Goal: Information Seeking & Learning: Learn about a topic

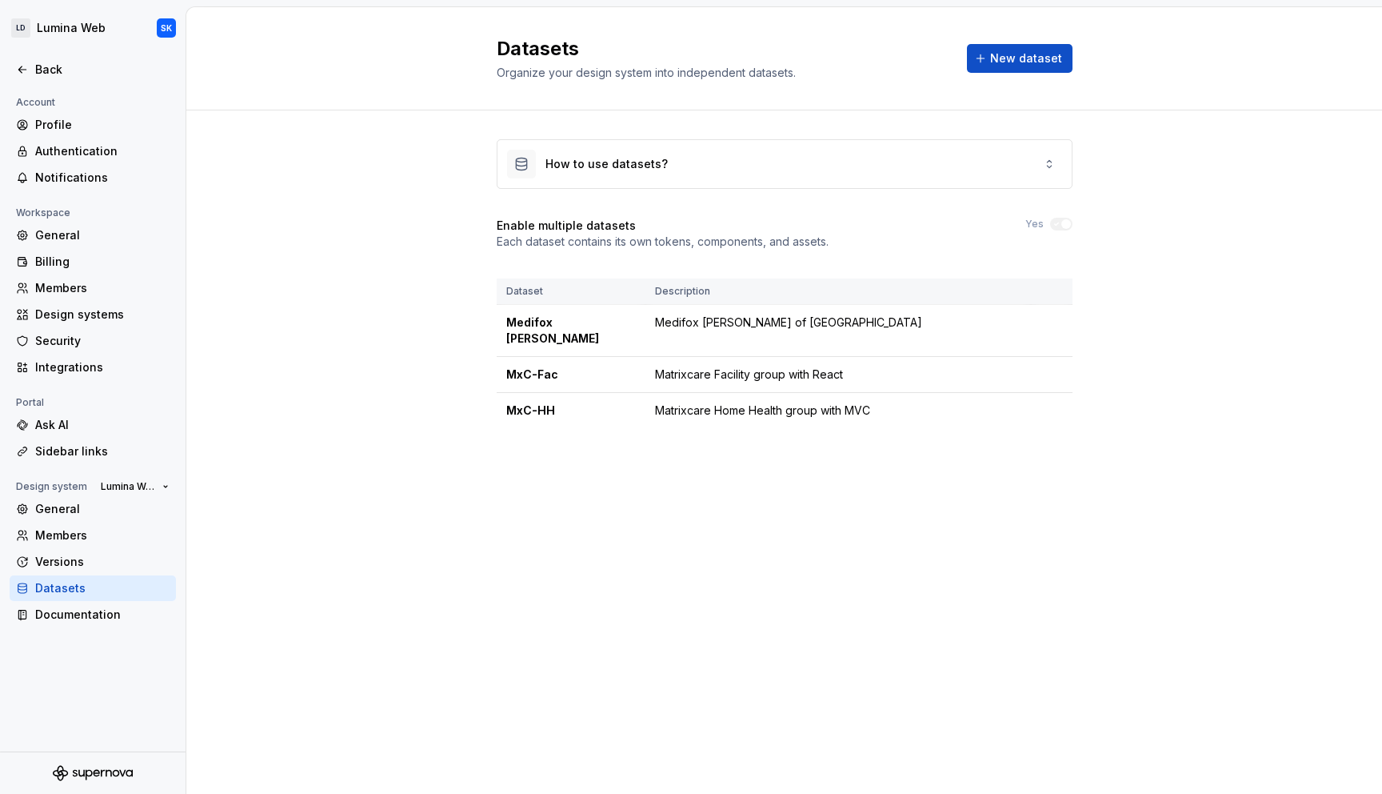
click at [330, 250] on div "How to use datasets? Enable multiple datasets Each dataset contains its own tok…" at bounding box center [784, 299] width 1196 height 378
click at [84, 602] on div "Documentation" at bounding box center [93, 615] width 166 height 26
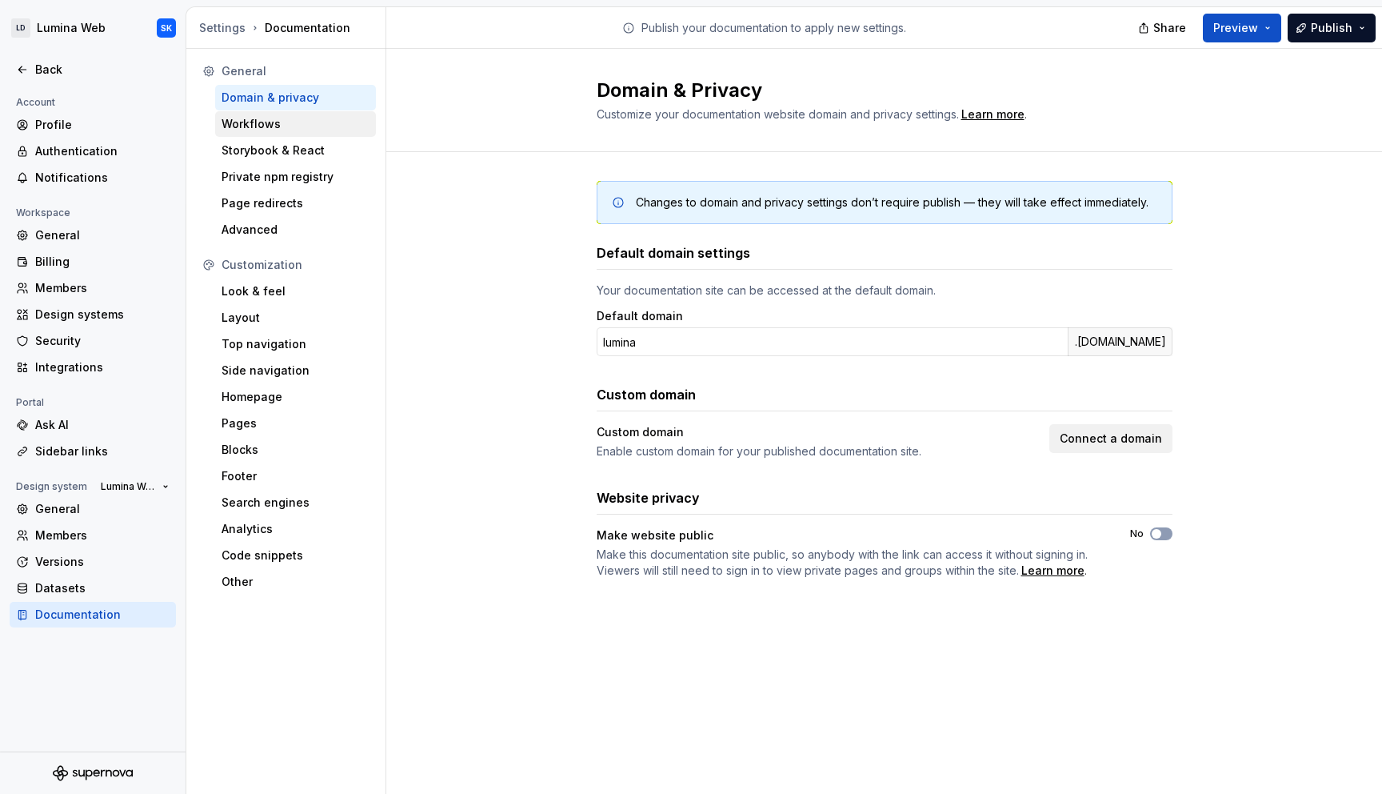
click at [267, 125] on div "Workflows" at bounding box center [296, 124] width 148 height 16
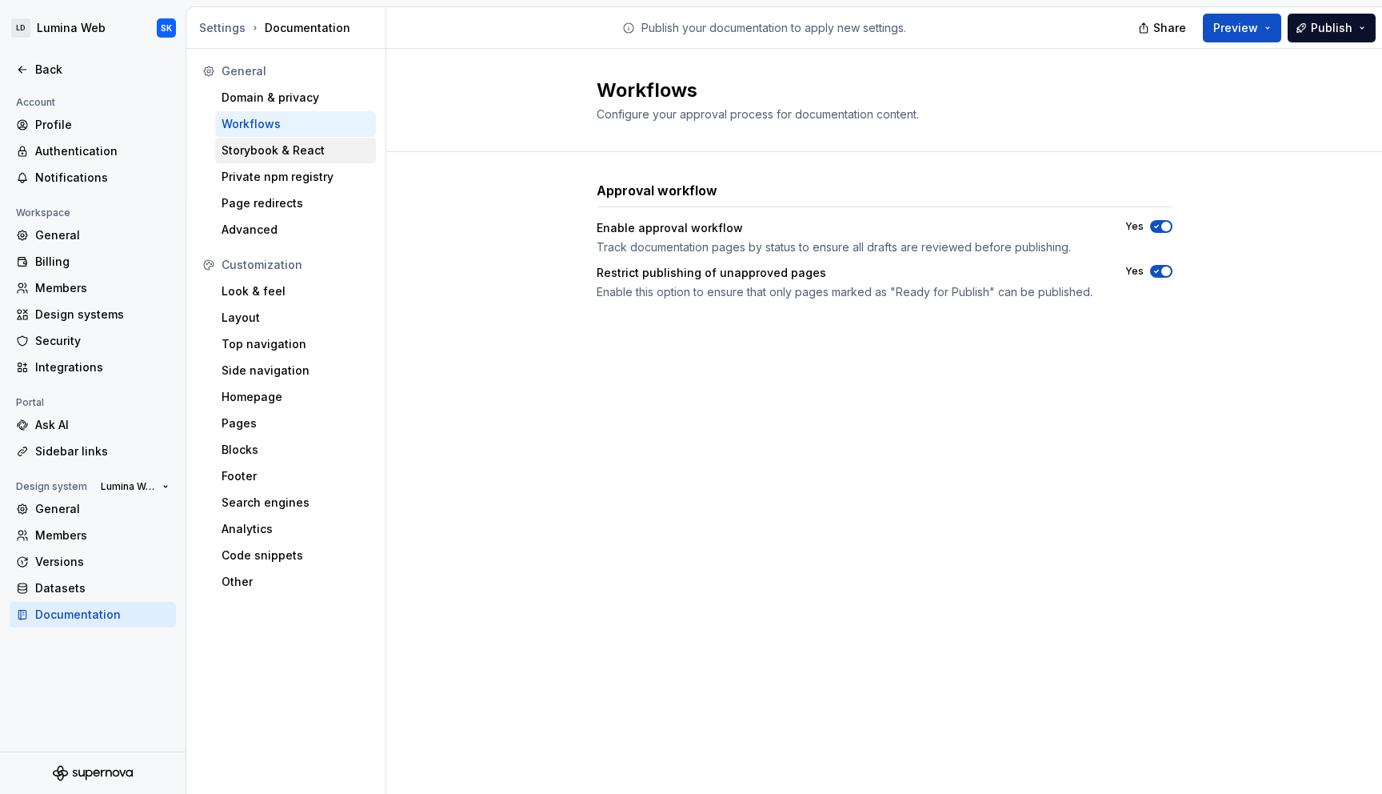
click at [274, 147] on div "Storybook & React" at bounding box center [296, 150] width 148 height 16
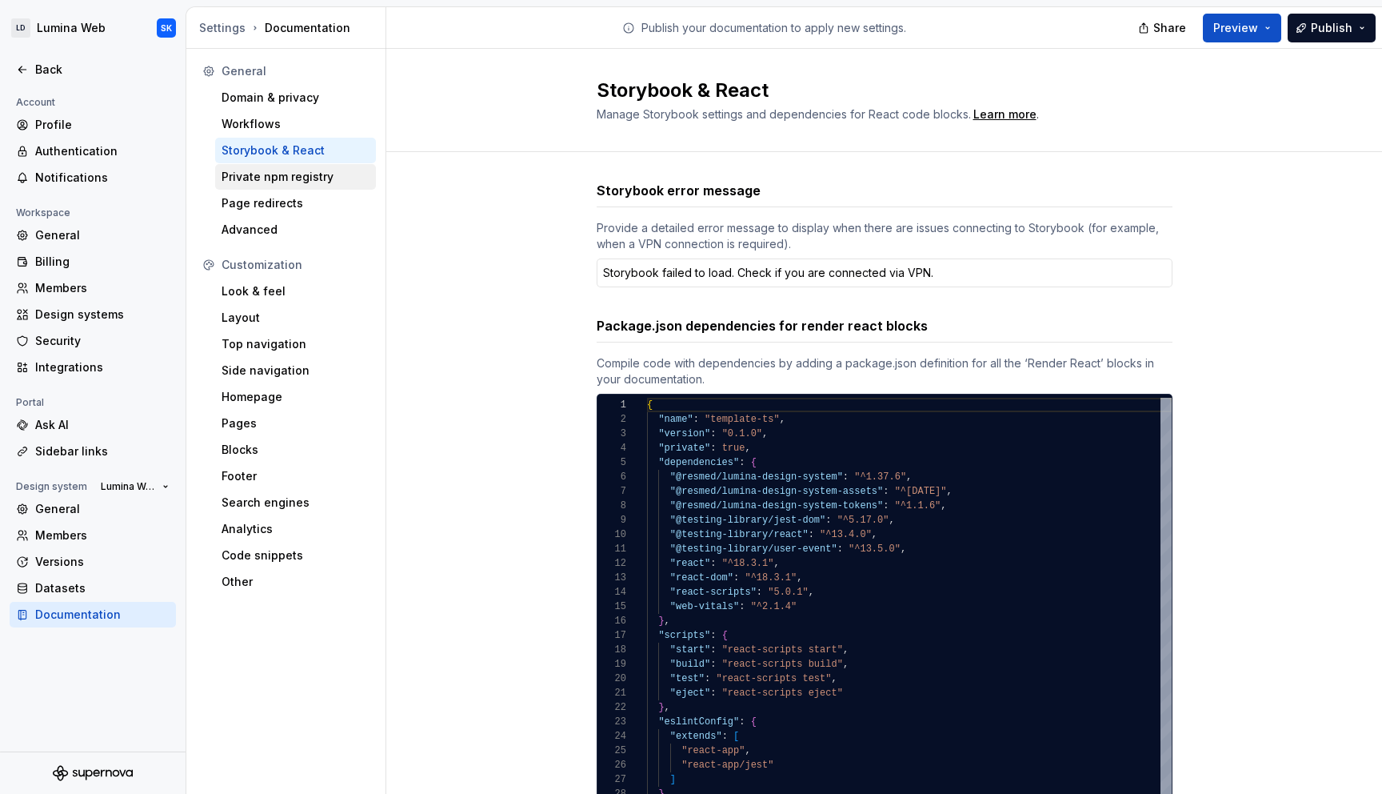
click at [291, 173] on div "Private npm registry" at bounding box center [296, 177] width 148 height 16
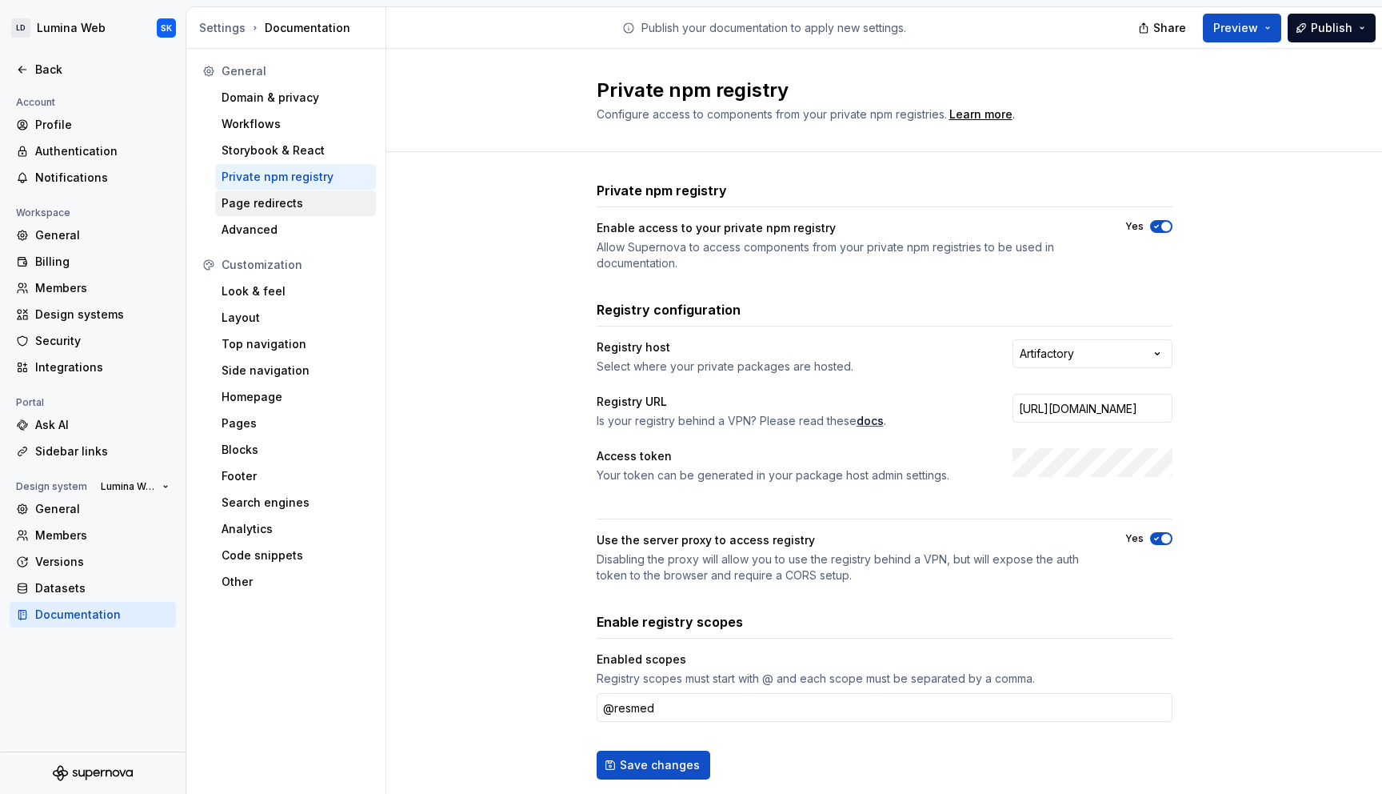
click at [277, 194] on div "Page redirects" at bounding box center [295, 203] width 161 height 26
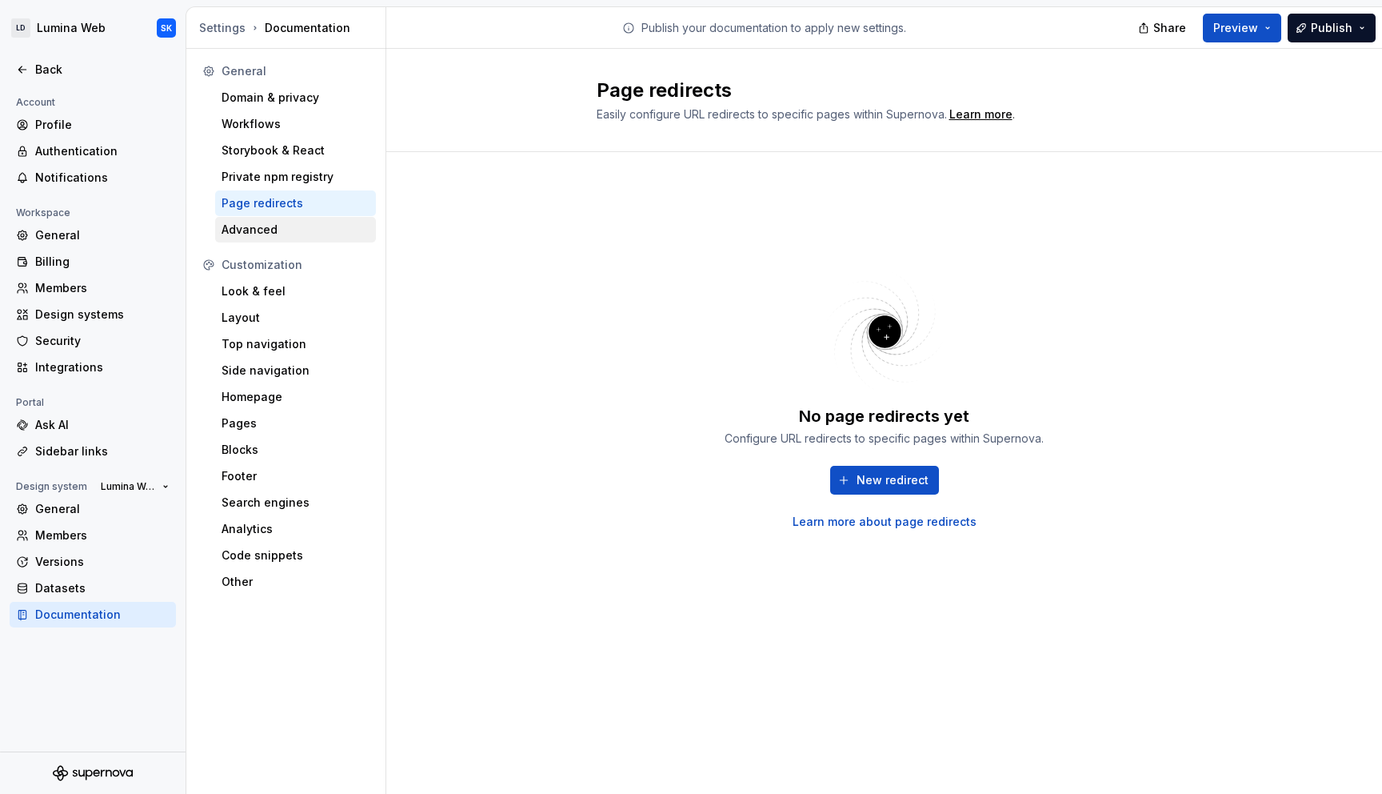
click at [300, 220] on div "Advanced" at bounding box center [295, 230] width 161 height 26
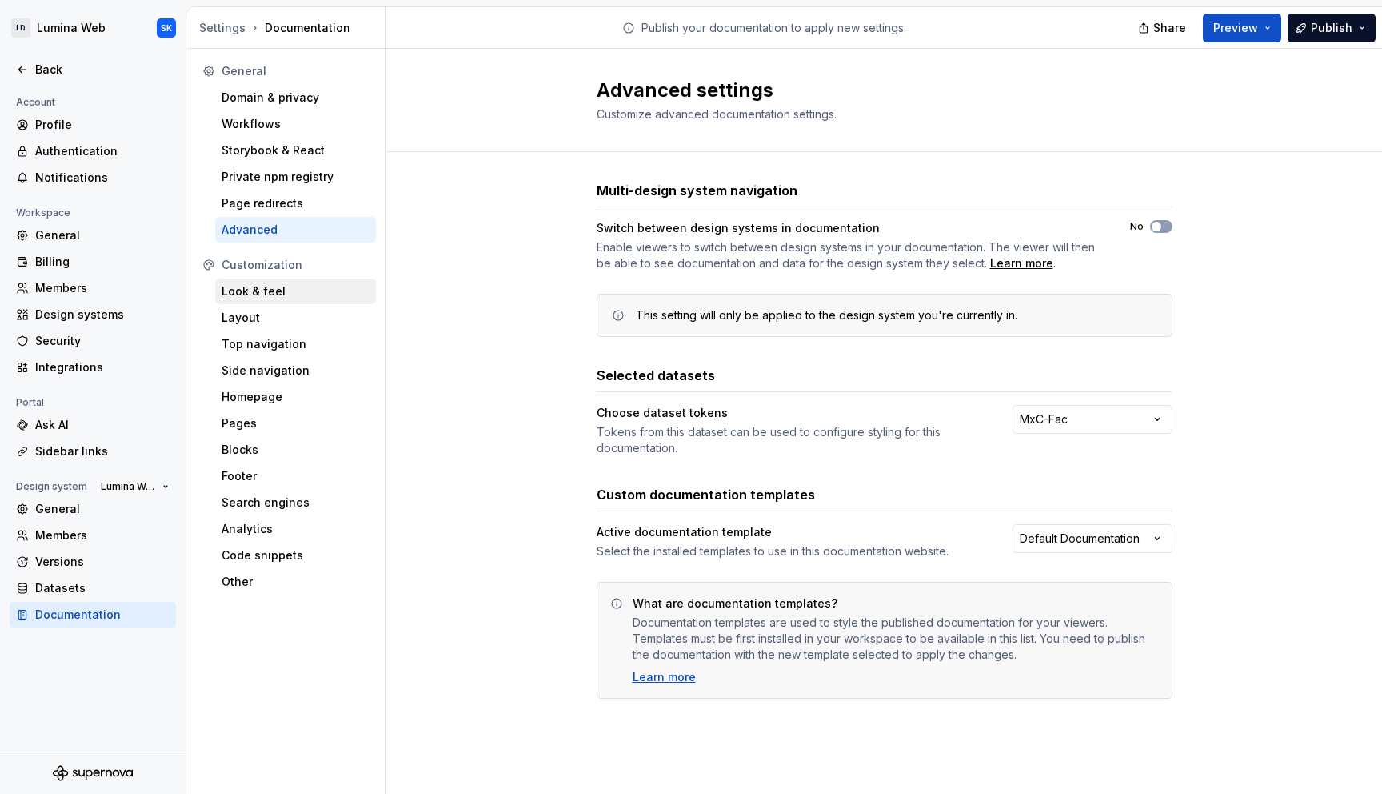
click at [279, 290] on div "Look & feel" at bounding box center [296, 291] width 148 height 16
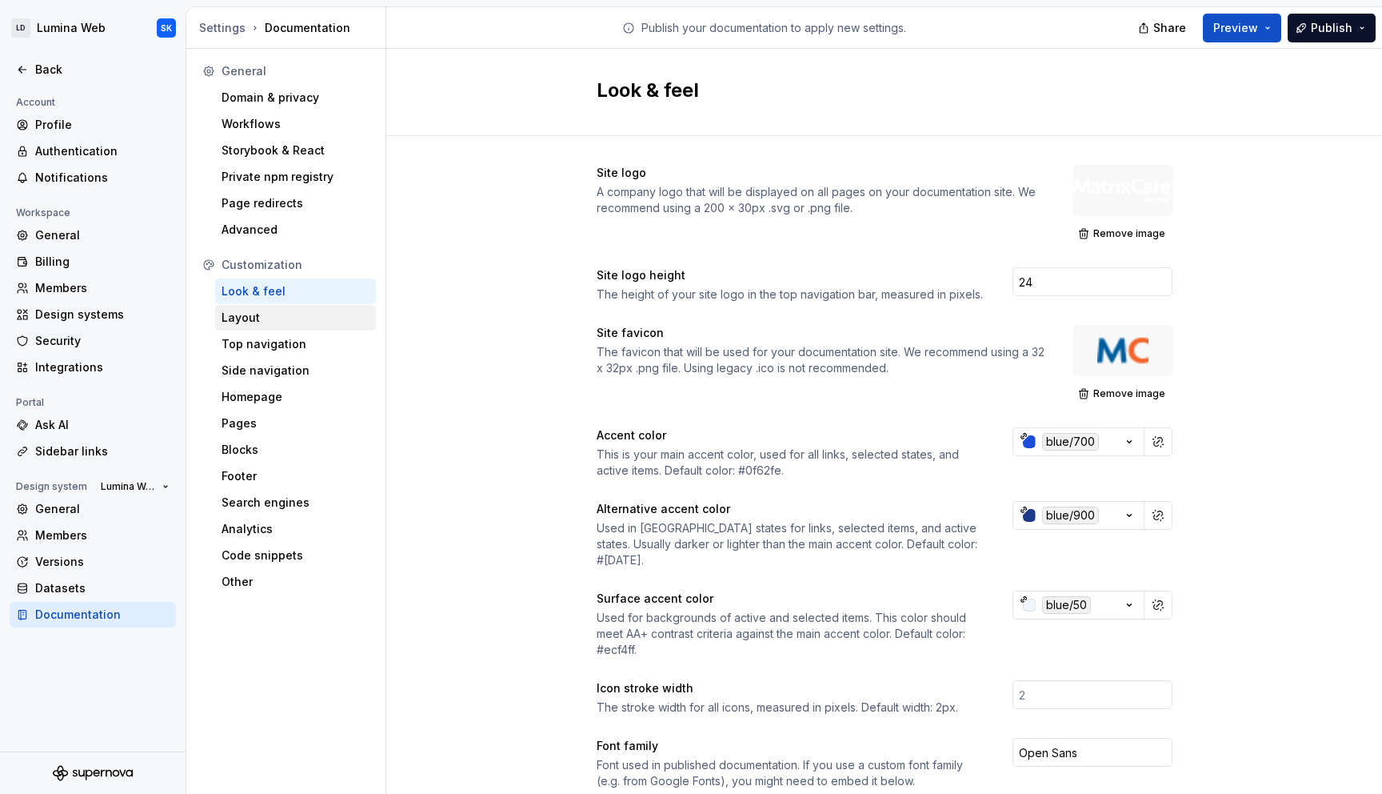
click at [253, 319] on div "Layout" at bounding box center [296, 318] width 148 height 16
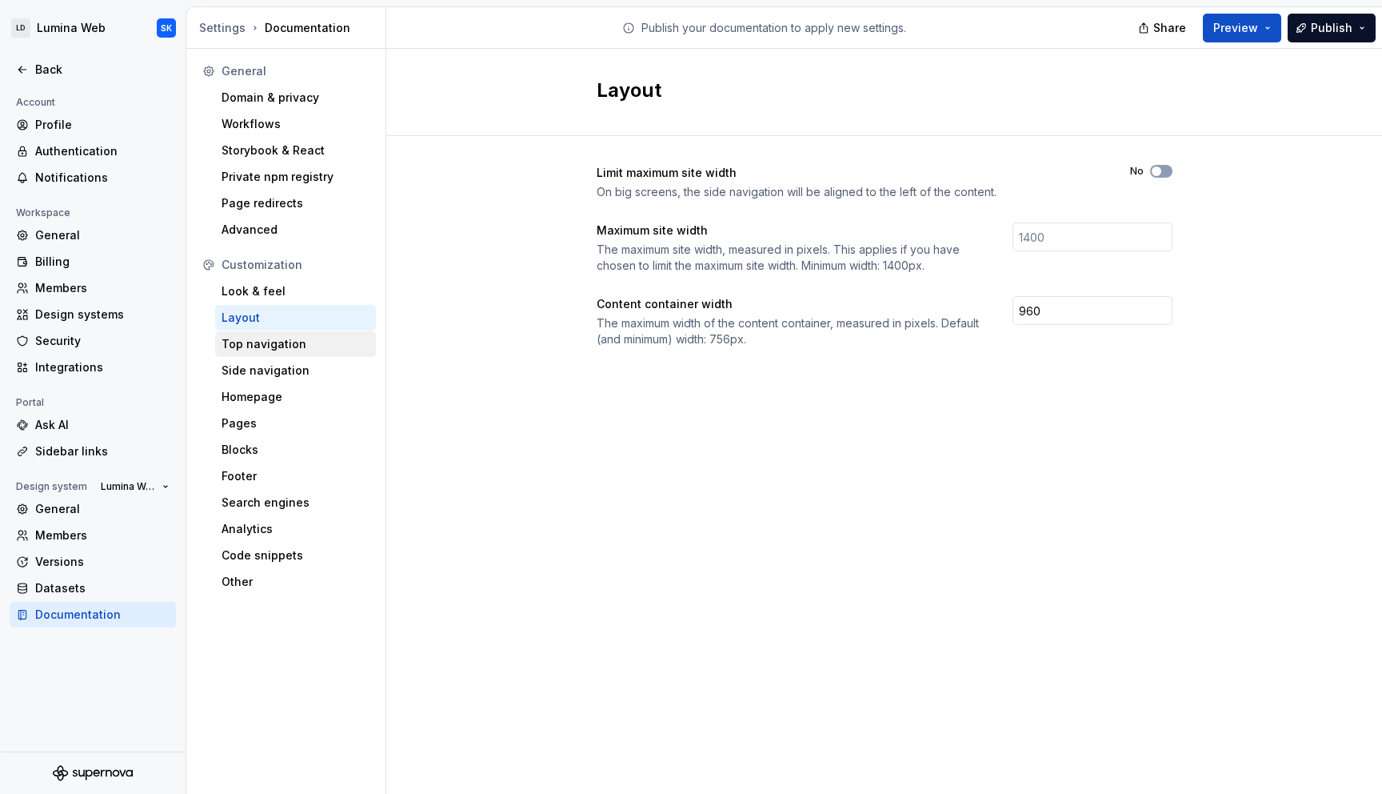
click at [271, 338] on div "Top navigation" at bounding box center [296, 344] width 148 height 16
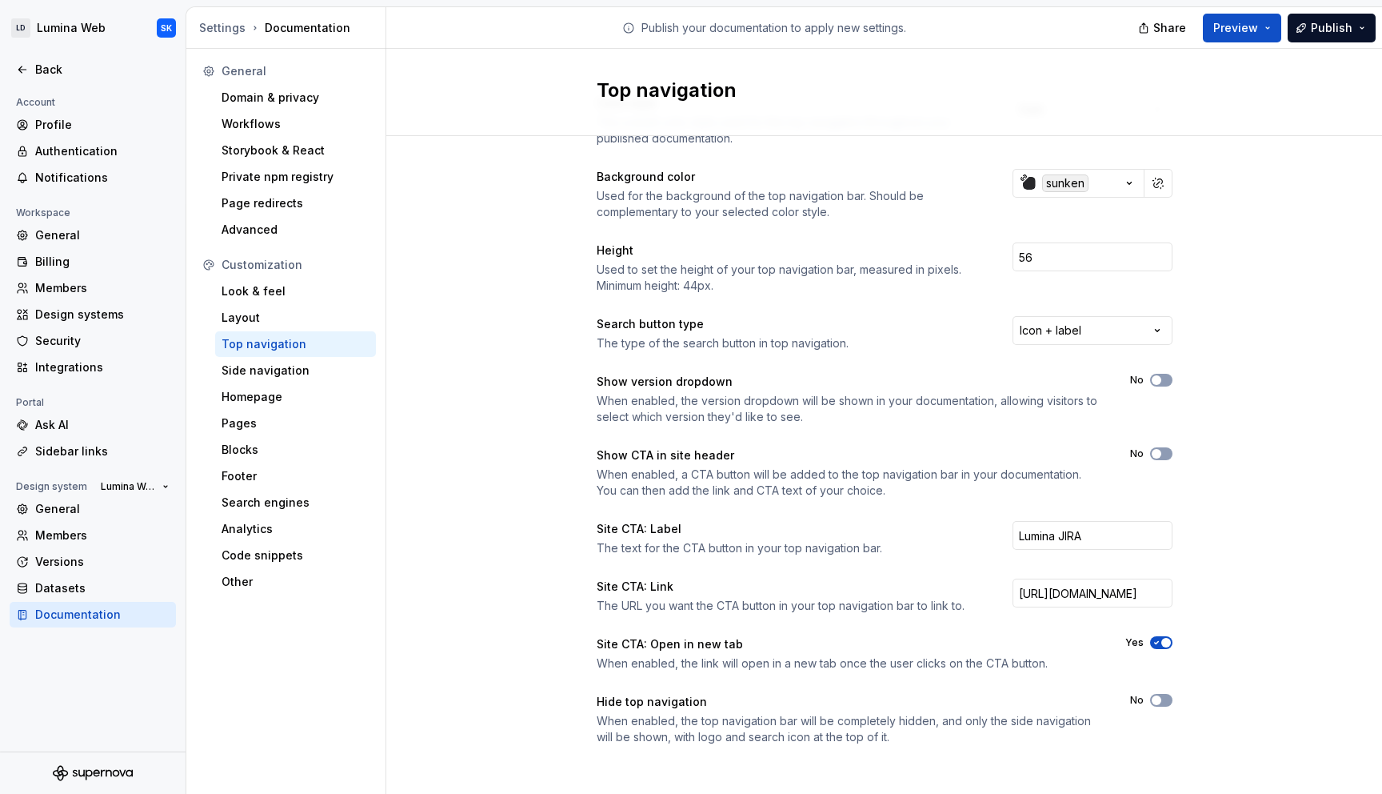
scroll to position [74, 0]
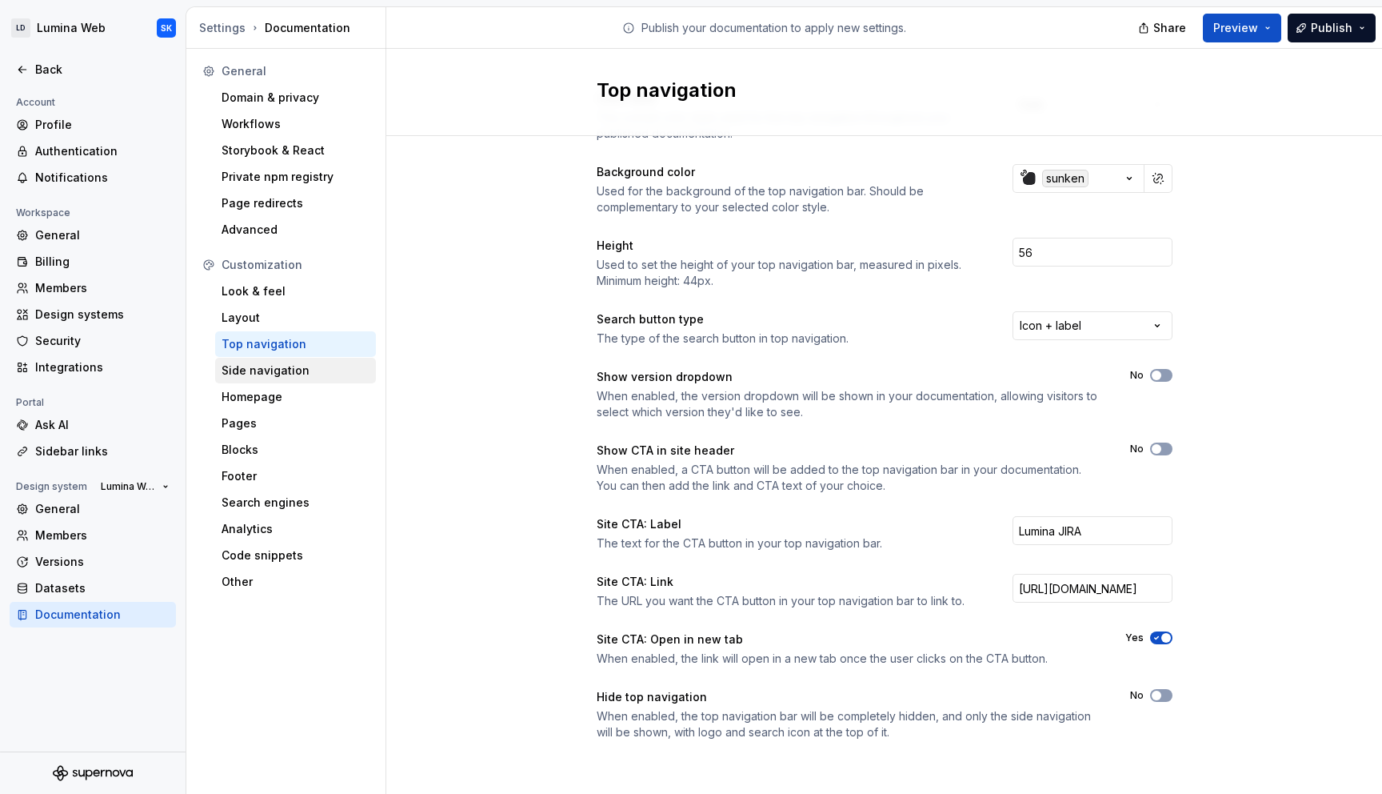
click at [312, 363] on div "Side navigation" at bounding box center [296, 370] width 148 height 16
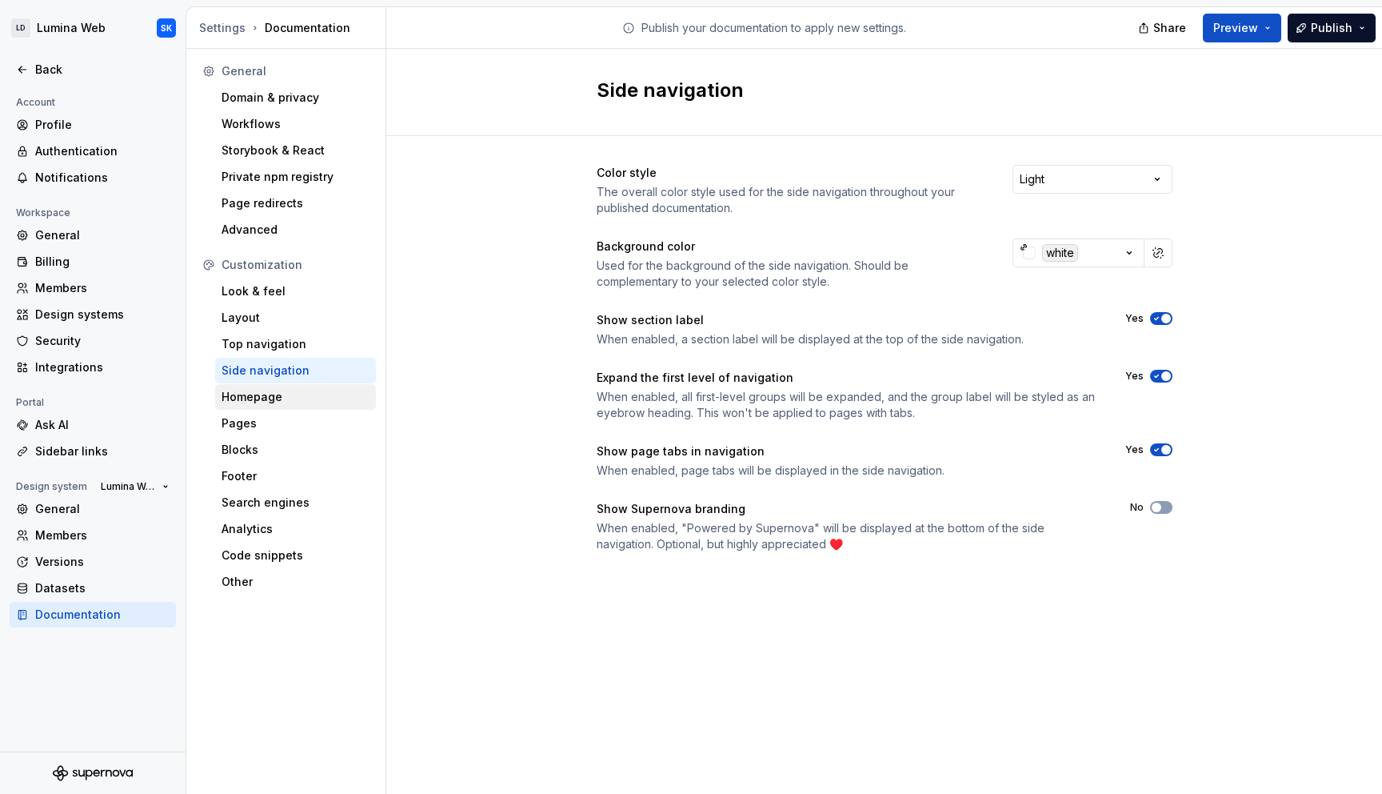
click at [292, 406] on div "Homepage" at bounding box center [295, 397] width 161 height 26
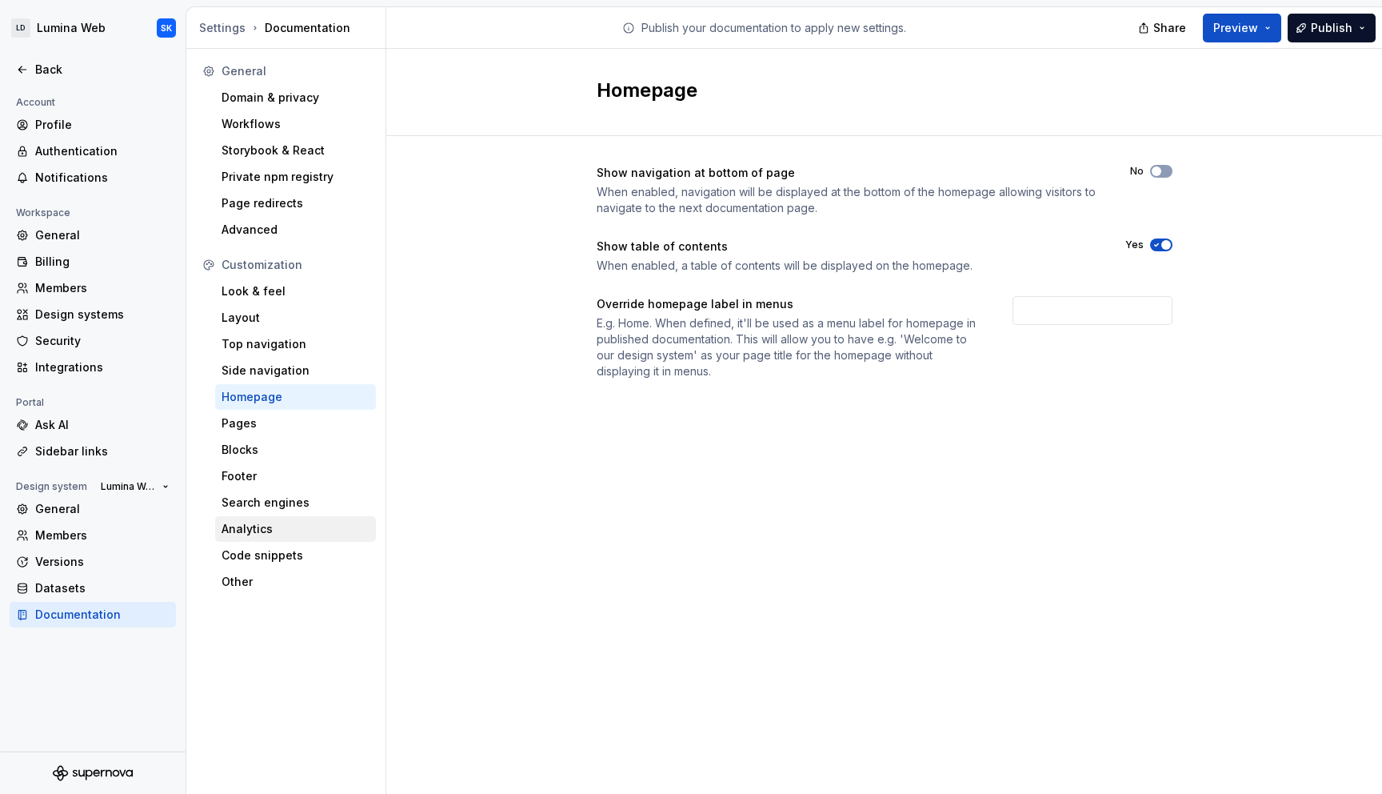
click at [300, 521] on div "Analytics" at bounding box center [296, 529] width 148 height 16
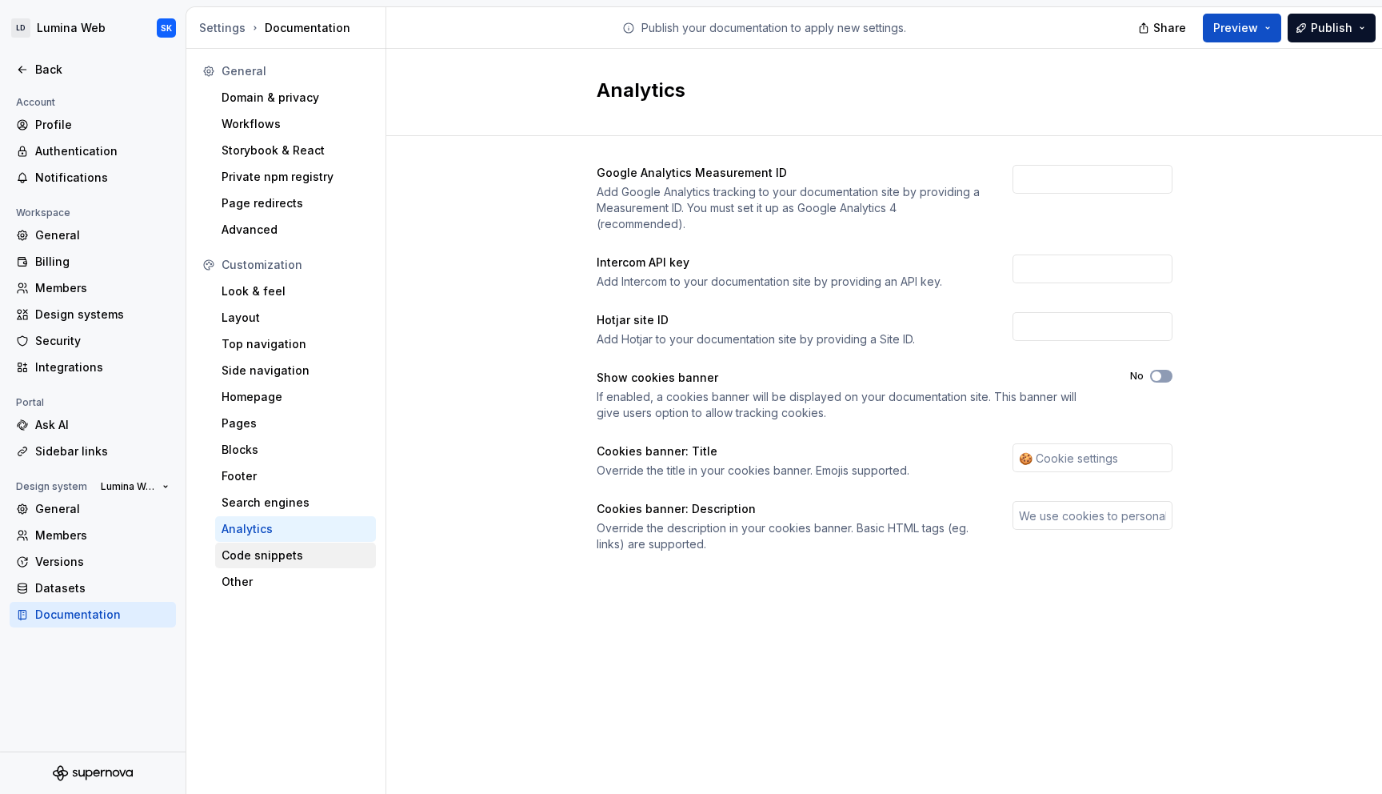
click at [287, 566] on div "Code snippets" at bounding box center [295, 555] width 161 height 26
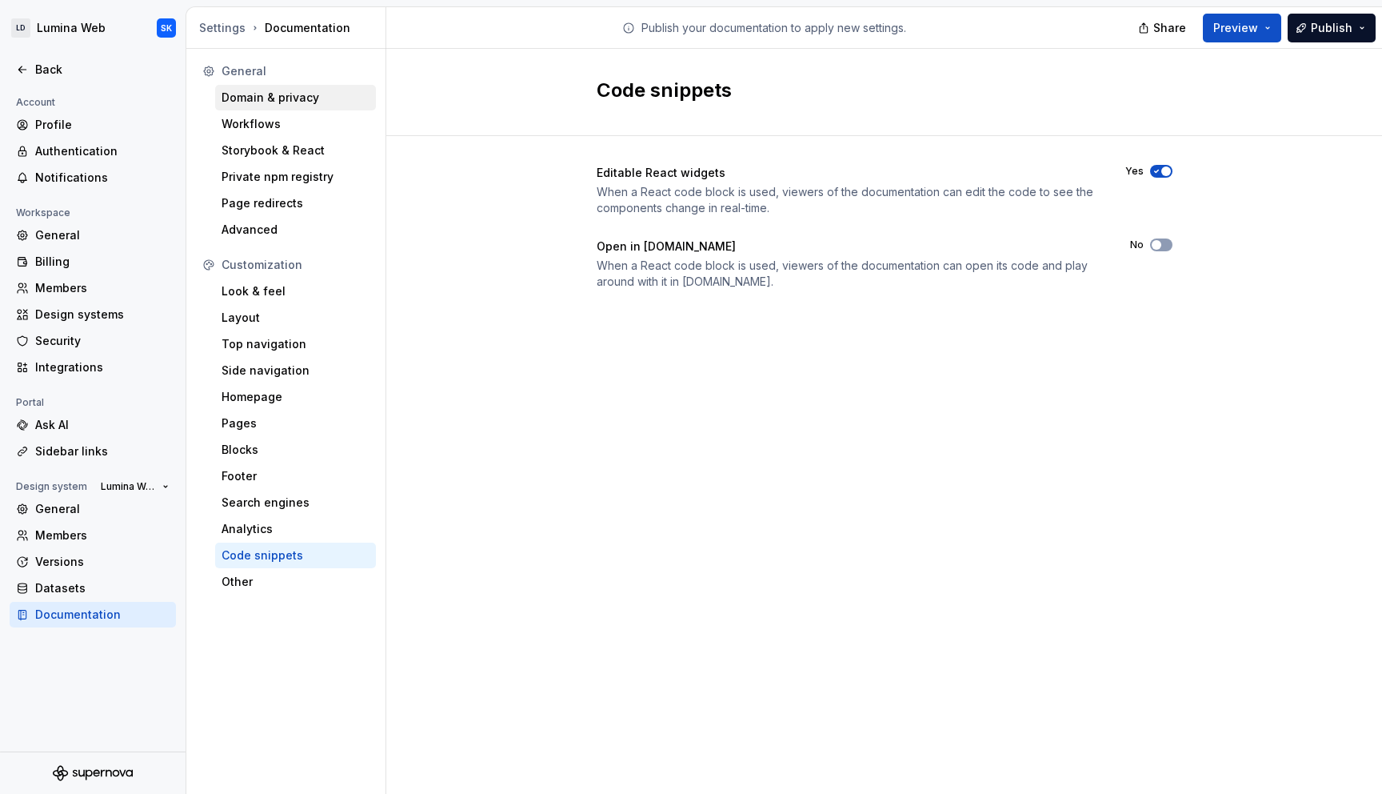
click at [264, 95] on div "Domain & privacy" at bounding box center [296, 98] width 148 height 16
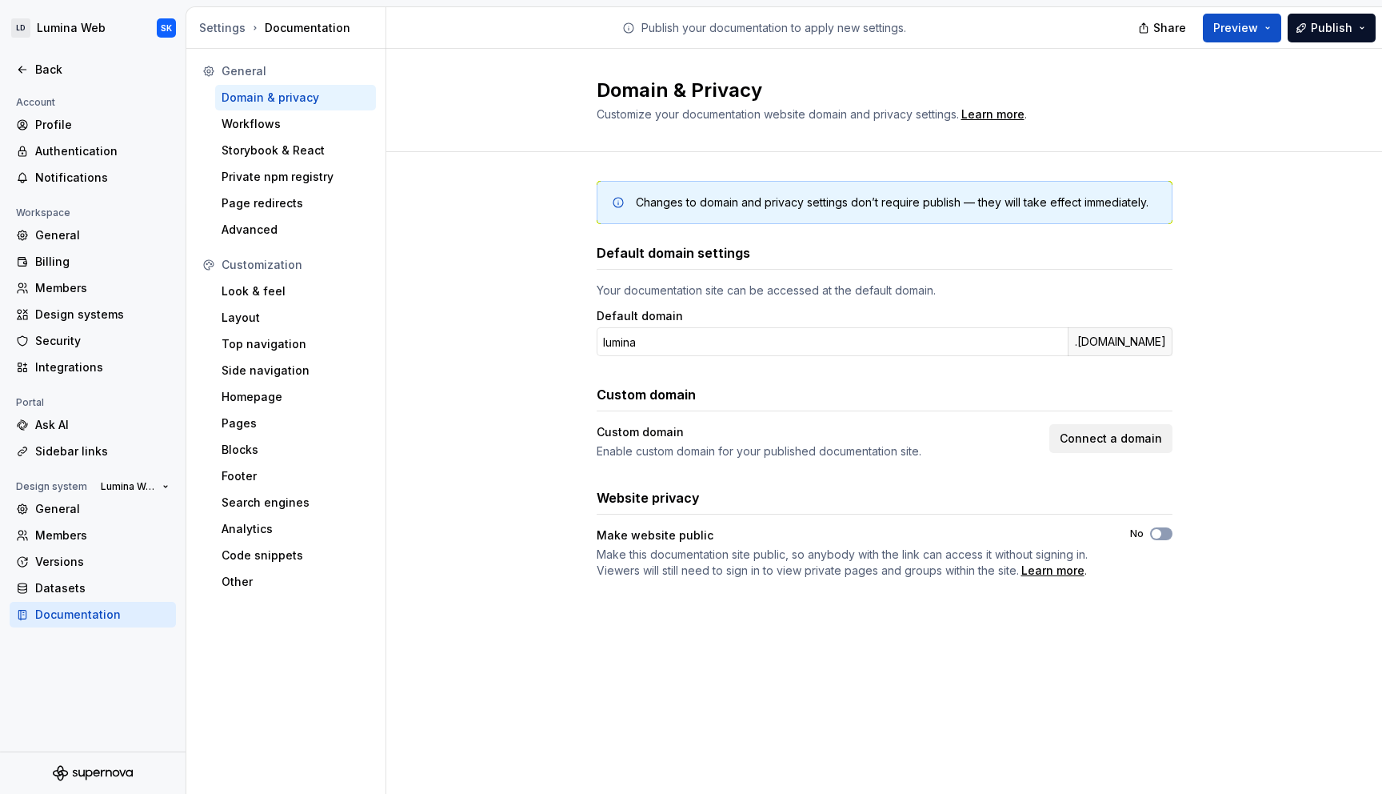
click at [223, 18] on div "Settings Documentation" at bounding box center [286, 28] width 200 height 42
click at [221, 26] on div "Settings" at bounding box center [222, 28] width 46 height 16
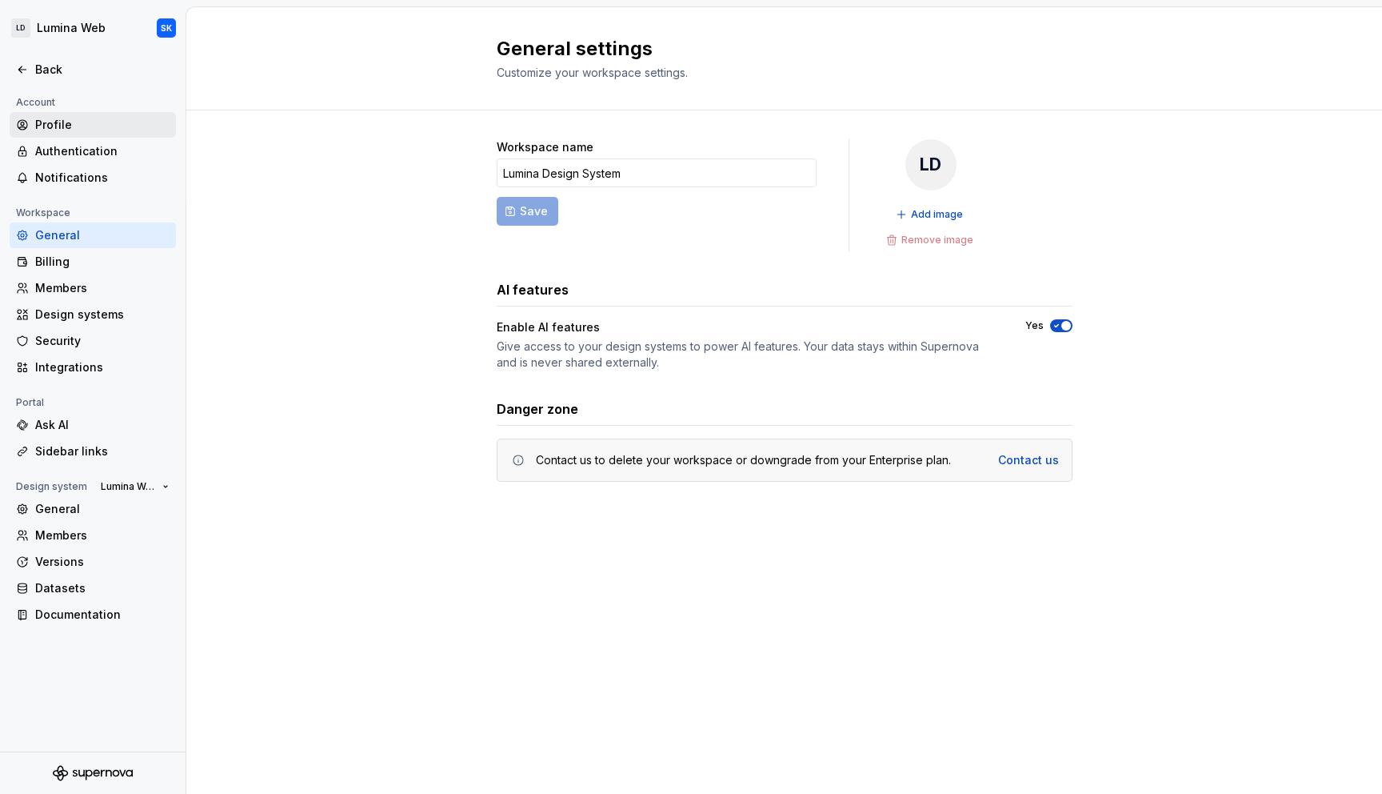
click at [80, 123] on div "Profile" at bounding box center [102, 125] width 134 height 16
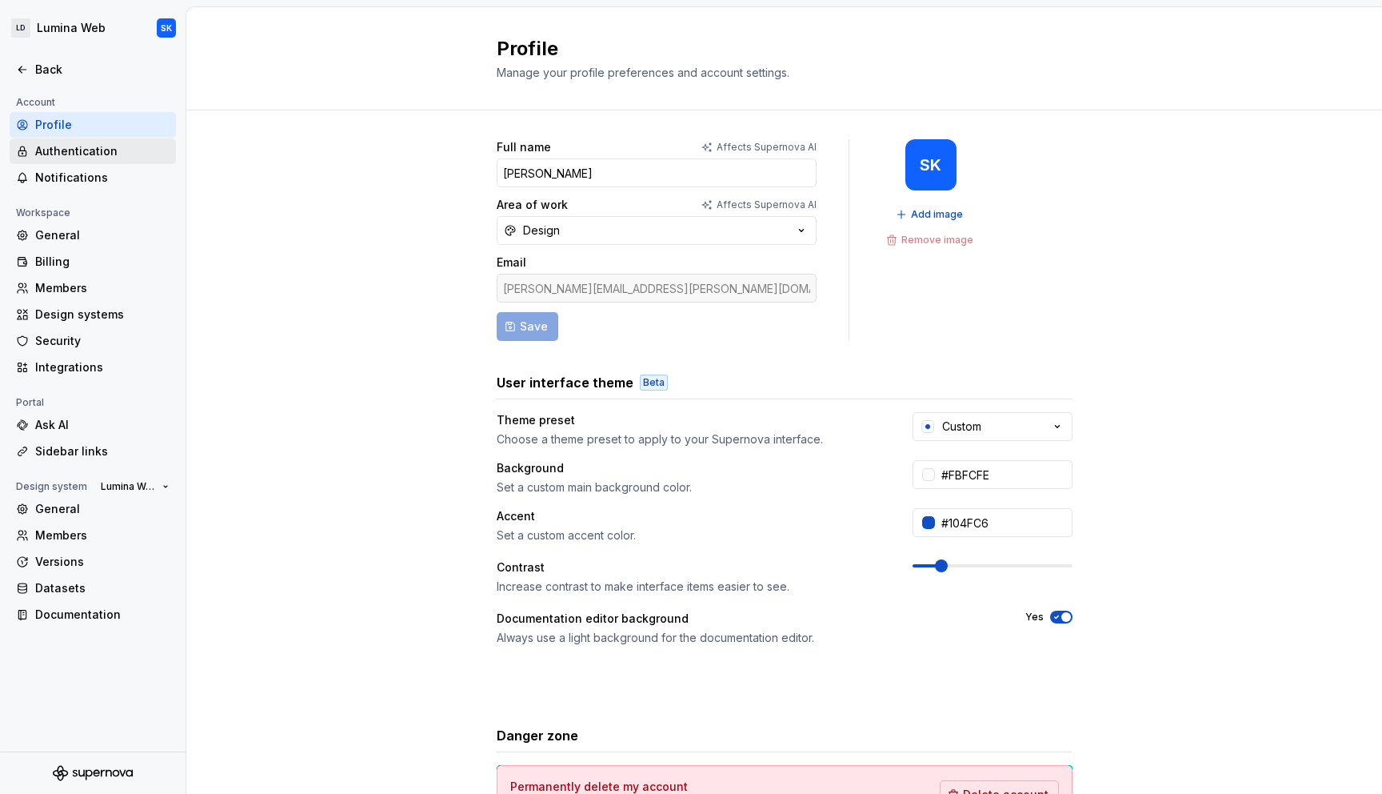
click at [82, 149] on div "Authentication" at bounding box center [102, 151] width 134 height 16
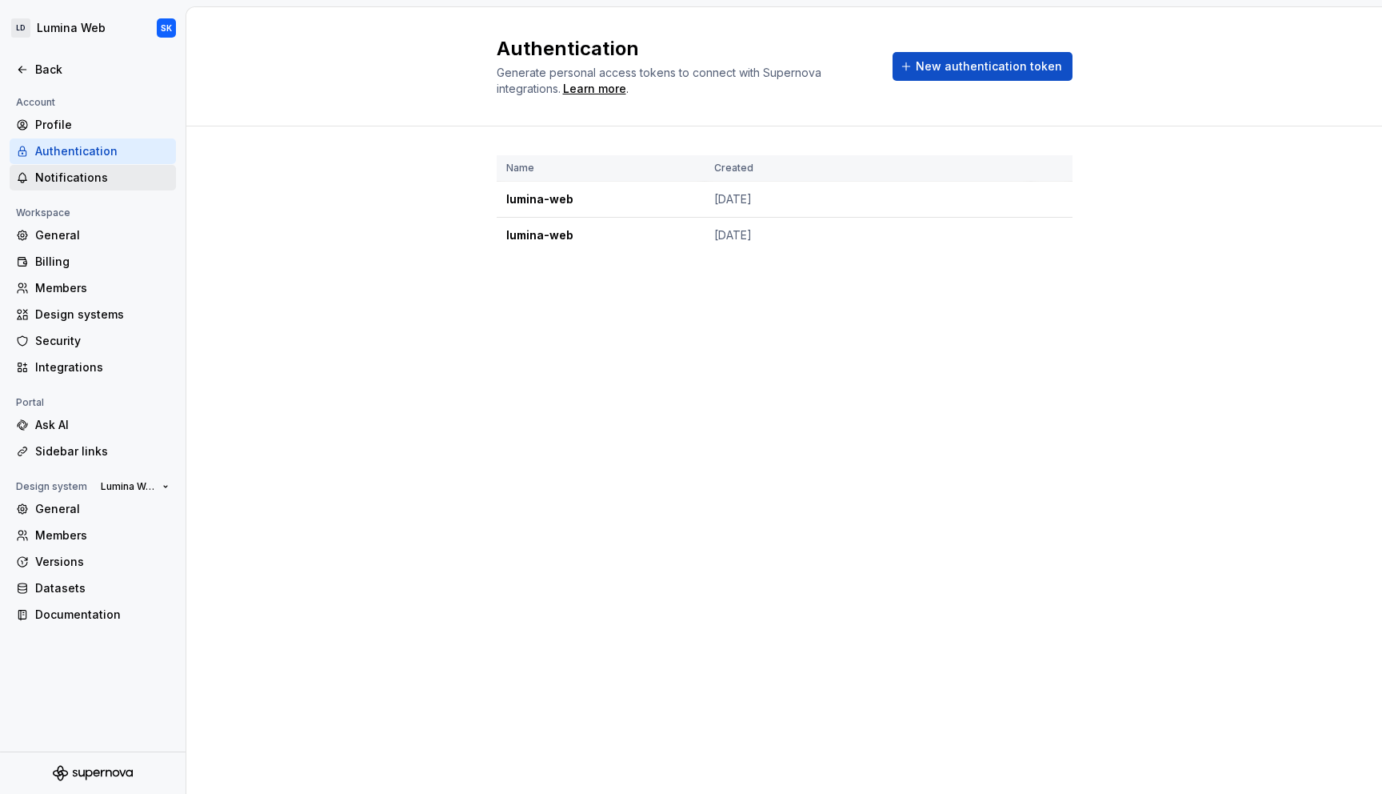
click at [82, 174] on div "Notifications" at bounding box center [102, 178] width 134 height 16
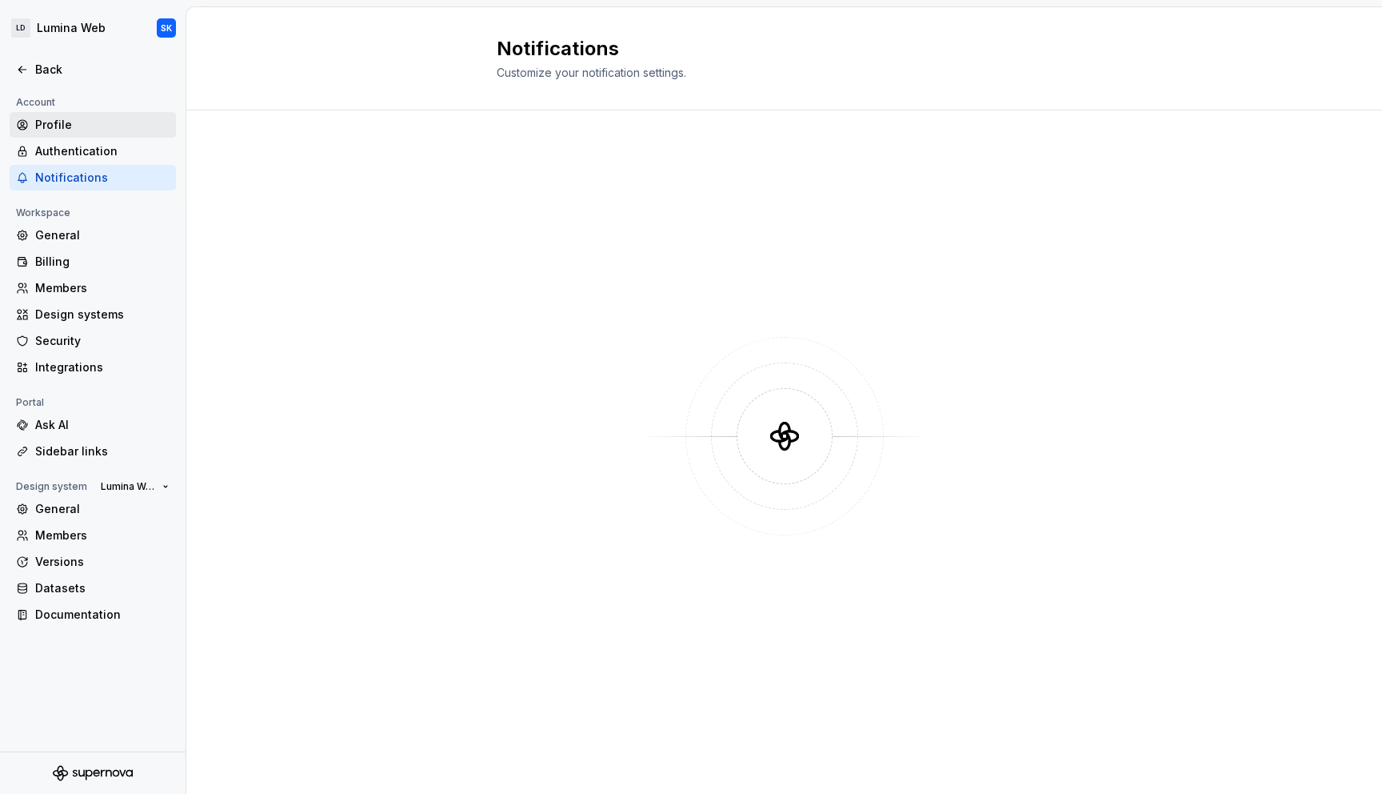
click at [117, 126] on div "Profile" at bounding box center [102, 125] width 134 height 16
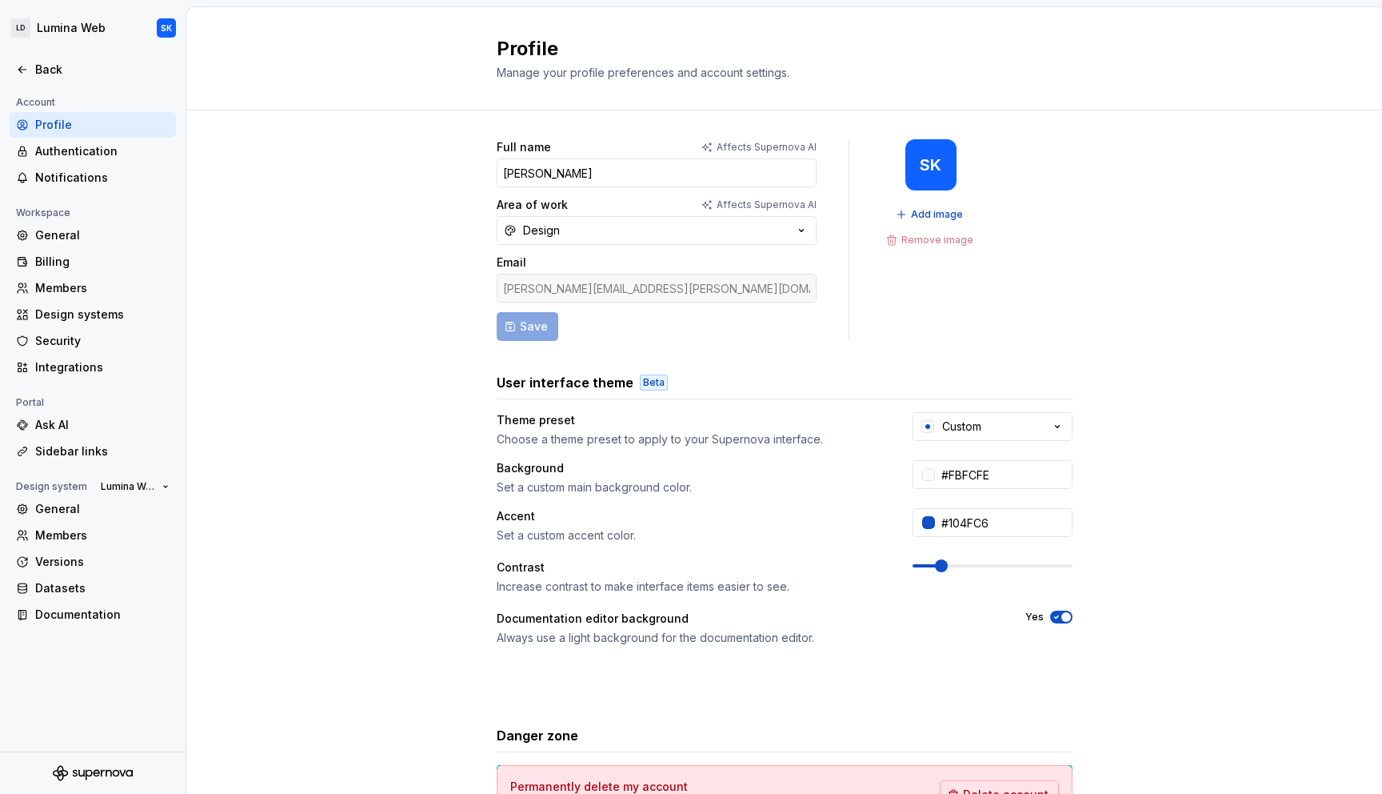
click at [89, 90] on div at bounding box center [93, 87] width 186 height 10
click at [88, 73] on div "Back" at bounding box center [102, 70] width 134 height 16
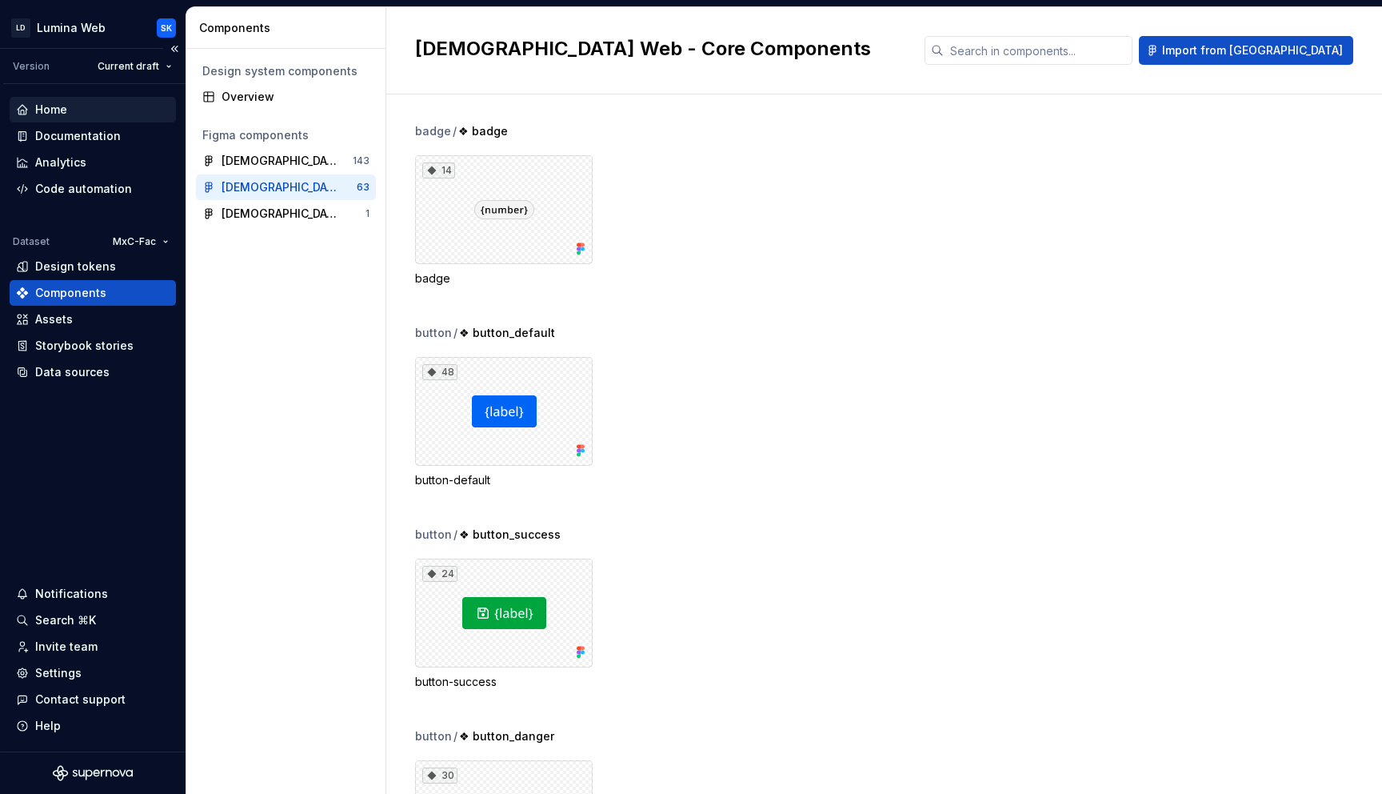
click at [94, 111] on div "Home" at bounding box center [93, 110] width 154 height 16
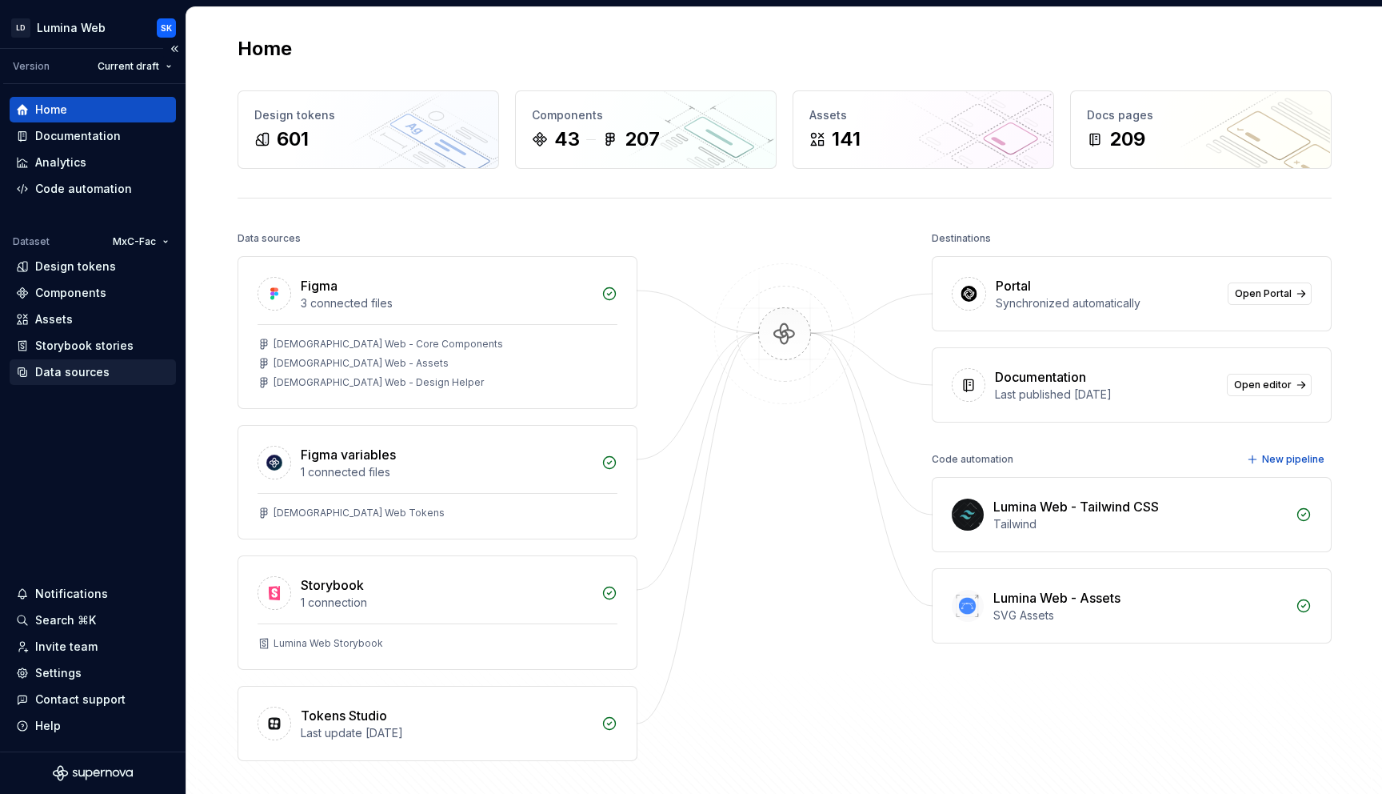
click at [110, 376] on div "Data sources" at bounding box center [93, 372] width 154 height 16
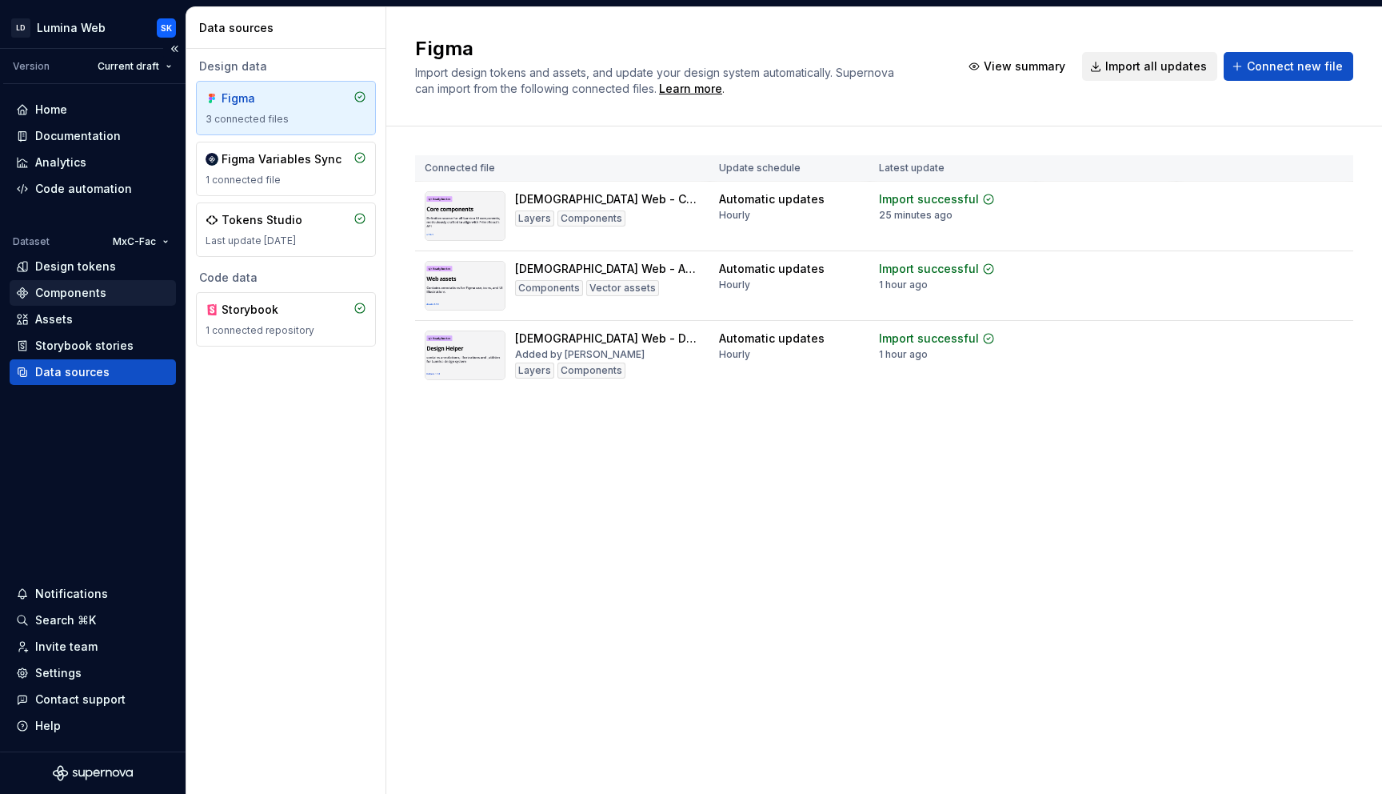
click at [106, 288] on div "Components" at bounding box center [93, 293] width 154 height 16
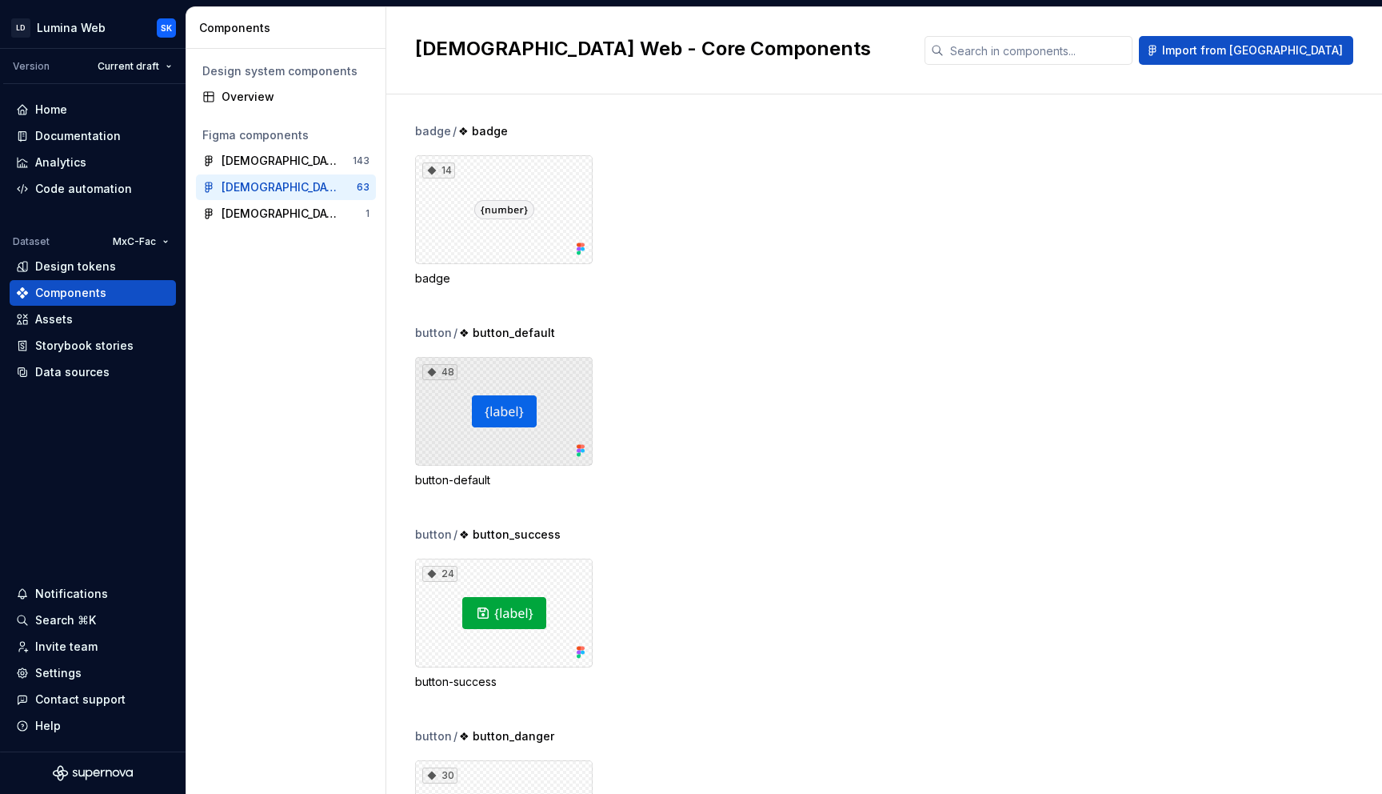
click at [524, 450] on div "48" at bounding box center [504, 411] width 178 height 109
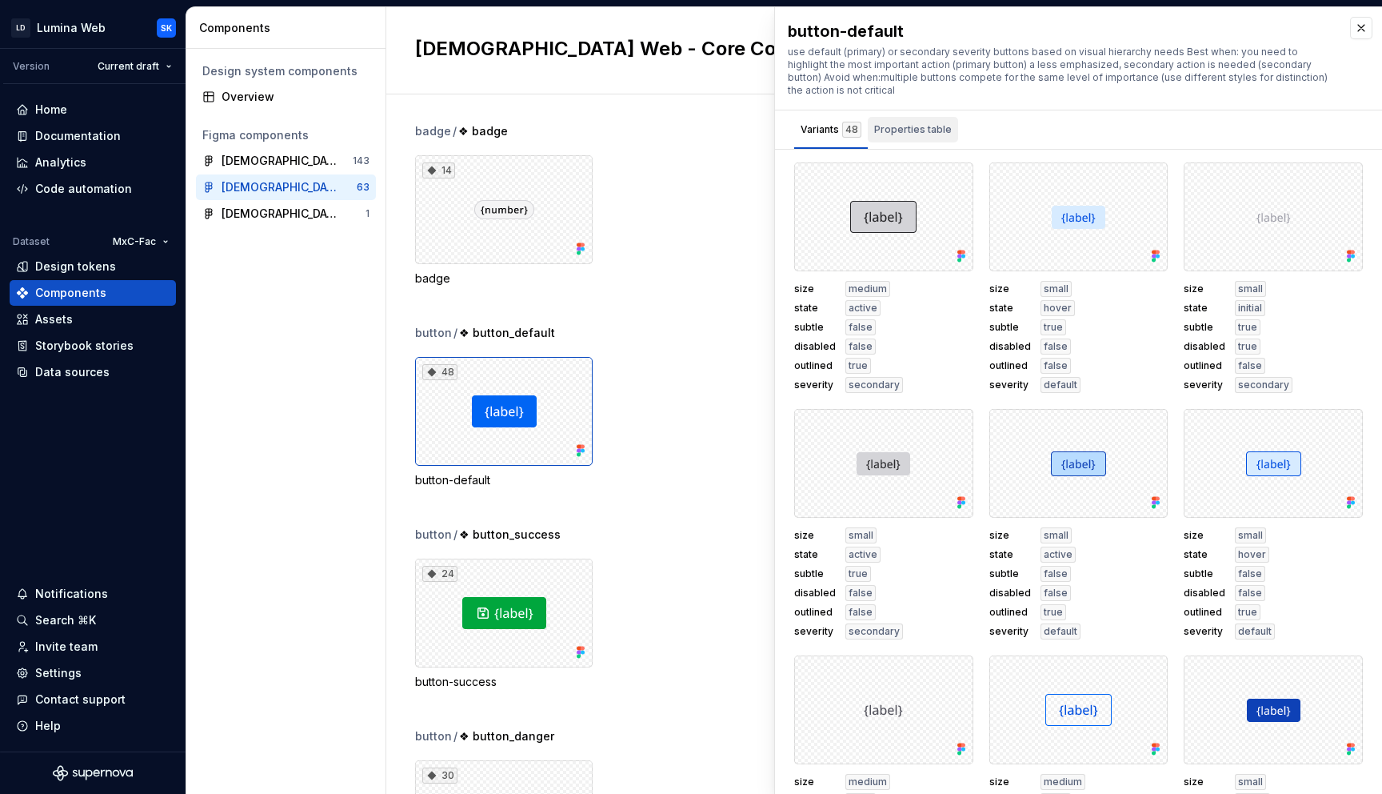
click at [918, 140] on div "Properties table" at bounding box center [913, 130] width 90 height 26
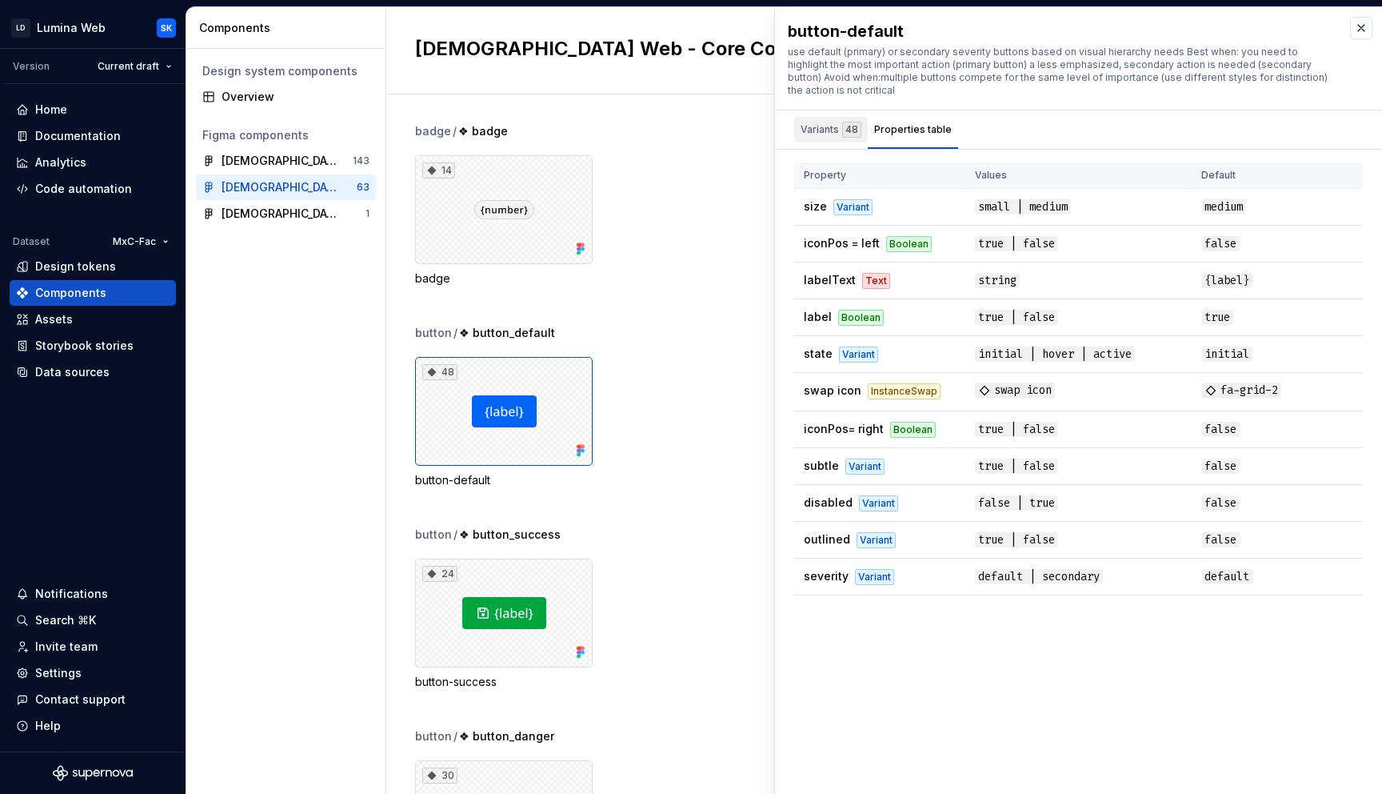
click at [827, 134] on div "Variants 48" at bounding box center [831, 130] width 61 height 16
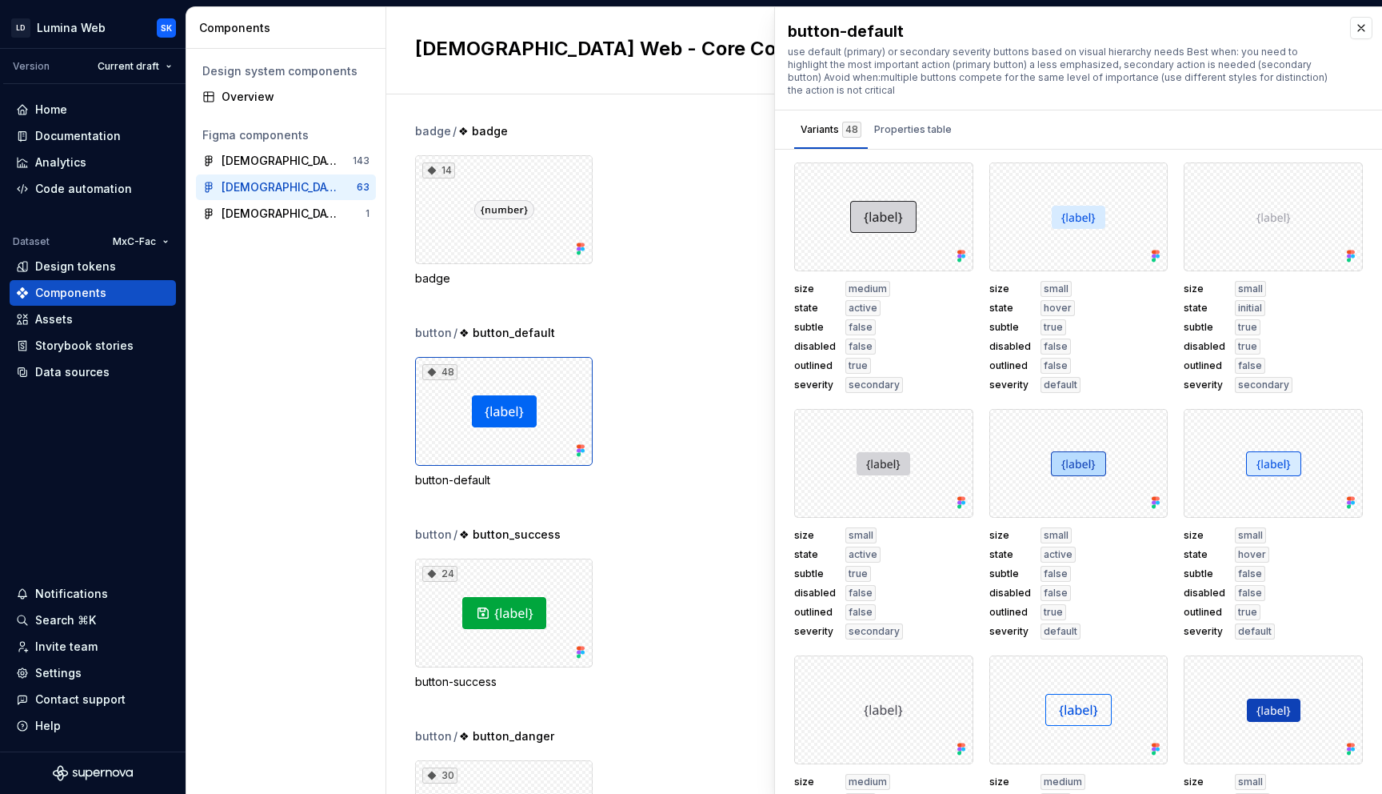
click at [697, 217] on div "14 badge" at bounding box center [898, 220] width 967 height 131
click at [247, 94] on div "Overview" at bounding box center [296, 97] width 148 height 16
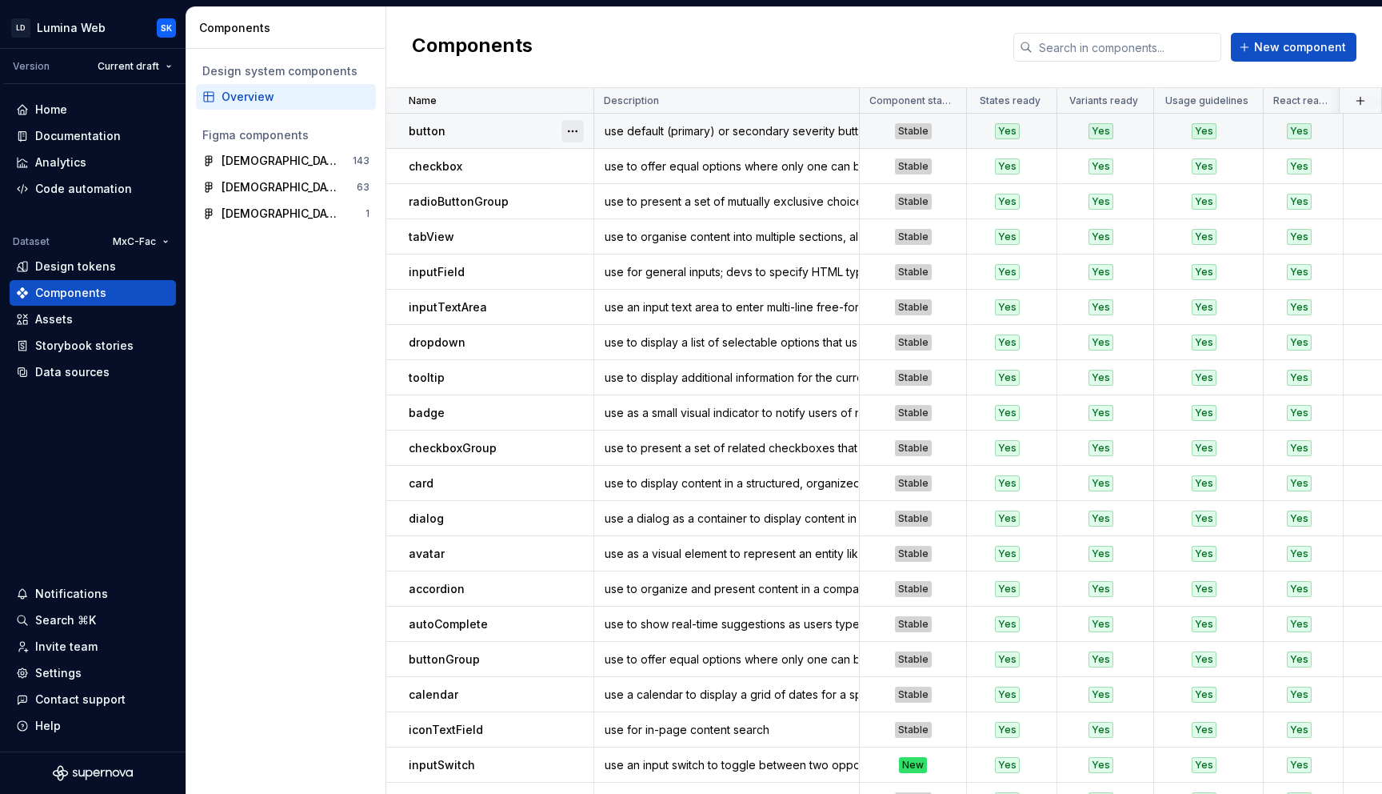
click at [568, 134] on button "button" at bounding box center [573, 131] width 22 height 22
click at [602, 155] on div "Open component detail" at bounding box center [657, 162] width 132 height 16
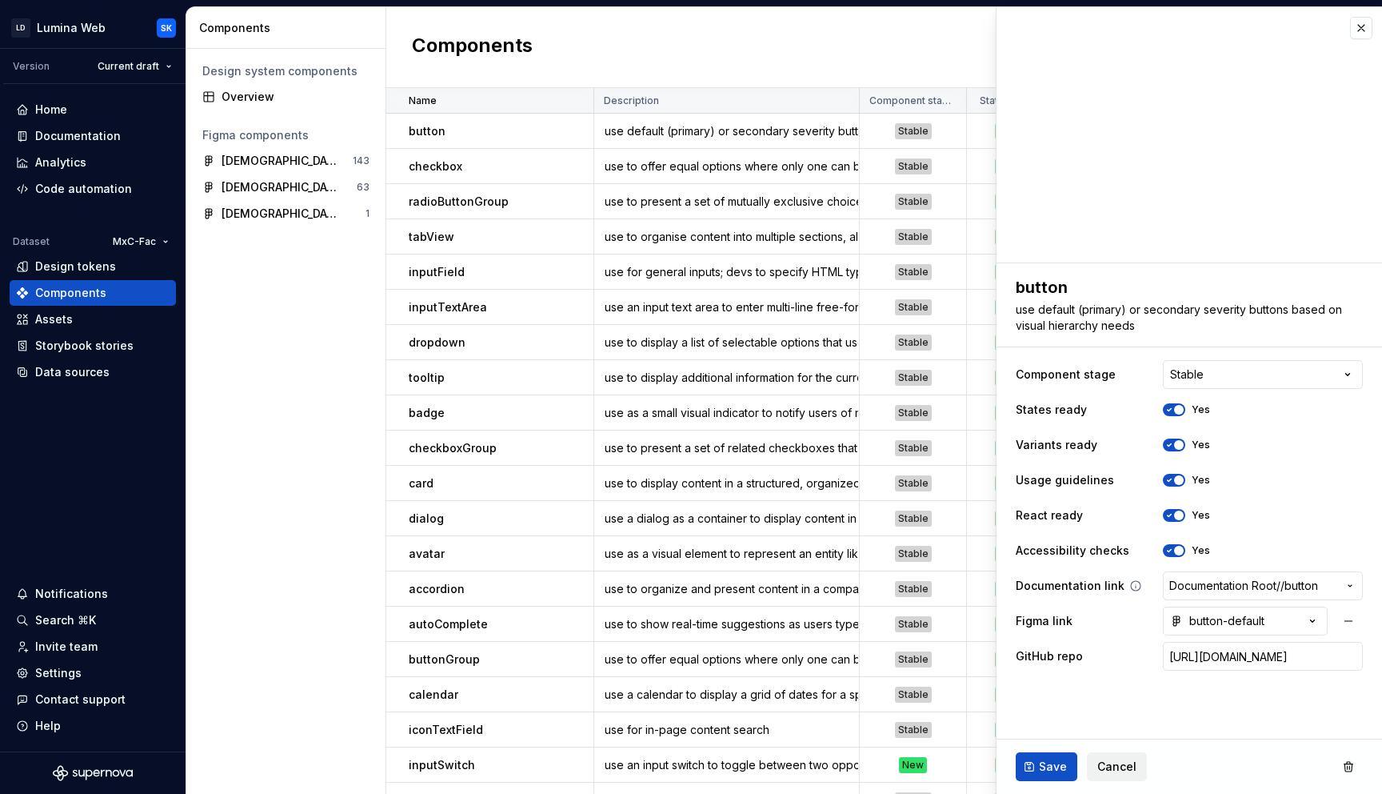
click at [1285, 578] on span "/" at bounding box center [1283, 586] width 4 height 16
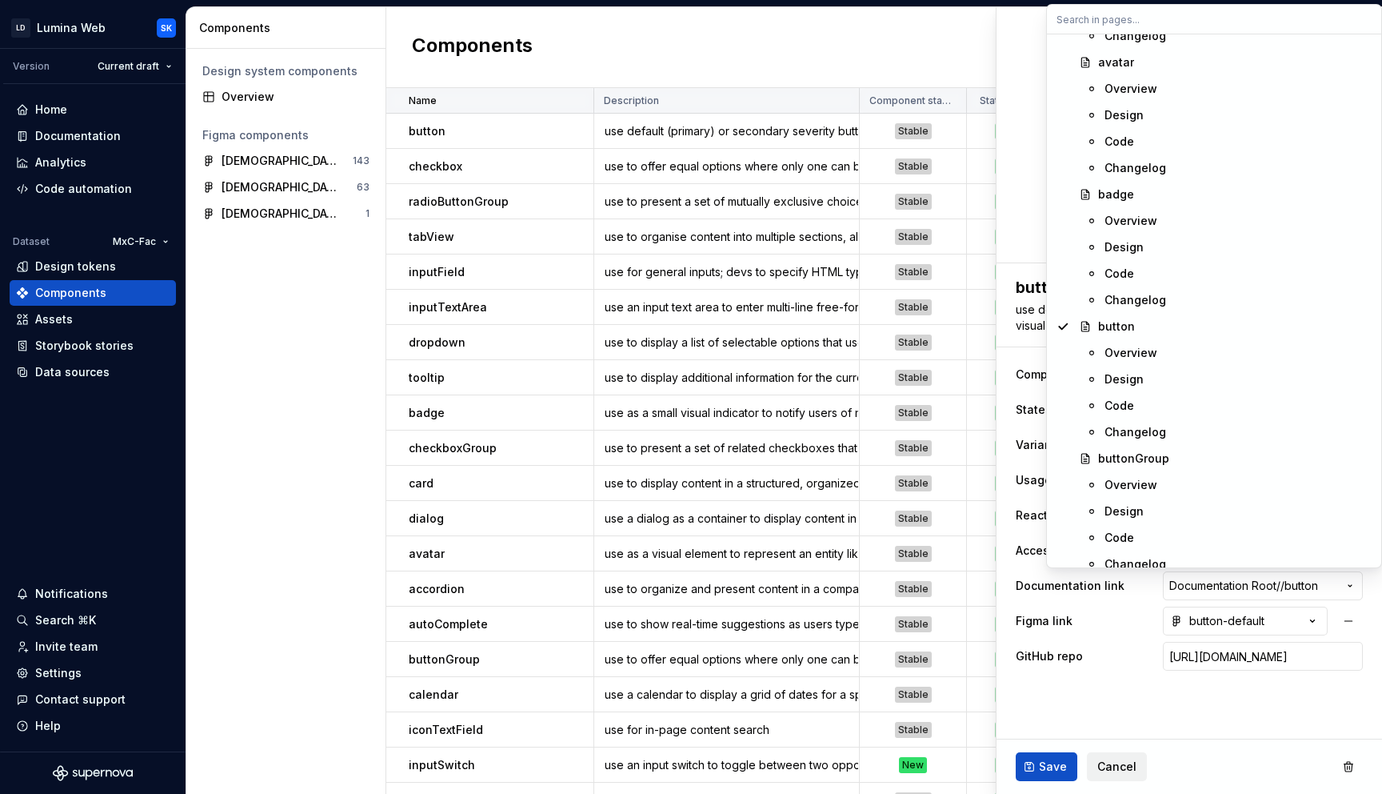
scroll to position [920, 0]
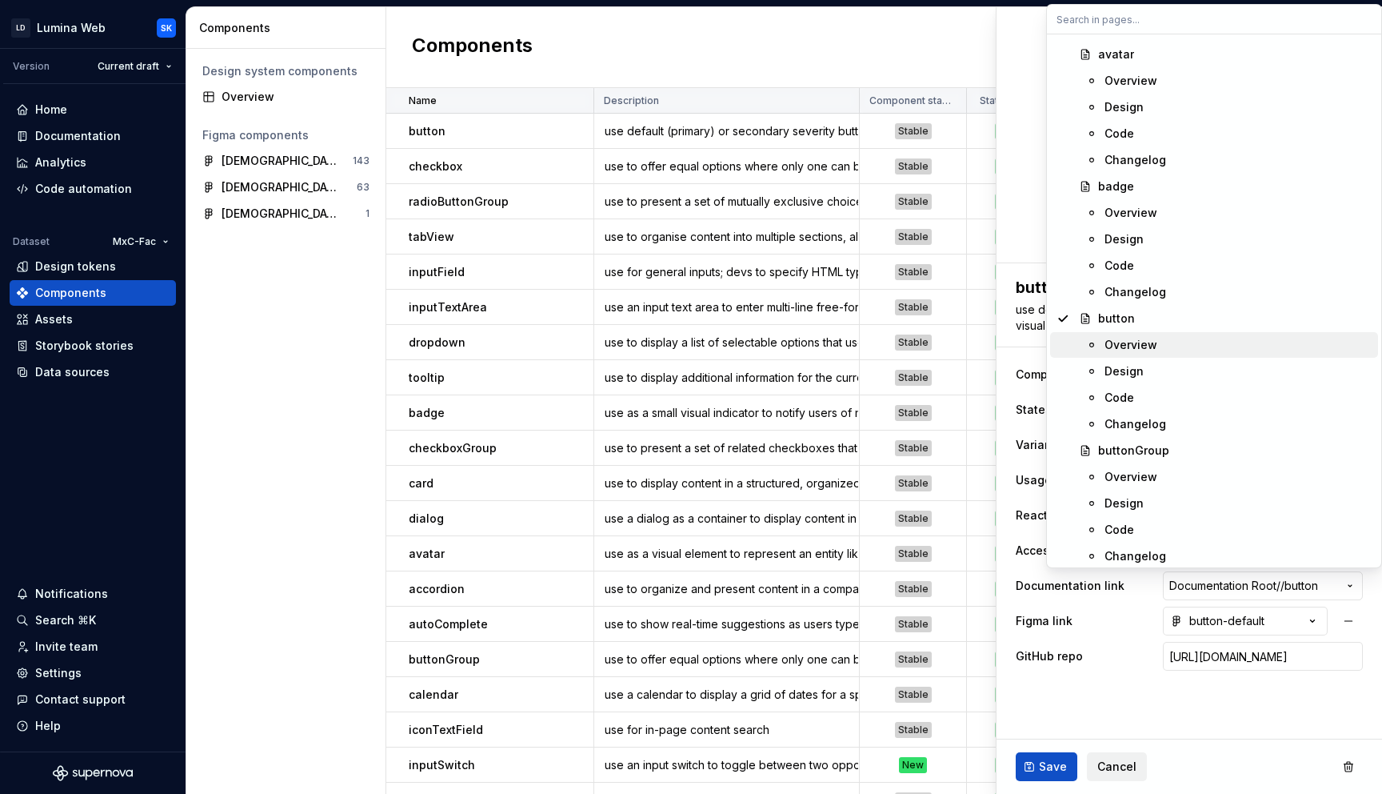
click at [1186, 350] on div "Overview" at bounding box center [1238, 345] width 267 height 16
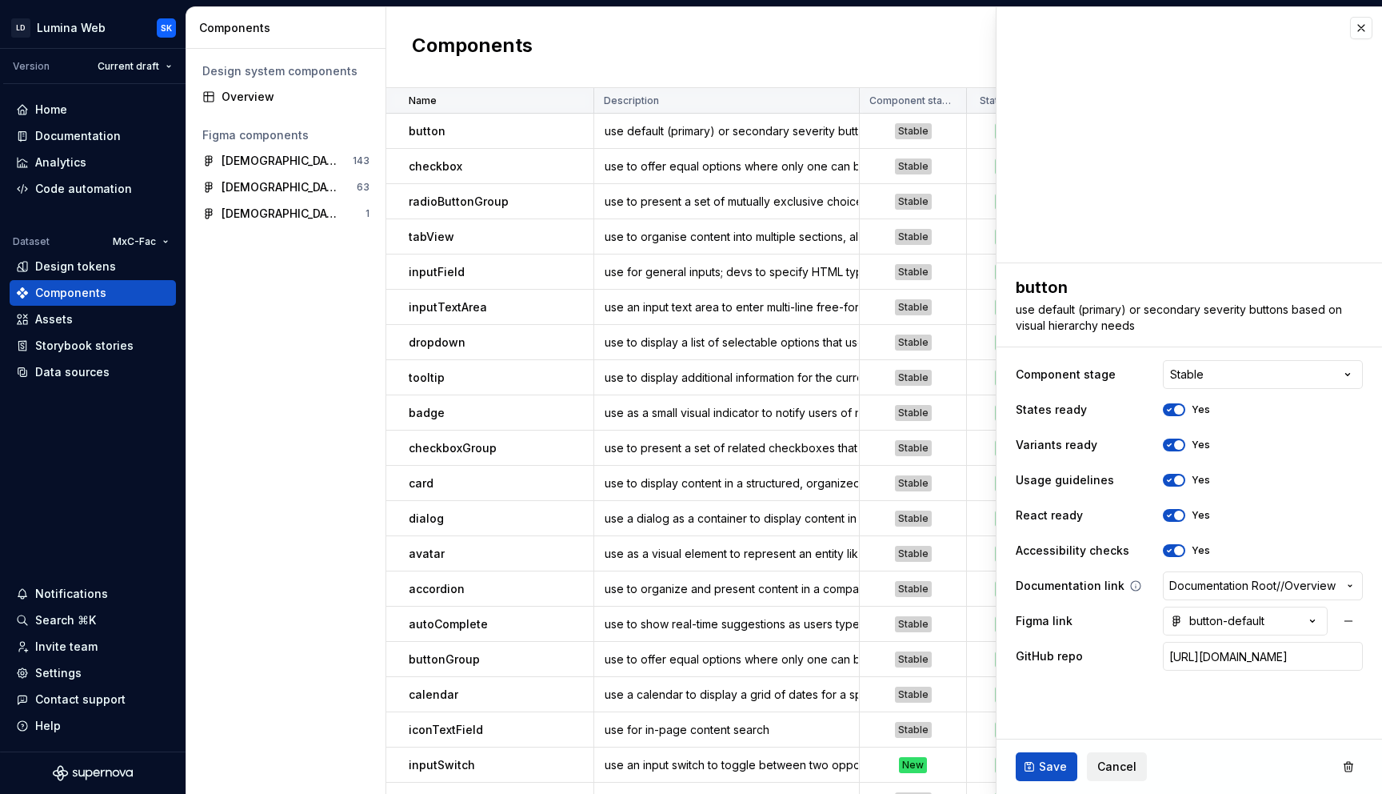
click at [1214, 579] on span "Documentation Root /" at bounding box center [1225, 586] width 111 height 16
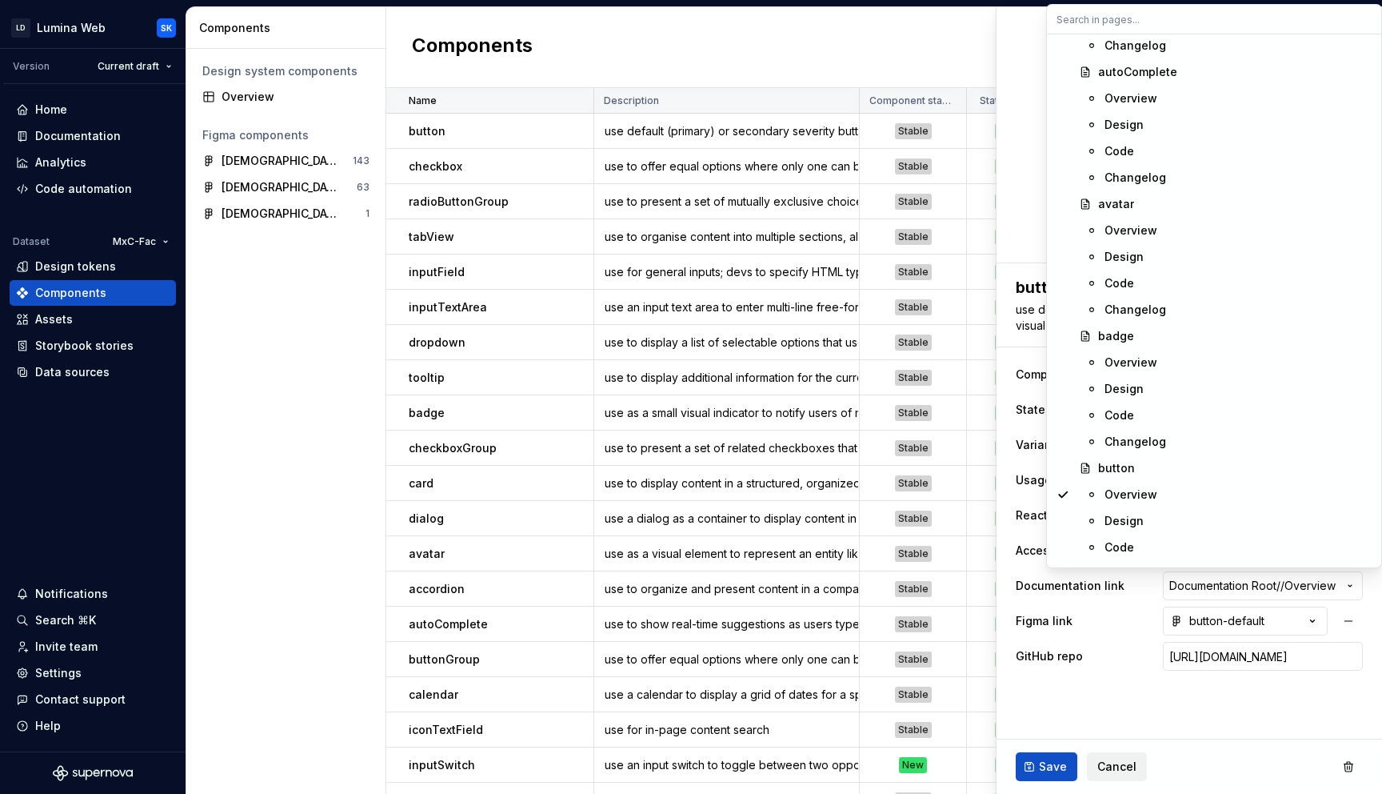
scroll to position [778, 0]
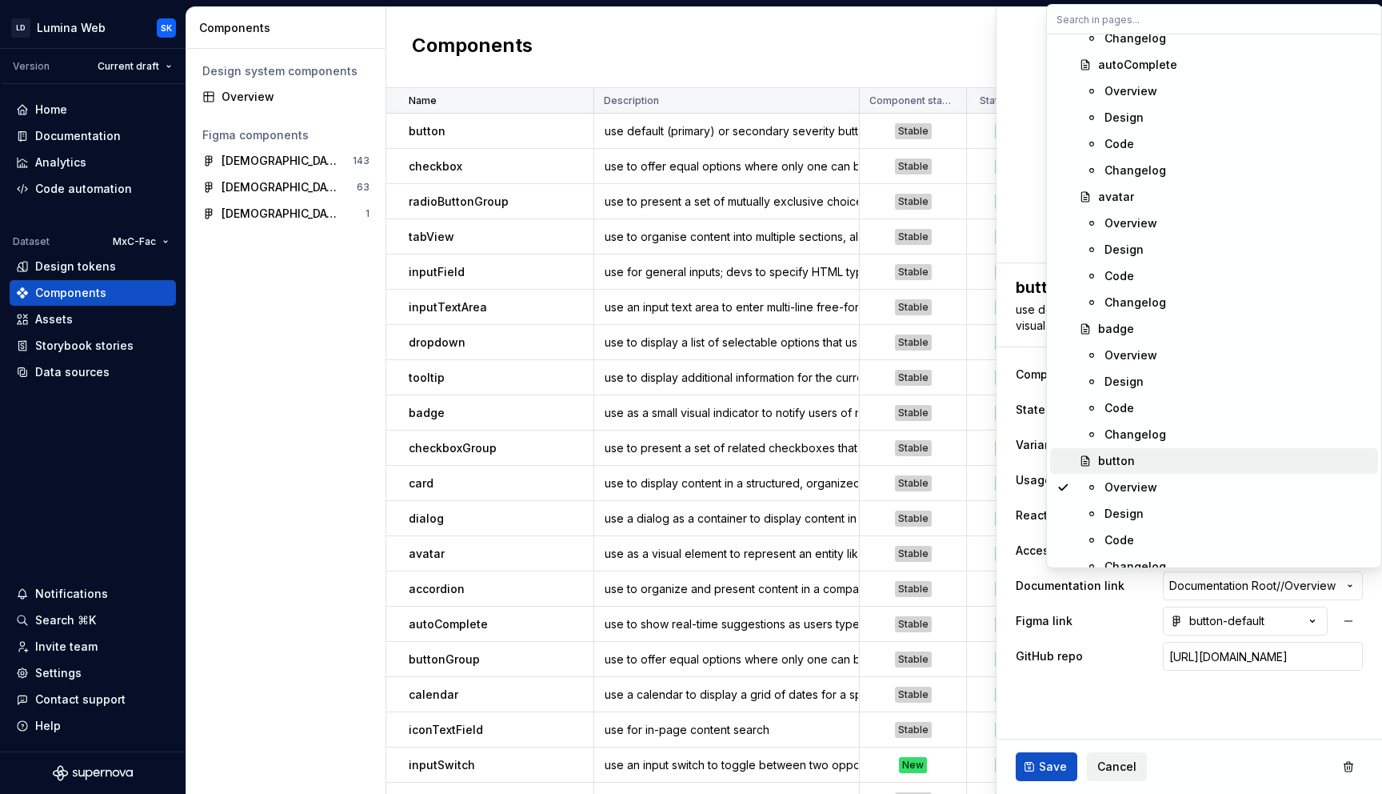
click at [1178, 450] on span "button" at bounding box center [1214, 461] width 328 height 26
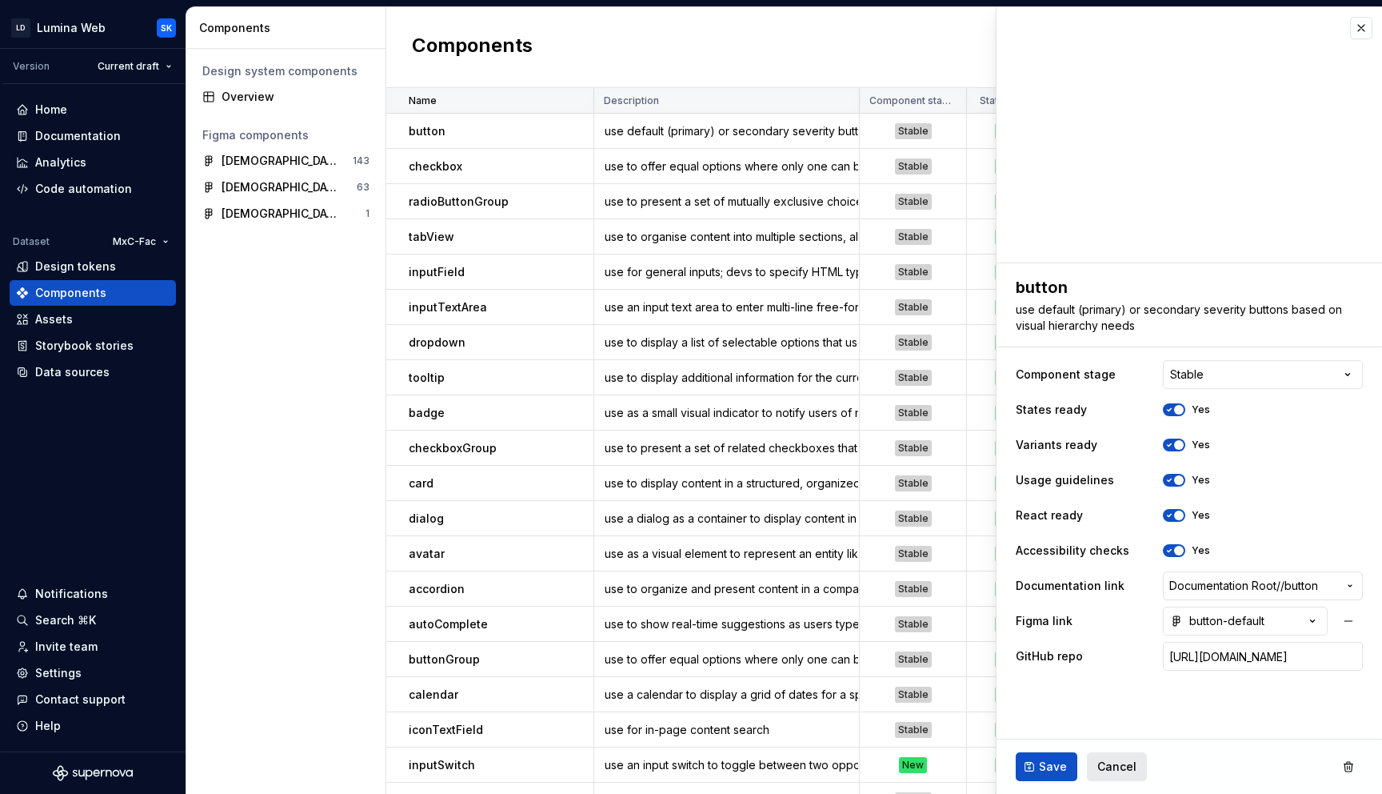
click at [1135, 756] on button "Cancel" at bounding box center [1117, 766] width 60 height 29
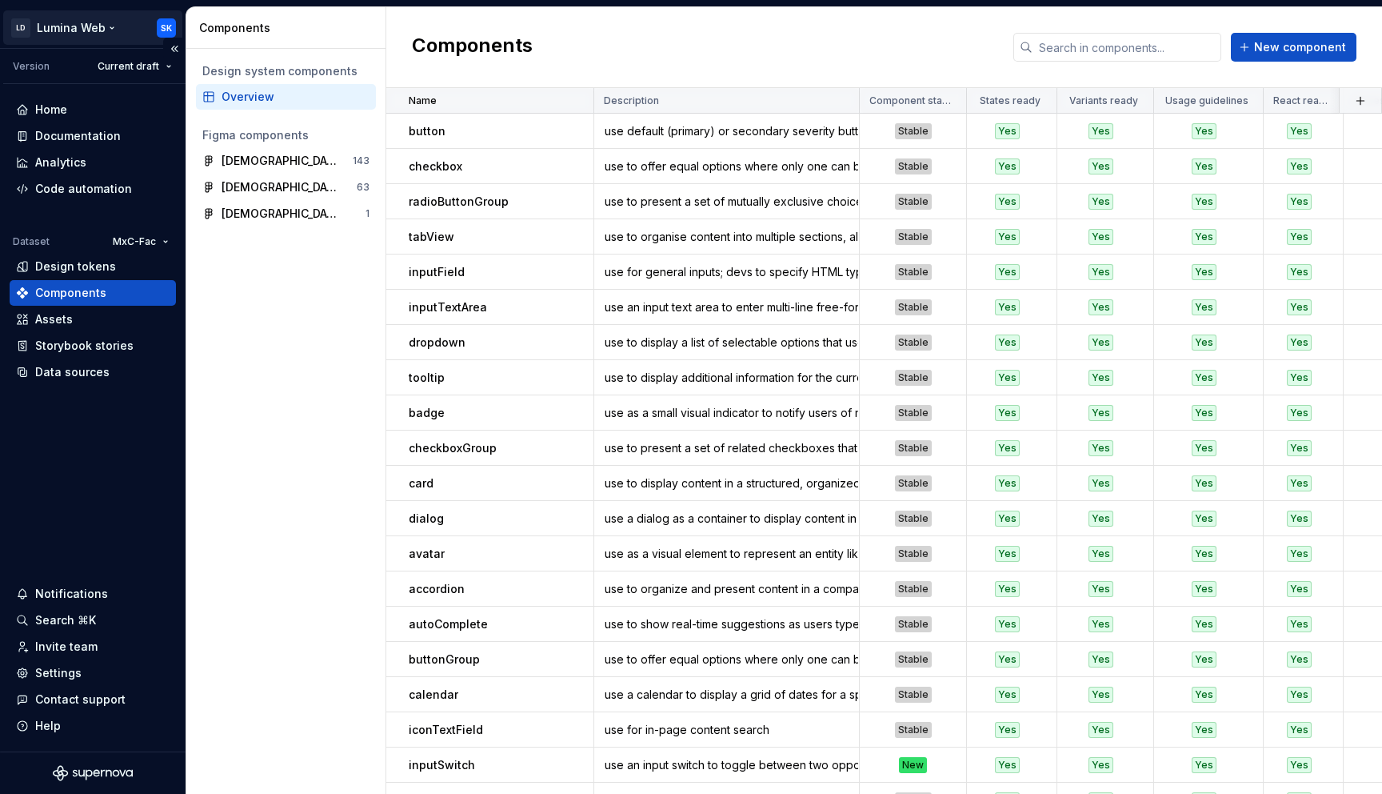
click at [90, 29] on html "LD Lumina Web SK Version Current draft Home Documentation Analytics Code automa…" at bounding box center [691, 397] width 1382 height 794
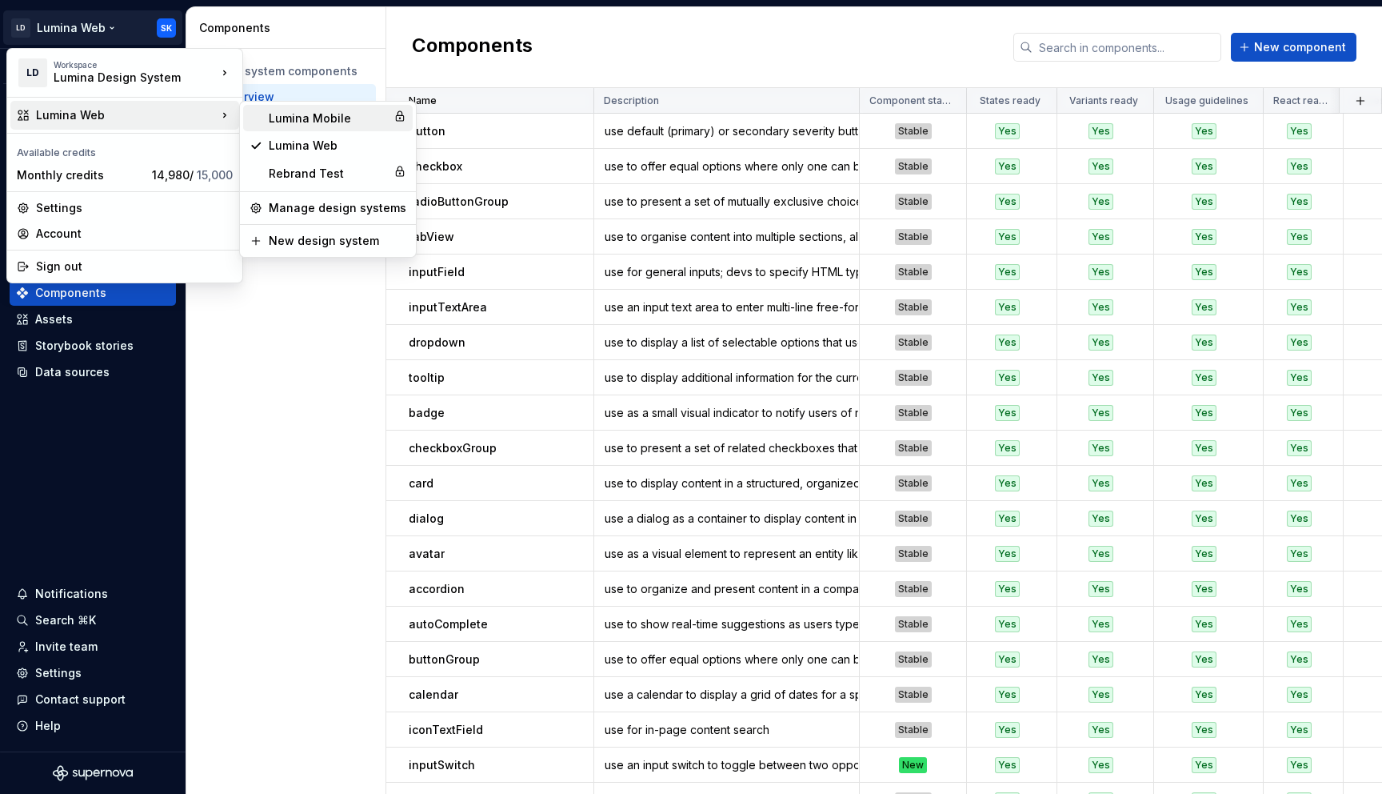
click at [332, 130] on div "Lumina Mobile" at bounding box center [328, 118] width 170 height 26
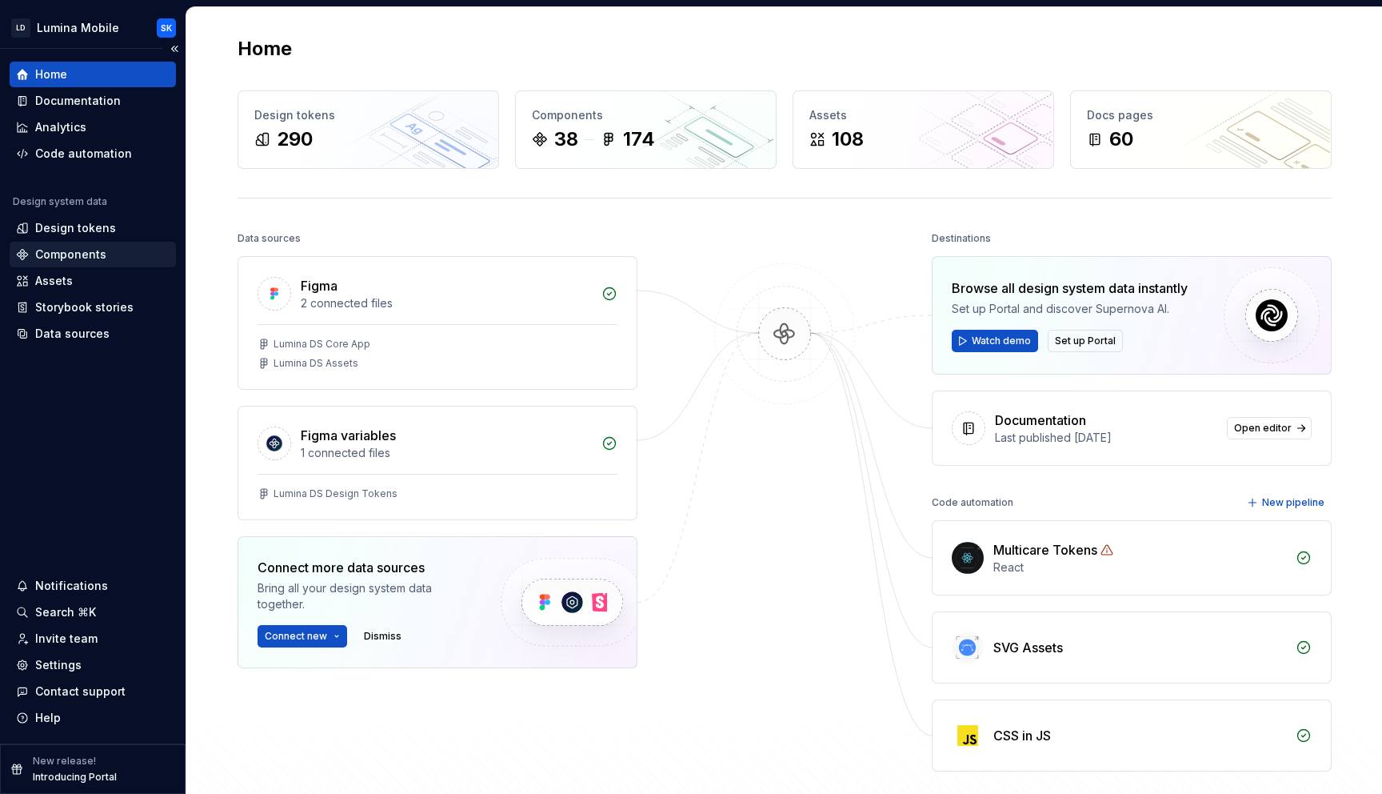
click at [86, 245] on div "Components" at bounding box center [93, 255] width 166 height 26
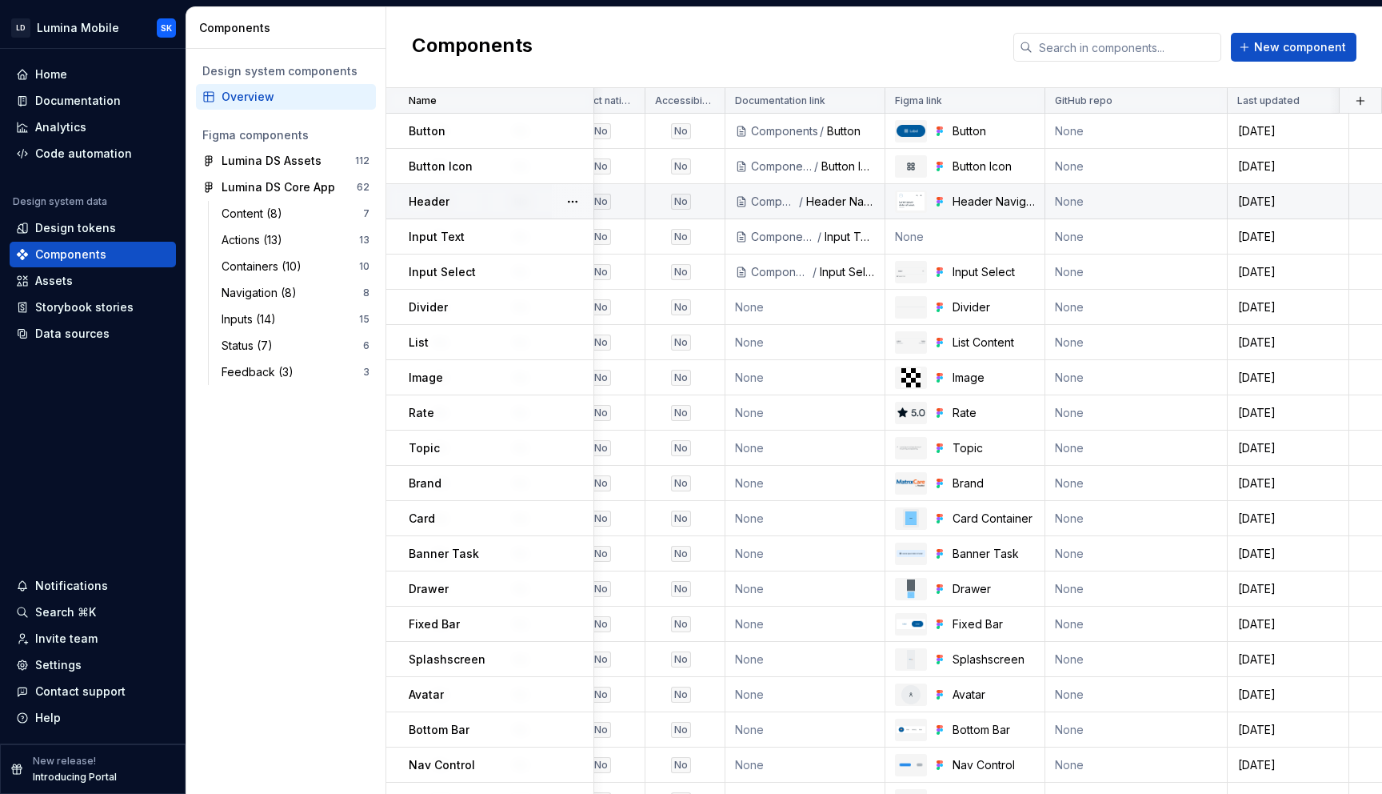
scroll to position [0, 597]
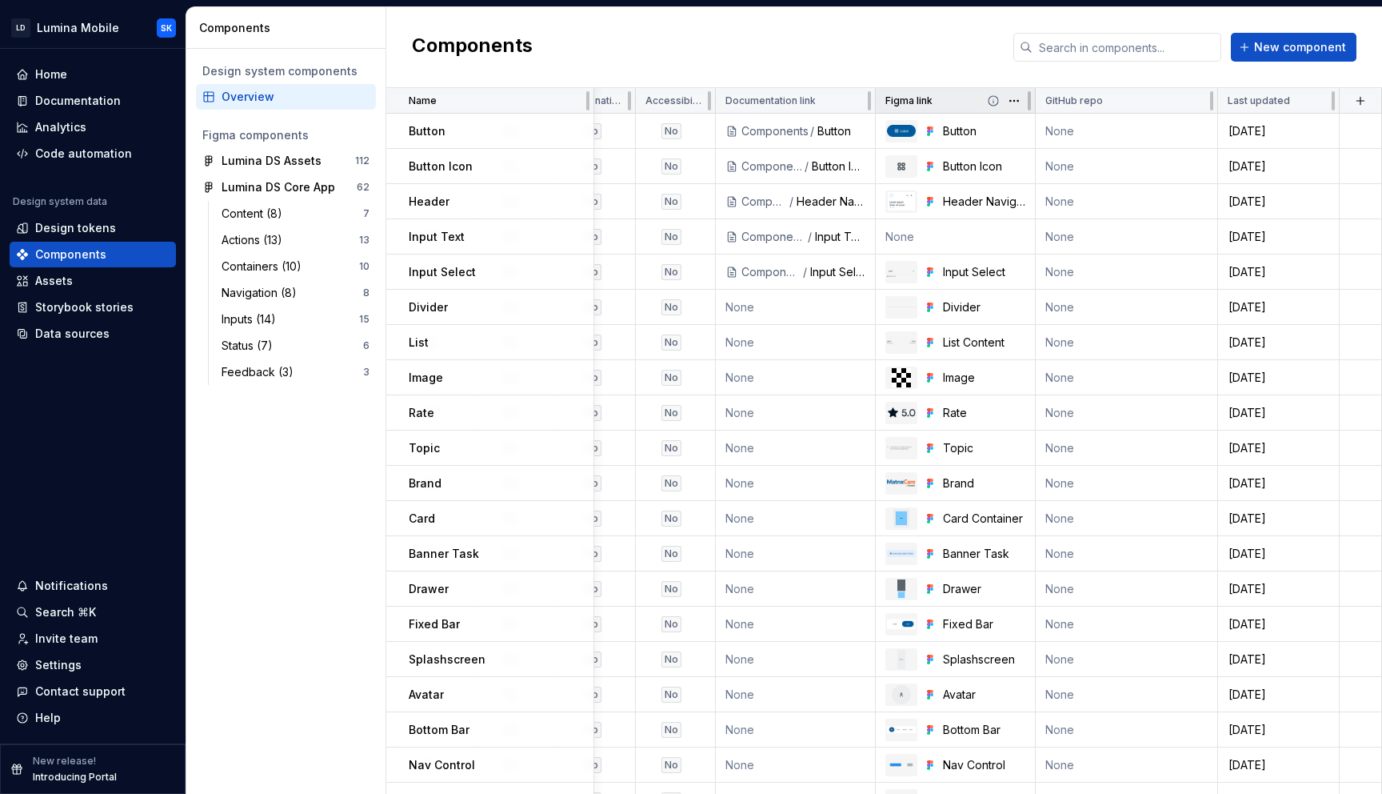
click at [933, 106] on div "Figma link" at bounding box center [956, 100] width 140 height 13
click at [1018, 103] on html "LD Lumina Mobile SK Home Documentation Analytics Code automation Design system …" at bounding box center [691, 397] width 1382 height 794
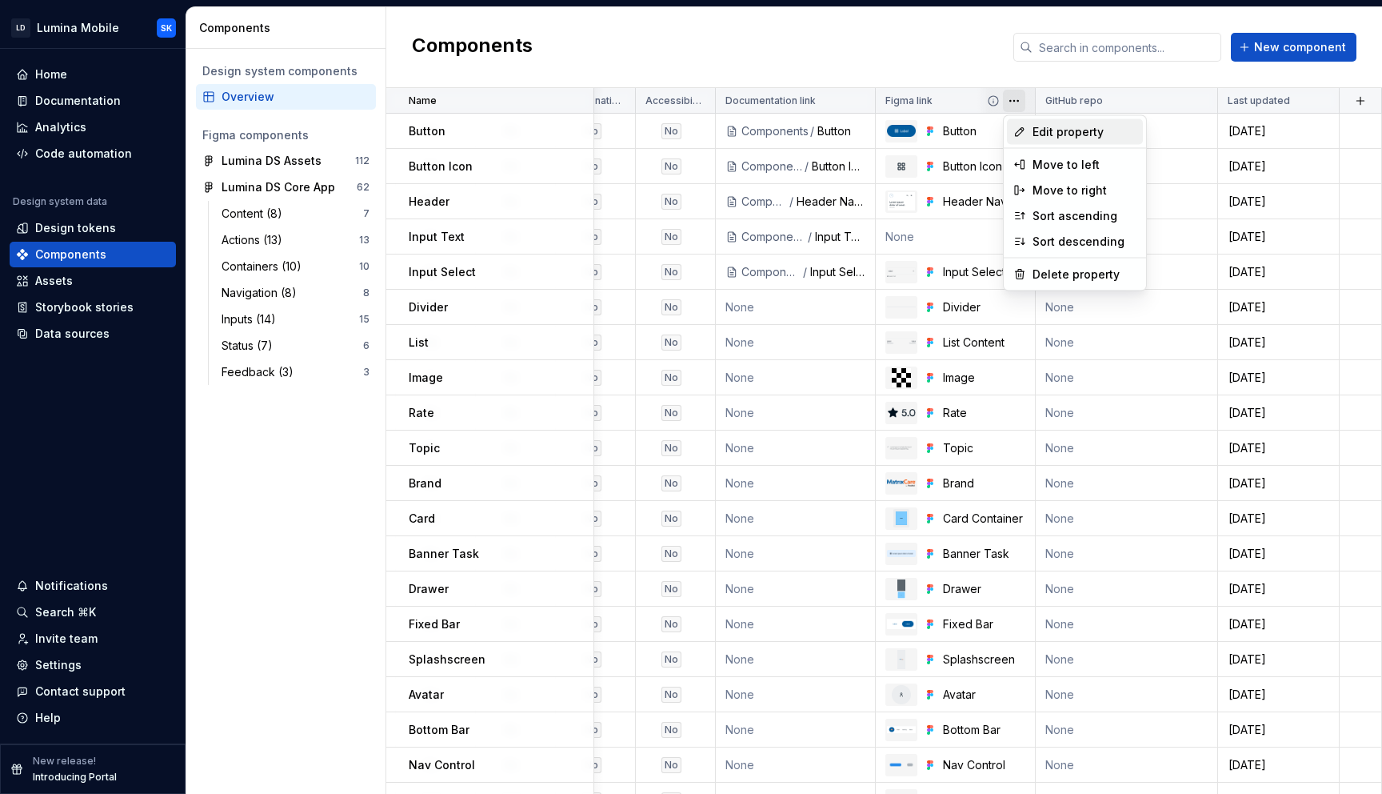
click at [1055, 134] on span "Edit property" at bounding box center [1085, 132] width 104 height 16
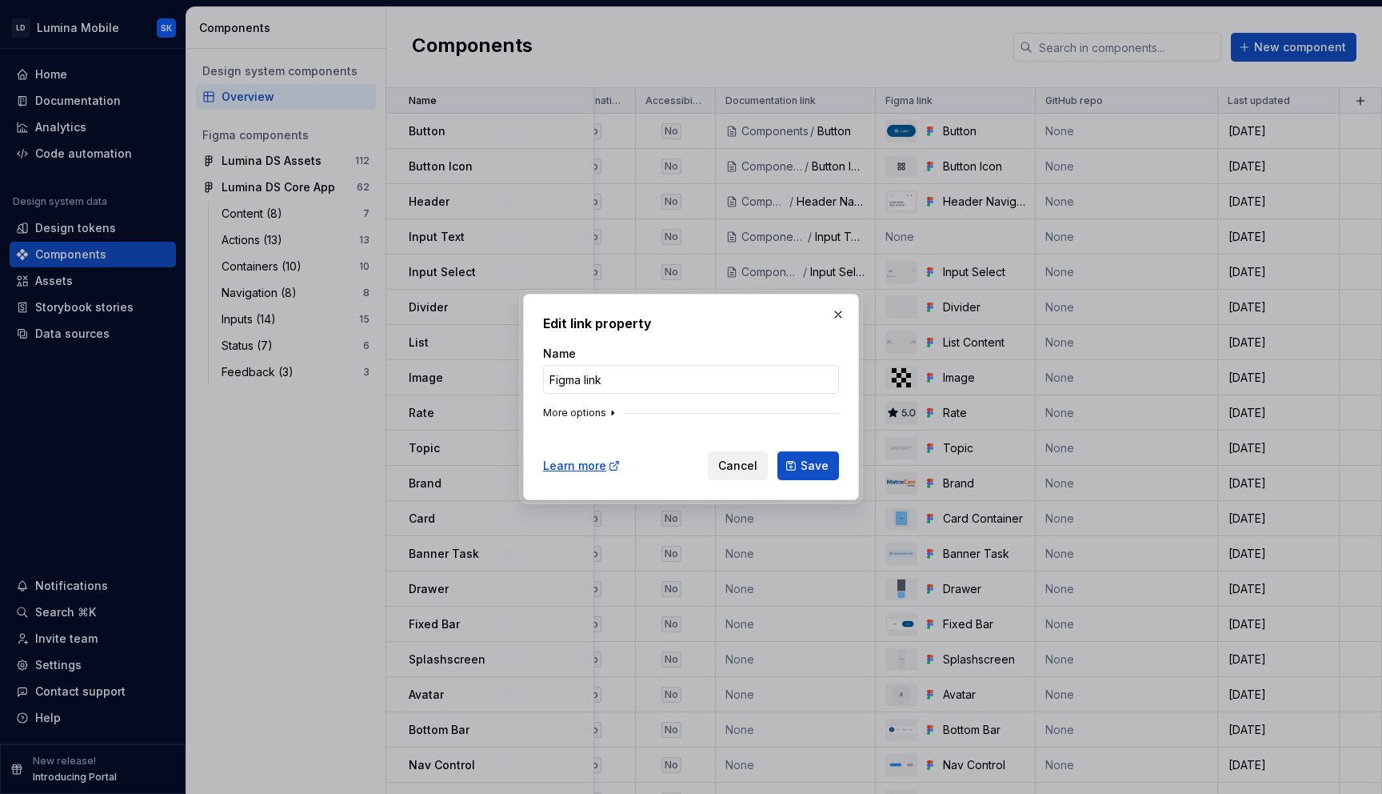
click at [606, 406] on icon "button" at bounding box center [612, 412] width 13 height 13
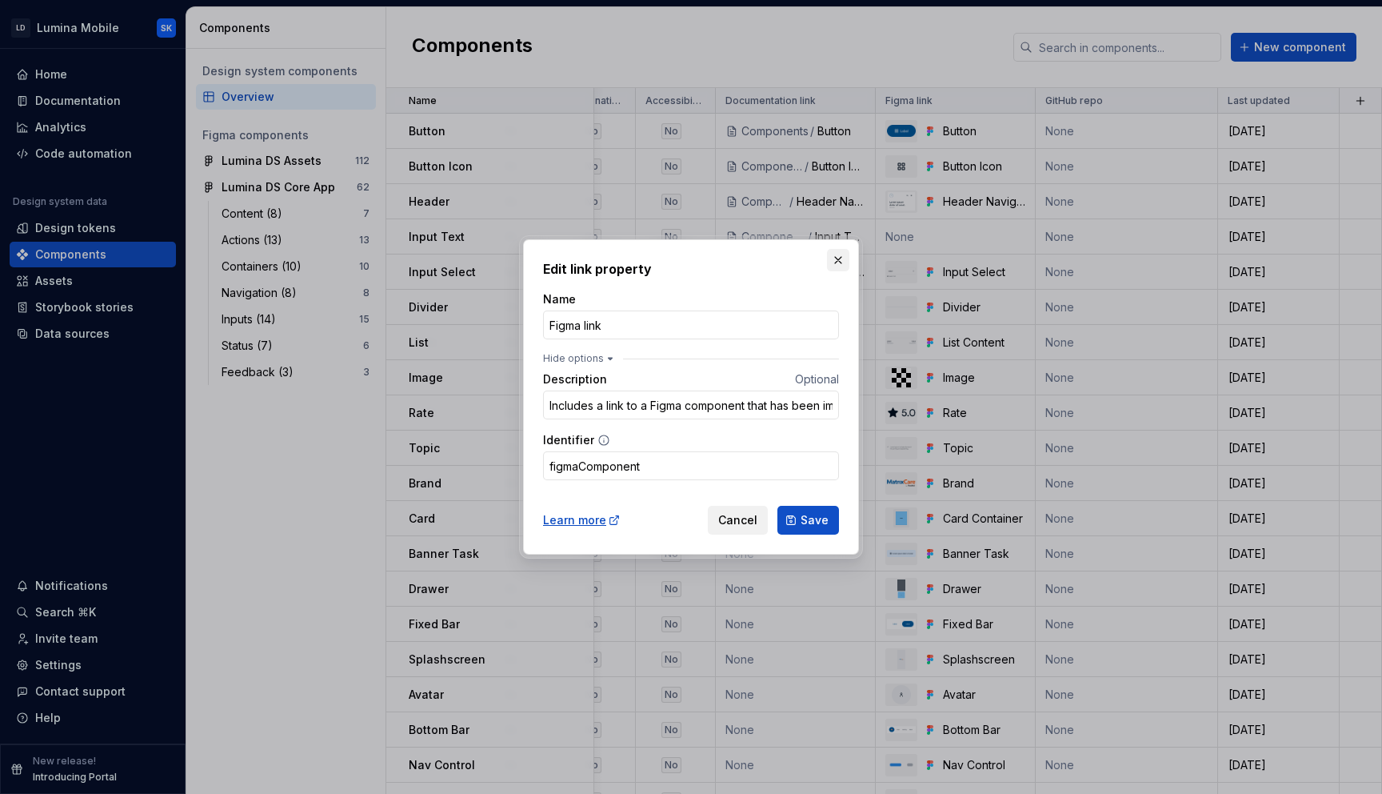
click at [842, 262] on button "button" at bounding box center [838, 260] width 22 height 22
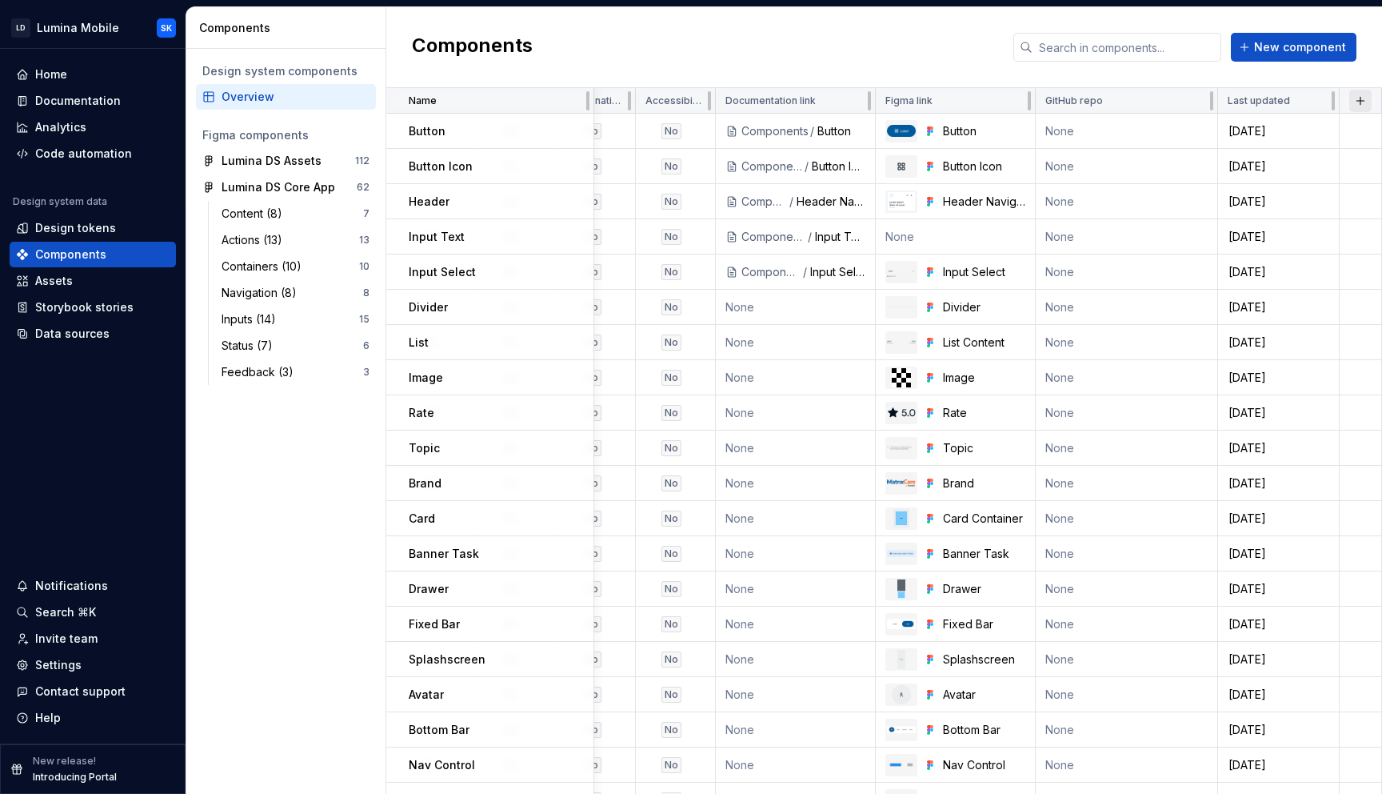
click at [1364, 108] on button "button" at bounding box center [1361, 101] width 22 height 22
click at [1318, 130] on div "New custom property" at bounding box center [1270, 132] width 120 height 16
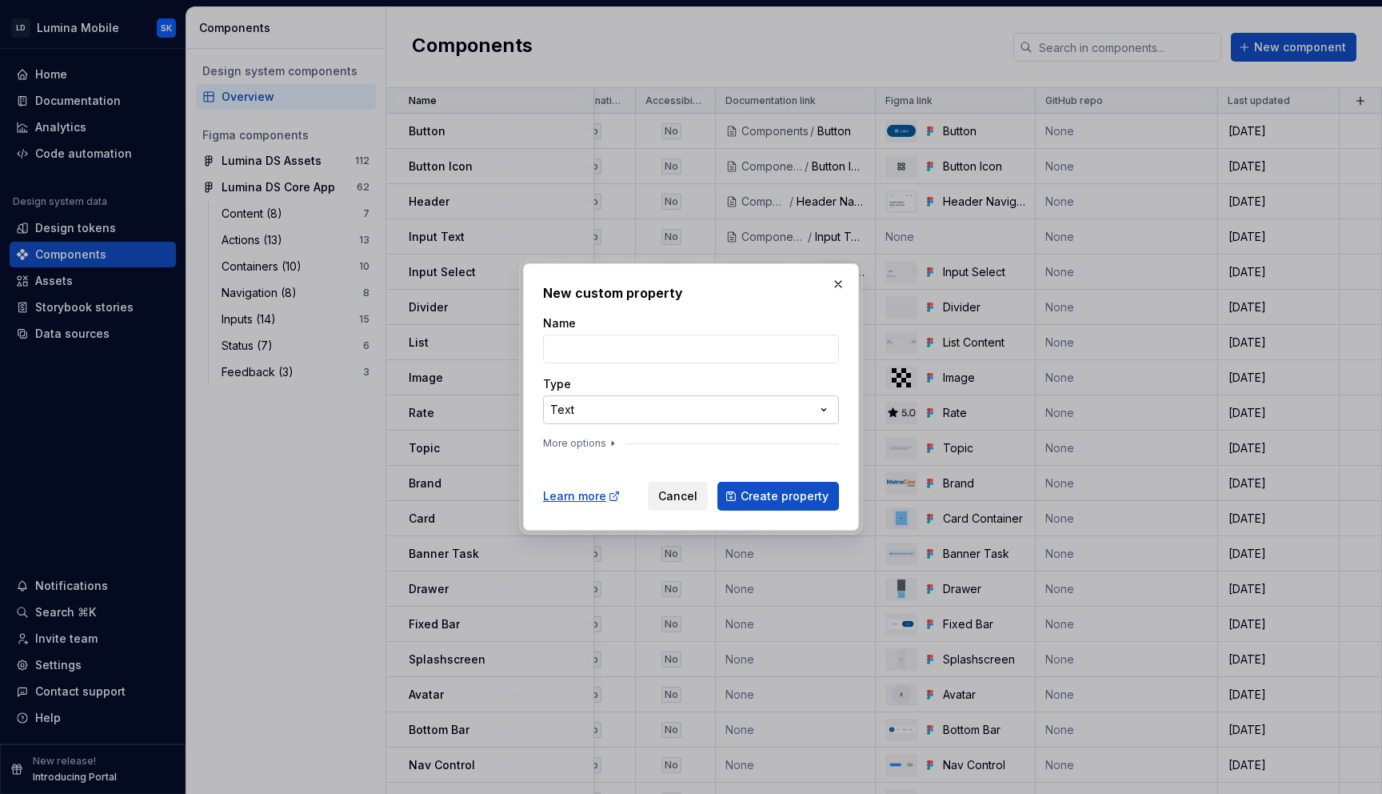
click at [692, 402] on div "**********" at bounding box center [691, 397] width 1382 height 794
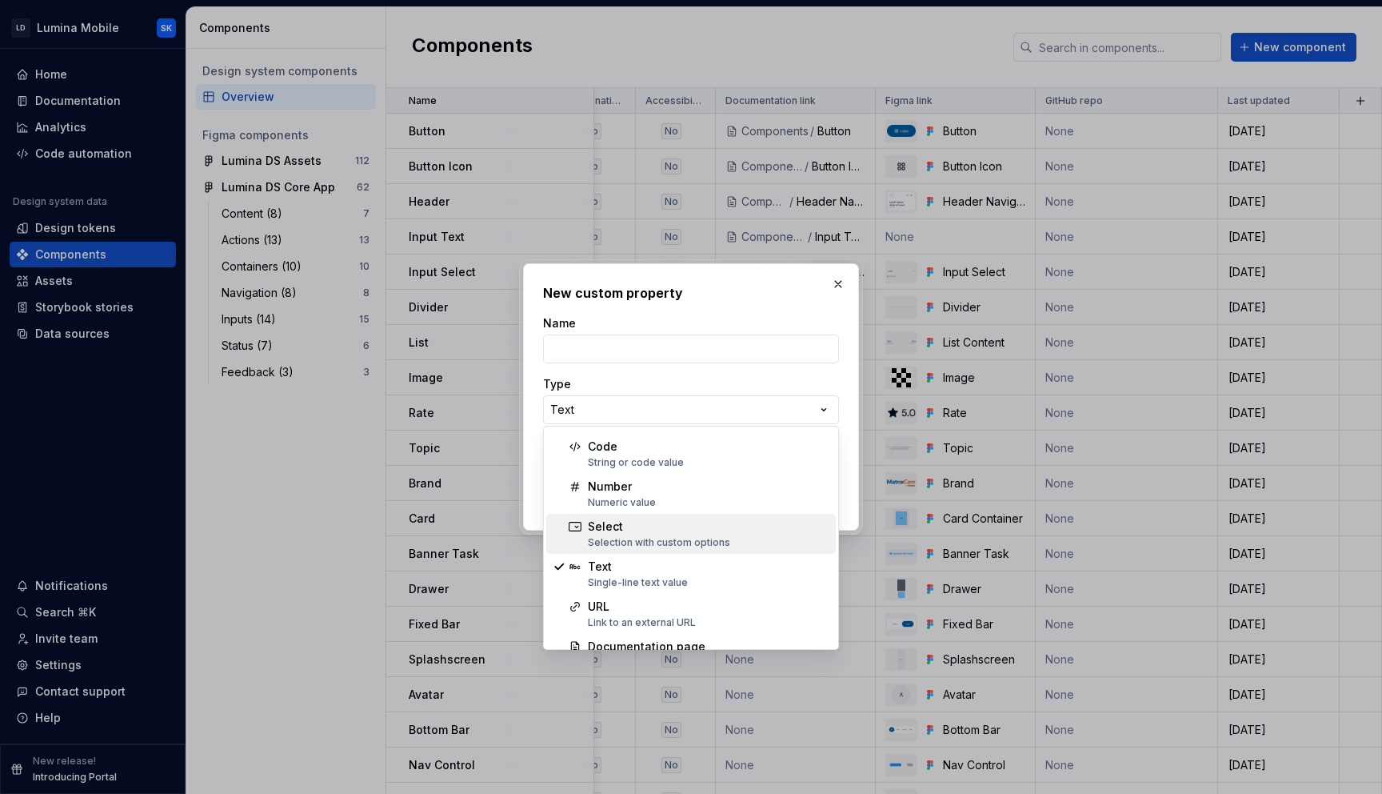
scroll to position [34, 0]
click at [715, 386] on div "**********" at bounding box center [691, 397] width 1382 height 794
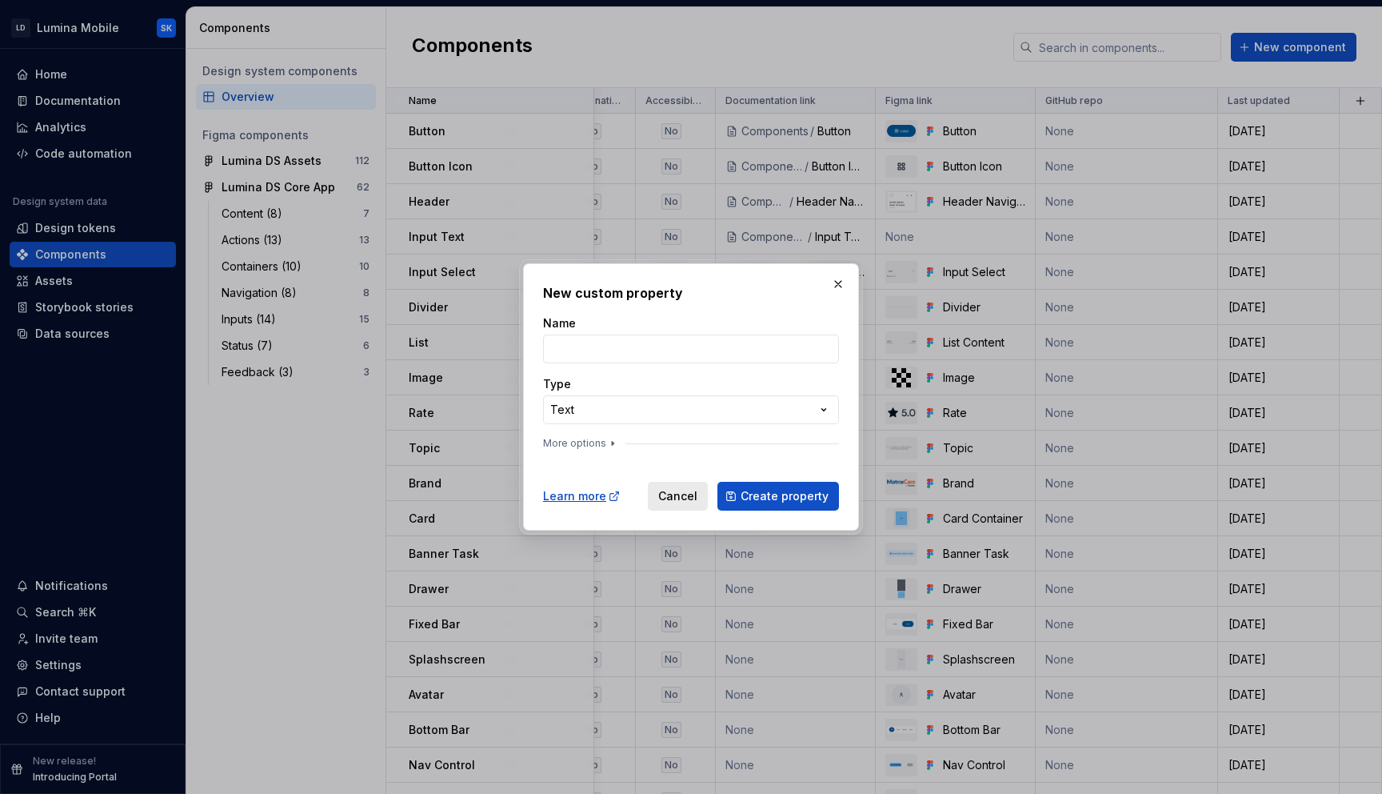
click at [690, 484] on button "Cancel" at bounding box center [678, 496] width 60 height 29
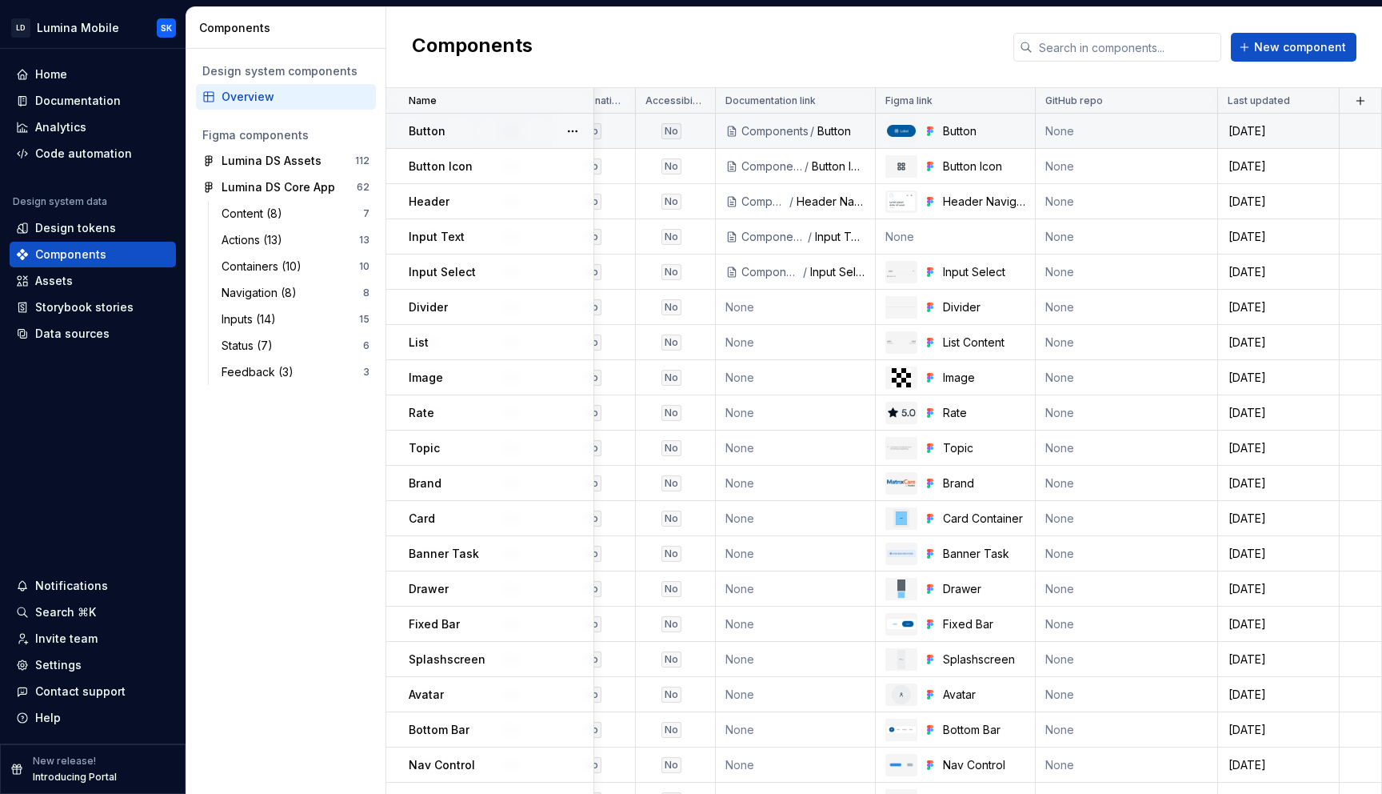
click at [837, 134] on div "Button" at bounding box center [842, 131] width 48 height 16
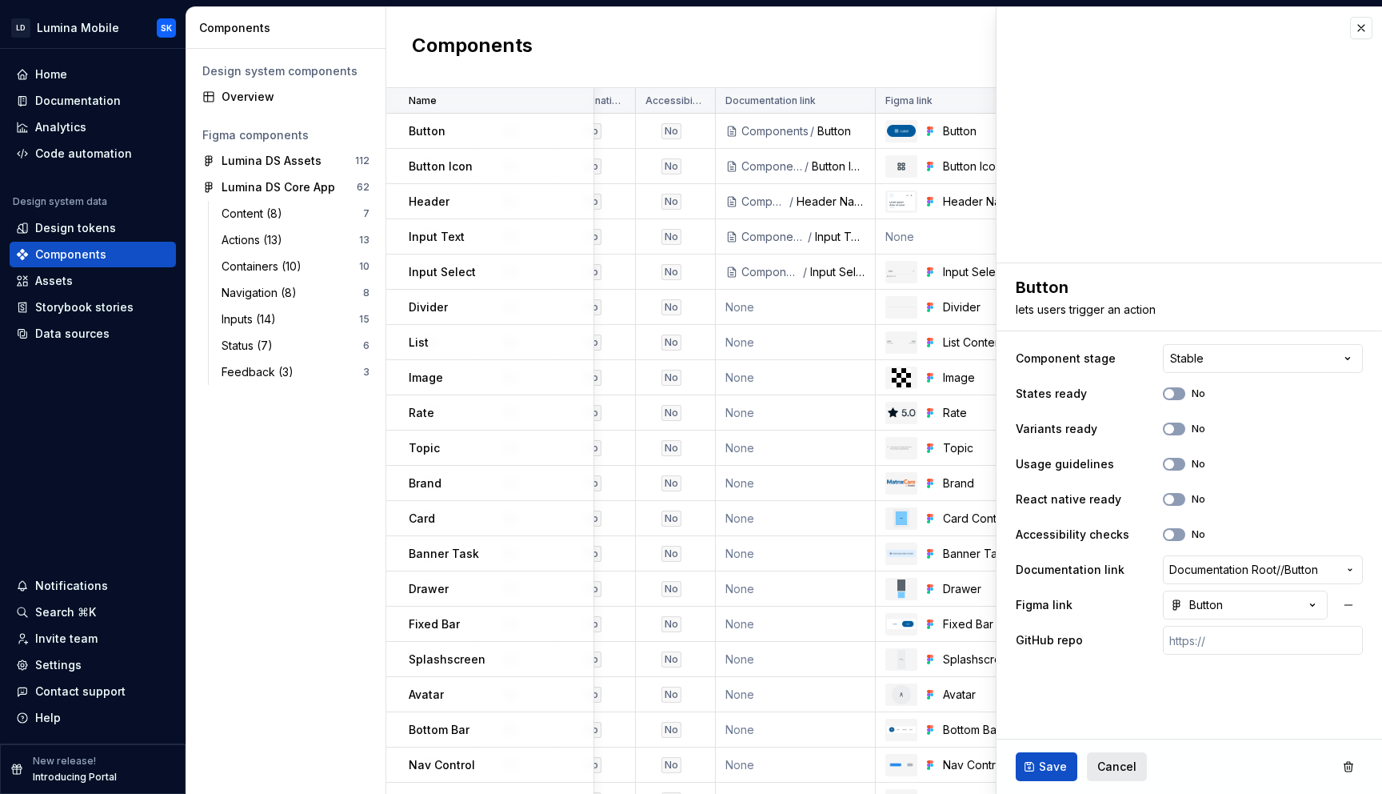
click at [1115, 775] on button "Cancel" at bounding box center [1117, 766] width 60 height 29
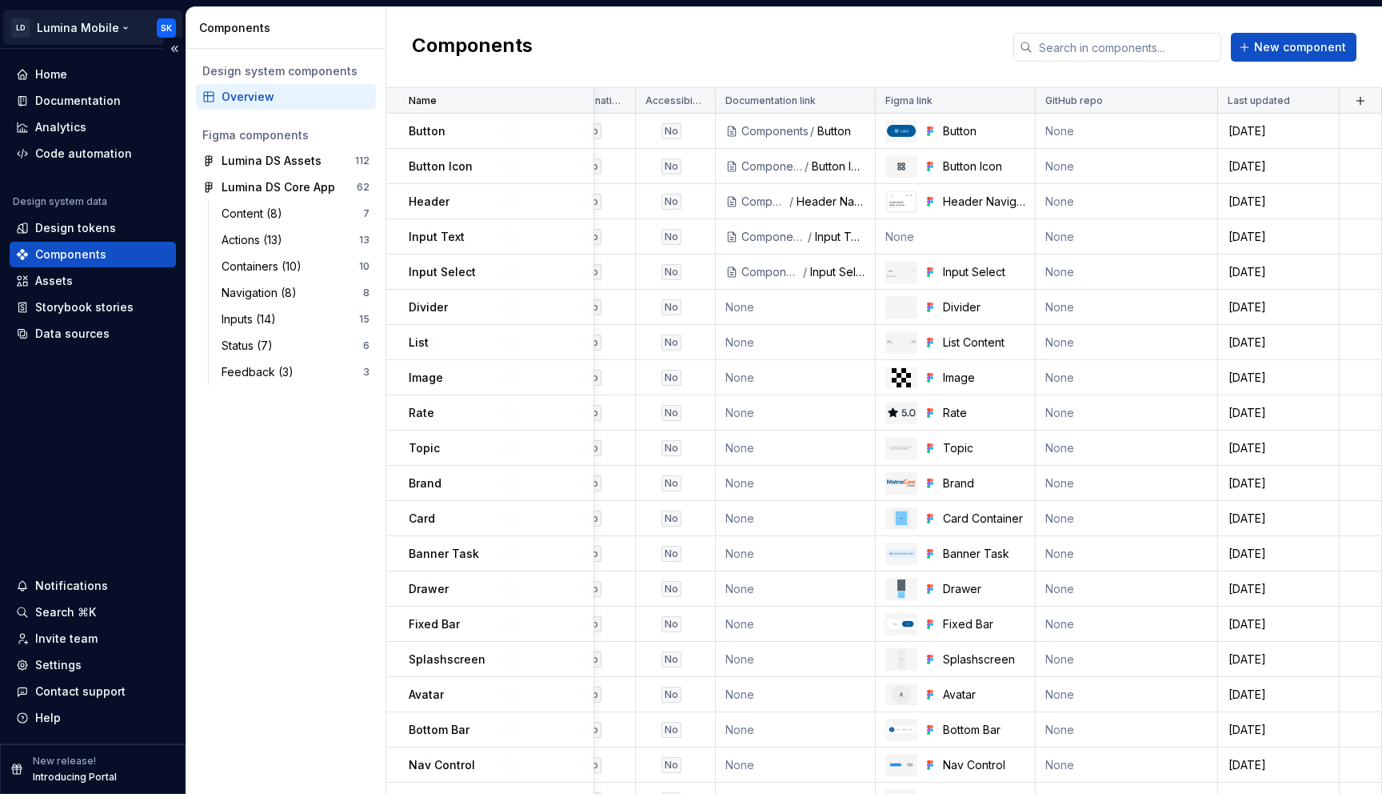
click at [97, 22] on html "LD Lumina Mobile SK Home Documentation Analytics Code automation Design system …" at bounding box center [691, 397] width 1382 height 794
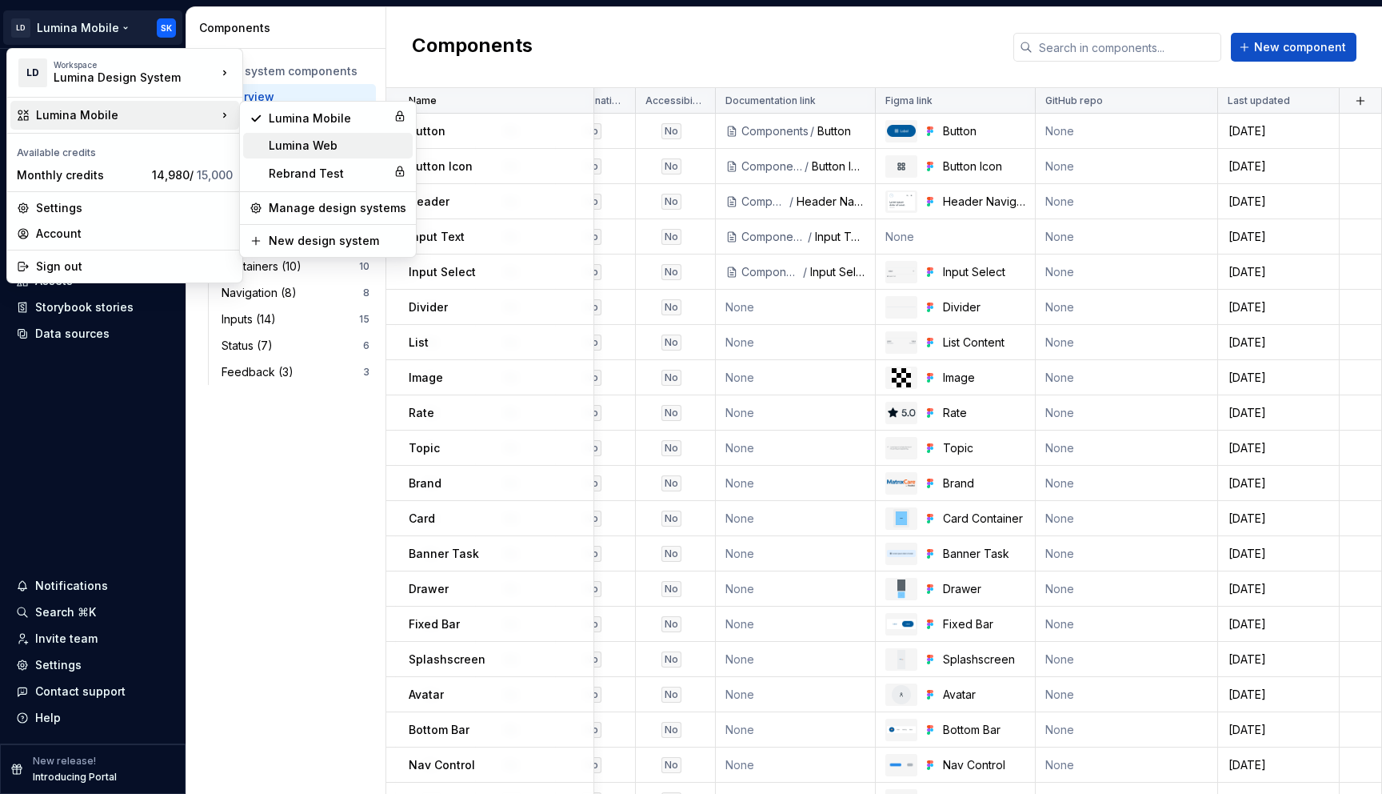
click at [374, 139] on div "Lumina Web" at bounding box center [338, 146] width 138 height 16
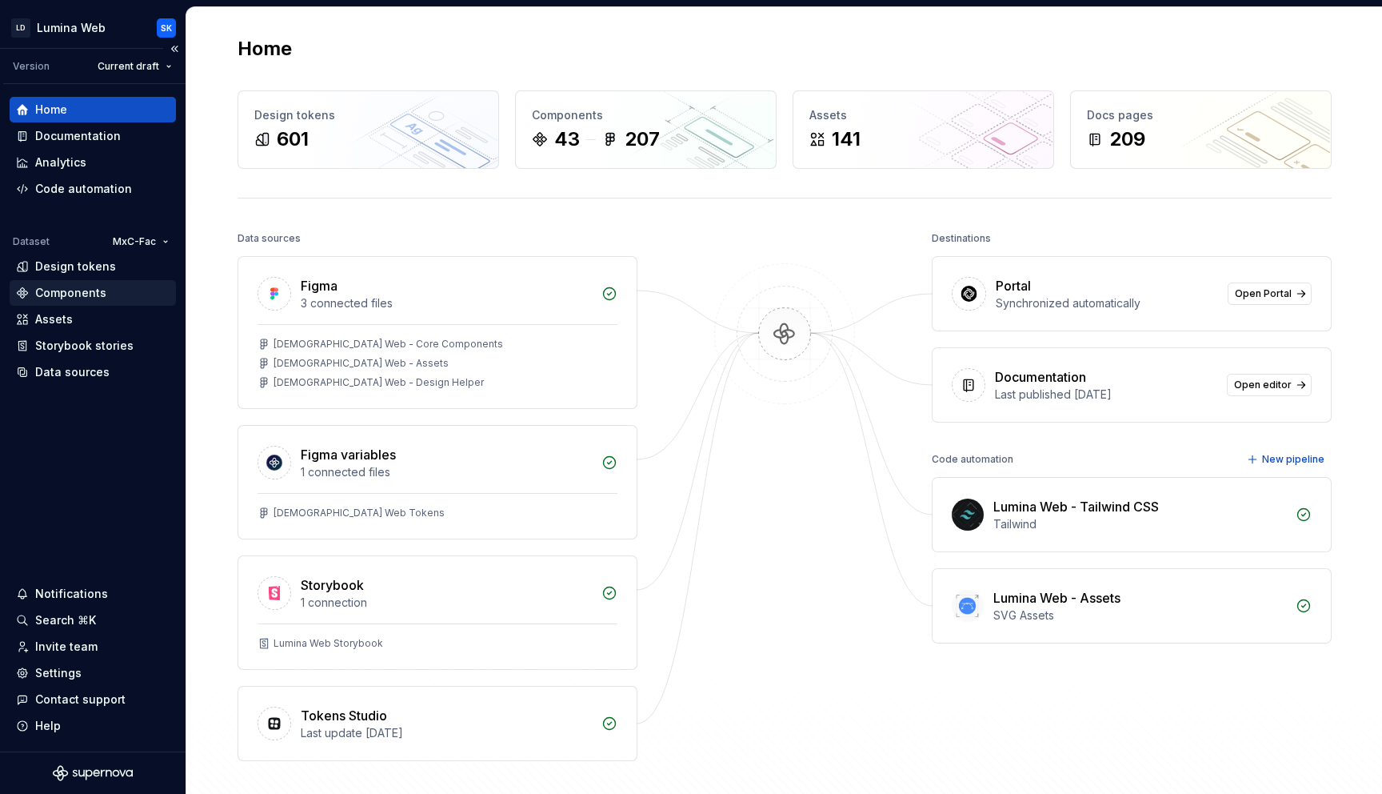
click at [64, 292] on div "Components" at bounding box center [70, 293] width 71 height 16
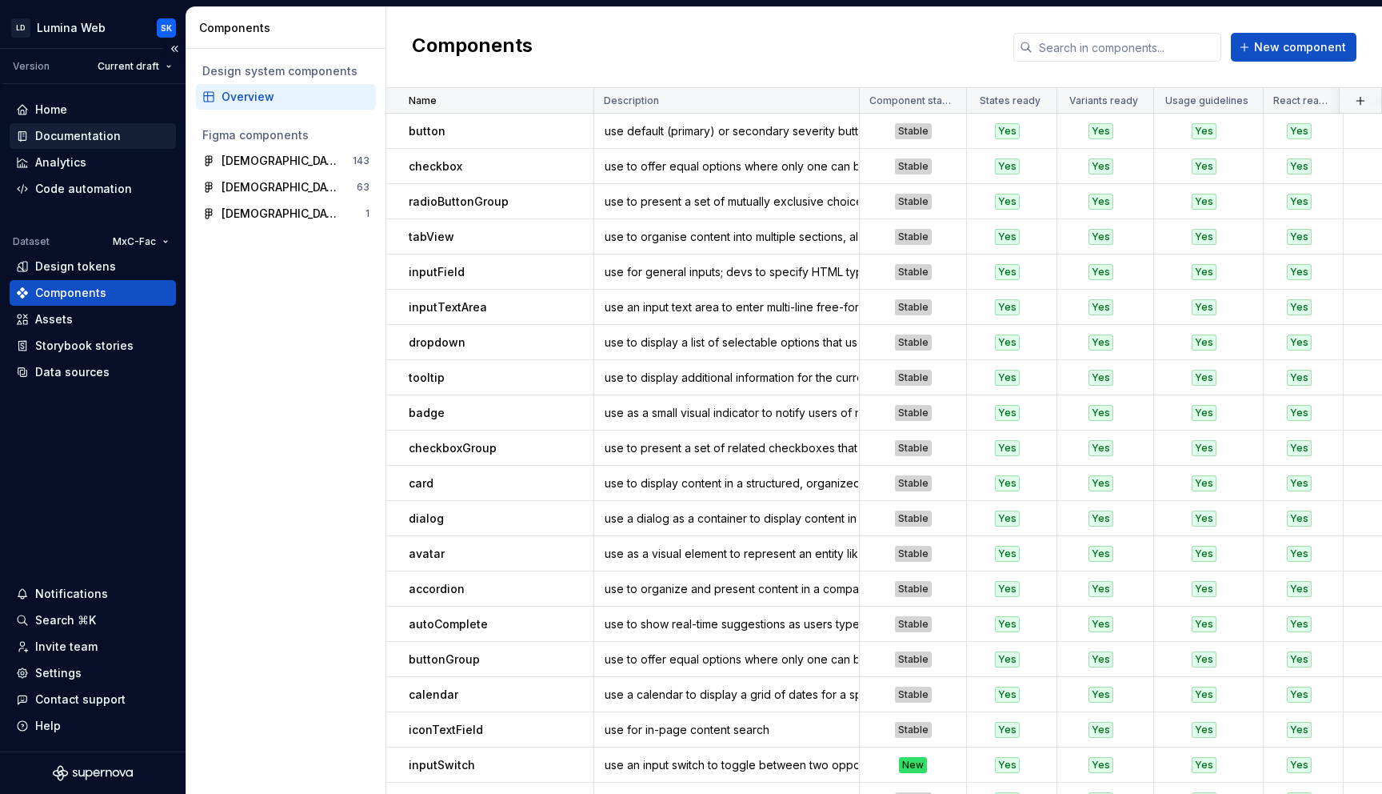
click at [108, 140] on div "Documentation" at bounding box center [78, 136] width 86 height 16
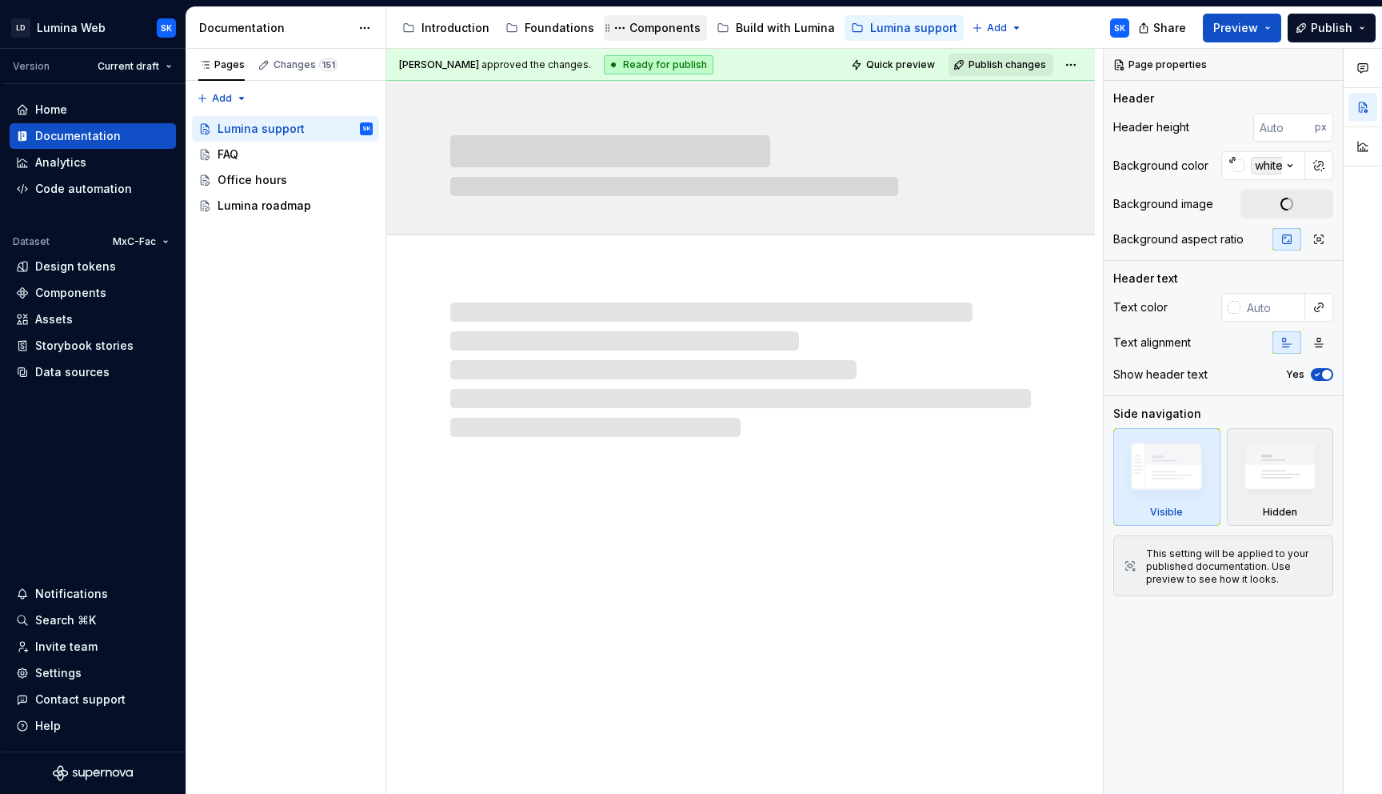
click at [639, 38] on div "Components" at bounding box center [655, 28] width 103 height 26
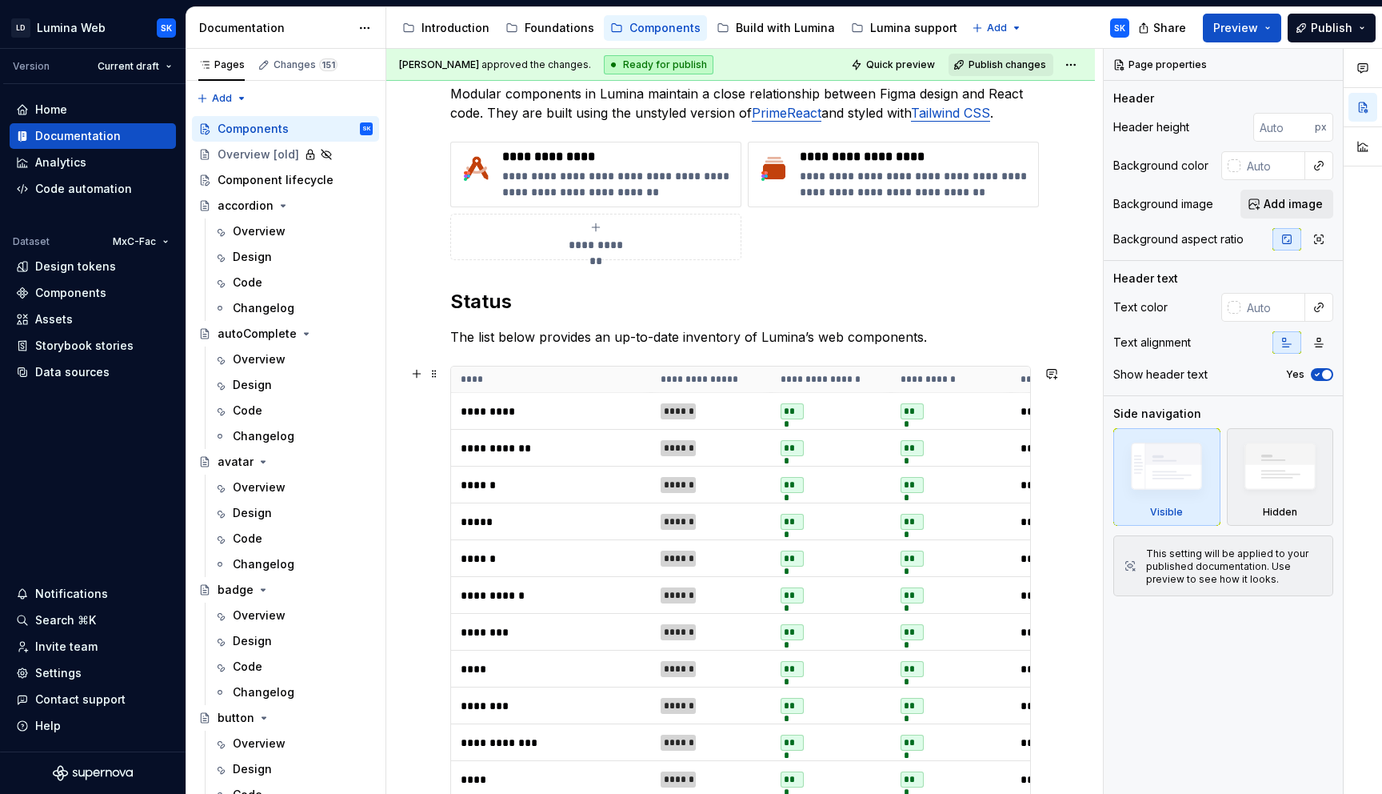
click at [770, 384] on th "**********" at bounding box center [711, 379] width 120 height 26
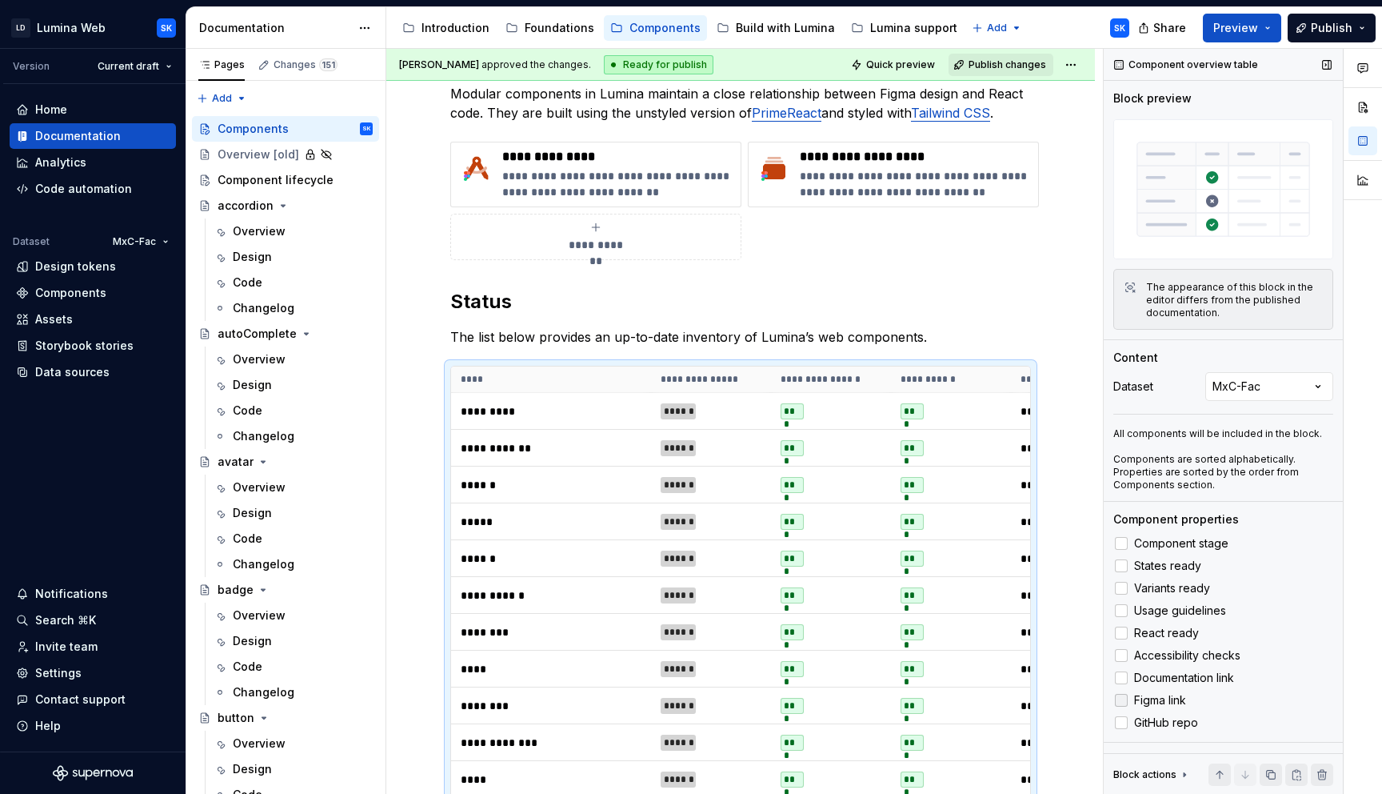
click at [1188, 694] on label "Figma link" at bounding box center [1224, 699] width 220 height 19
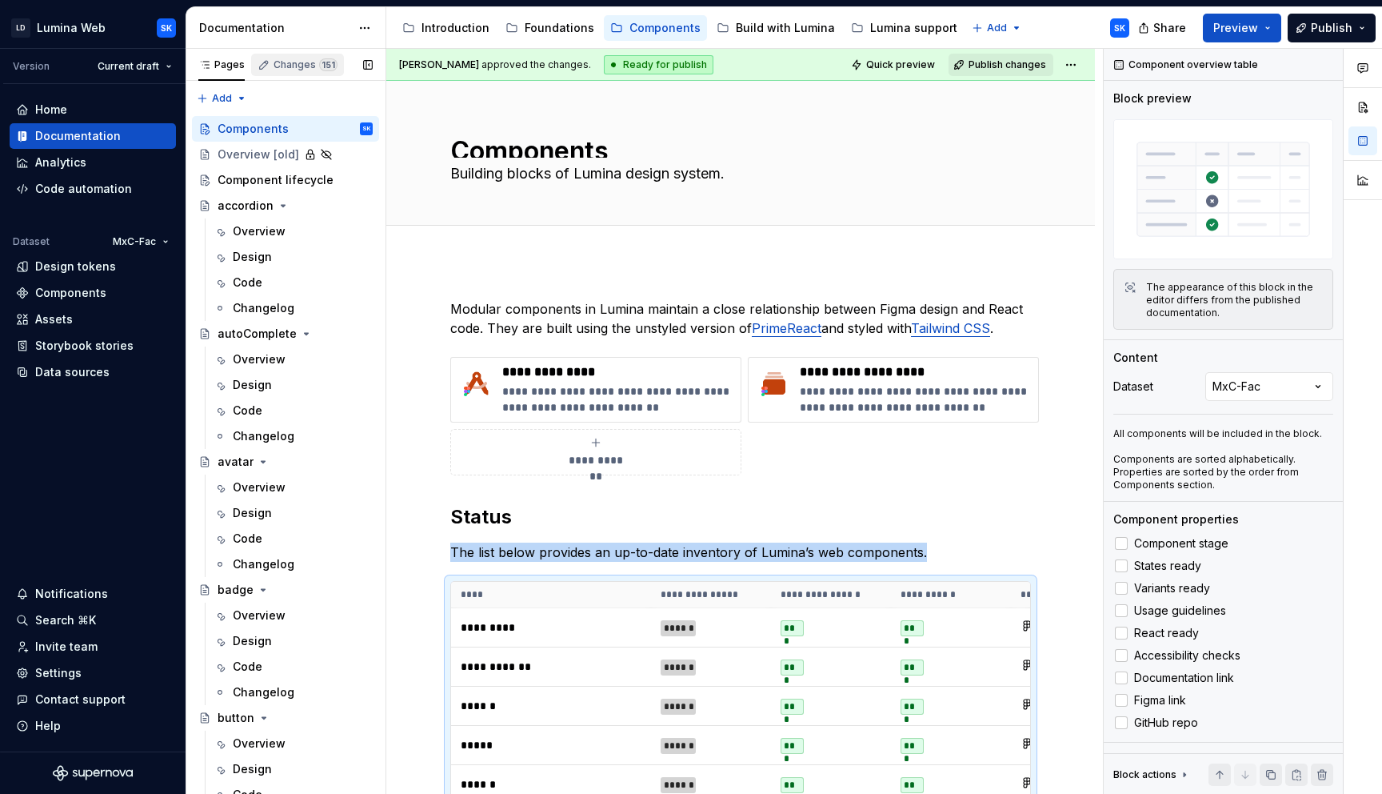
click at [294, 55] on div "Changes 151" at bounding box center [297, 65] width 93 height 22
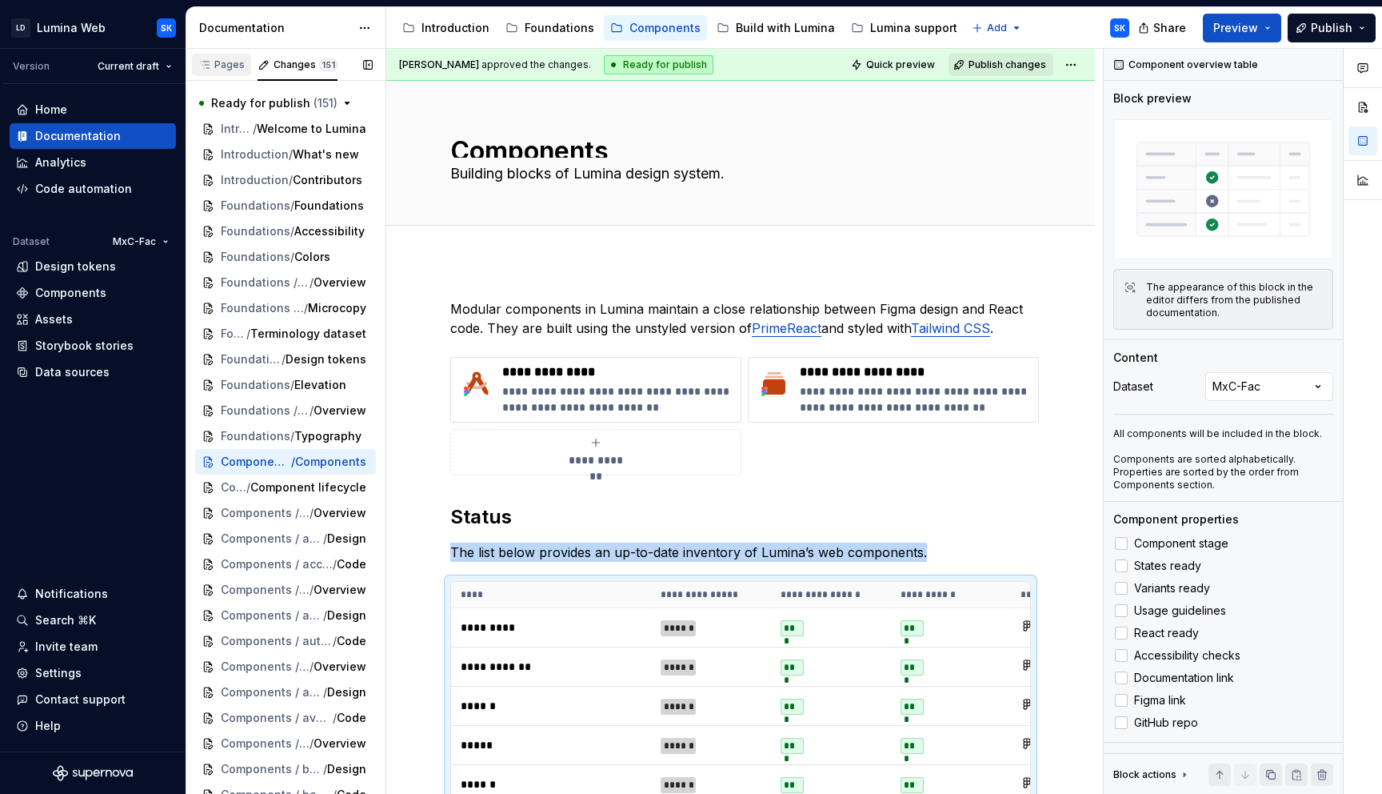
click at [221, 74] on div "Pages" at bounding box center [221, 65] width 59 height 22
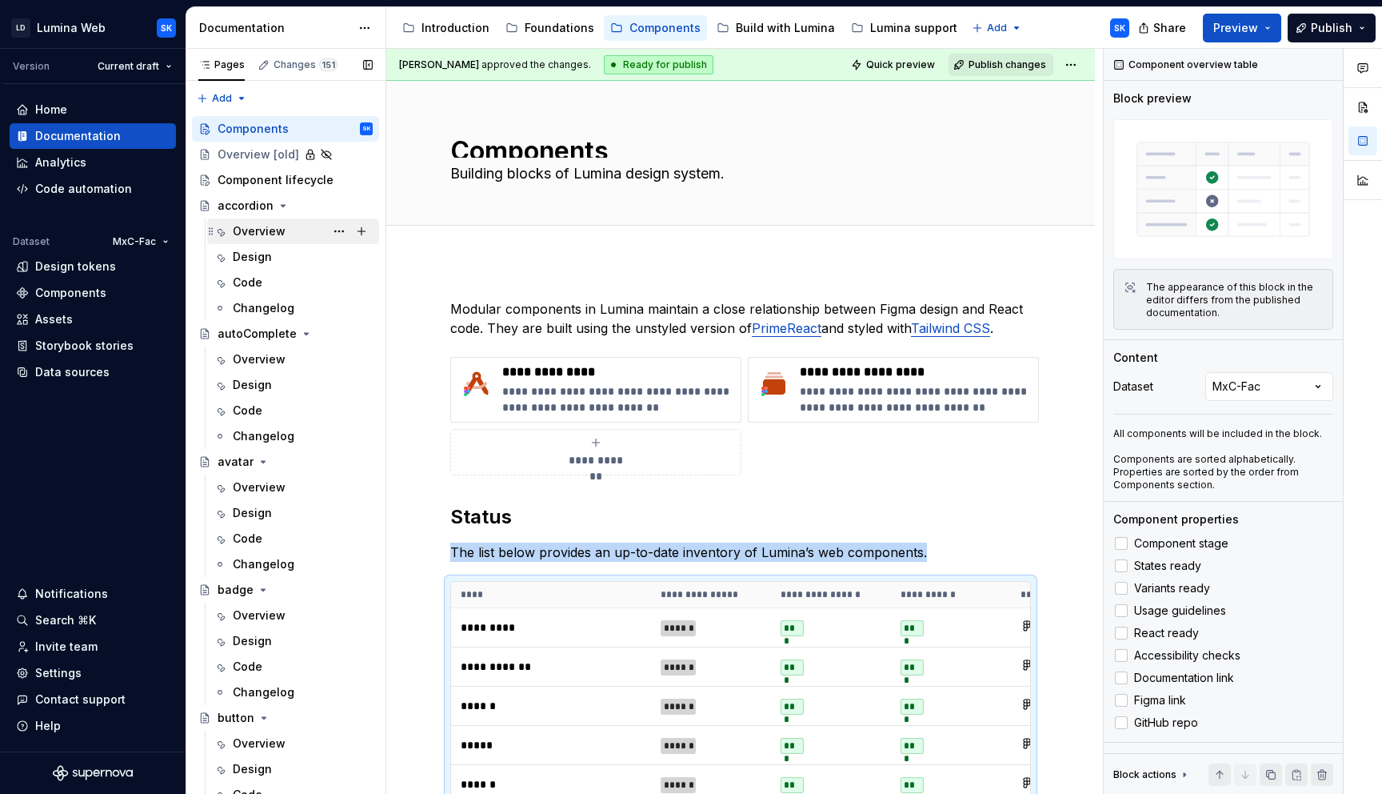
click at [290, 236] on div "Overview" at bounding box center [303, 231] width 140 height 22
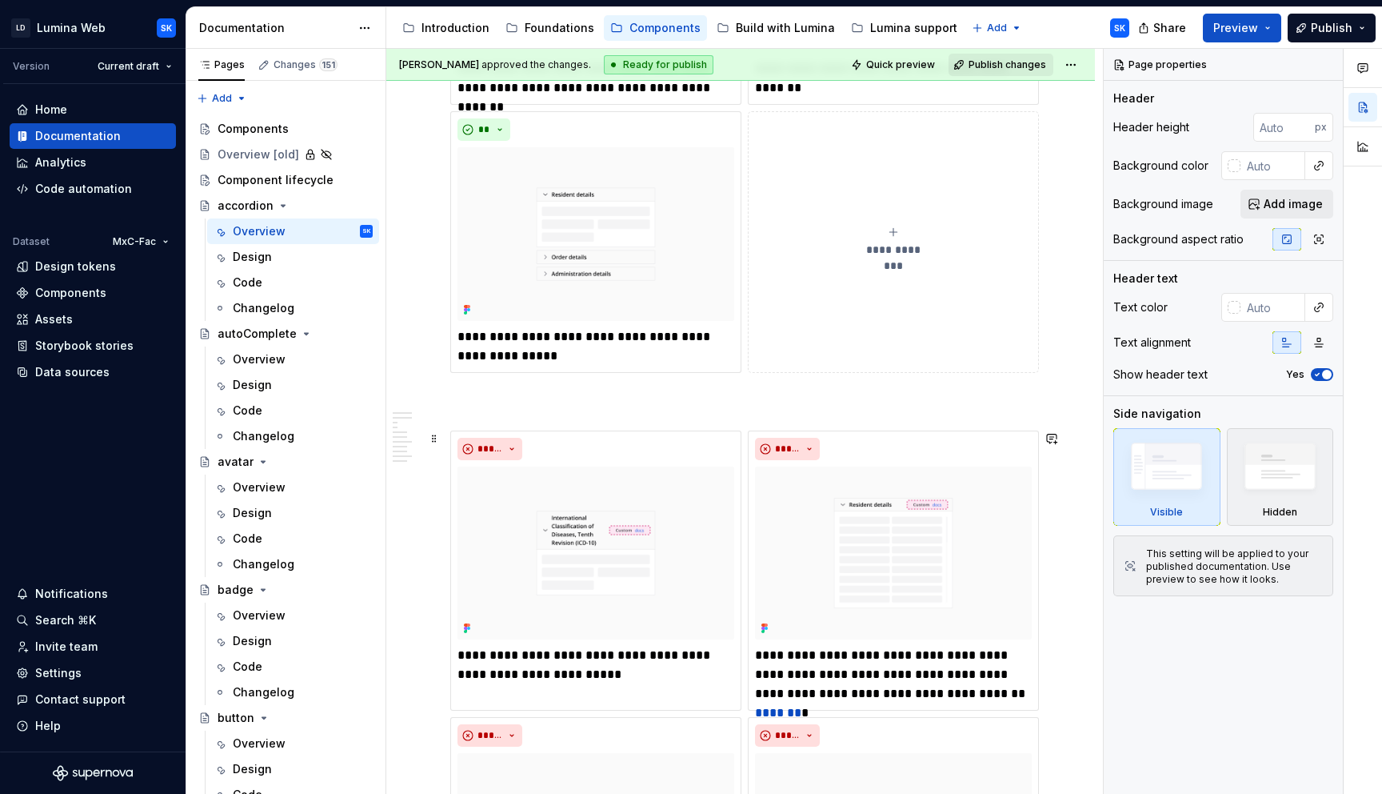
scroll to position [2029, 0]
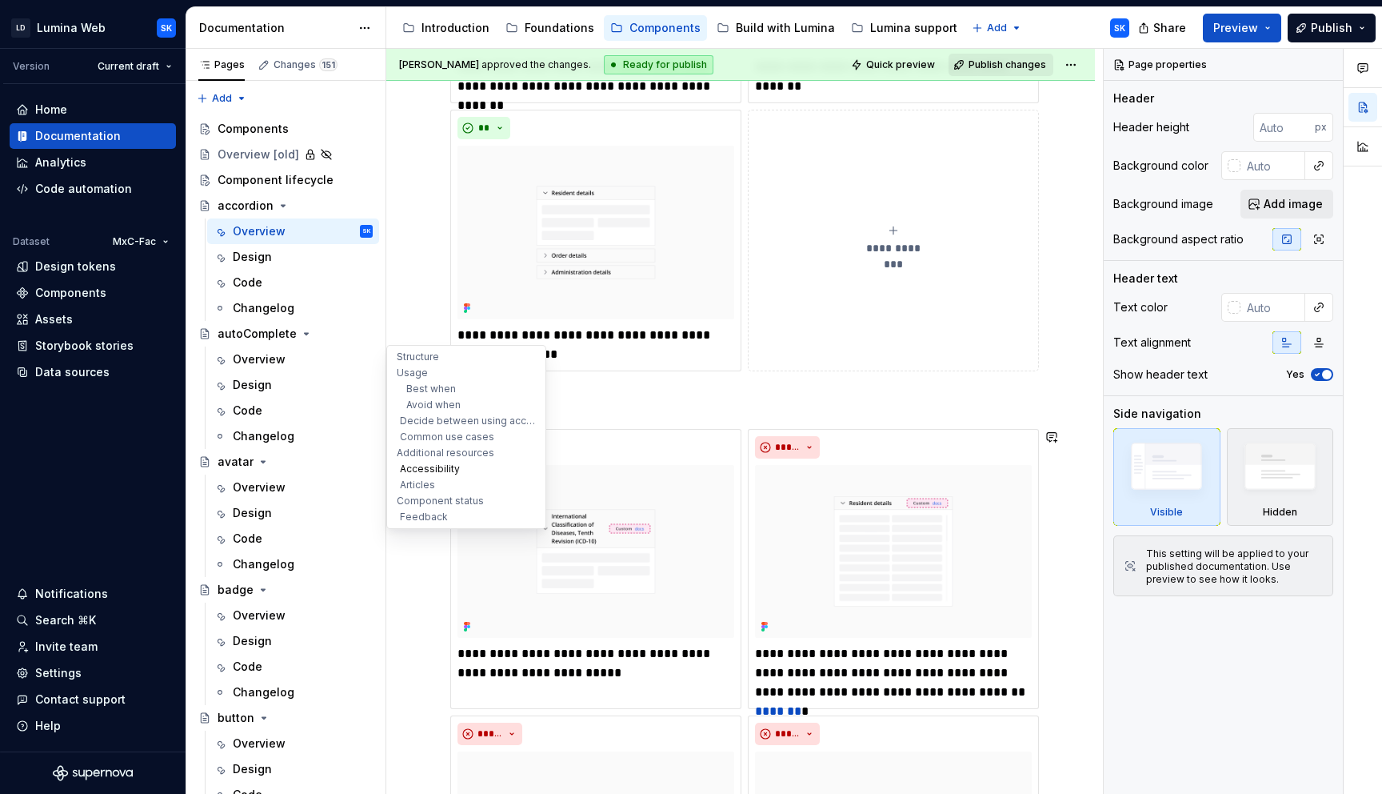
click at [432, 476] on button "Accessibility" at bounding box center [466, 469] width 152 height 16
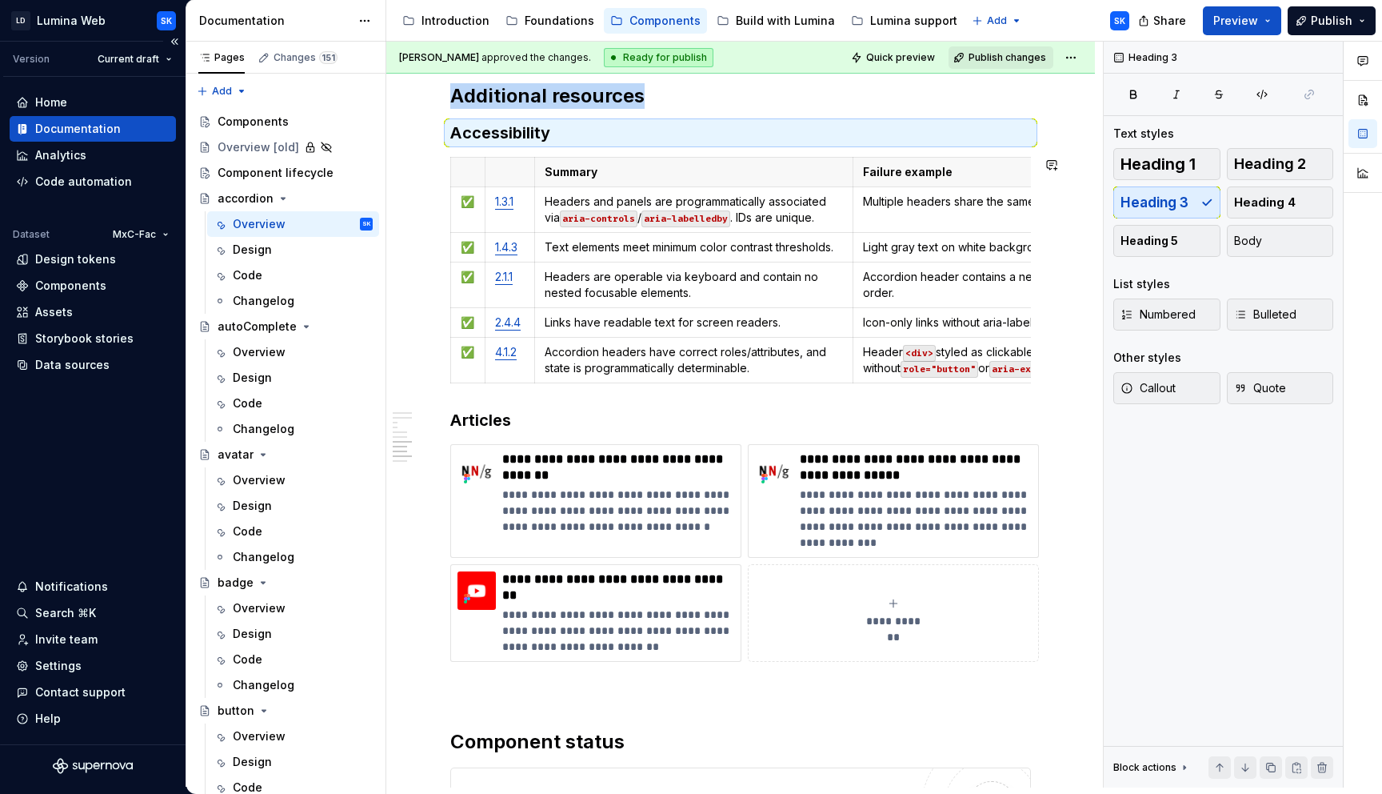
scroll to position [3606, 0]
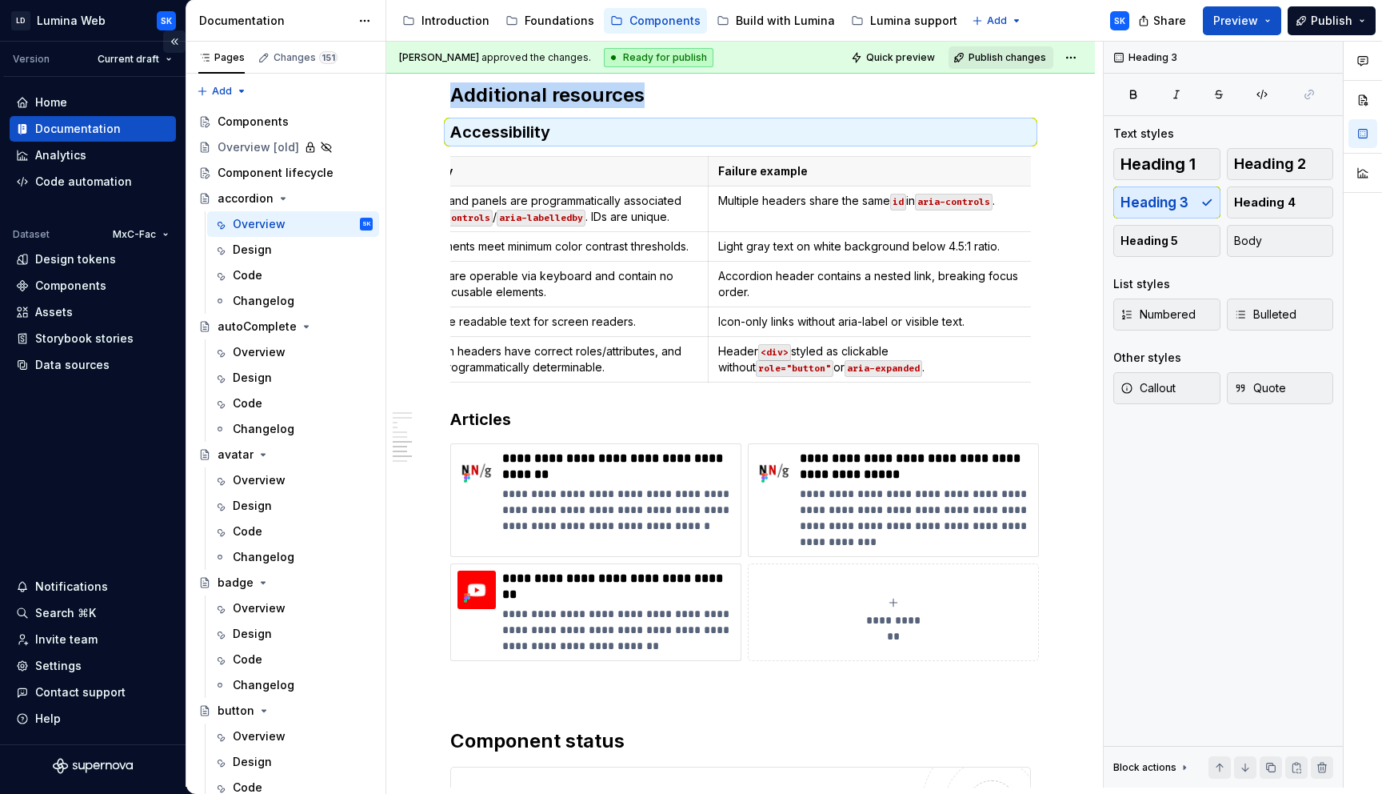
click at [179, 42] on button "Collapse sidebar" at bounding box center [174, 41] width 22 height 22
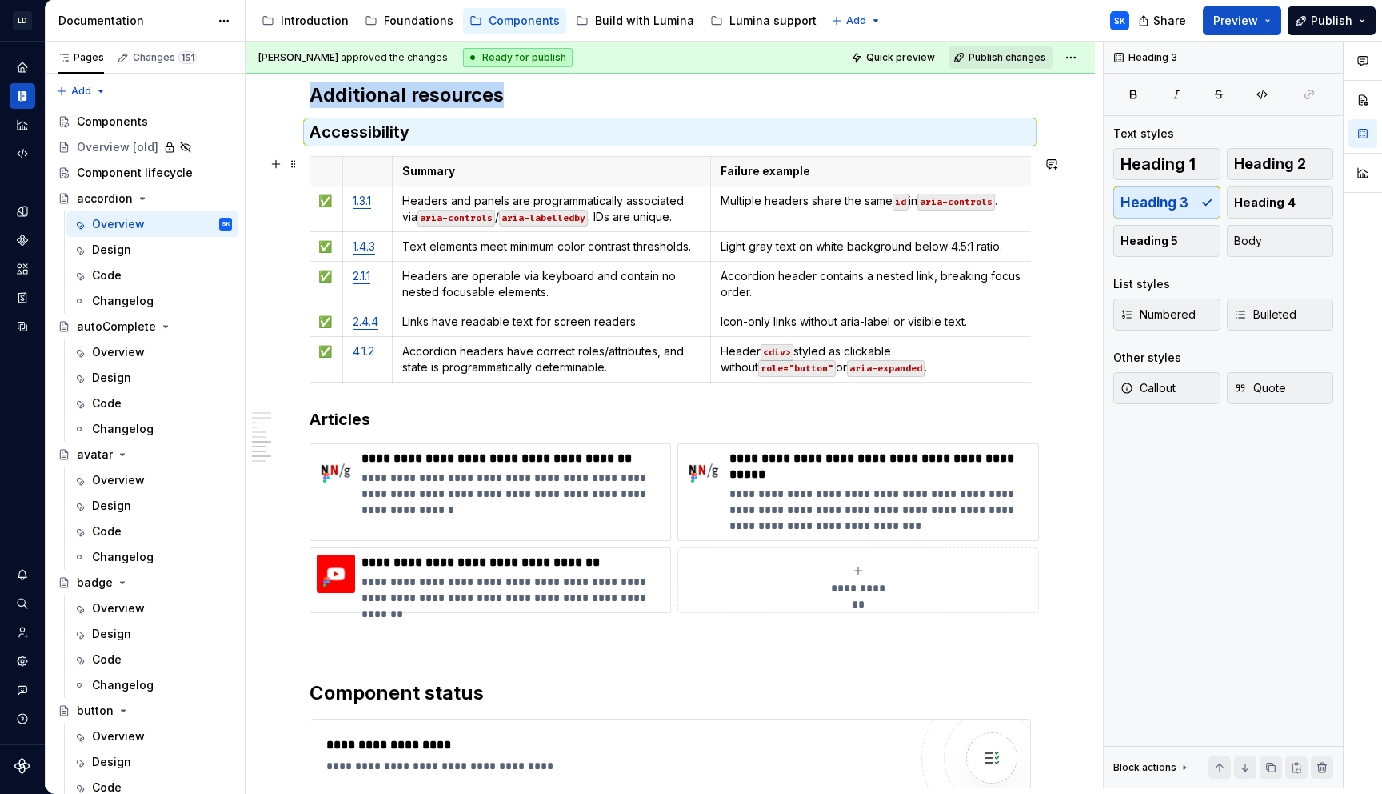
scroll to position [0, 0]
click at [1018, 202] on p "Multiple headers share the same id in aria-controls ." at bounding box center [876, 201] width 308 height 16
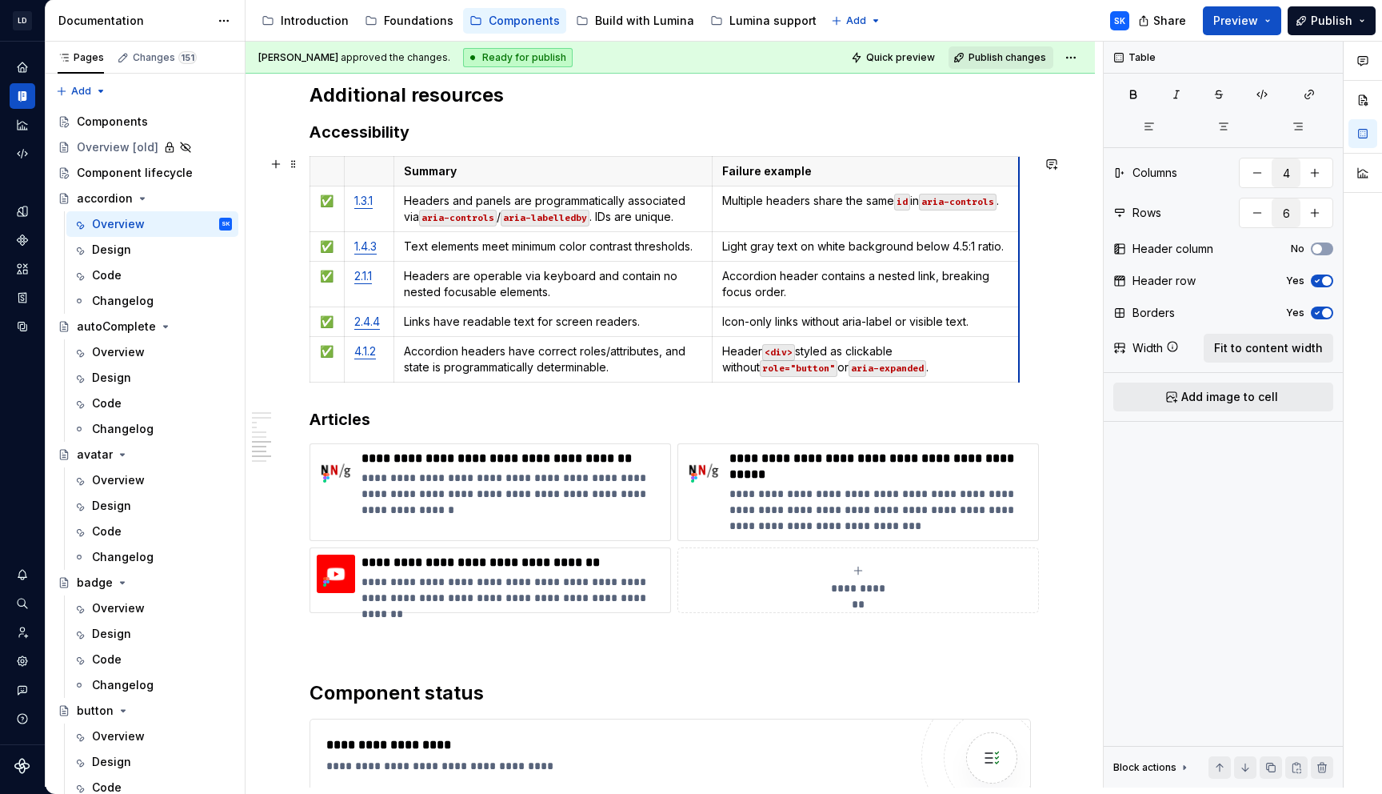
drag, startPoint x: 1038, startPoint y: 170, endPoint x: 1017, endPoint y: 172, distance: 20.9
click at [1002, 246] on p "Light gray text on white background below 4.5:1 ratio." at bounding box center [865, 246] width 287 height 16
drag, startPoint x: 1018, startPoint y: 224, endPoint x: 1036, endPoint y: 226, distance: 18.5
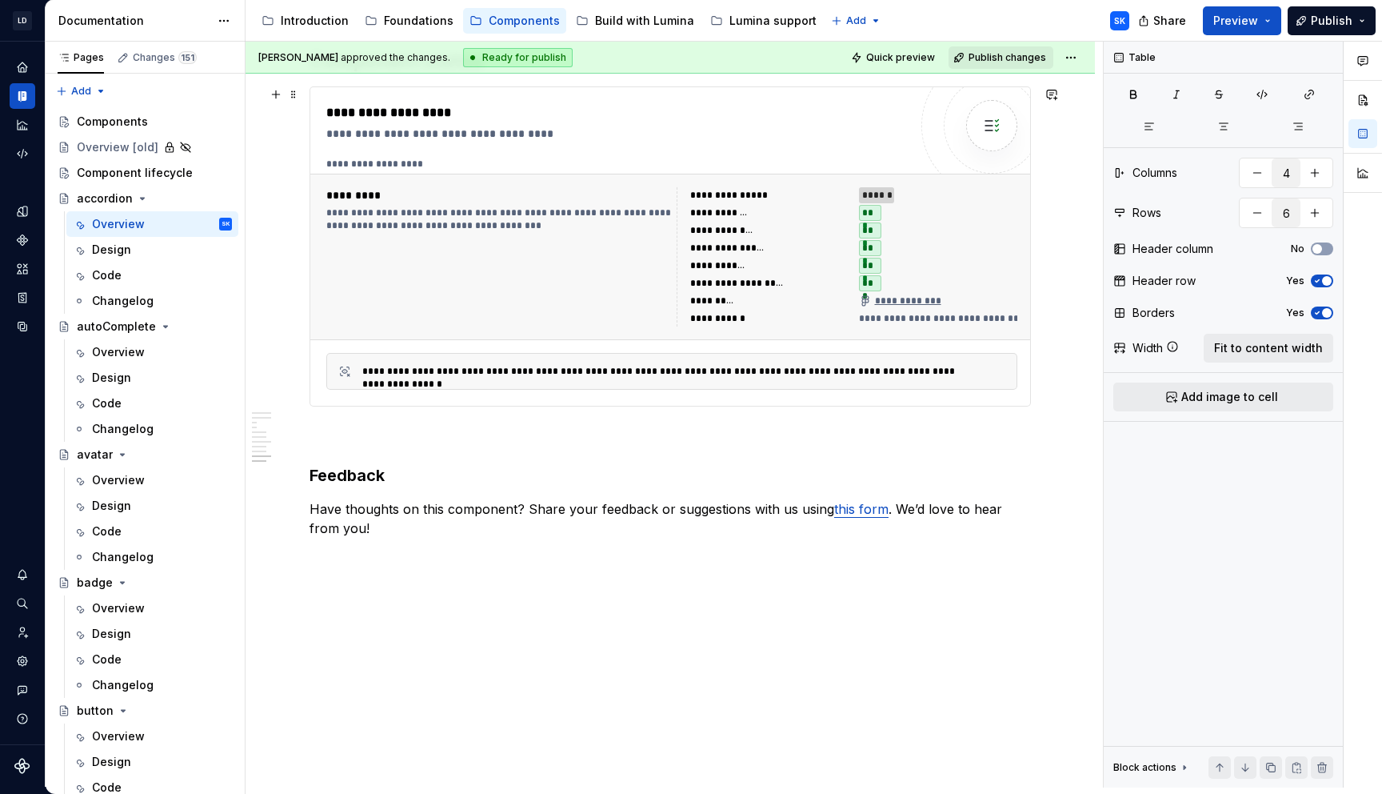
scroll to position [4329, 0]
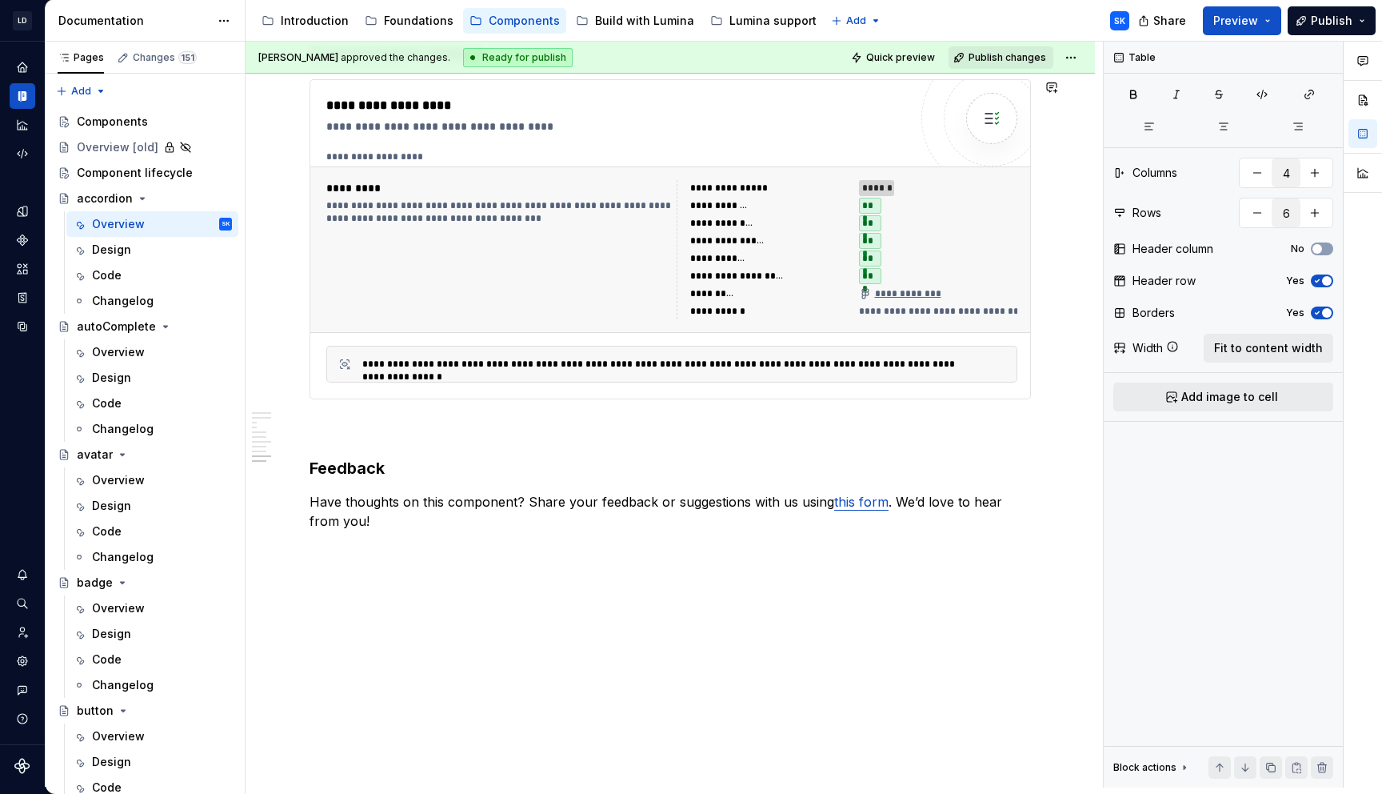
click at [750, 36] on div "Accessibility guide for tree Page tree. Navigate the tree with the arrow keys. …" at bounding box center [694, 21] width 897 height 42
click at [743, 22] on div "Lumina support" at bounding box center [773, 21] width 87 height 16
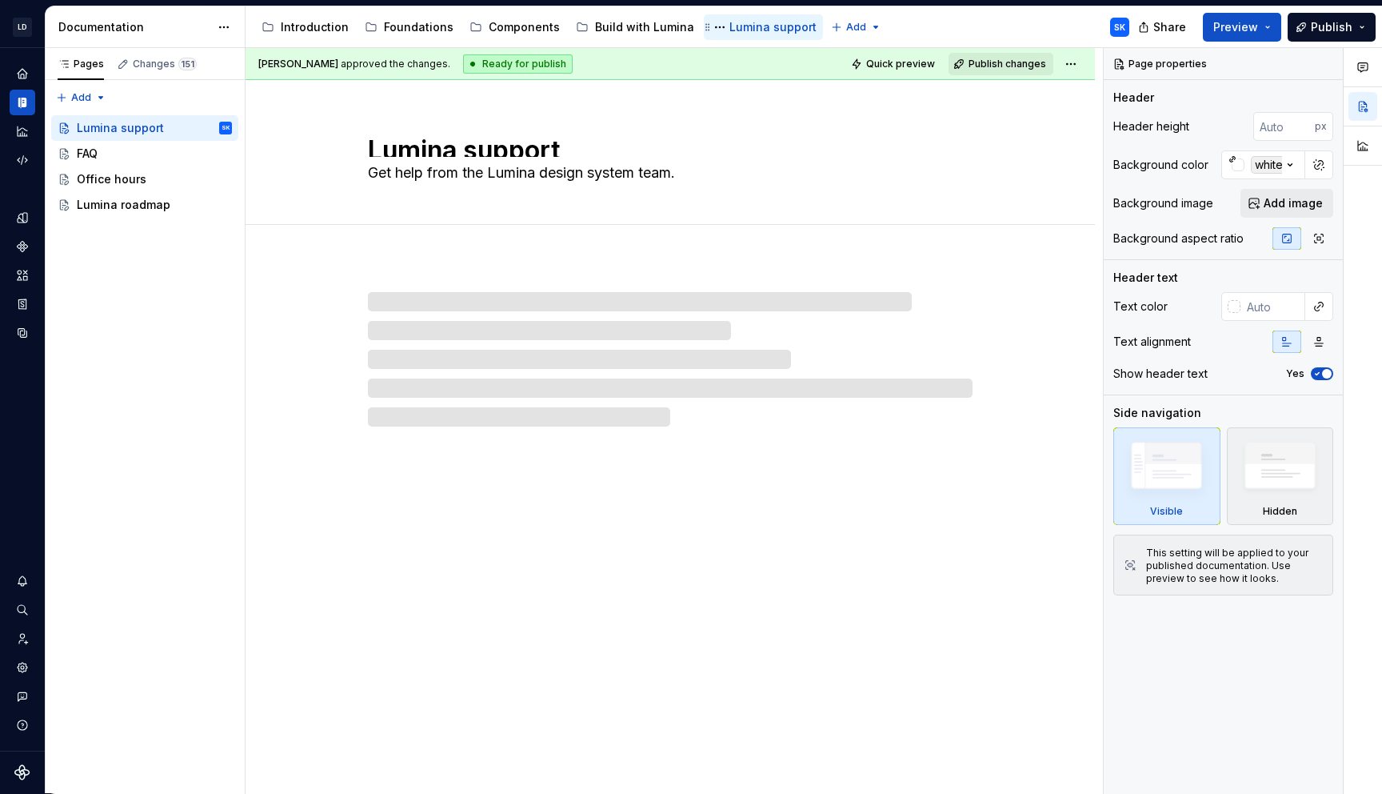
scroll to position [1, 0]
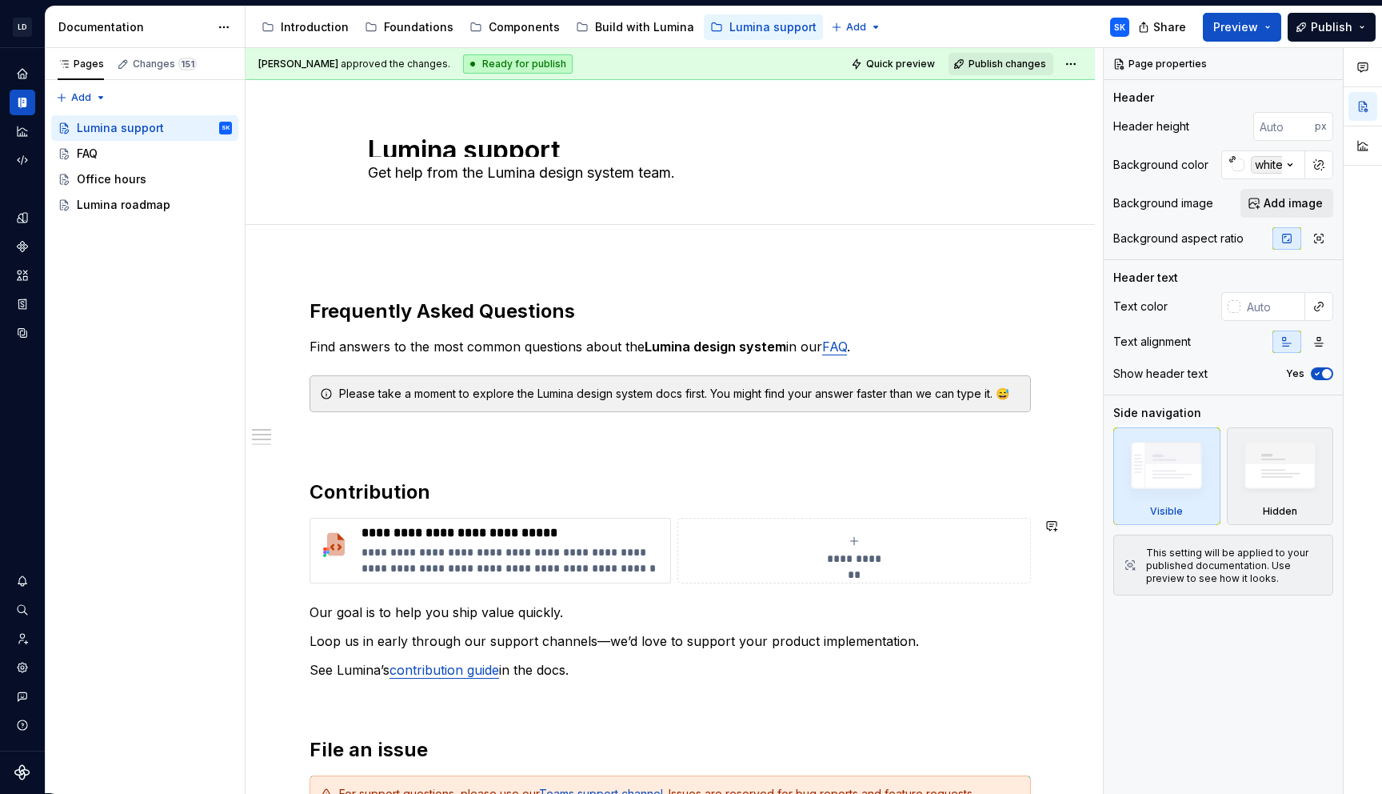
click at [699, 594] on div "**********" at bounding box center [671, 759] width 722 height 922
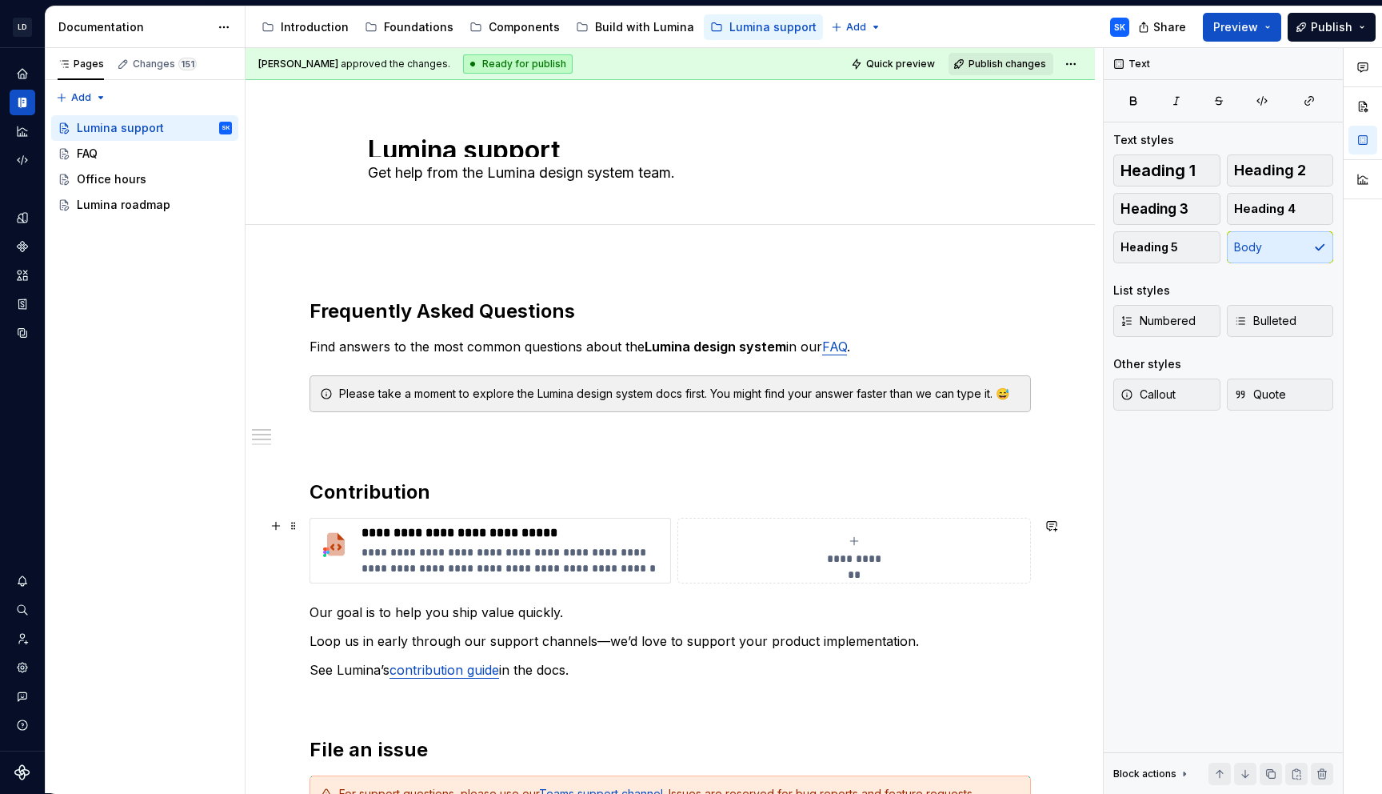
click at [678, 533] on button "**********" at bounding box center [855, 551] width 354 height 66
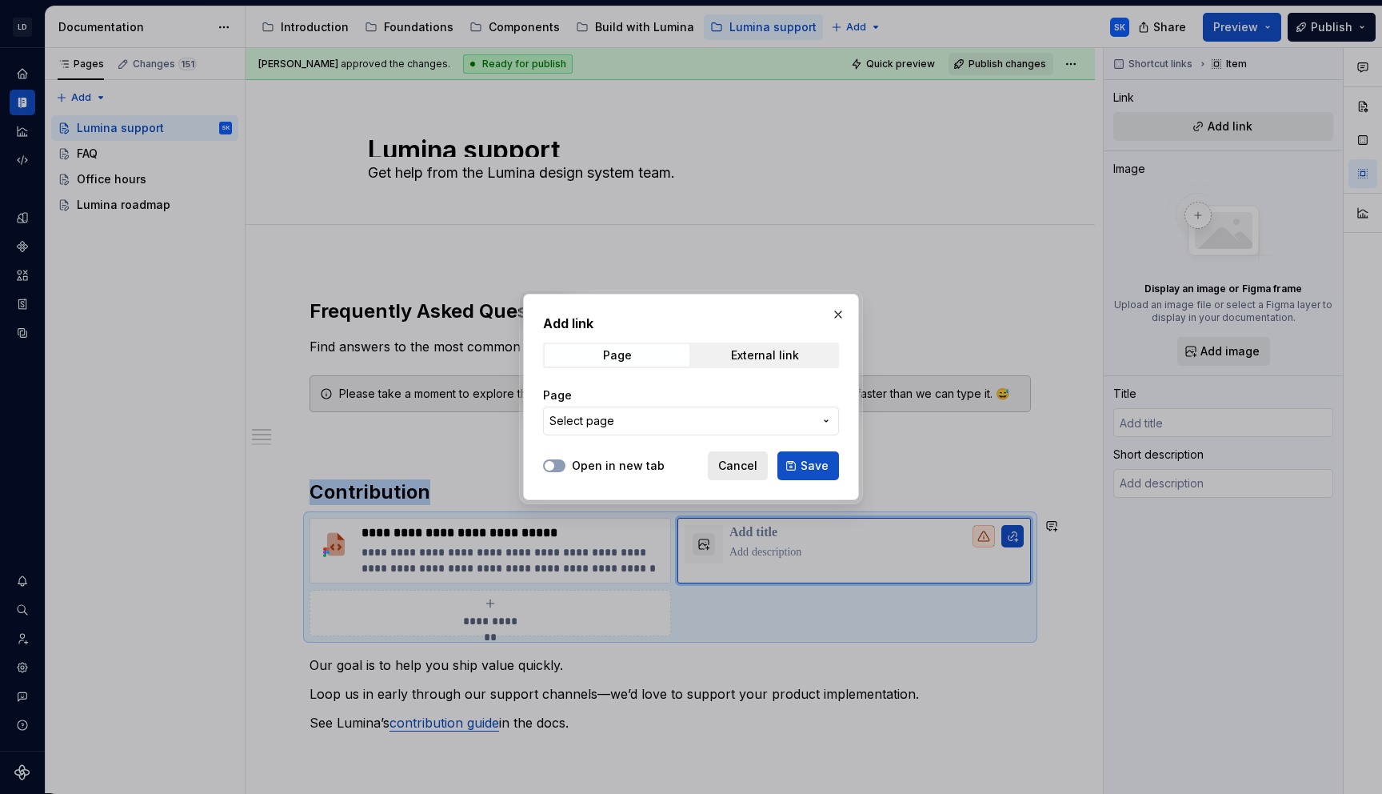
click at [760, 460] on button "Cancel" at bounding box center [738, 465] width 60 height 29
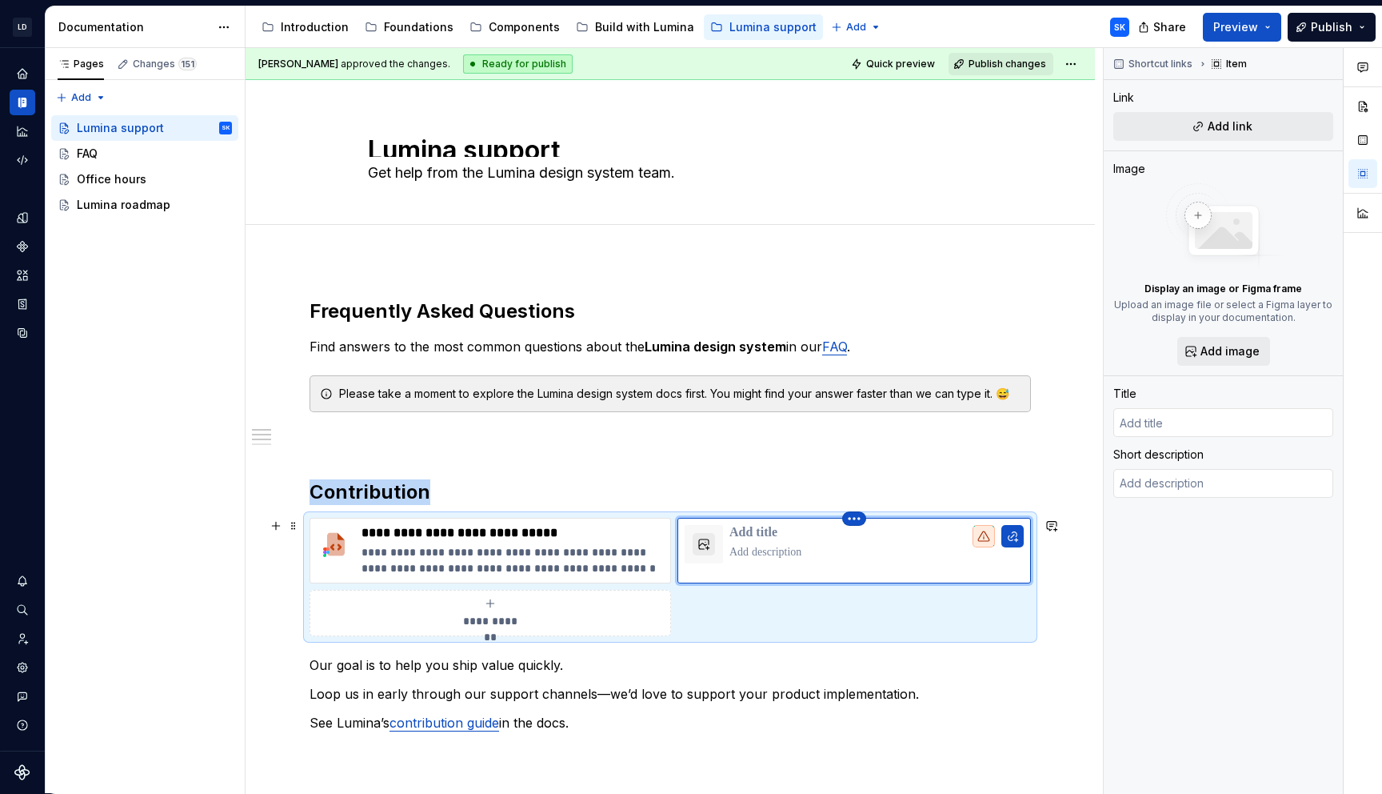
click at [863, 519] on html "LD Lumina Web SK Dataset MxC-Fac Documentation Accessibility guide for tree Pag…" at bounding box center [691, 397] width 1382 height 794
click at [890, 542] on div "Delete item" at bounding box center [928, 546] width 104 height 16
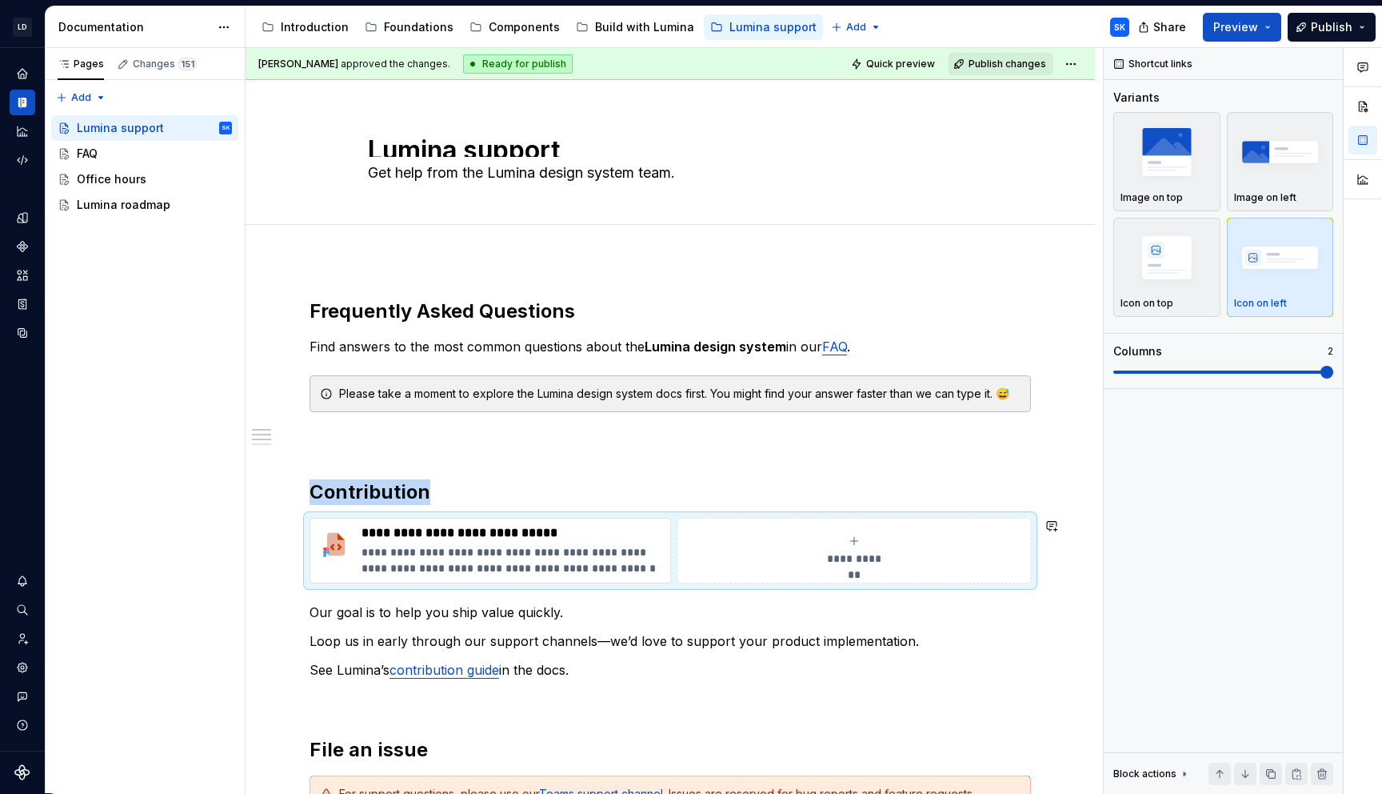
copy h2 "Contribution"
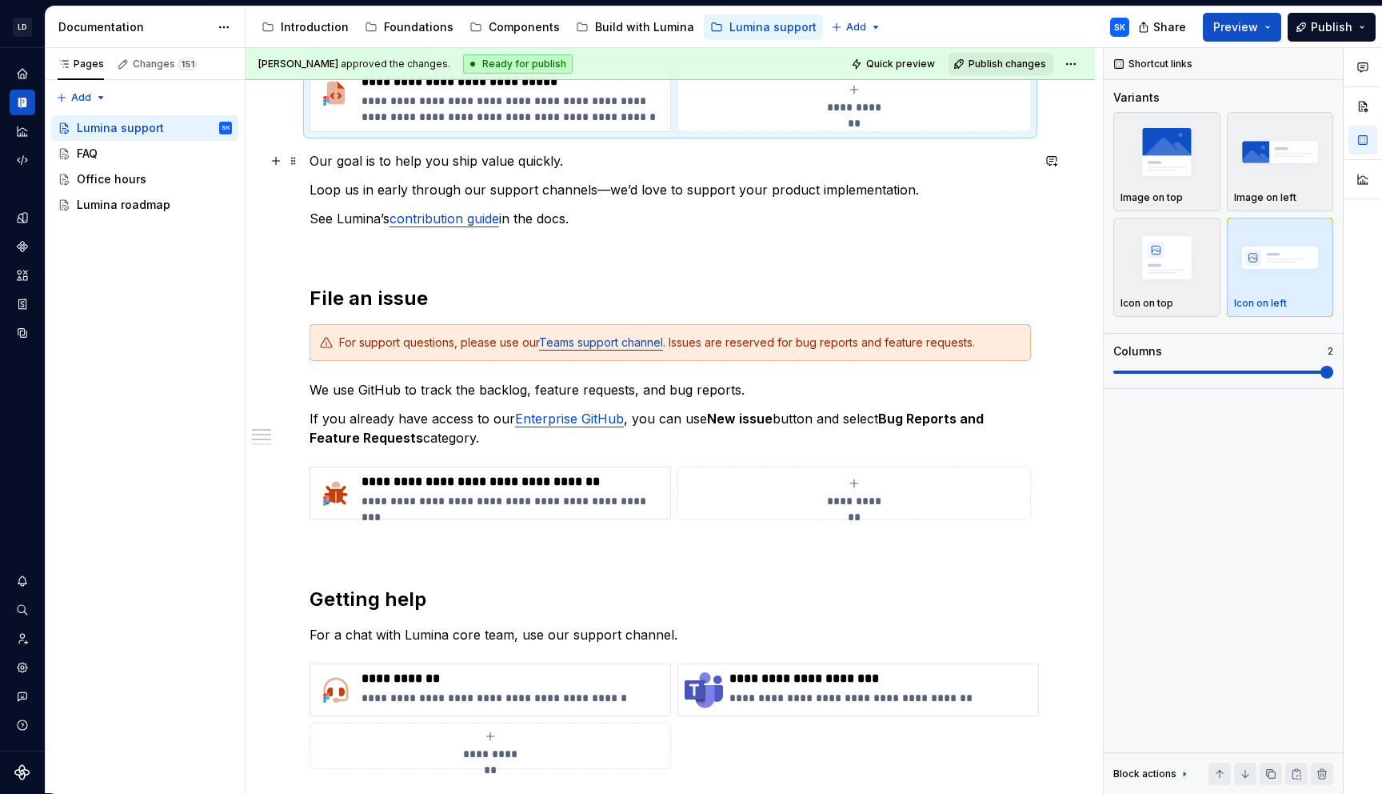
scroll to position [0, 0]
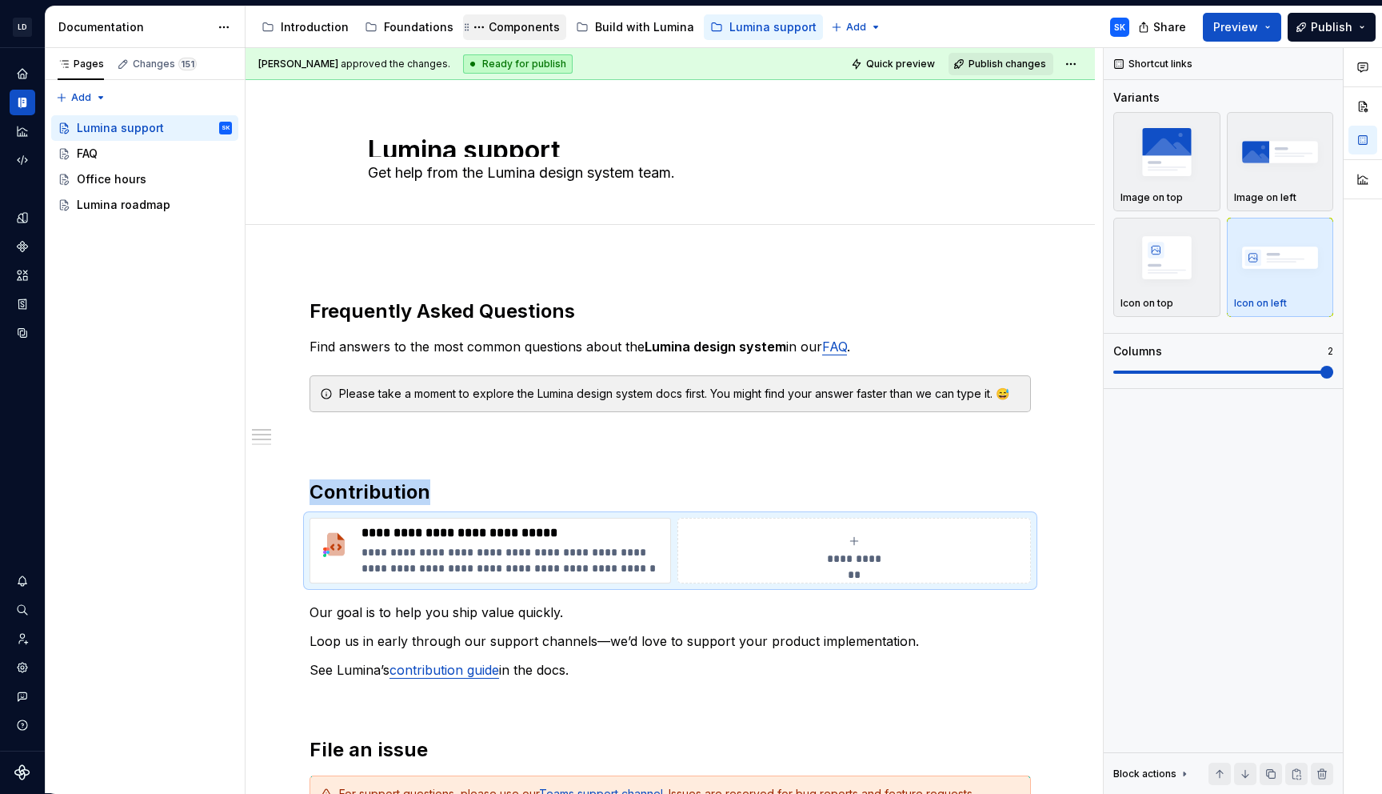
click at [518, 33] on div "Components" at bounding box center [524, 27] width 71 height 16
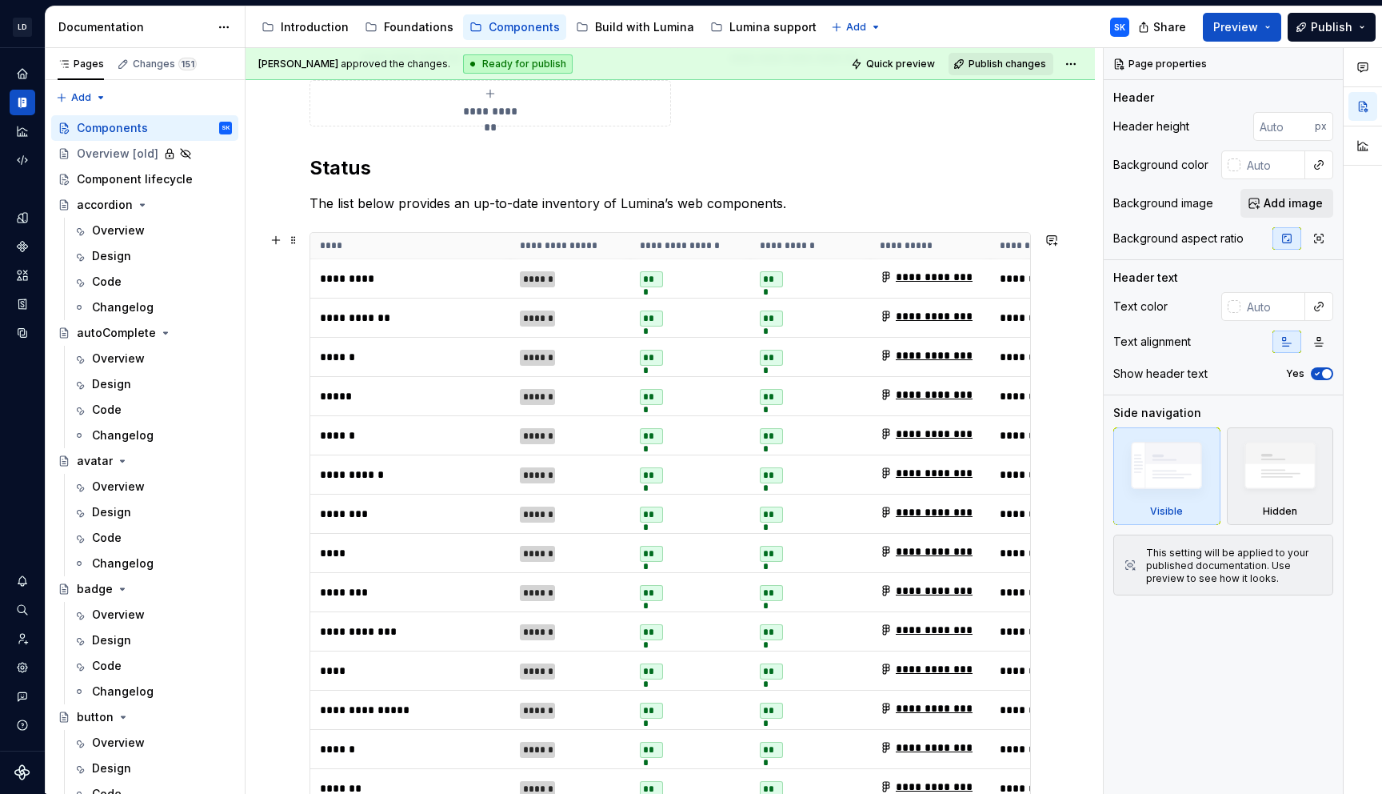
scroll to position [354, 0]
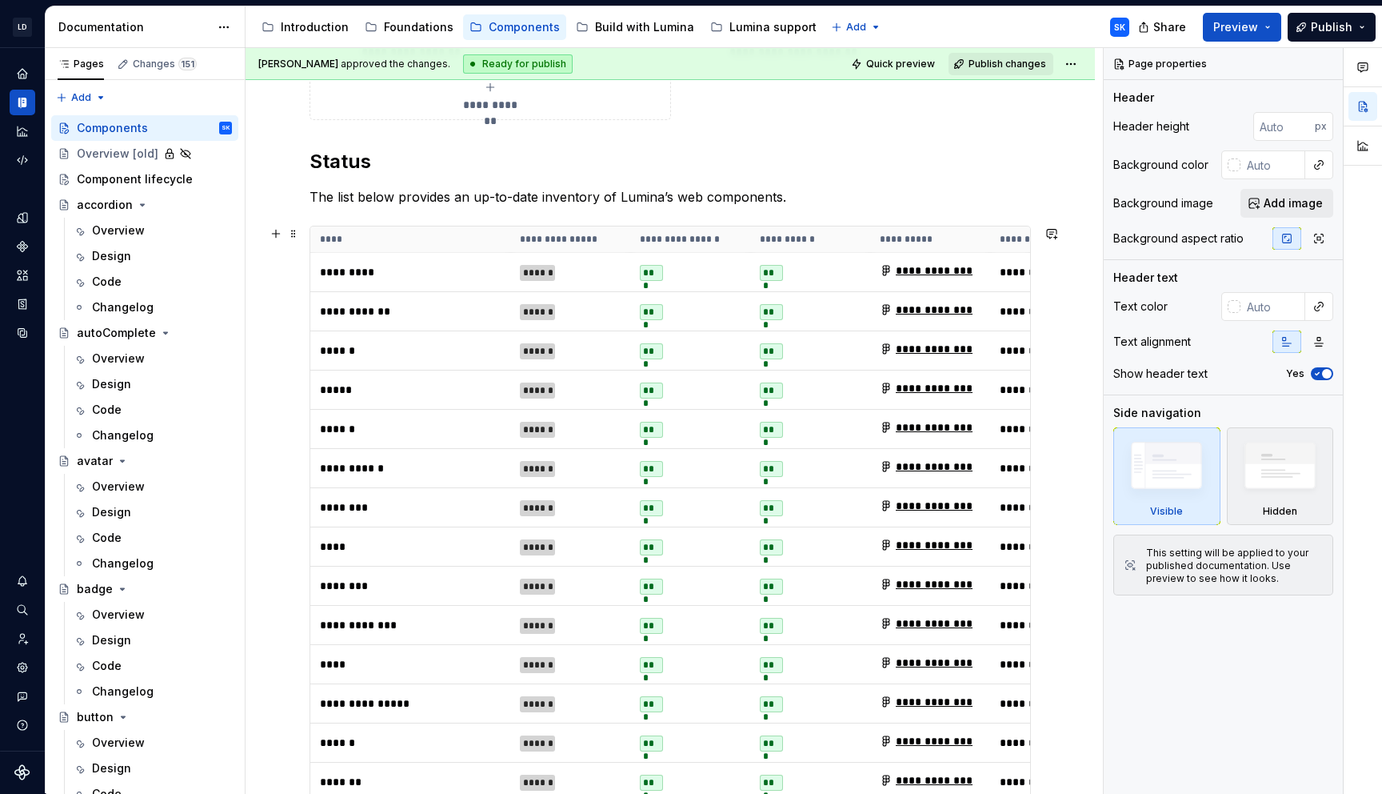
click at [682, 235] on th "**********" at bounding box center [690, 239] width 120 height 26
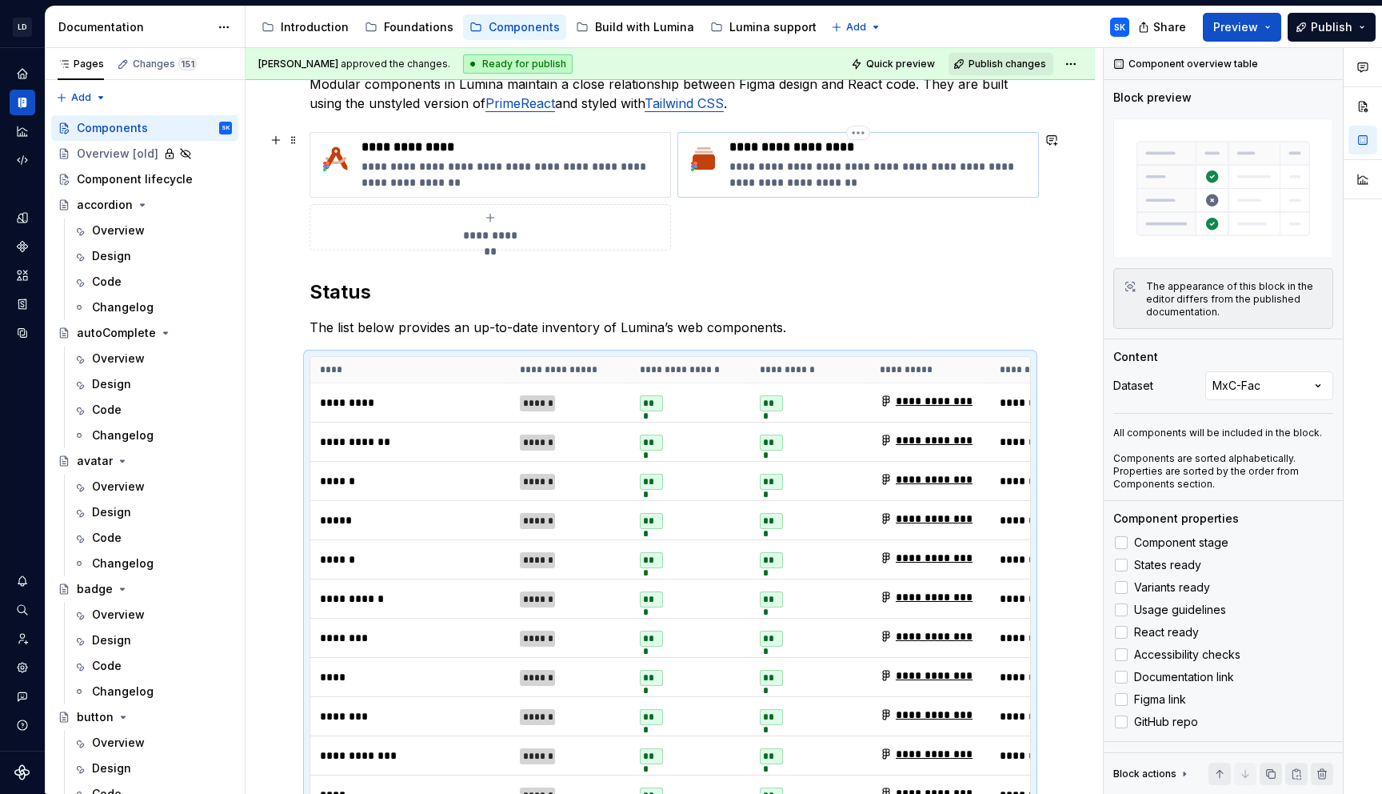
scroll to position [0, 0]
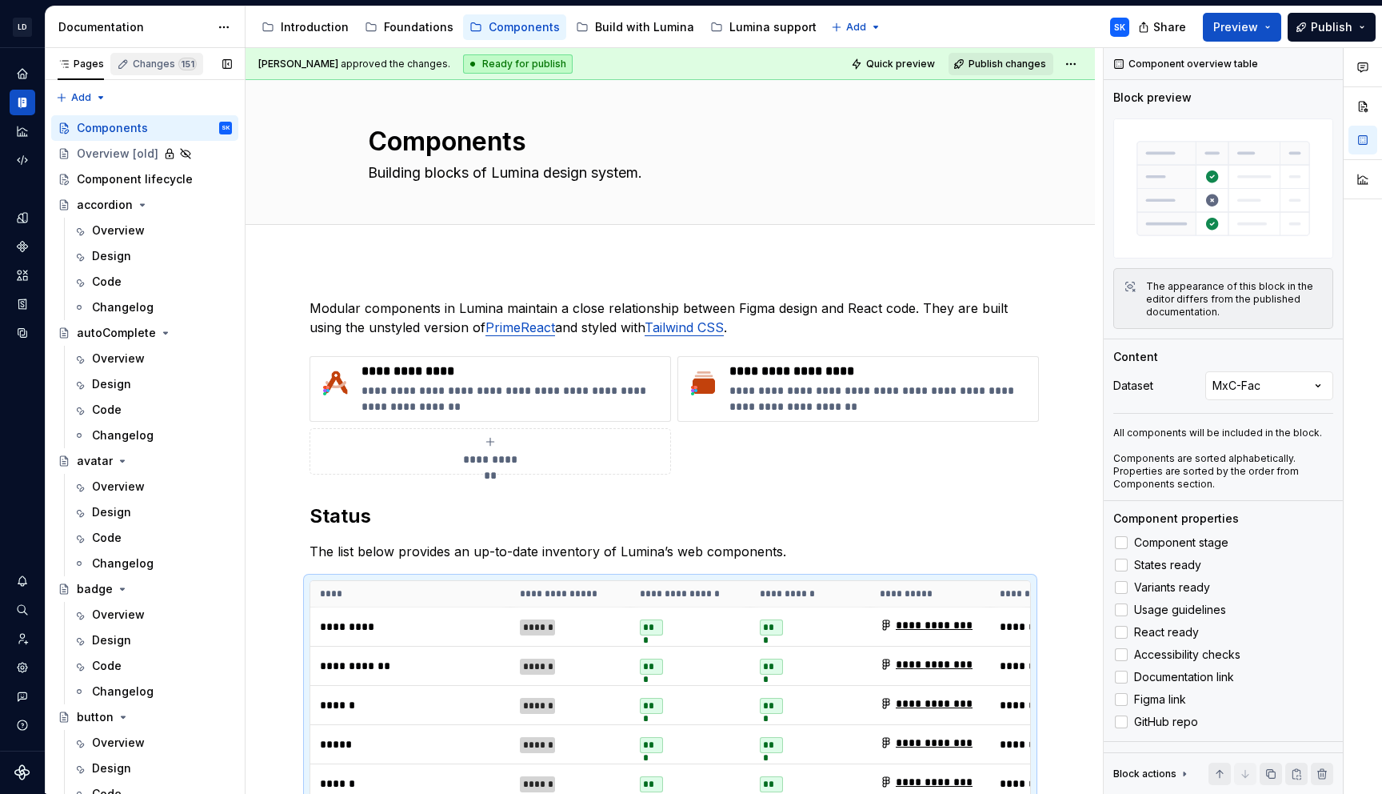
click at [150, 62] on div "Changes 151" at bounding box center [165, 64] width 64 height 13
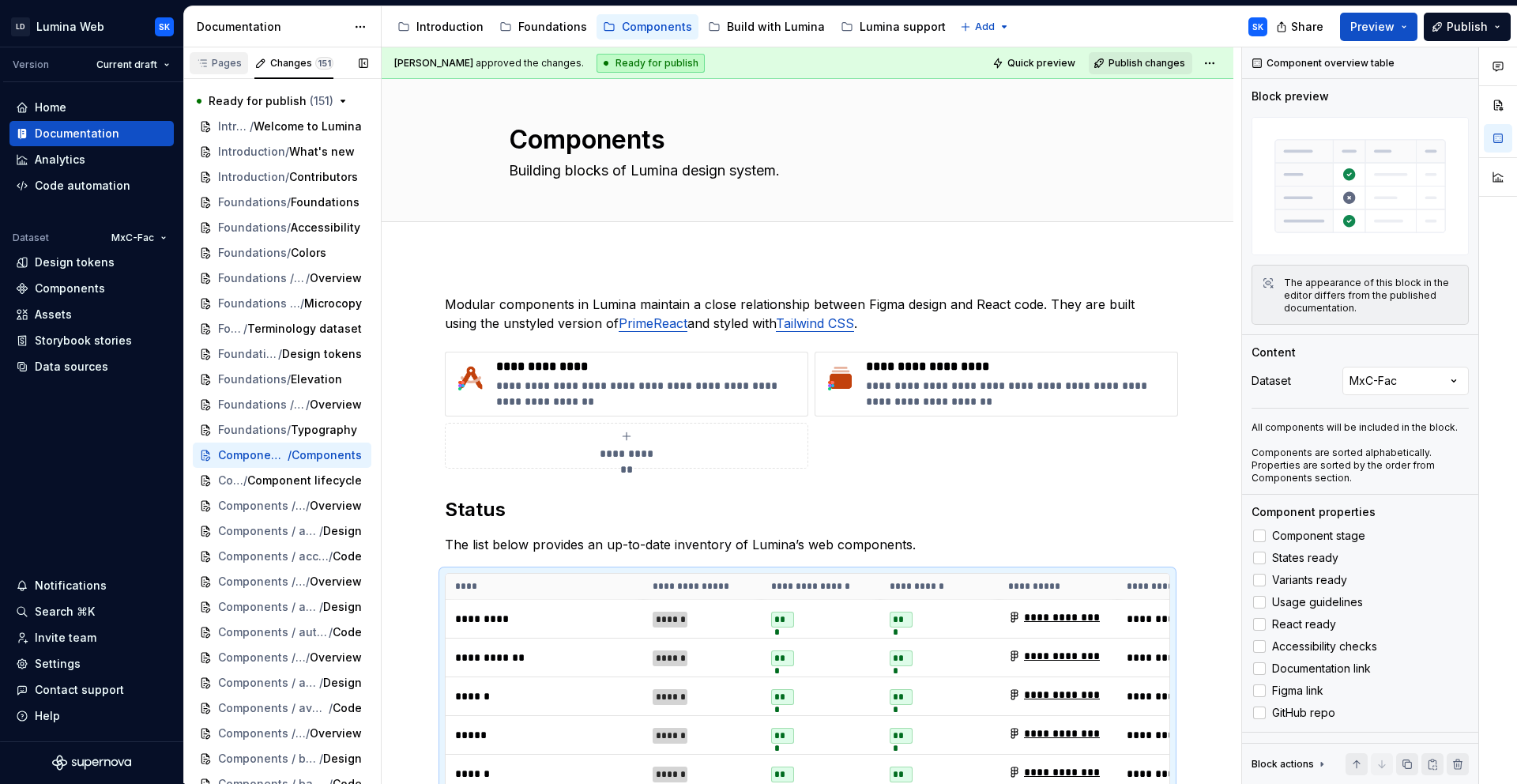
click at [217, 63] on div "Pages" at bounding box center [218, 63] width 45 height 13
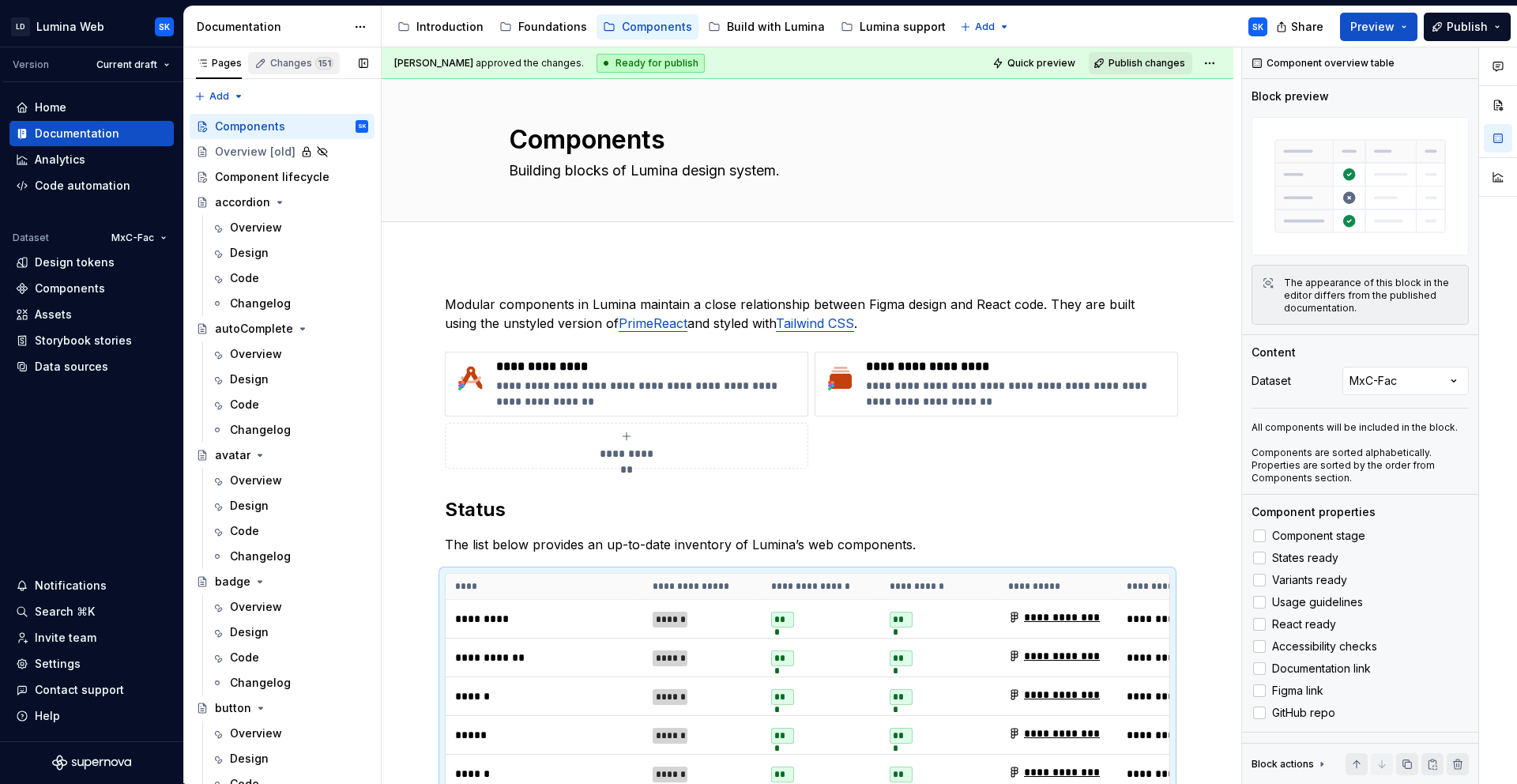
click at [282, 66] on div "Changes 151" at bounding box center [302, 63] width 63 height 13
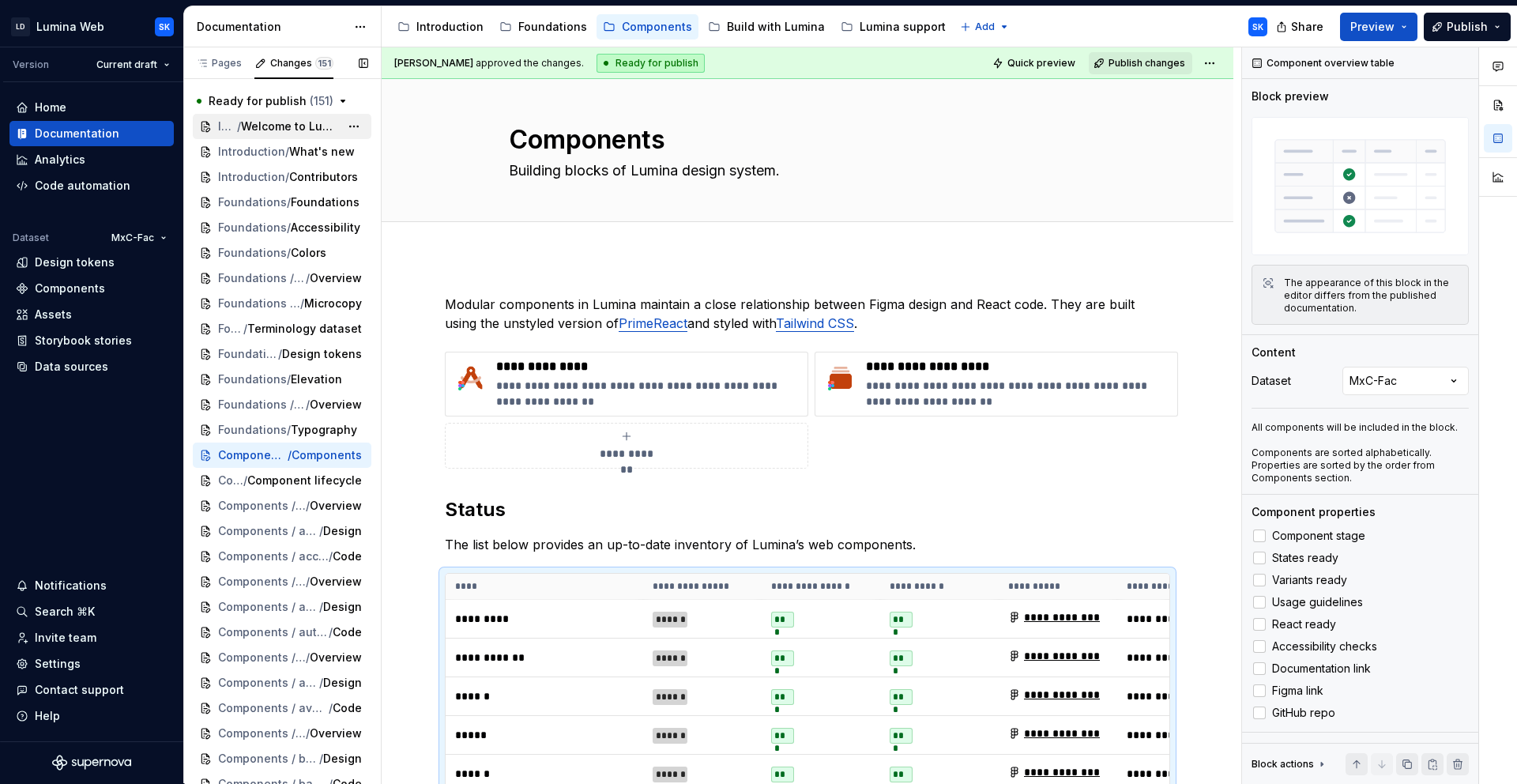
click at [282, 120] on span "Welcome to Lumina" at bounding box center [290, 126] width 99 height 16
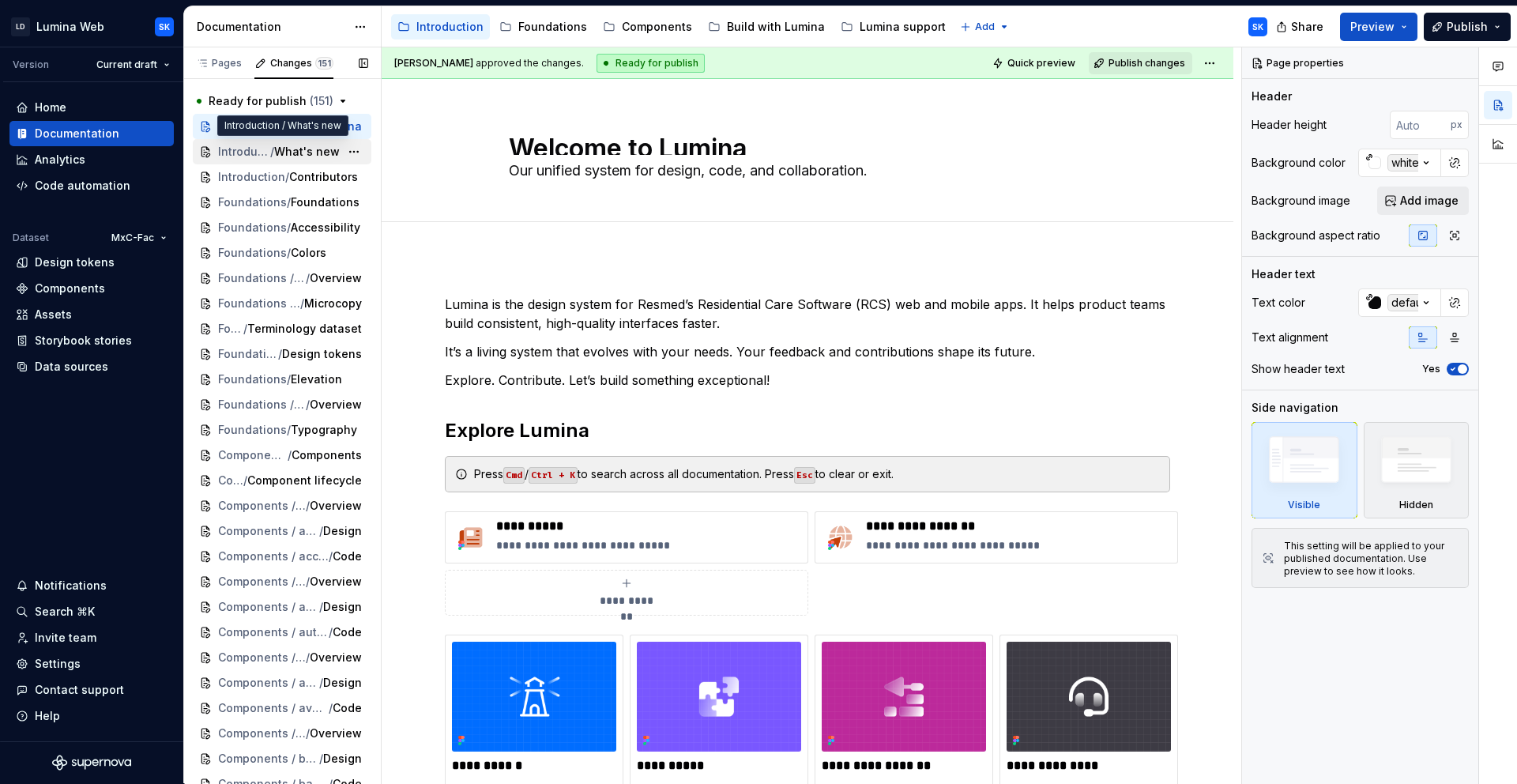
click at [275, 156] on span "/" at bounding box center [273, 152] width 4 height 16
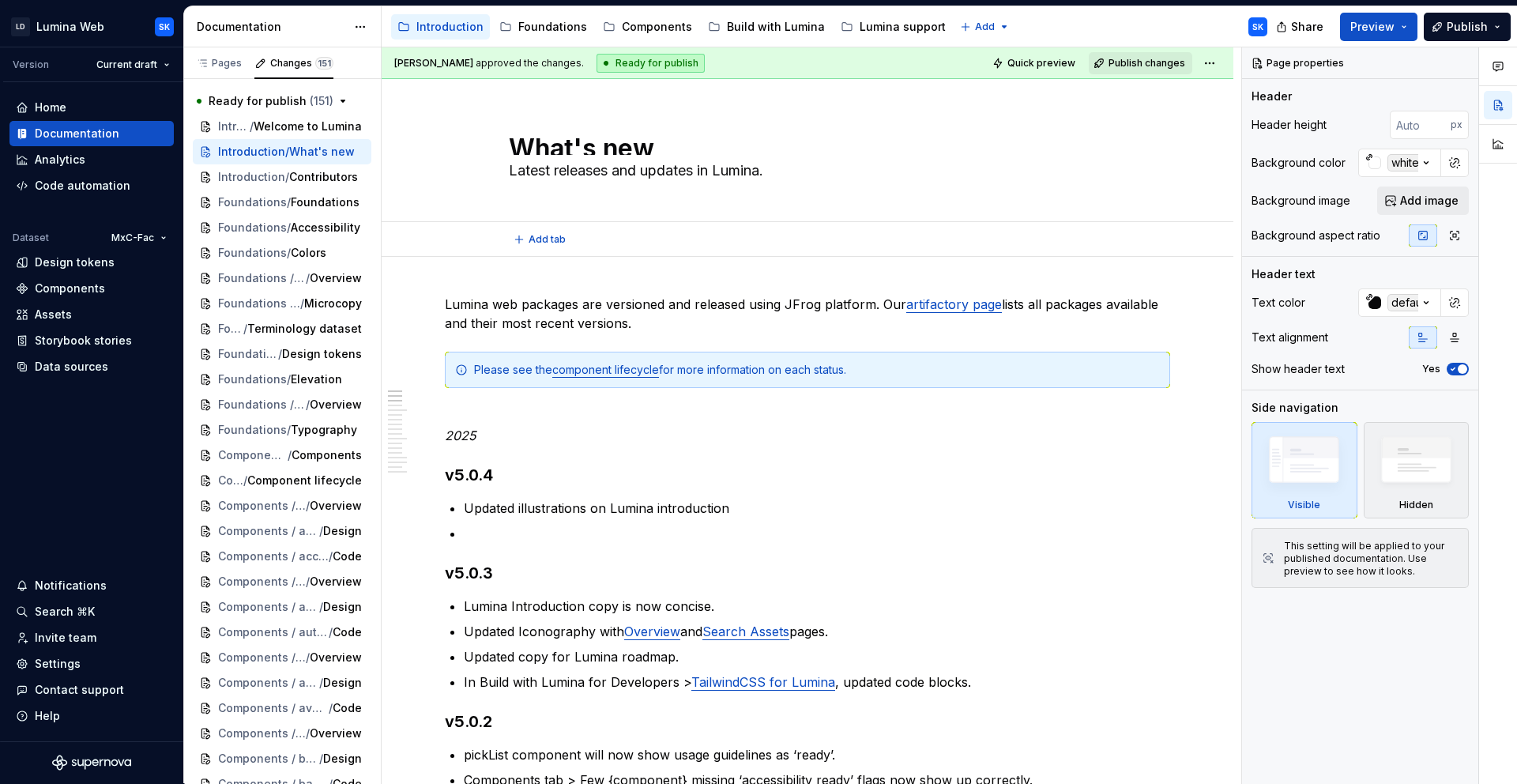
type textarea "*"
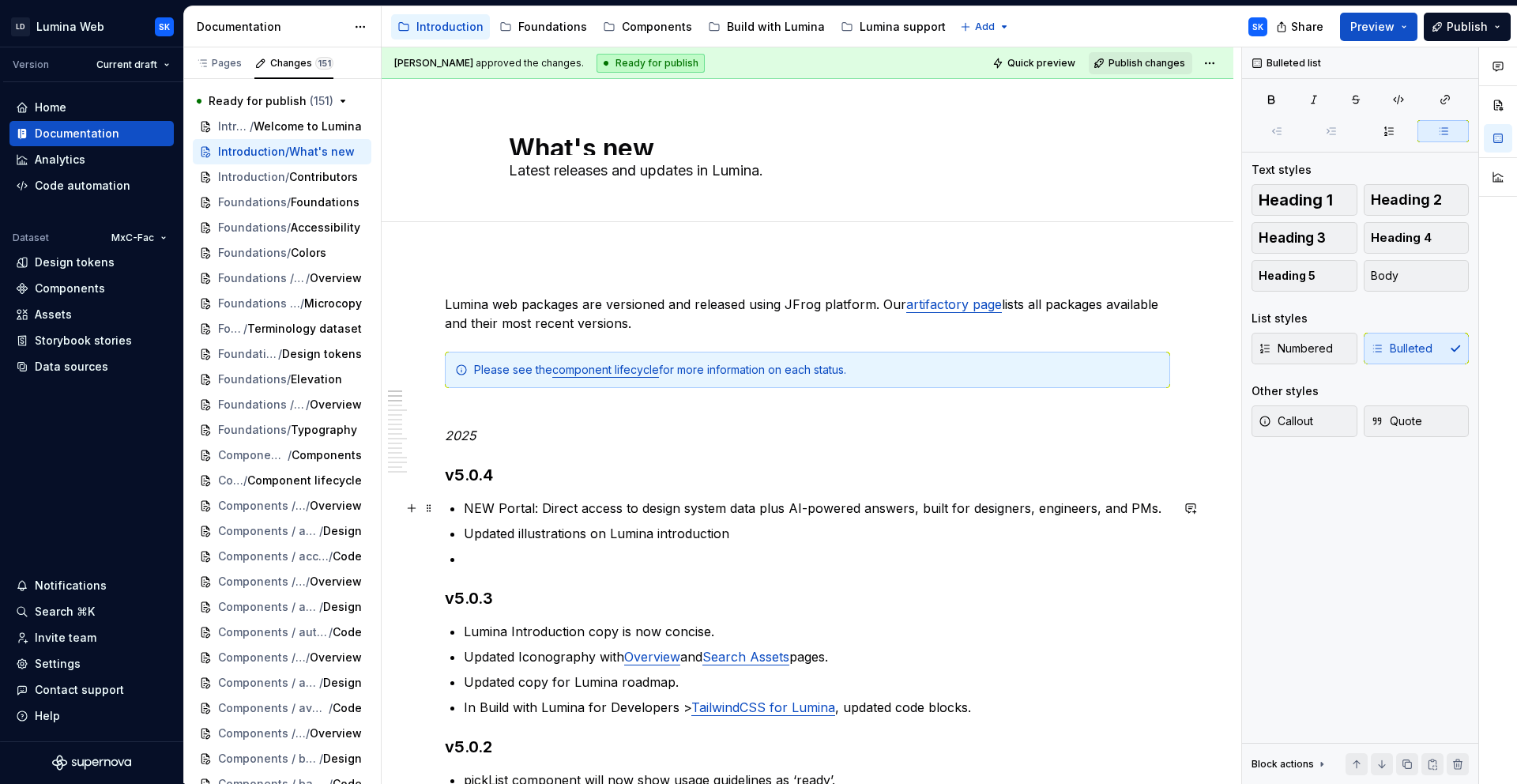
click at [766, 512] on p "NEW Portal: Direct access to design system data plus AI-powered answers, built …" at bounding box center [817, 508] width 706 height 19
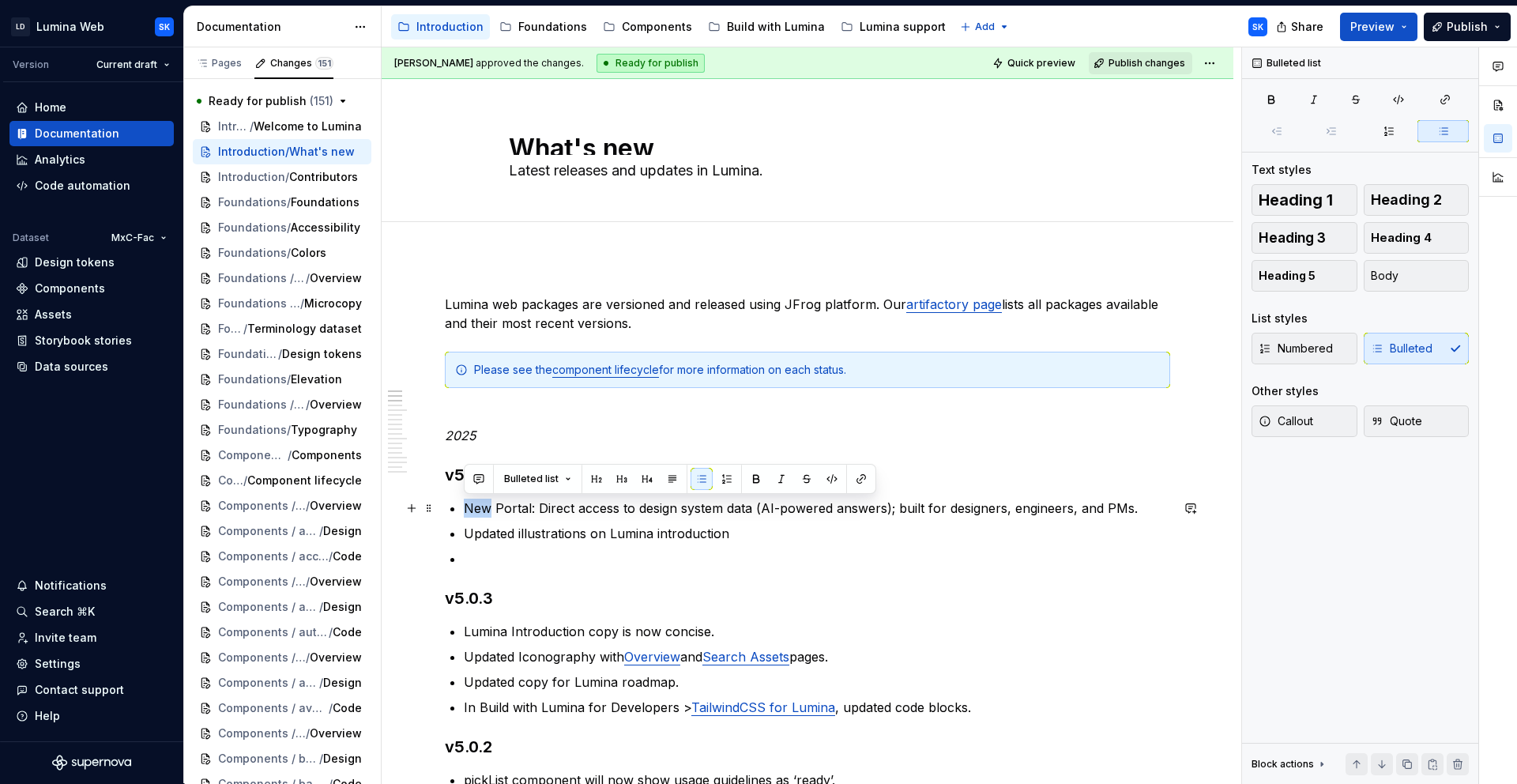
click at [805, 510] on p "New Portal: Direct access to design system data (AI-powered answers); built for…" at bounding box center [817, 508] width 706 height 19
click at [1129, 508] on p "New Portal: Direct access to design system data (AI-powered answers); built for…" at bounding box center [817, 508] width 706 height 19
click at [1365, 424] on span "Quote" at bounding box center [1397, 421] width 51 height 16
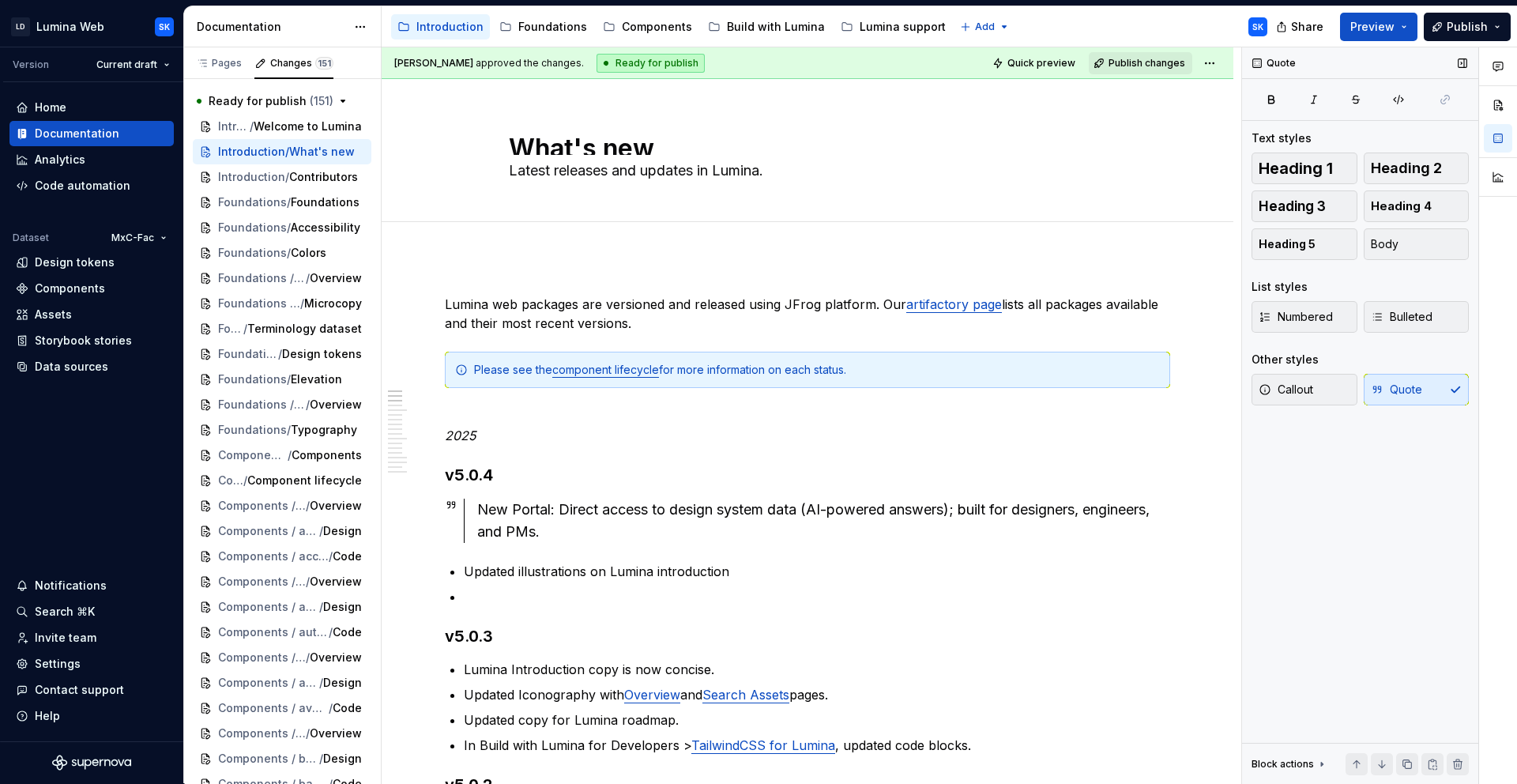
click at [1365, 396] on div "Callout Quote" at bounding box center [1360, 389] width 217 height 32
click at [1303, 394] on span "Callout" at bounding box center [1285, 389] width 54 height 16
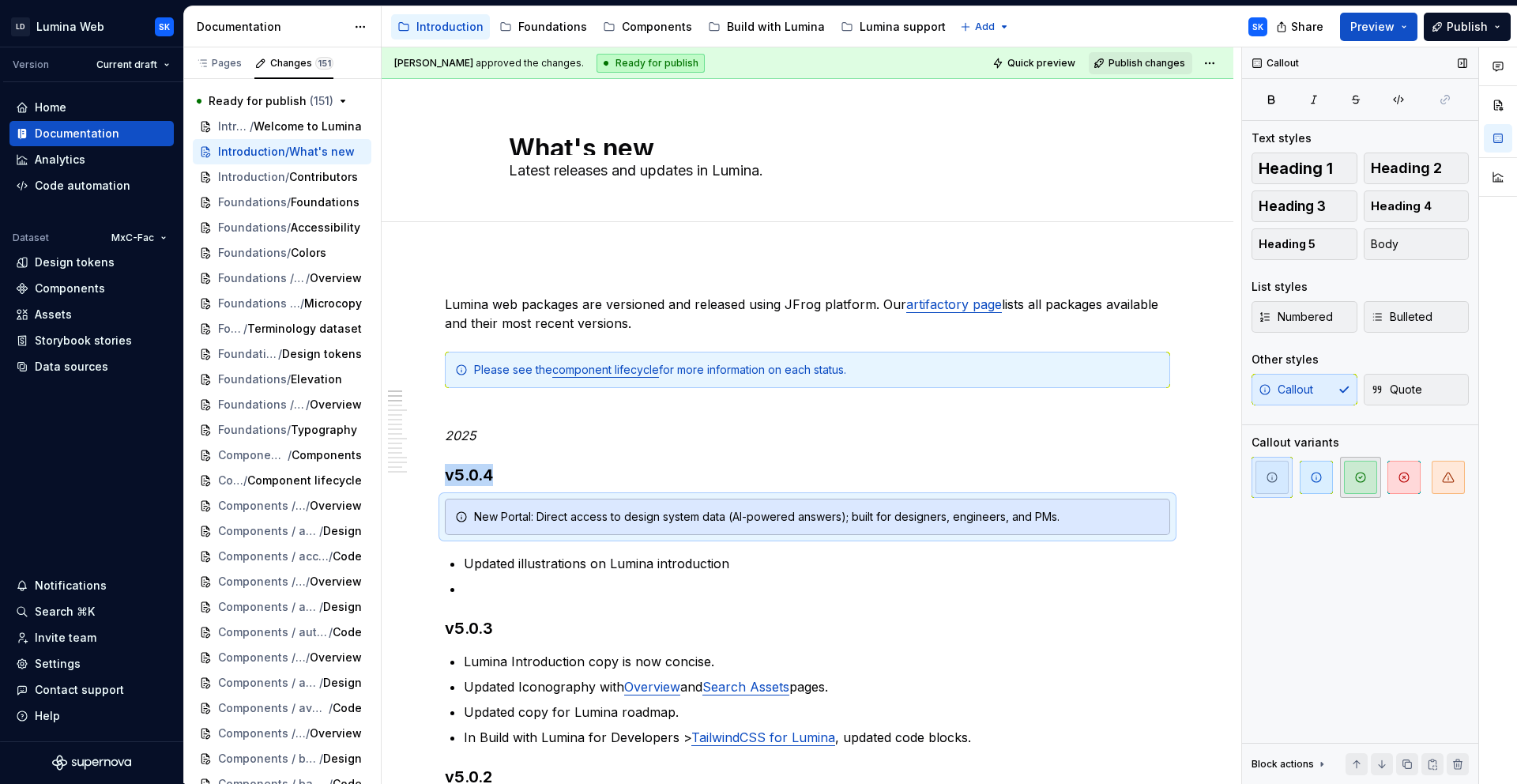
click at [1346, 484] on span "button" at bounding box center [1361, 477] width 34 height 34
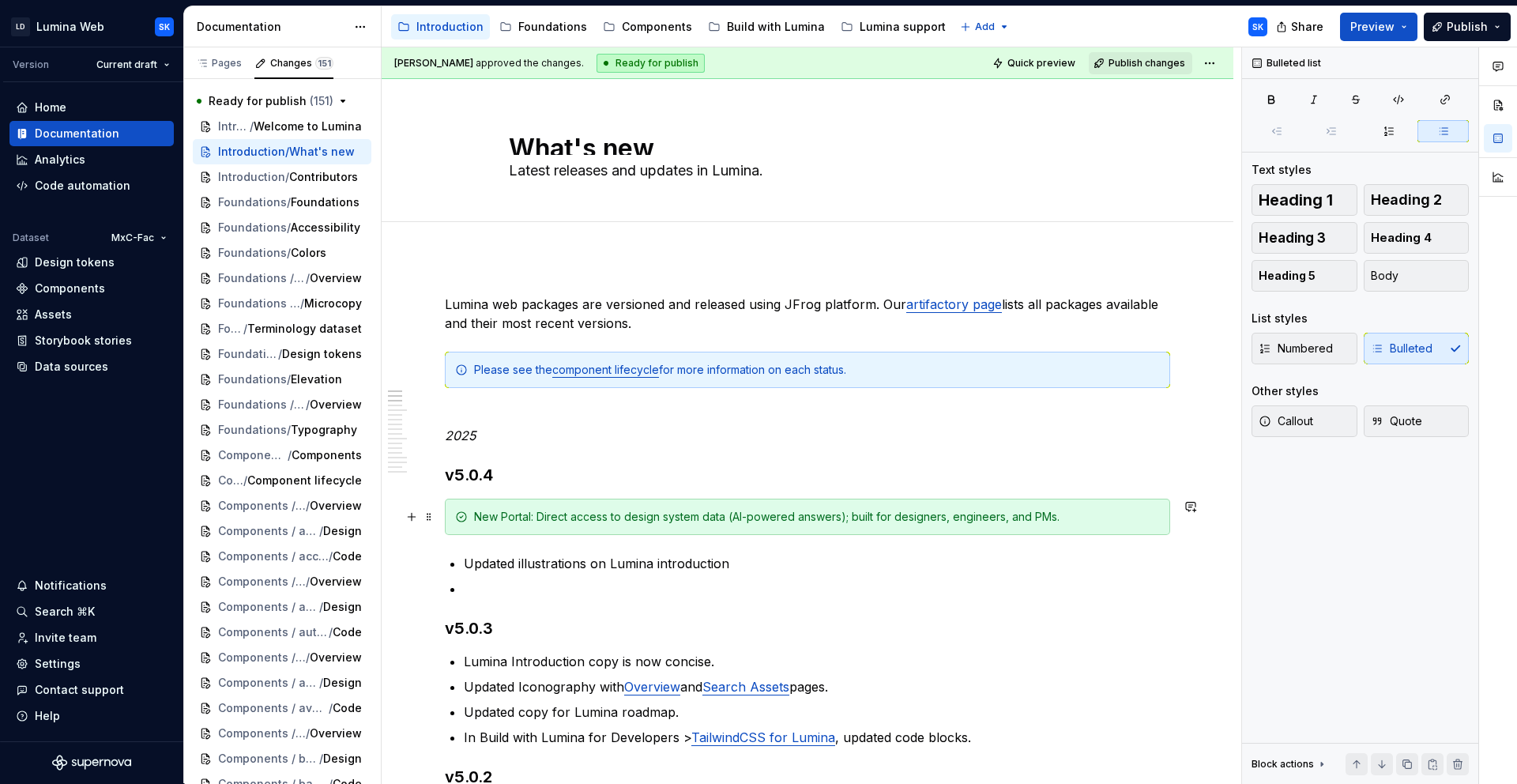
click at [510, 518] on div "New Portal: Direct access to design system data (AI-powered answers); built for…" at bounding box center [817, 516] width 685 height 16
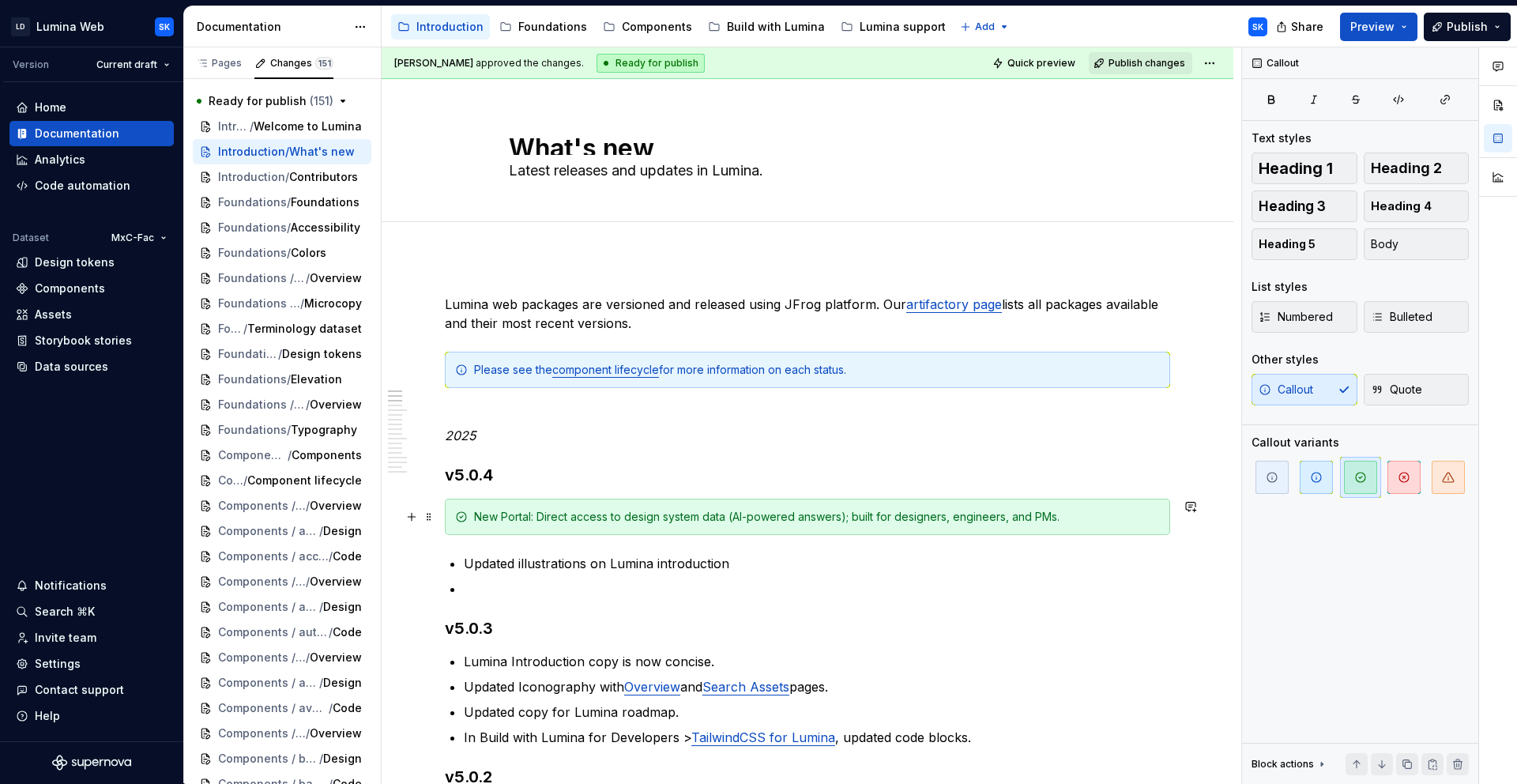
click at [501, 517] on div "New Portal: Direct access to design system data (AI-powered answers); built for…" at bounding box center [817, 516] width 685 height 16
click at [1313, 487] on span "button" at bounding box center [1317, 477] width 34 height 34
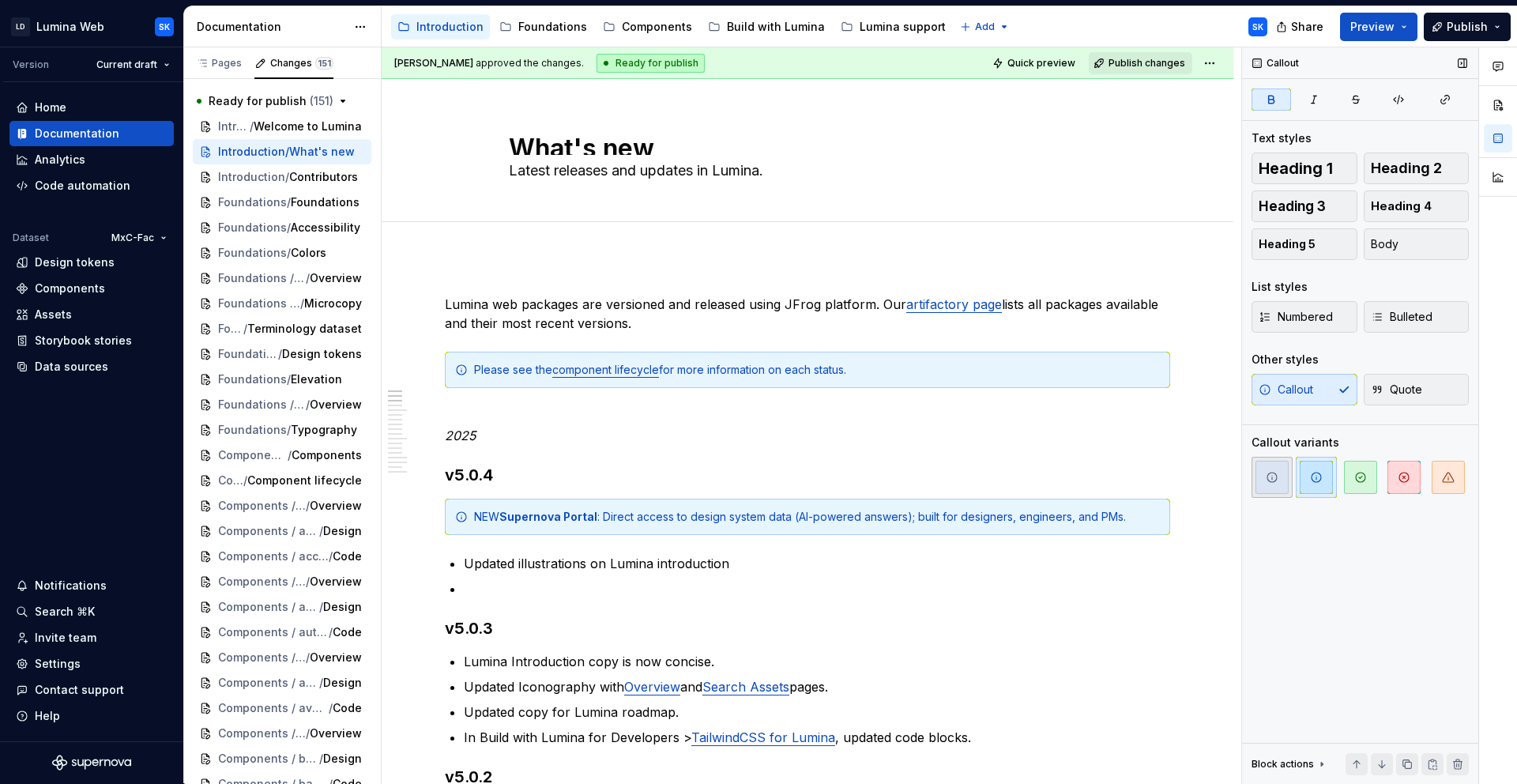
click at [1268, 467] on span "button" at bounding box center [1272, 477] width 34 height 34
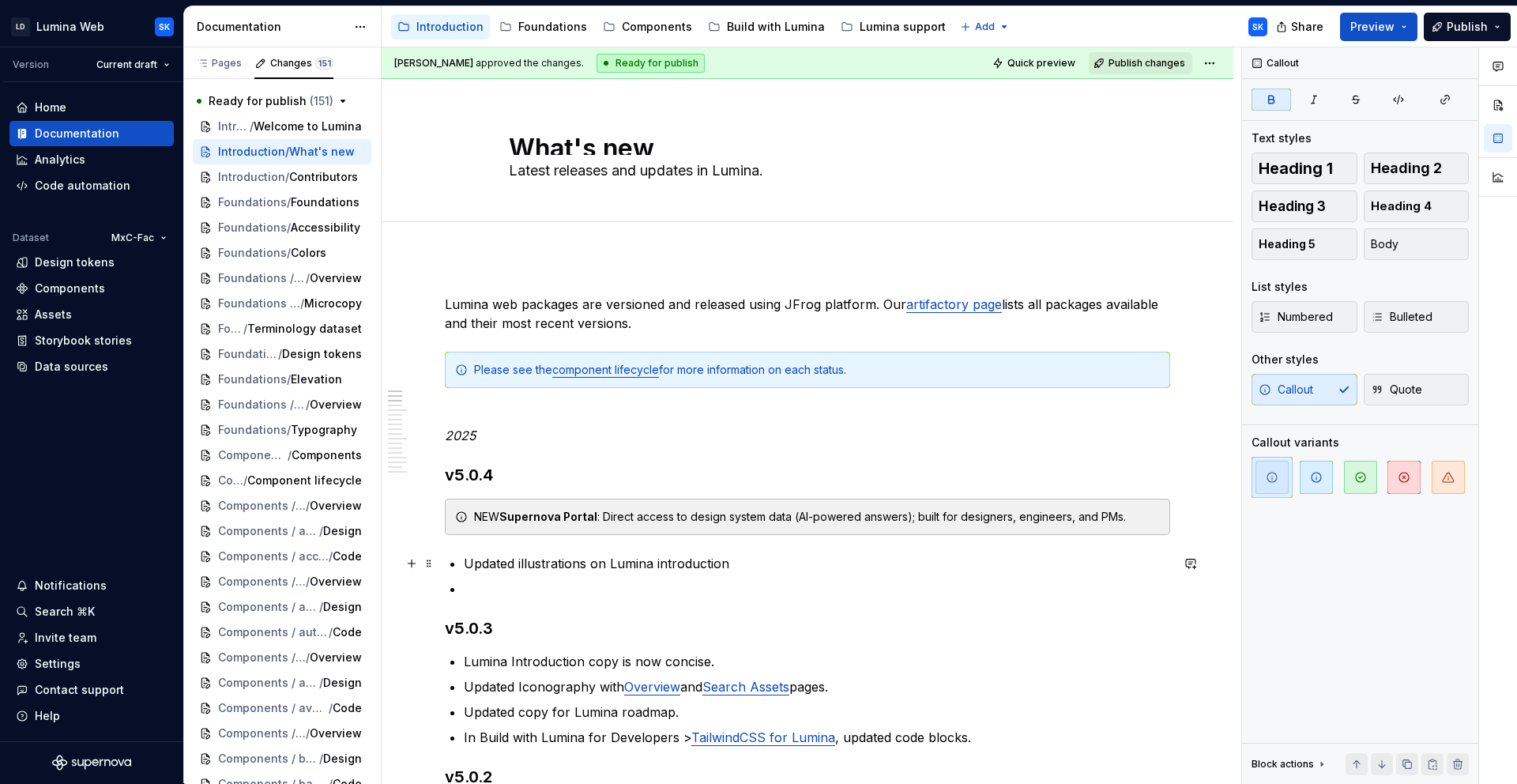
click at [729, 562] on p "Updated illustrations on Lumina introduction" at bounding box center [817, 563] width 706 height 19
click at [519, 519] on strong "Supernova Portal" at bounding box center [548, 516] width 98 height 14
click at [1365, 486] on span "button" at bounding box center [1361, 477] width 34 height 34
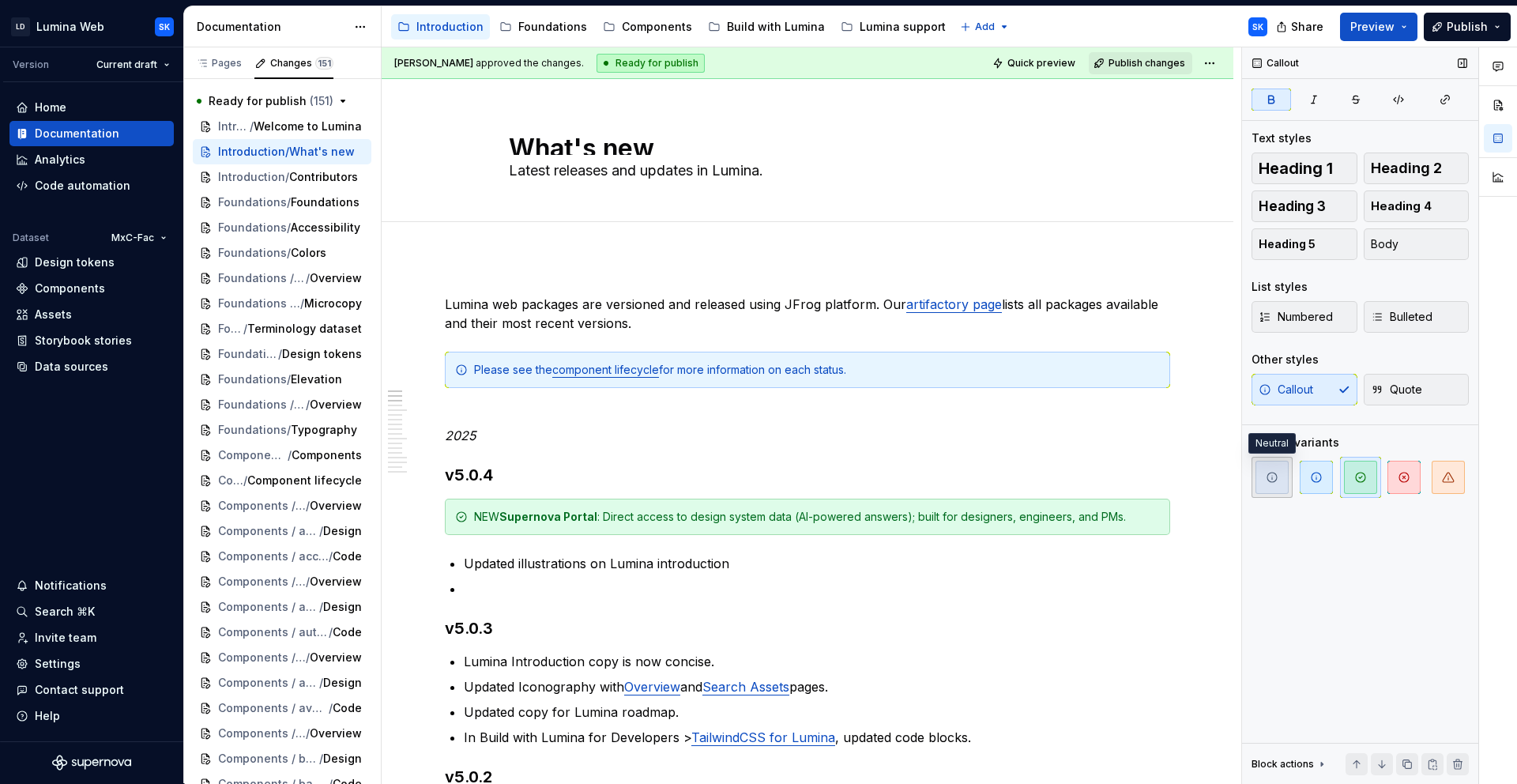
click at [1277, 481] on icon "button" at bounding box center [1272, 477] width 13 height 13
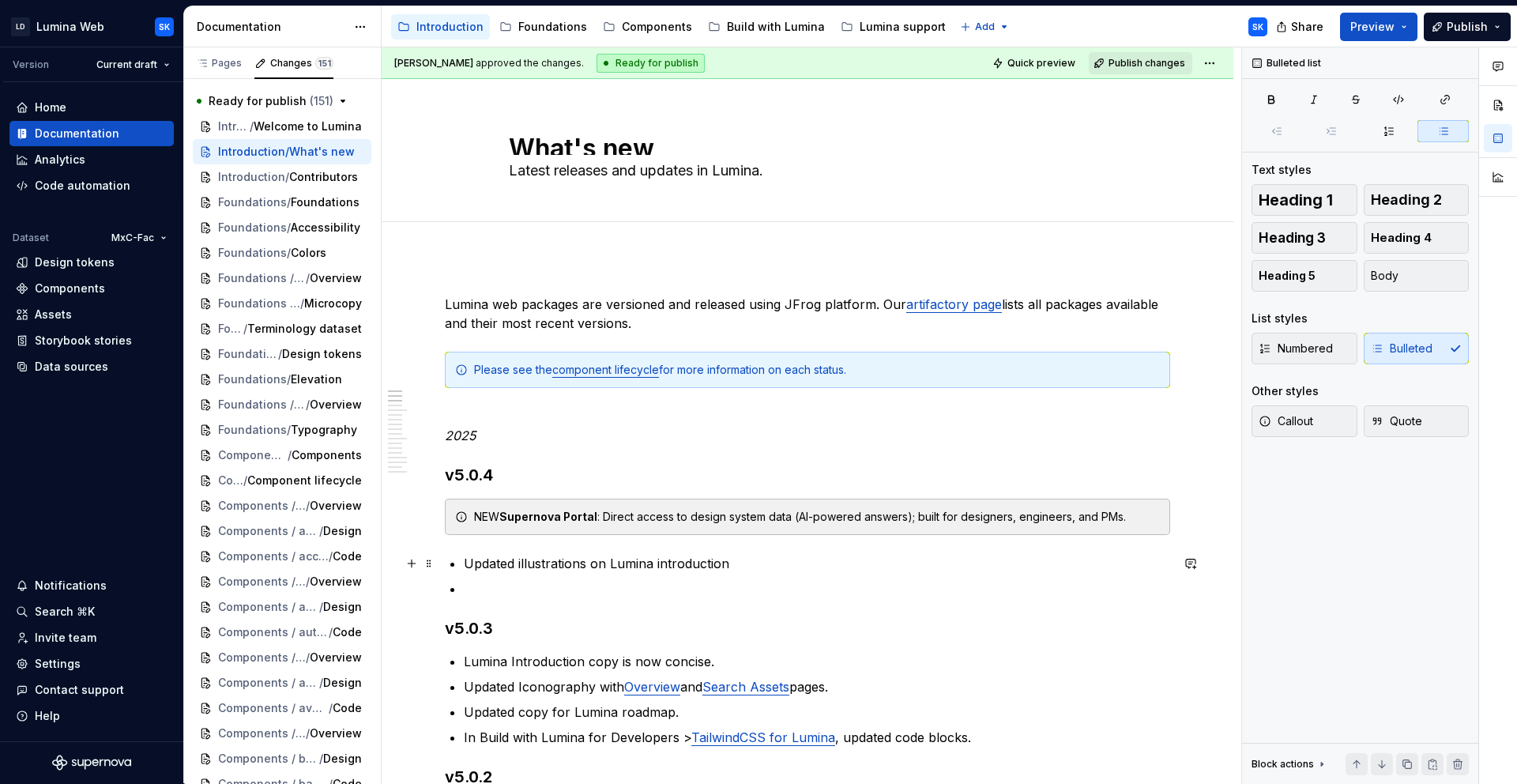
click at [573, 571] on p "Updated illustrations on Lumina introduction" at bounding box center [817, 563] width 706 height 19
click at [594, 583] on p at bounding box center [817, 588] width 706 height 19
click at [679, 519] on div "NEW Supernova Portal : Direct access to design system data (AI-powered answers)…" at bounding box center [817, 516] width 685 height 16
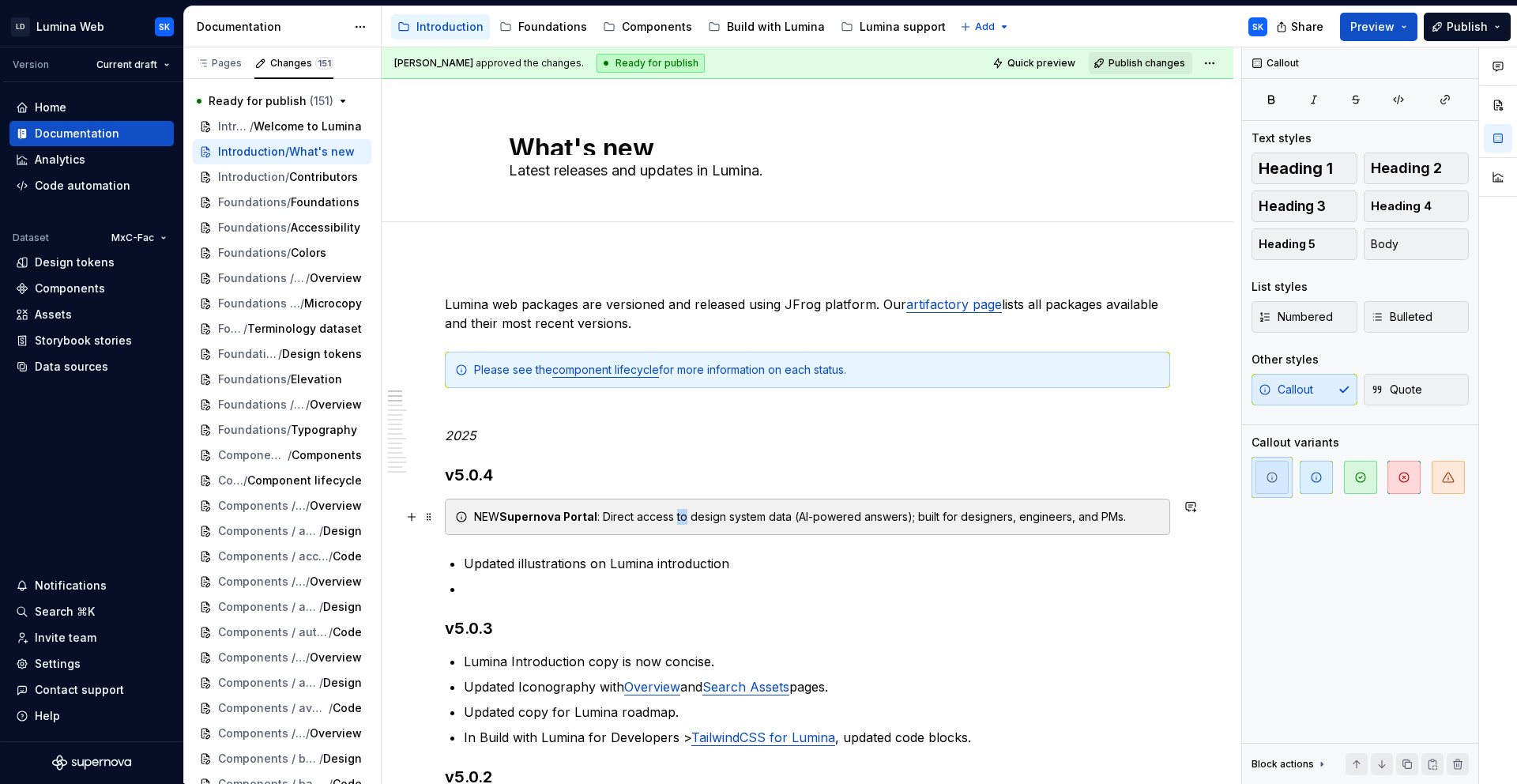
click at [679, 519] on div "NEW Supernova Portal : Direct access to design system data (AI-powered answers)…" at bounding box center [817, 516] width 685 height 16
click at [1128, 527] on div "NEW Supernova Portal : Directly access Lumina data (AI-powered answers); built …" at bounding box center [807, 516] width 725 height 37
click at [1095, 515] on div "NEW Supernova Portal : Directly access Lumina data (AI-powered answers); built …" at bounding box center [817, 516] width 685 height 16
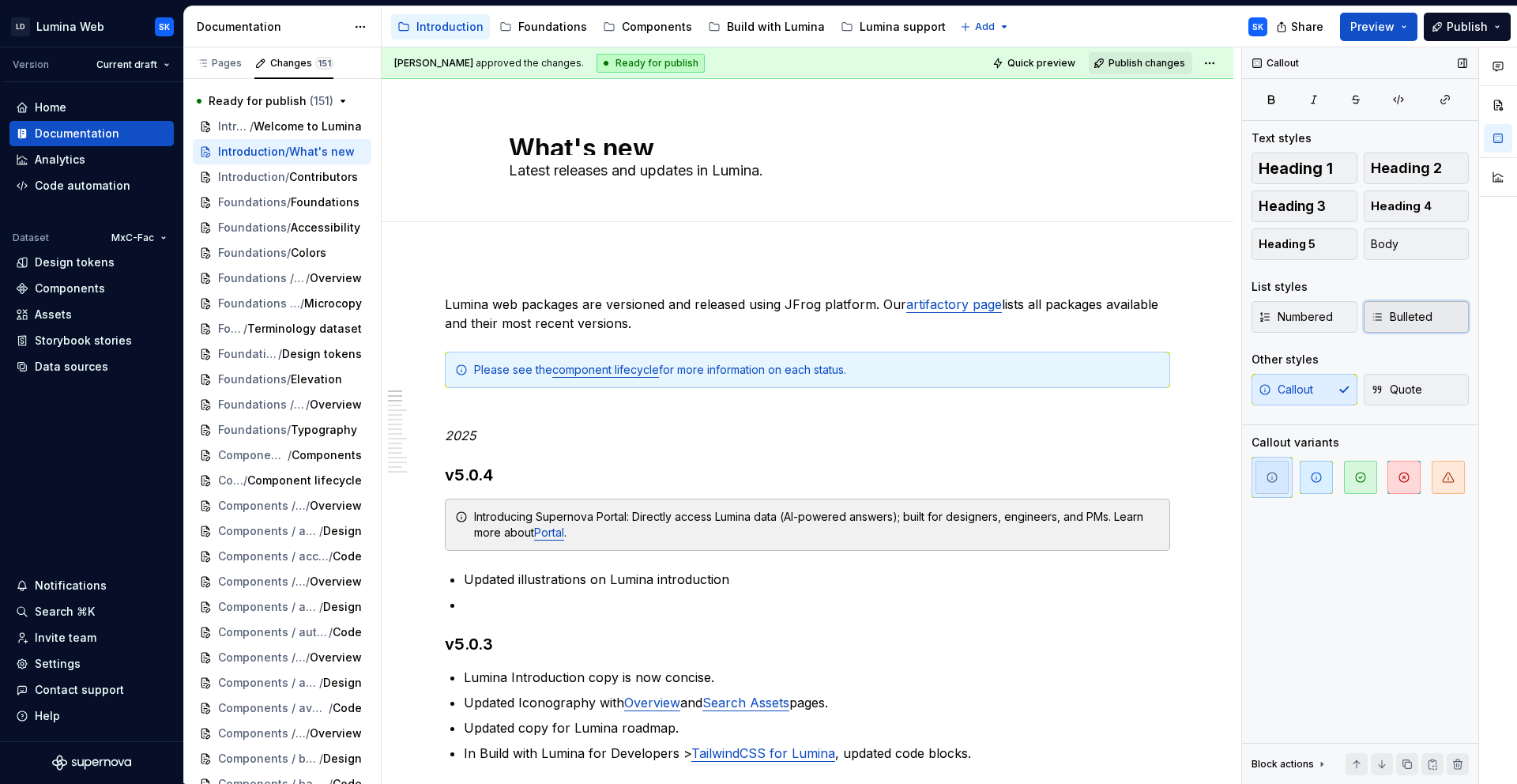
click at [1365, 314] on span "Bulleted" at bounding box center [1401, 317] width 61 height 16
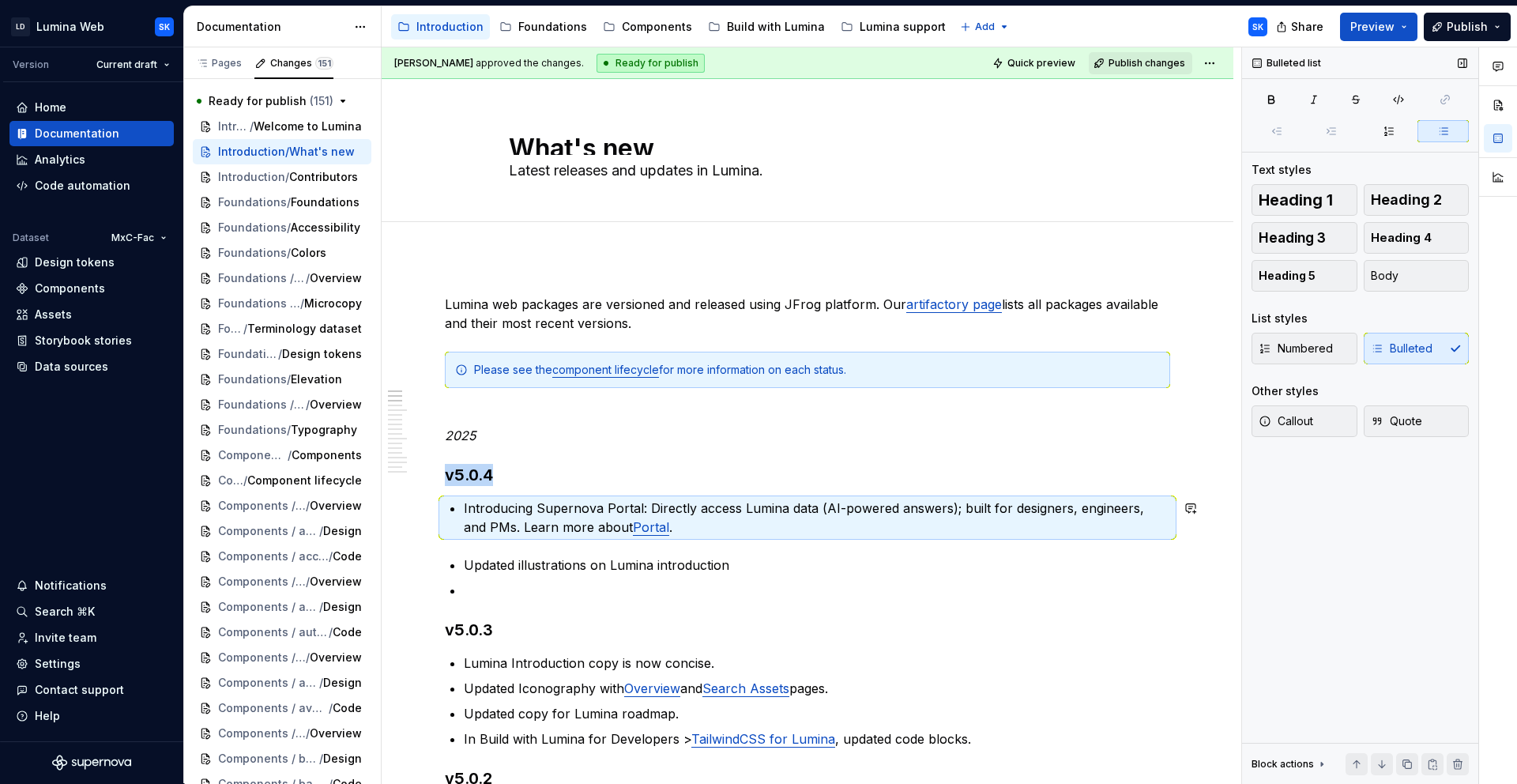
click at [697, 535] on p "Introducing Supernova Portal: Directly access Lumina data (AI-powered answers);…" at bounding box center [817, 517] width 706 height 38
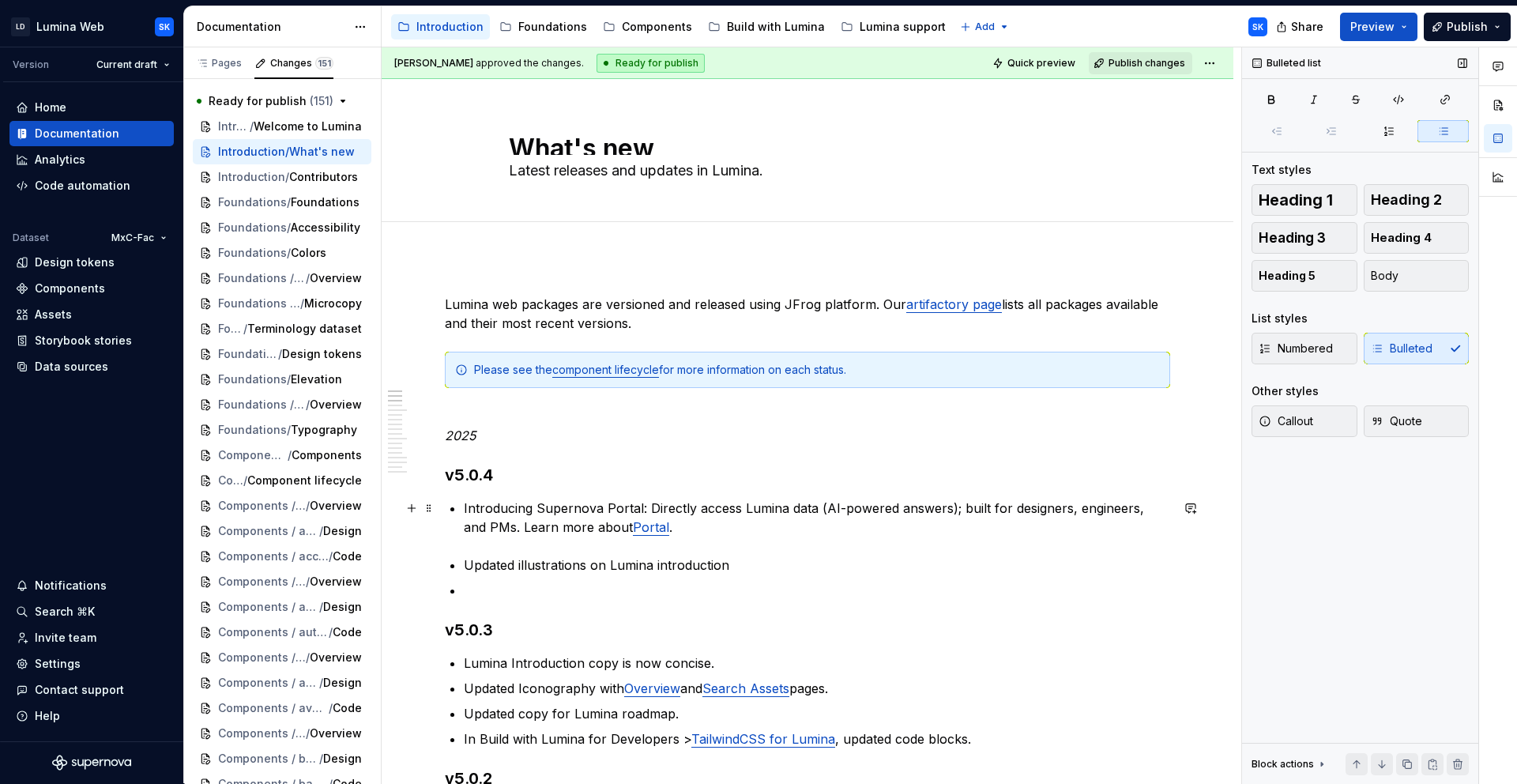
click at [504, 504] on p "Introducing Supernova Portal: Directly access Lumina data (AI-powered answers);…" at bounding box center [817, 517] width 706 height 38
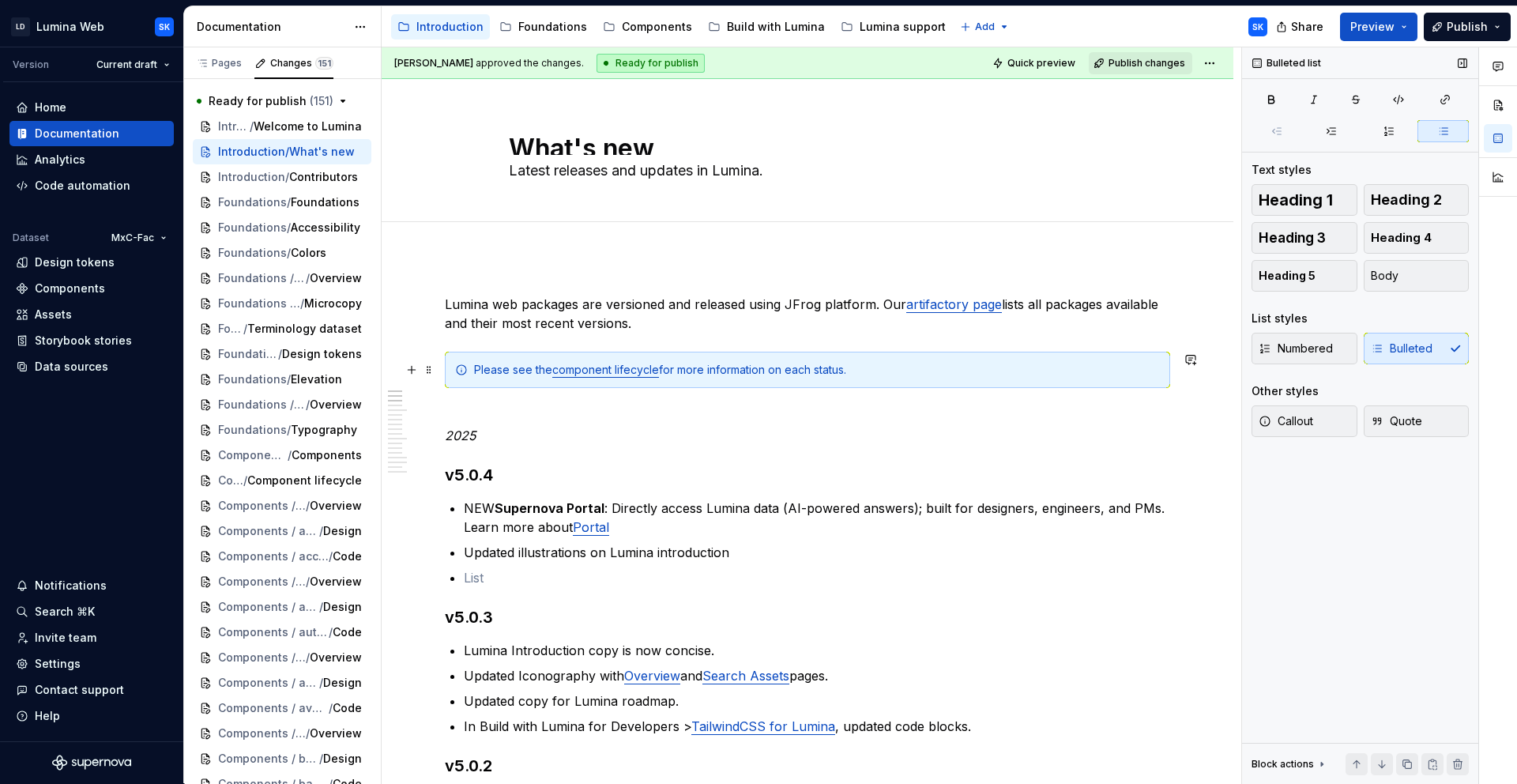
click at [505, 369] on div "Please see the component lifecycle for more information on each status." at bounding box center [817, 369] width 685 height 16
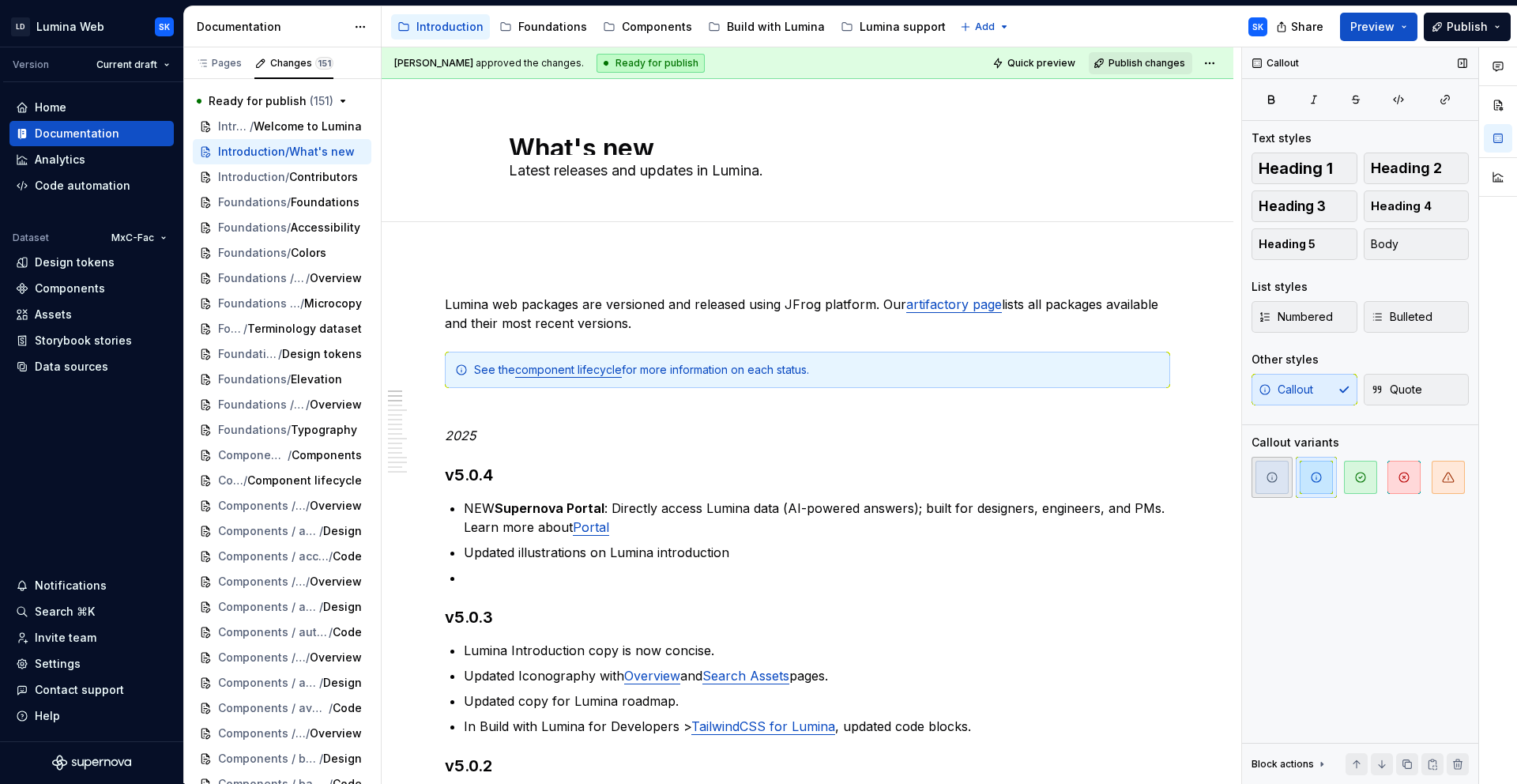
click at [1275, 478] on icon "button" at bounding box center [1272, 477] width 13 height 13
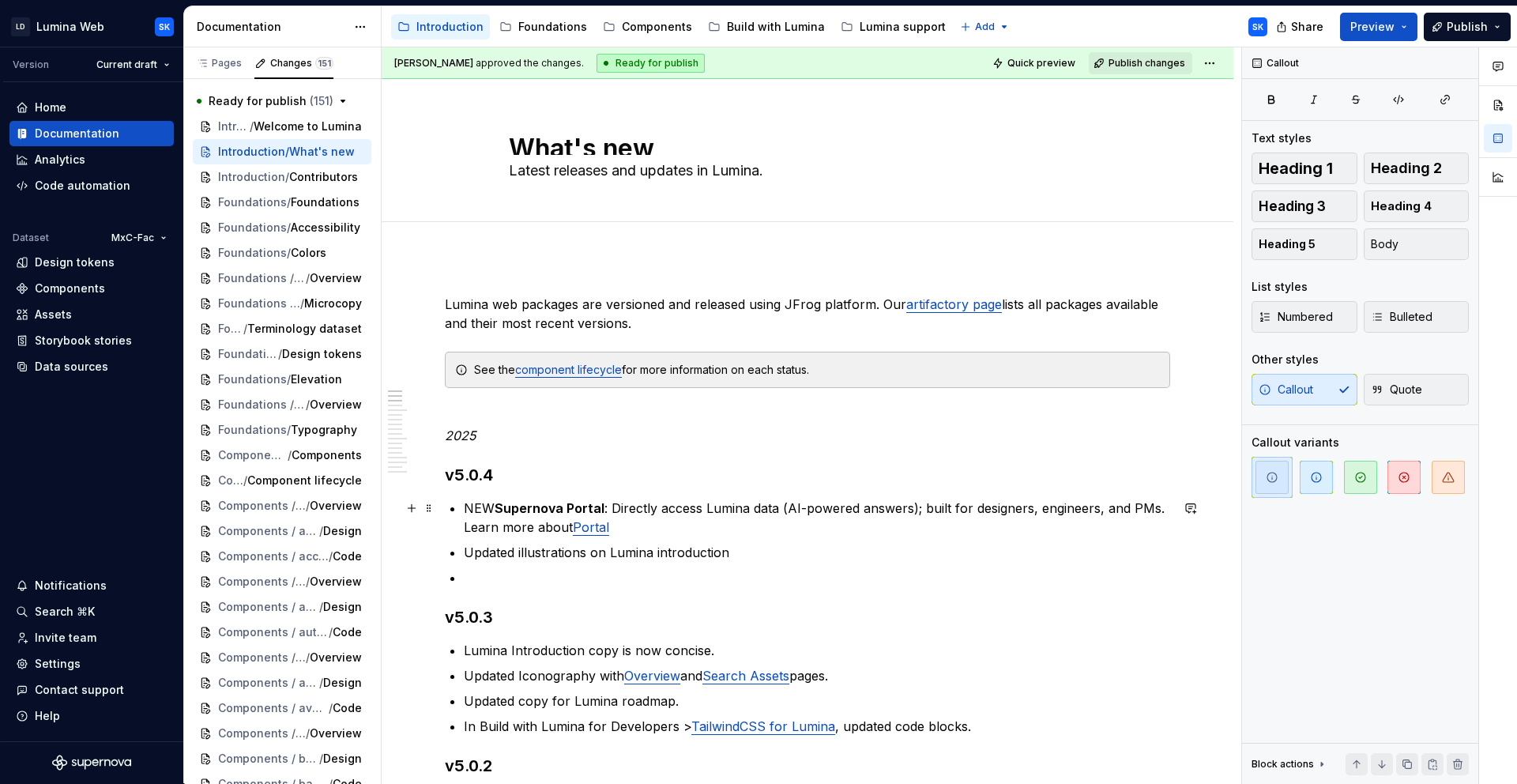
click at [697, 523] on p "NEW Supernova Portal : Directly access Lumina data (AI-powered answers); built …" at bounding box center [817, 517] width 706 height 38
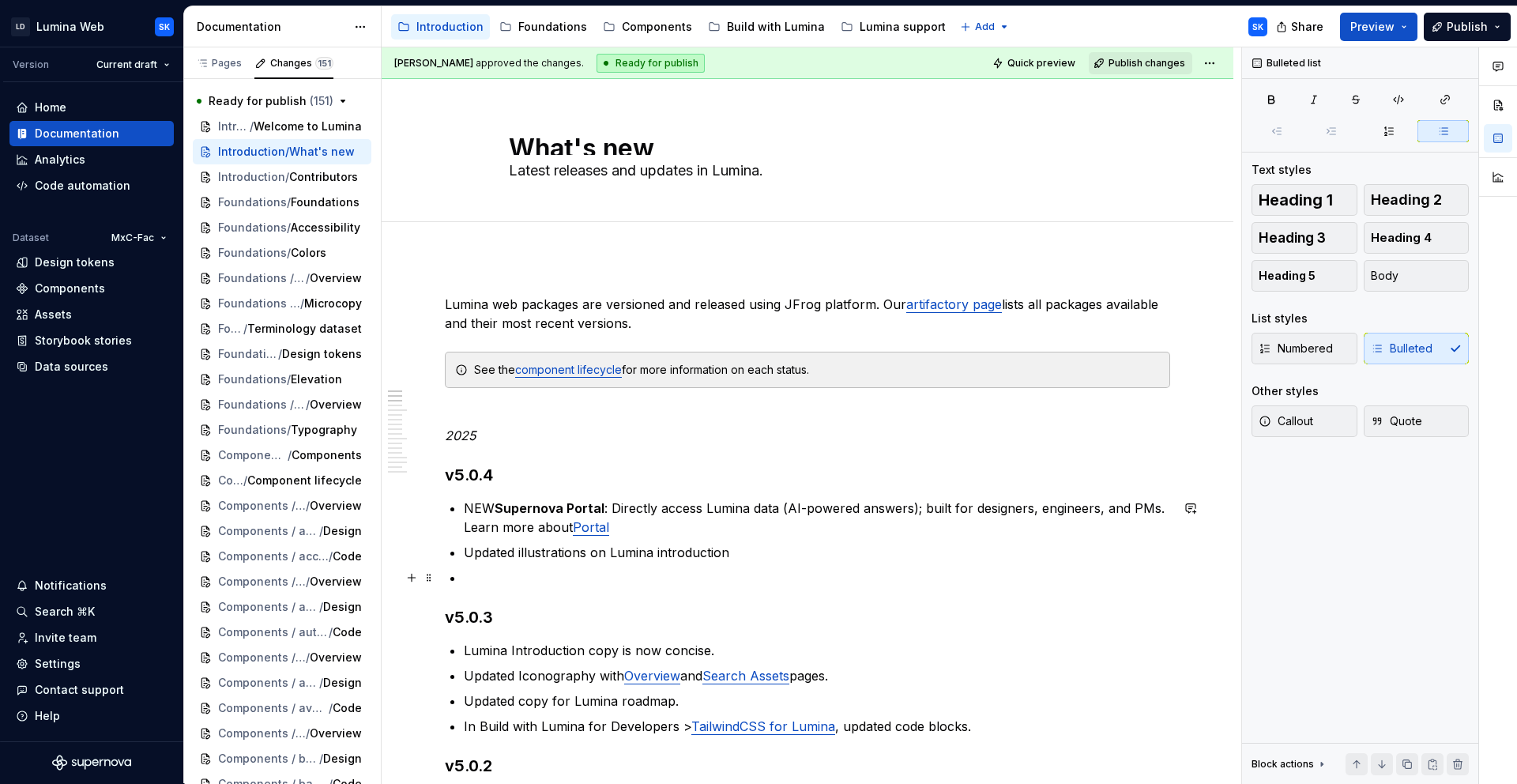
click at [661, 577] on p at bounding box center [817, 577] width 706 height 19
click at [717, 570] on p at bounding box center [817, 577] width 706 height 19
click at [653, 554] on p "Updated illustrations on Lumina introduction" at bounding box center [817, 552] width 706 height 19
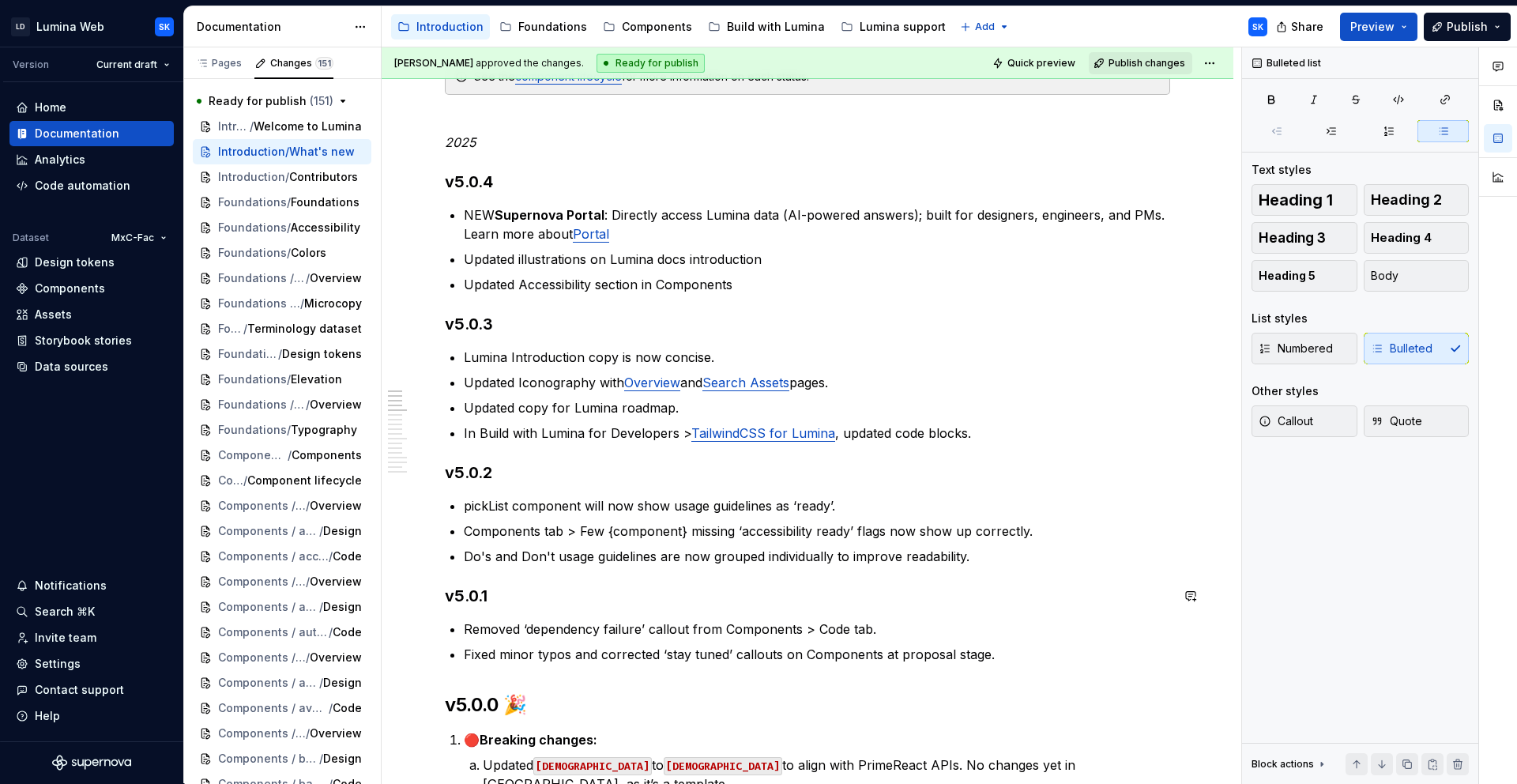
scroll to position [282, 0]
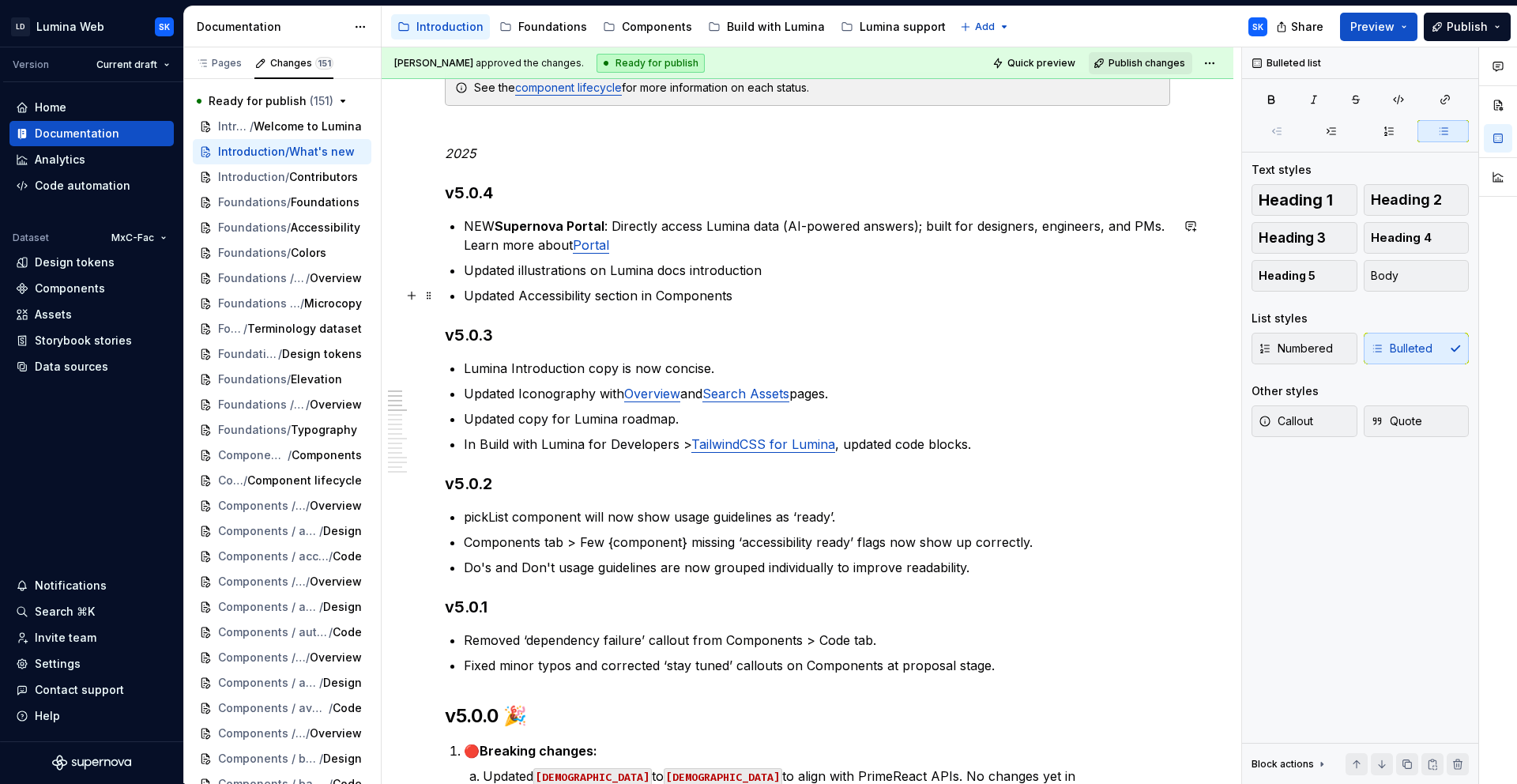
click at [651, 296] on p "Updated Accessibility section in Components" at bounding box center [817, 295] width 706 height 19
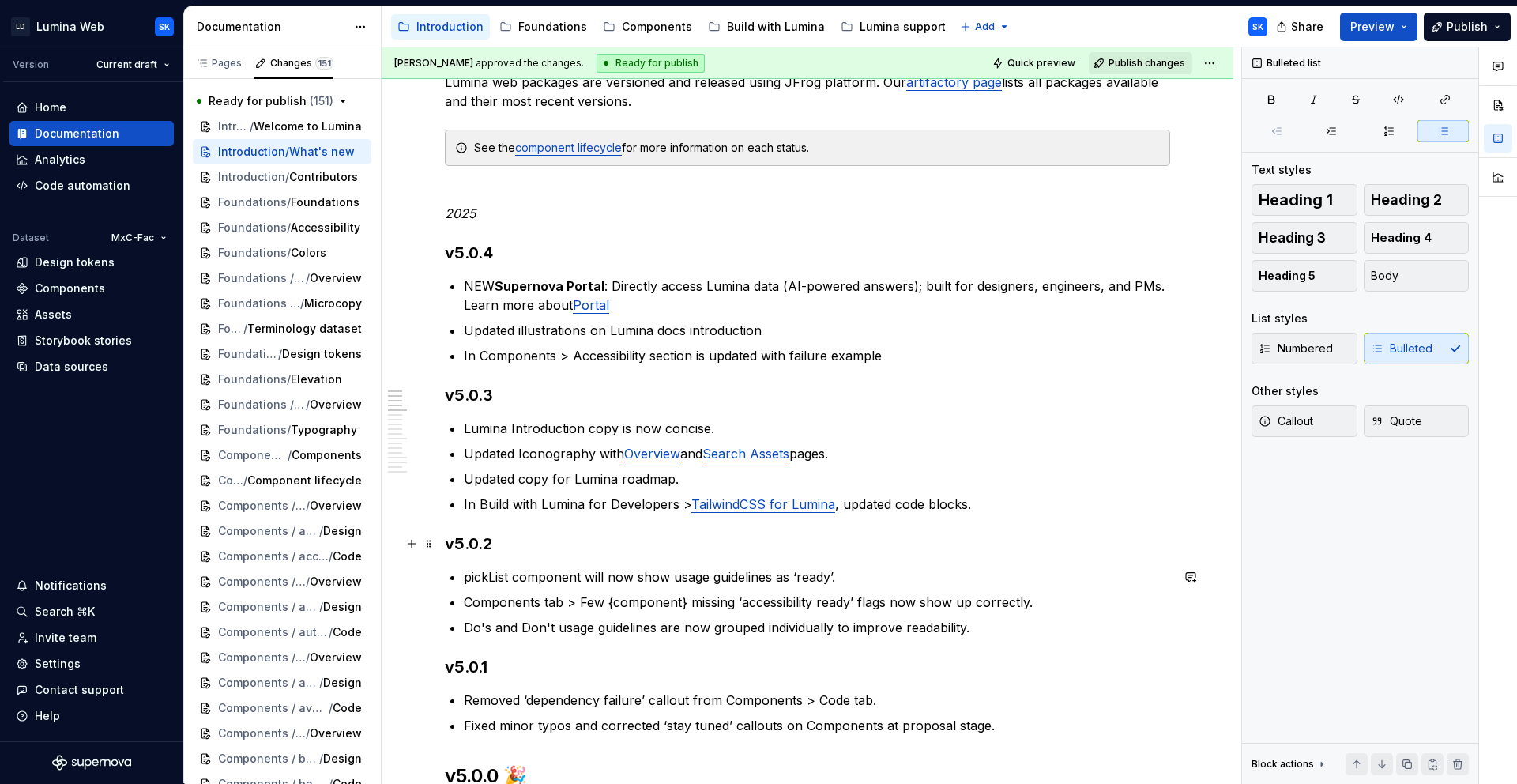
scroll to position [108, 0]
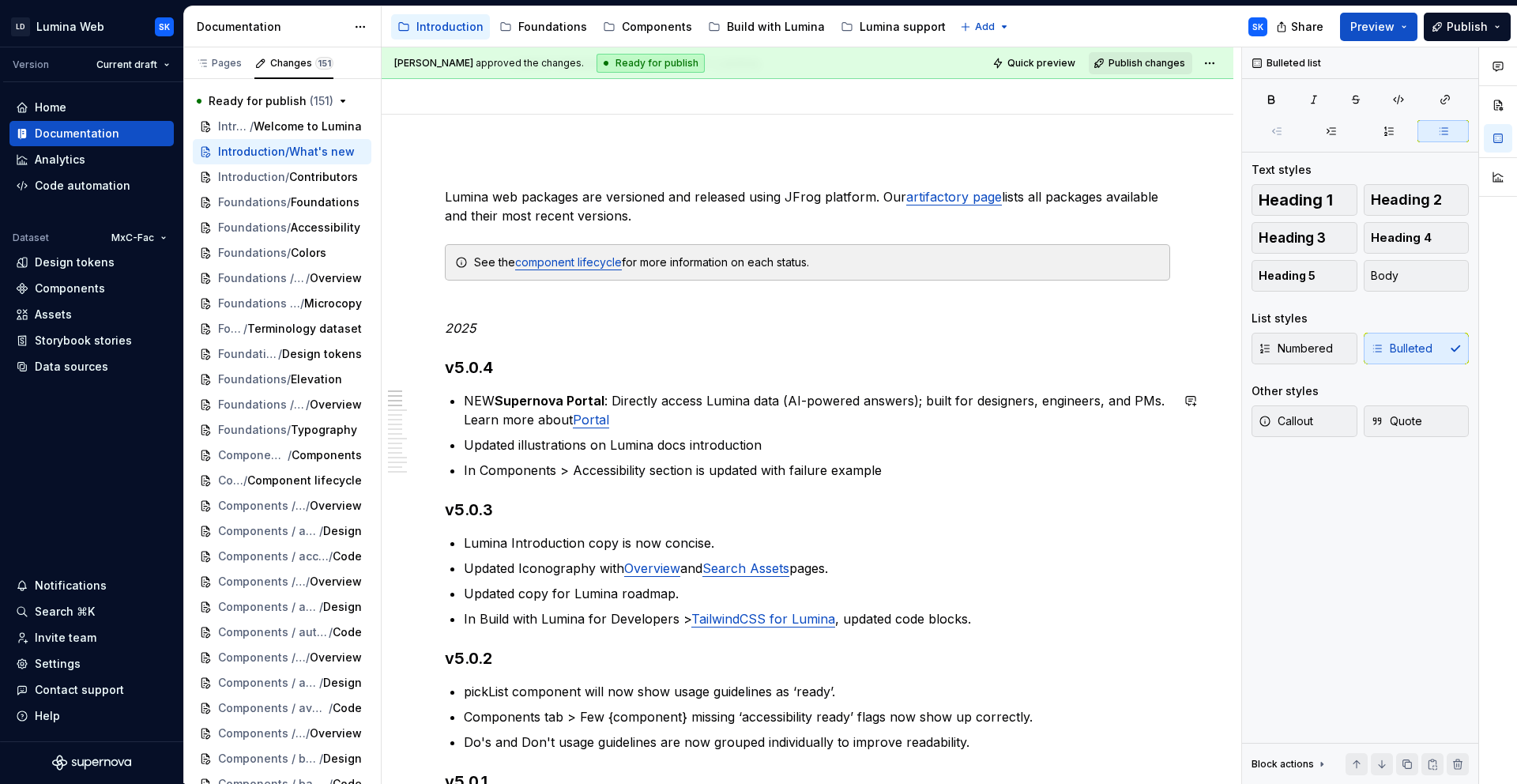
click at [607, 472] on p "In Components > Accessibility section is updated with failure example" at bounding box center [817, 469] width 706 height 19
click at [966, 439] on button "button" at bounding box center [967, 440] width 22 height 22
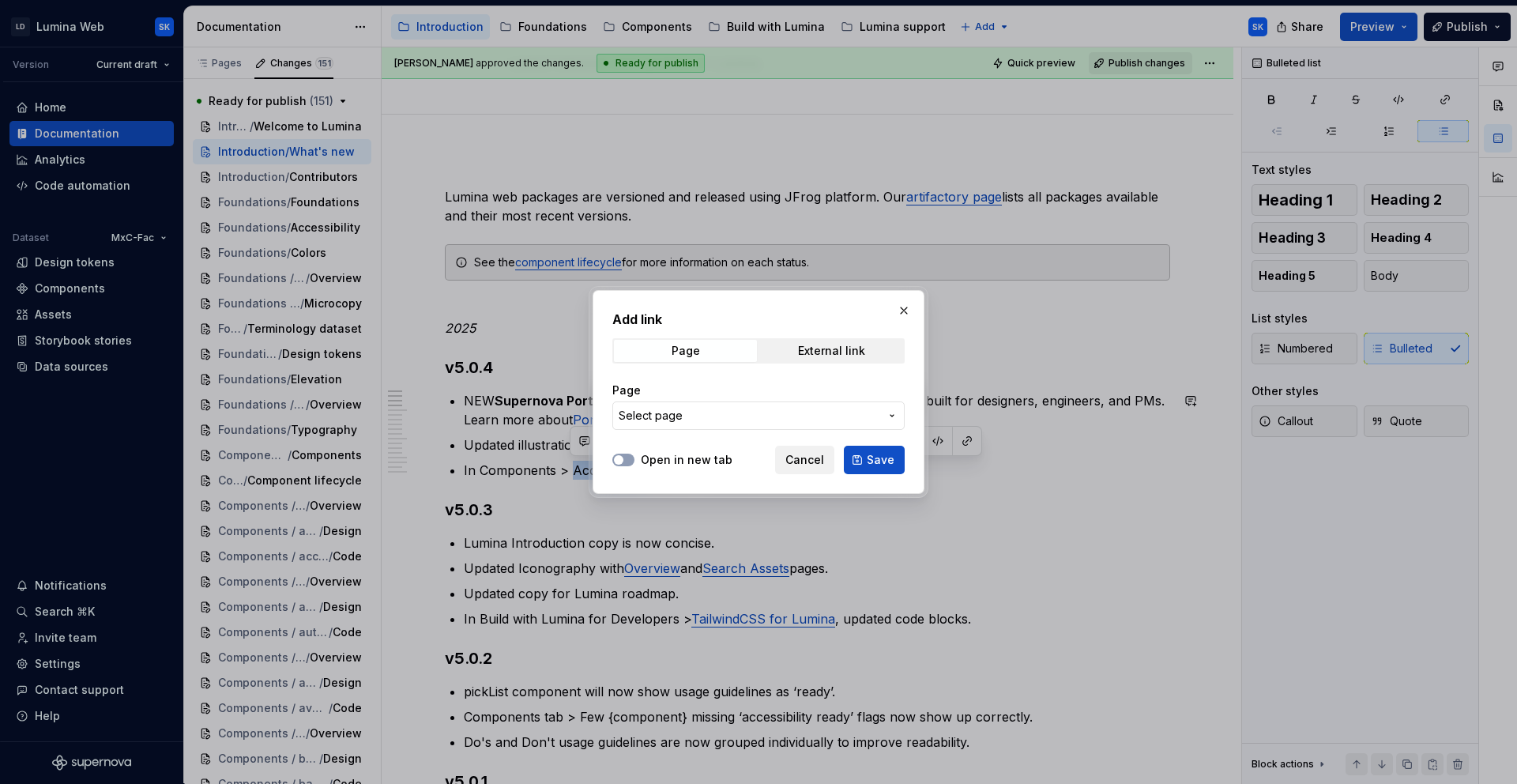
click at [733, 418] on span "Select page" at bounding box center [749, 416] width 261 height 16
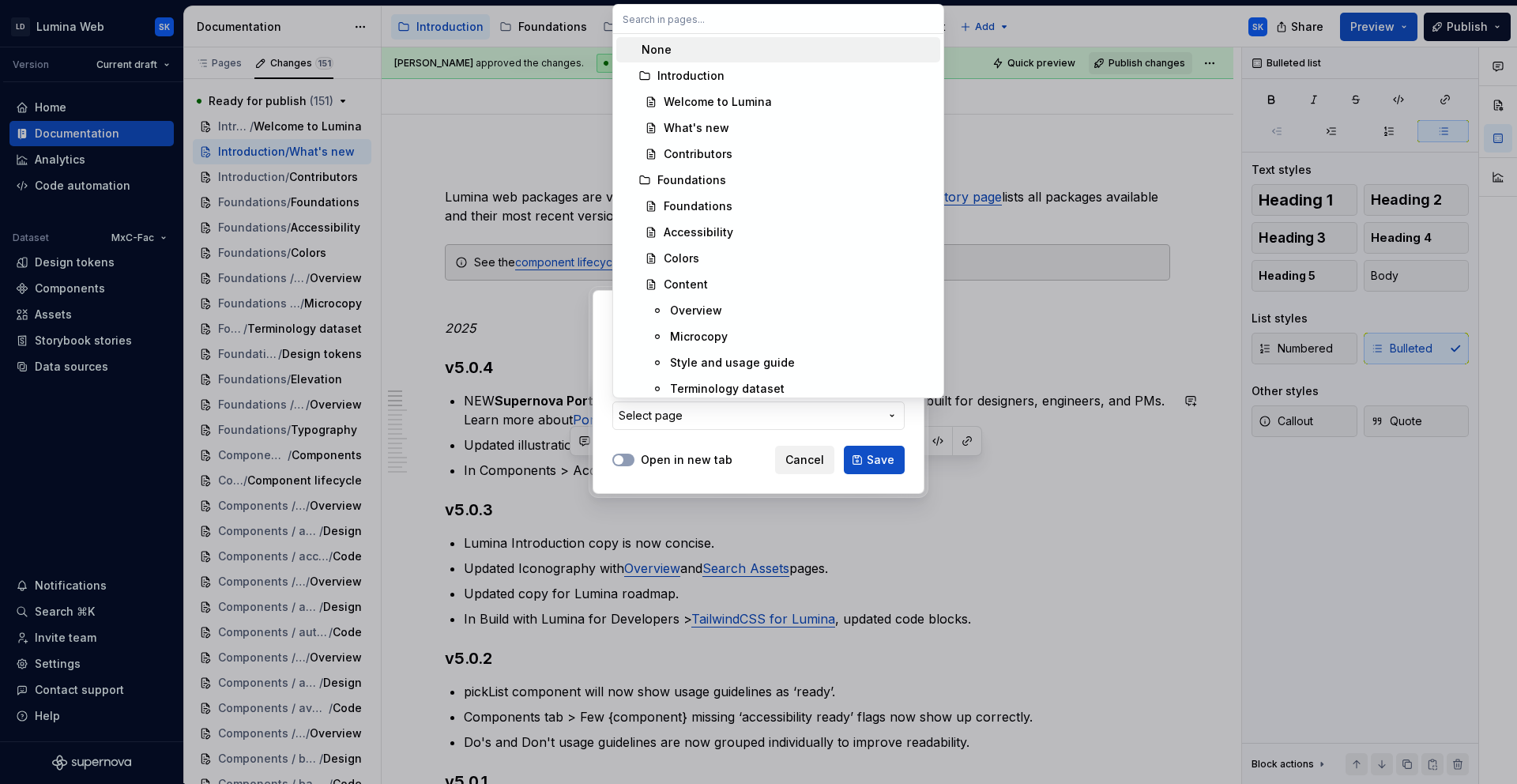
click at [795, 461] on div "Add link Page External link Page Select page Open in new tab Cancel Save" at bounding box center [758, 392] width 1517 height 784
click at [812, 461] on span "Cancel" at bounding box center [804, 460] width 39 height 16
click at [796, 455] on div "Bulleted list" at bounding box center [776, 440] width 413 height 30
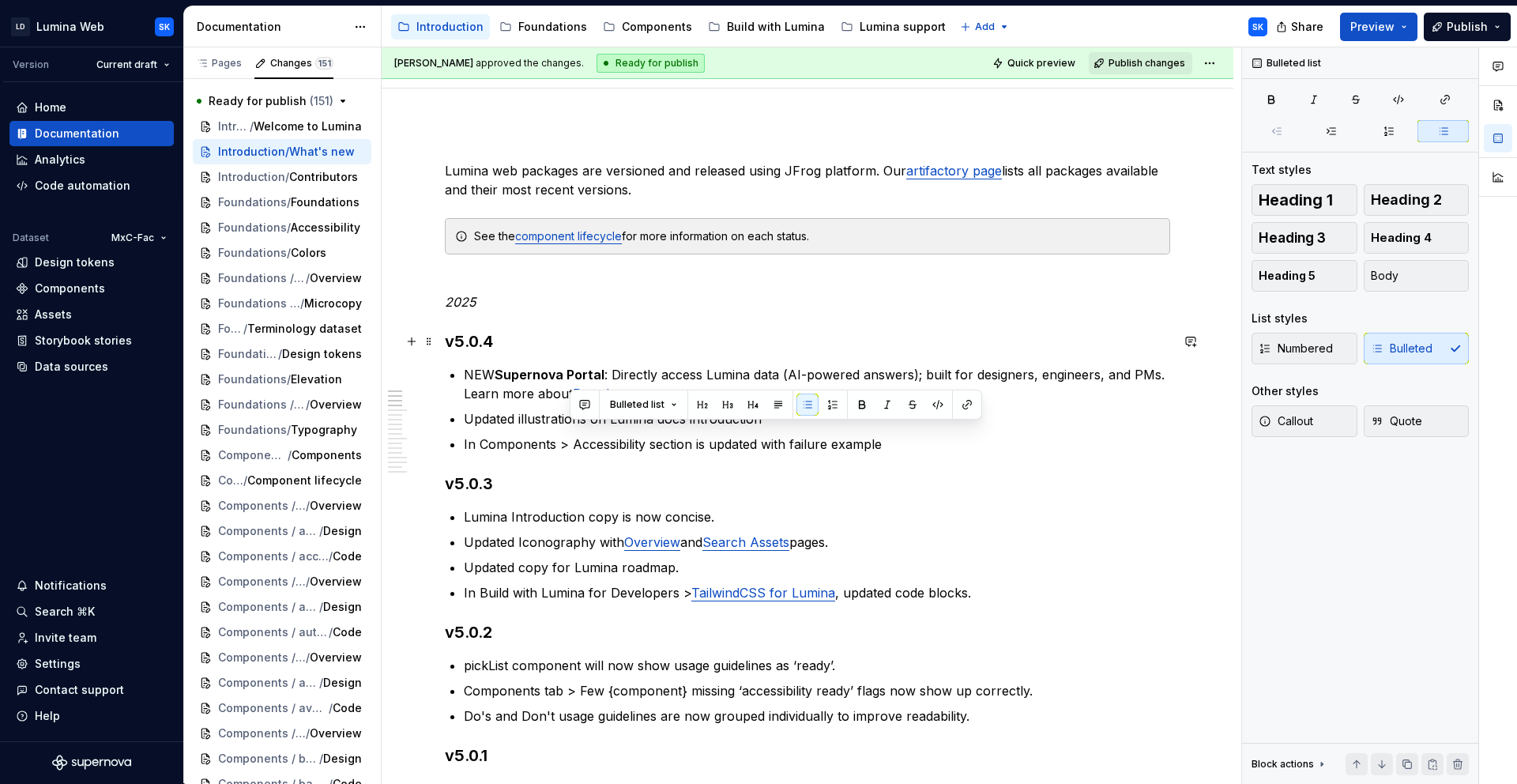
scroll to position [93, 0]
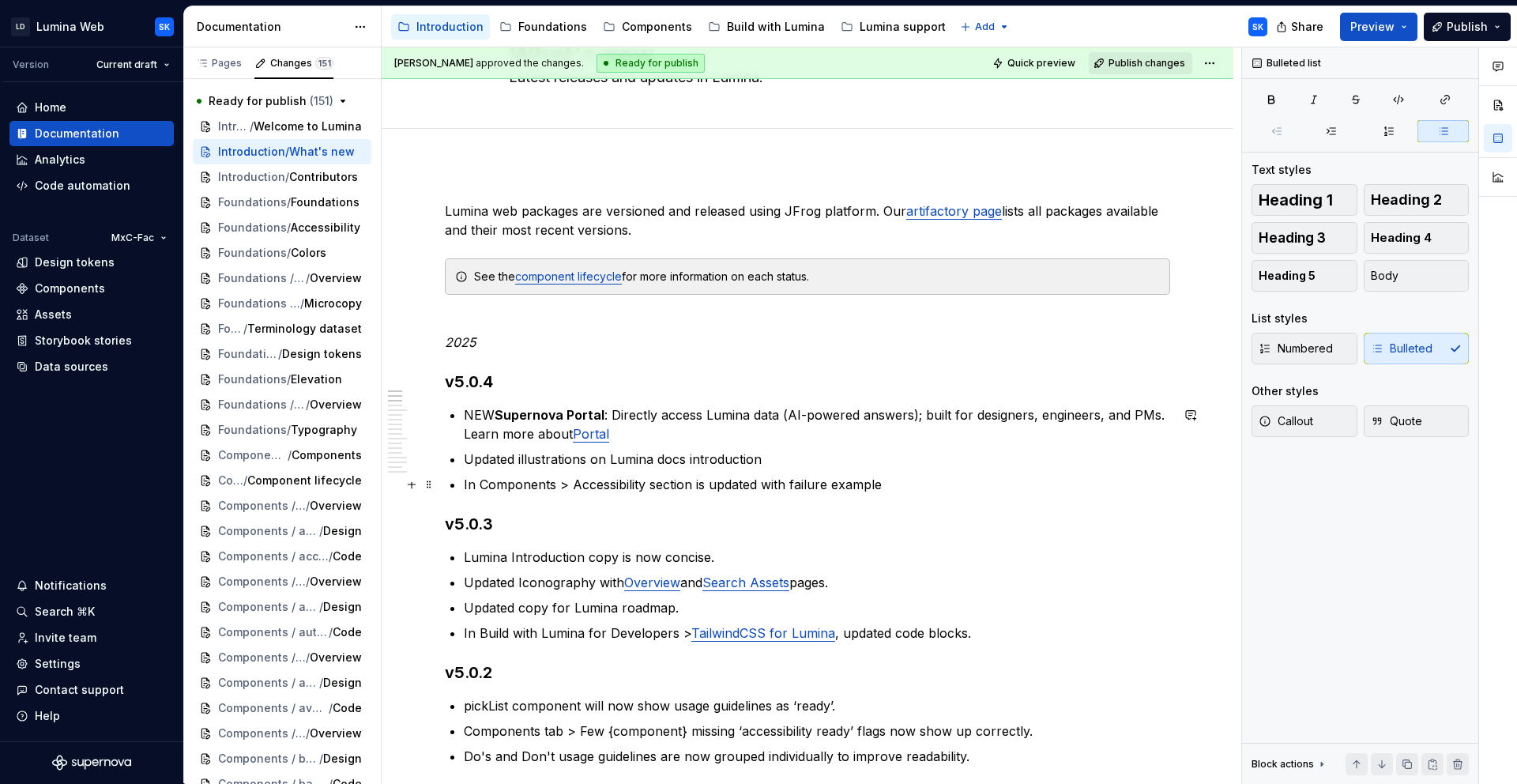
click at [570, 480] on p "In Components > Accessibility section is updated with failure example" at bounding box center [817, 484] width 706 height 19
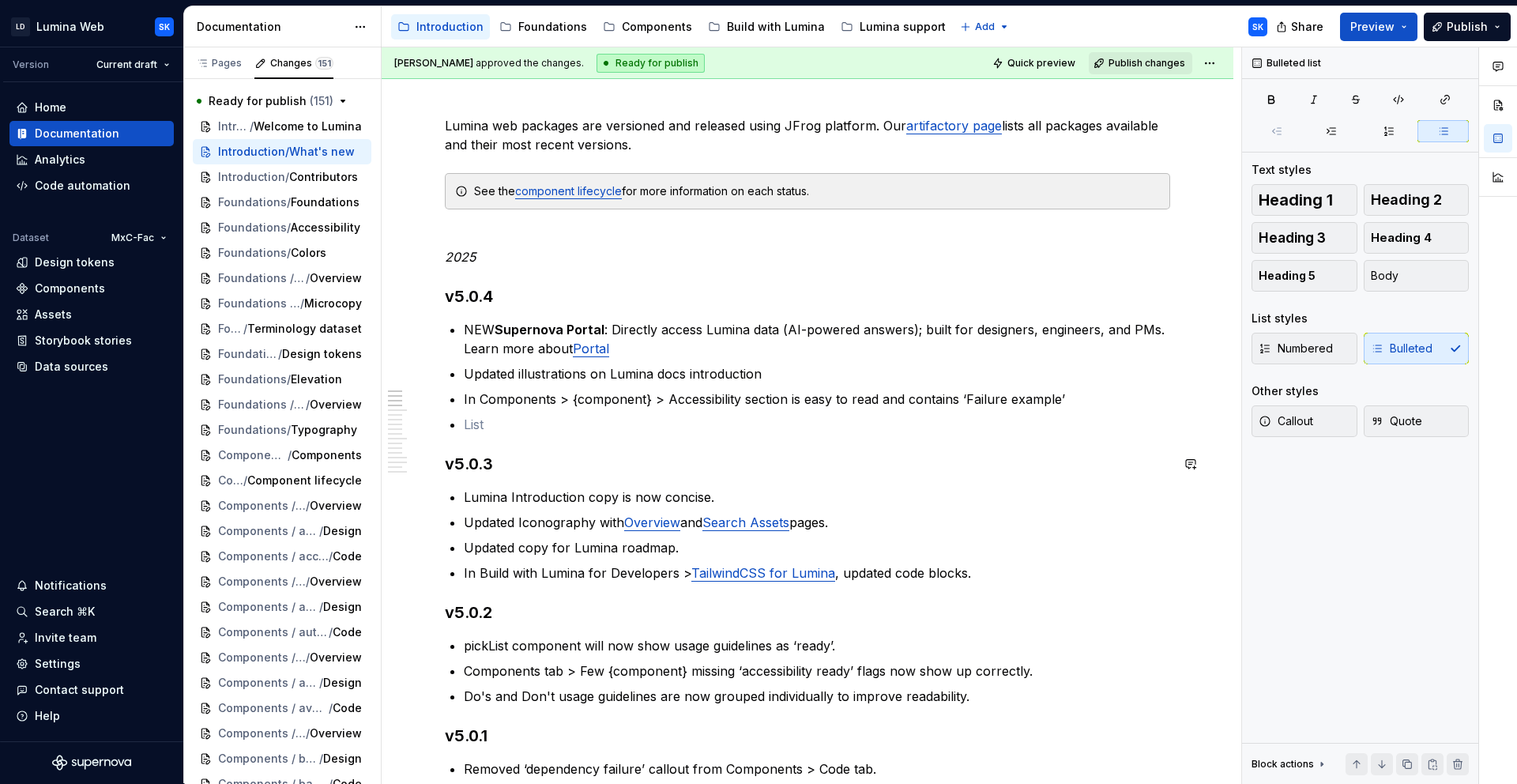
scroll to position [177, 0]
click at [295, 484] on span "Component lifecycle" at bounding box center [290, 480] width 99 height 16
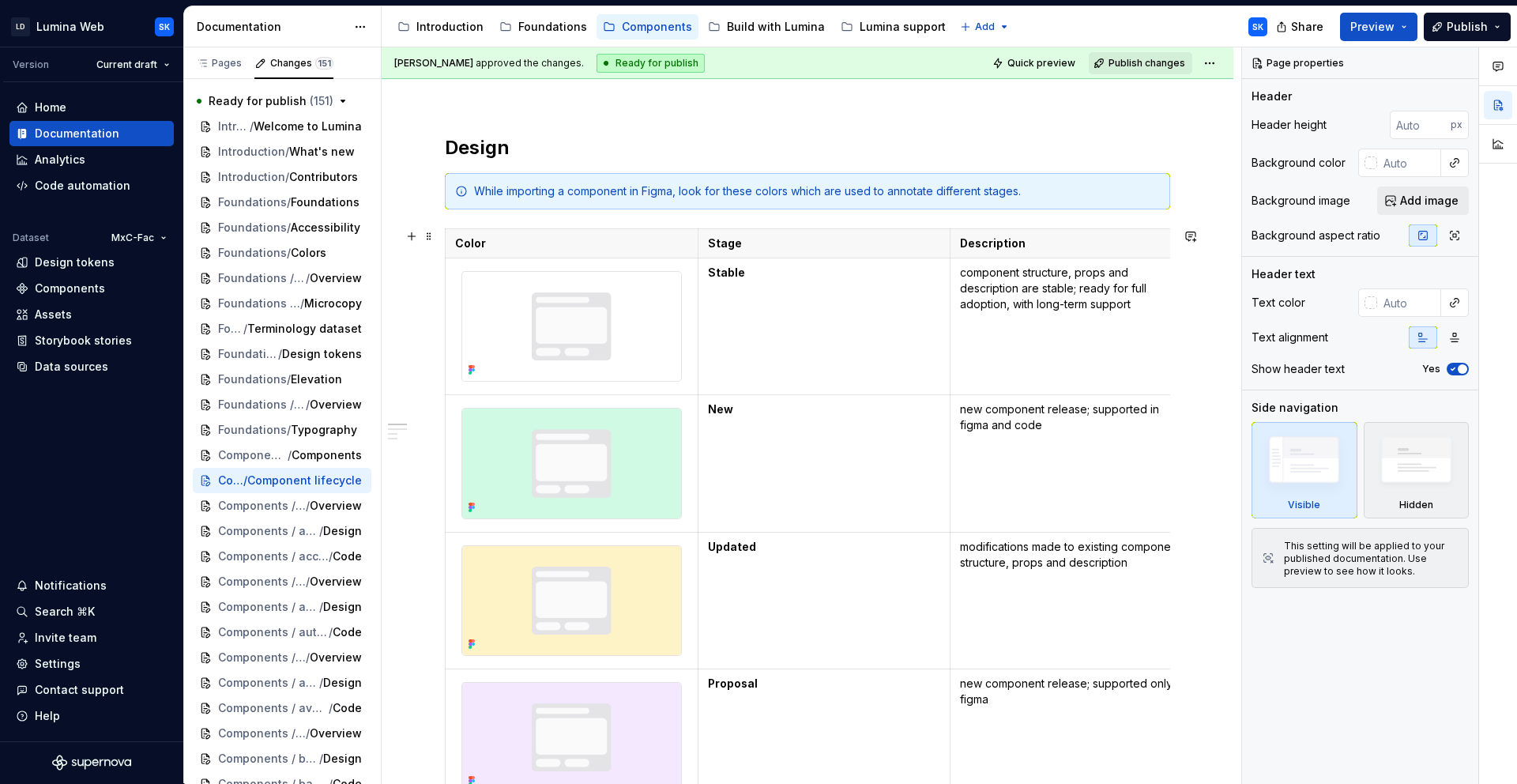
scroll to position [144, 0]
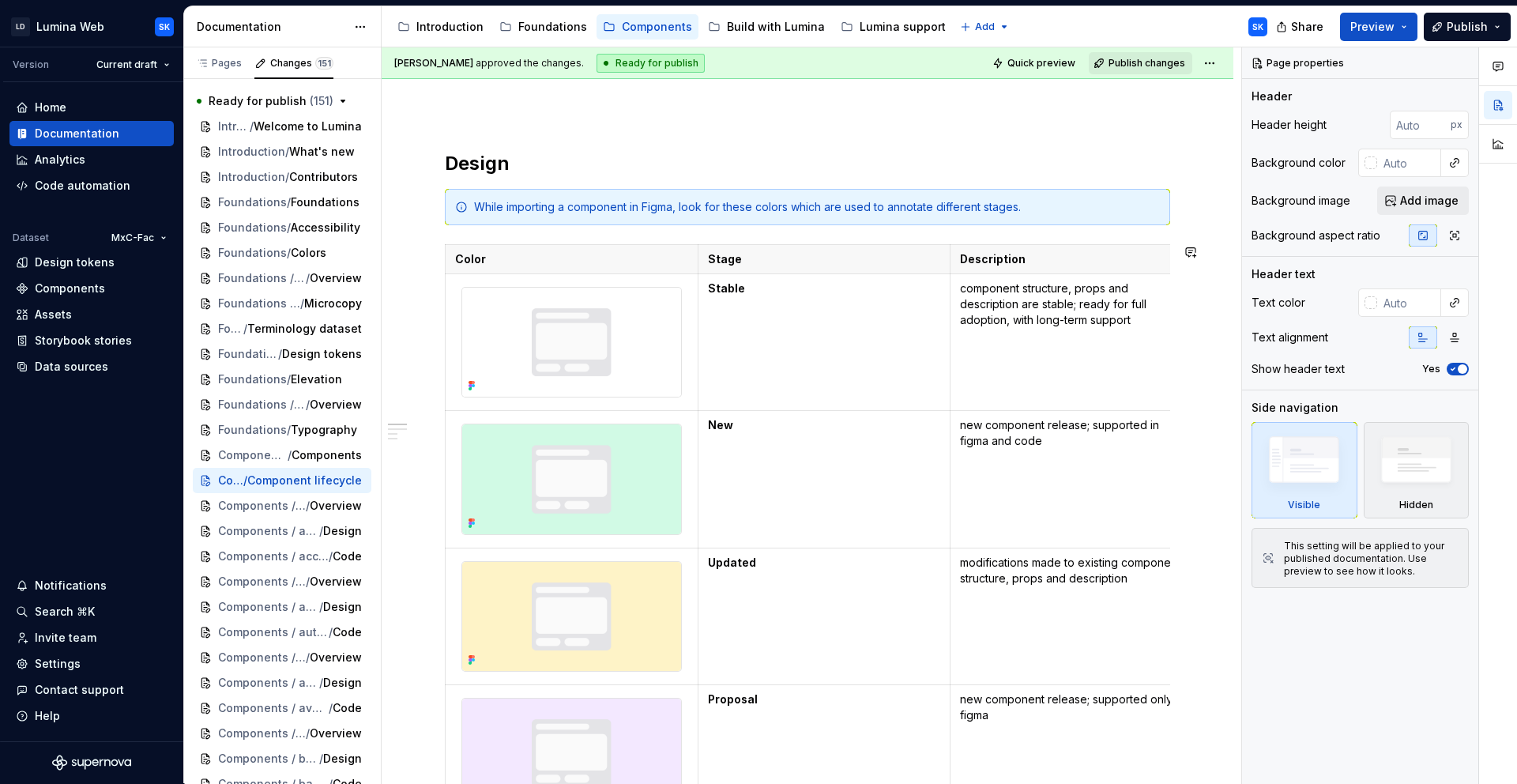
click at [883, 216] on div "While importing a component in Figma, look for these colors which are used to a…" at bounding box center [807, 206] width 725 height 37
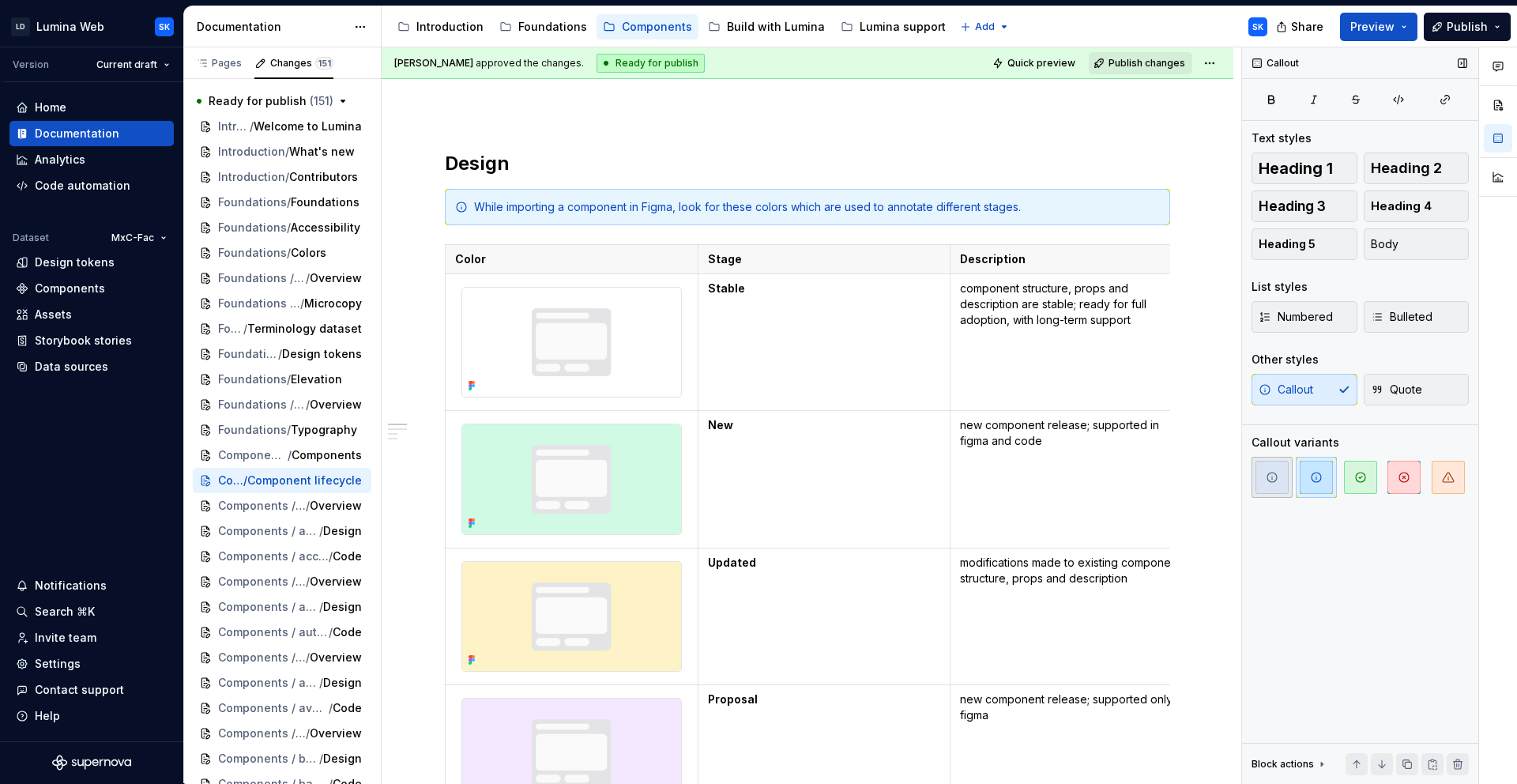
click at [1251, 473] on button "button" at bounding box center [1272, 477] width 41 height 41
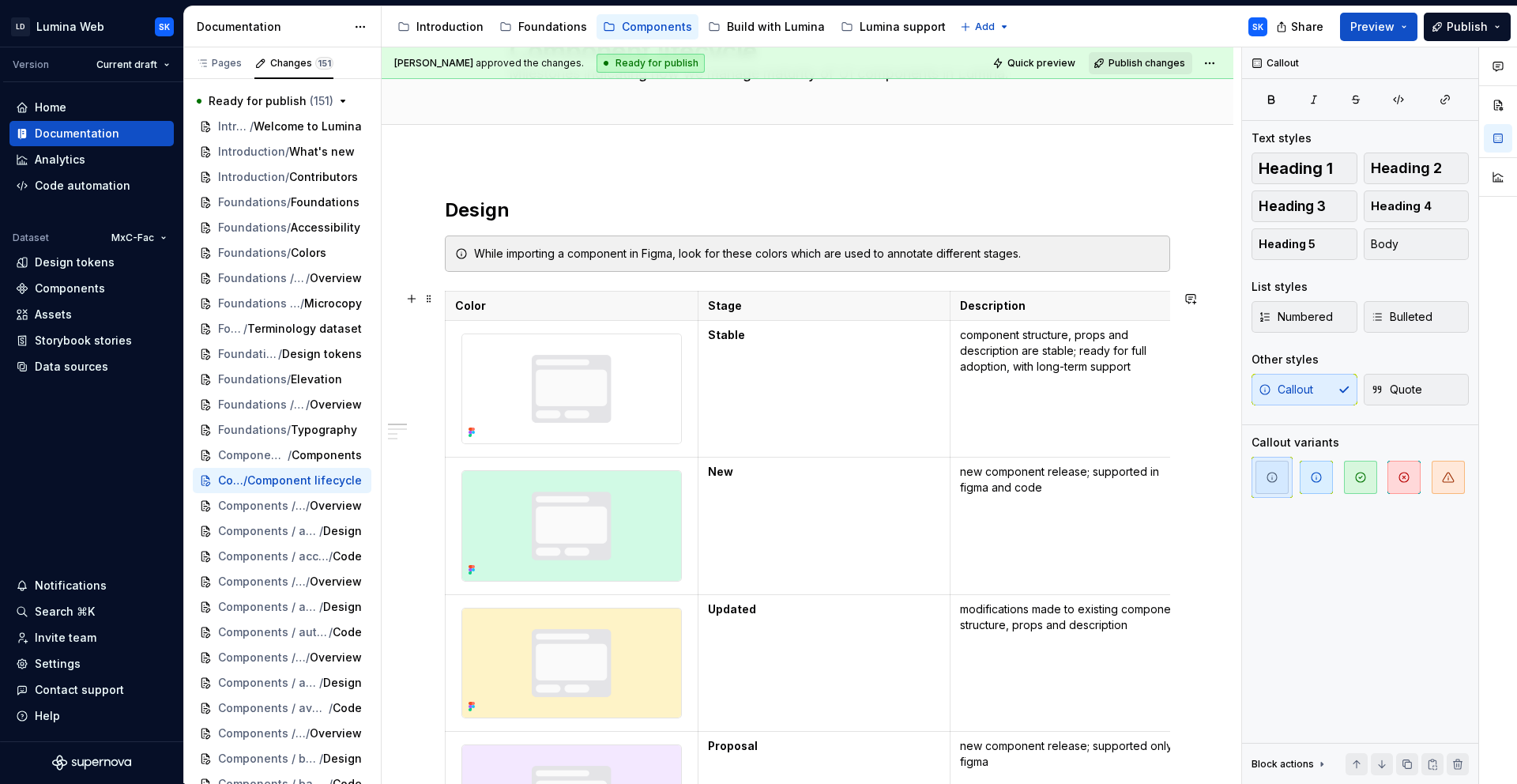
scroll to position [0, 0]
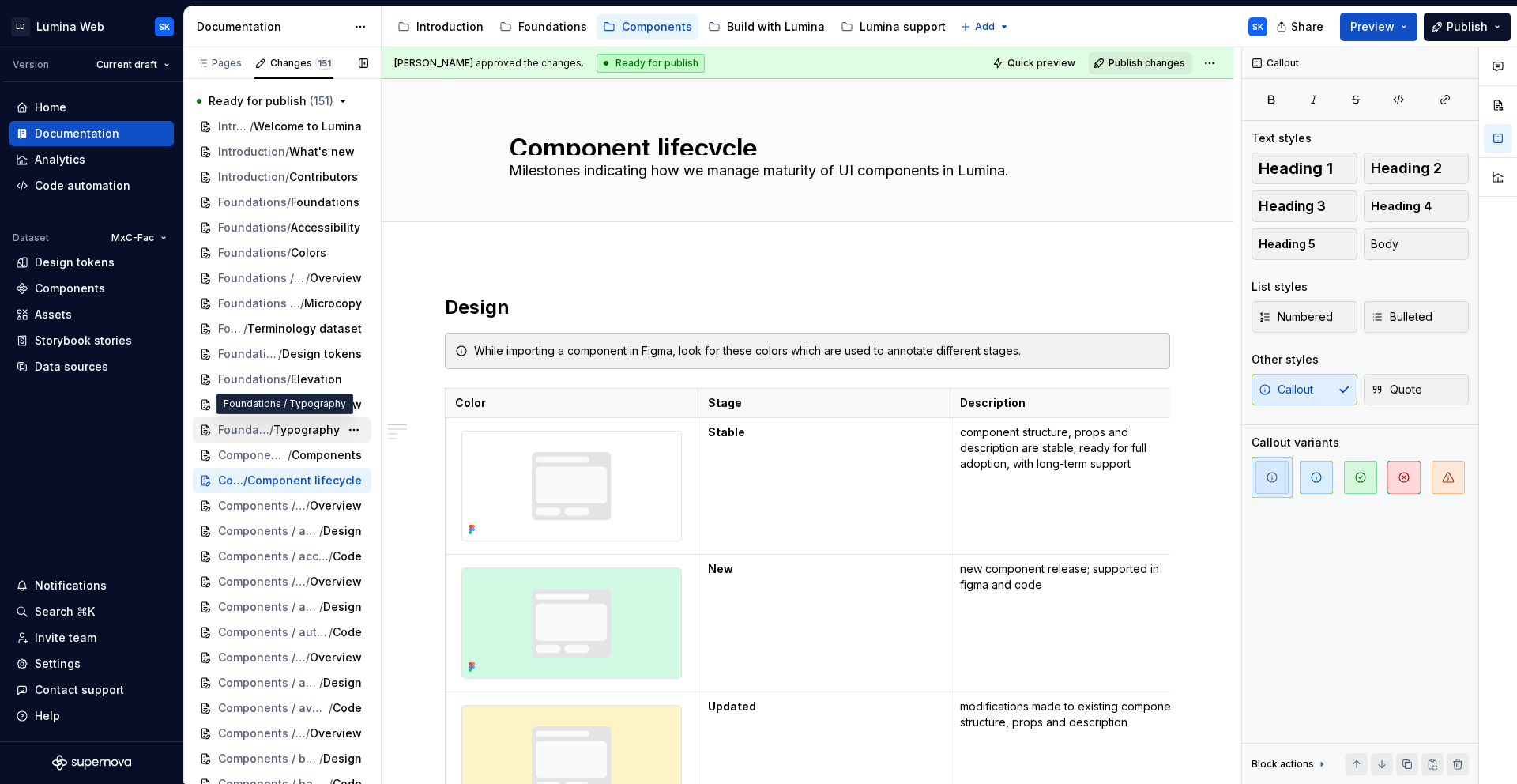
click at [299, 431] on span "Typography" at bounding box center [306, 430] width 66 height 16
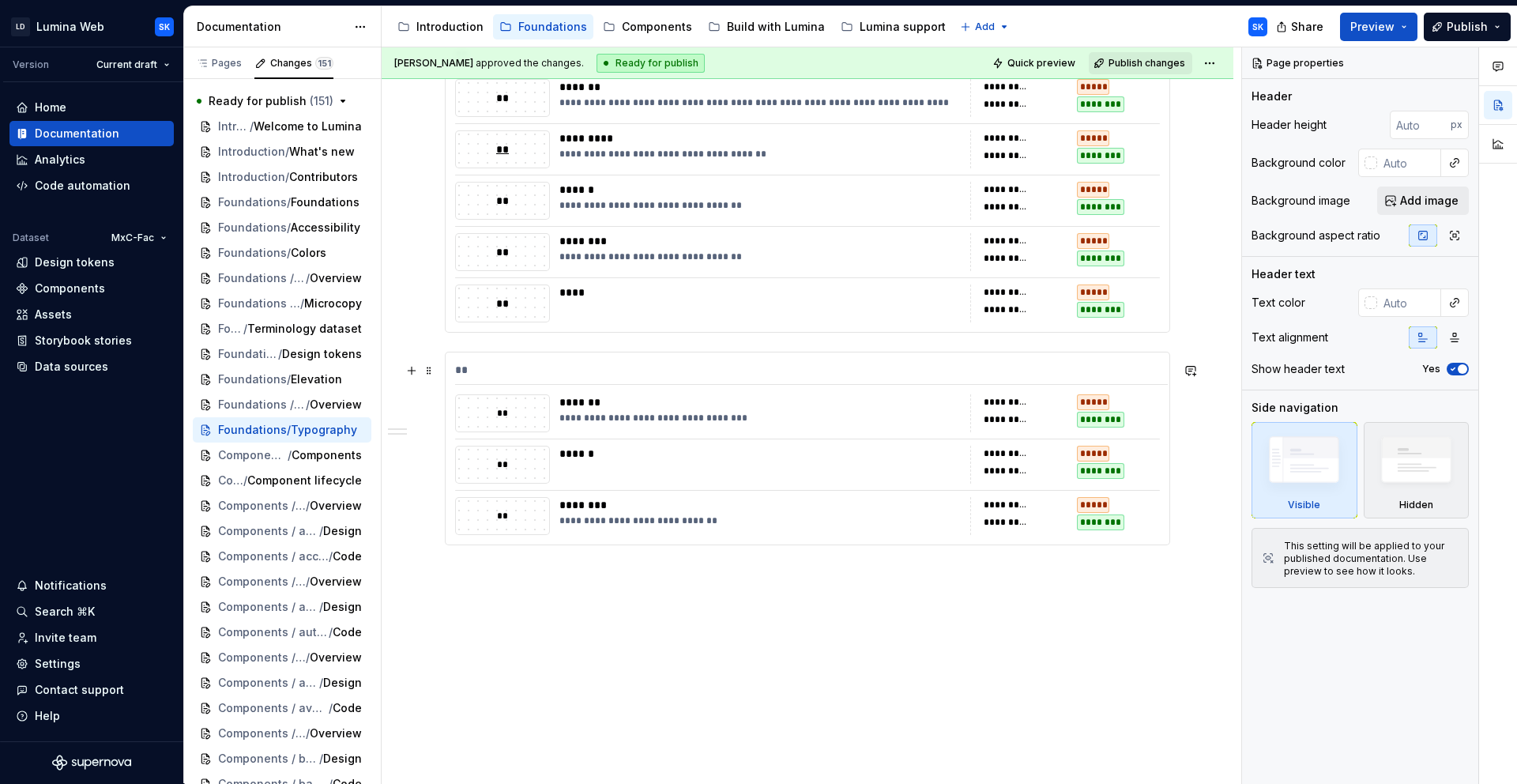
scroll to position [2600, 0]
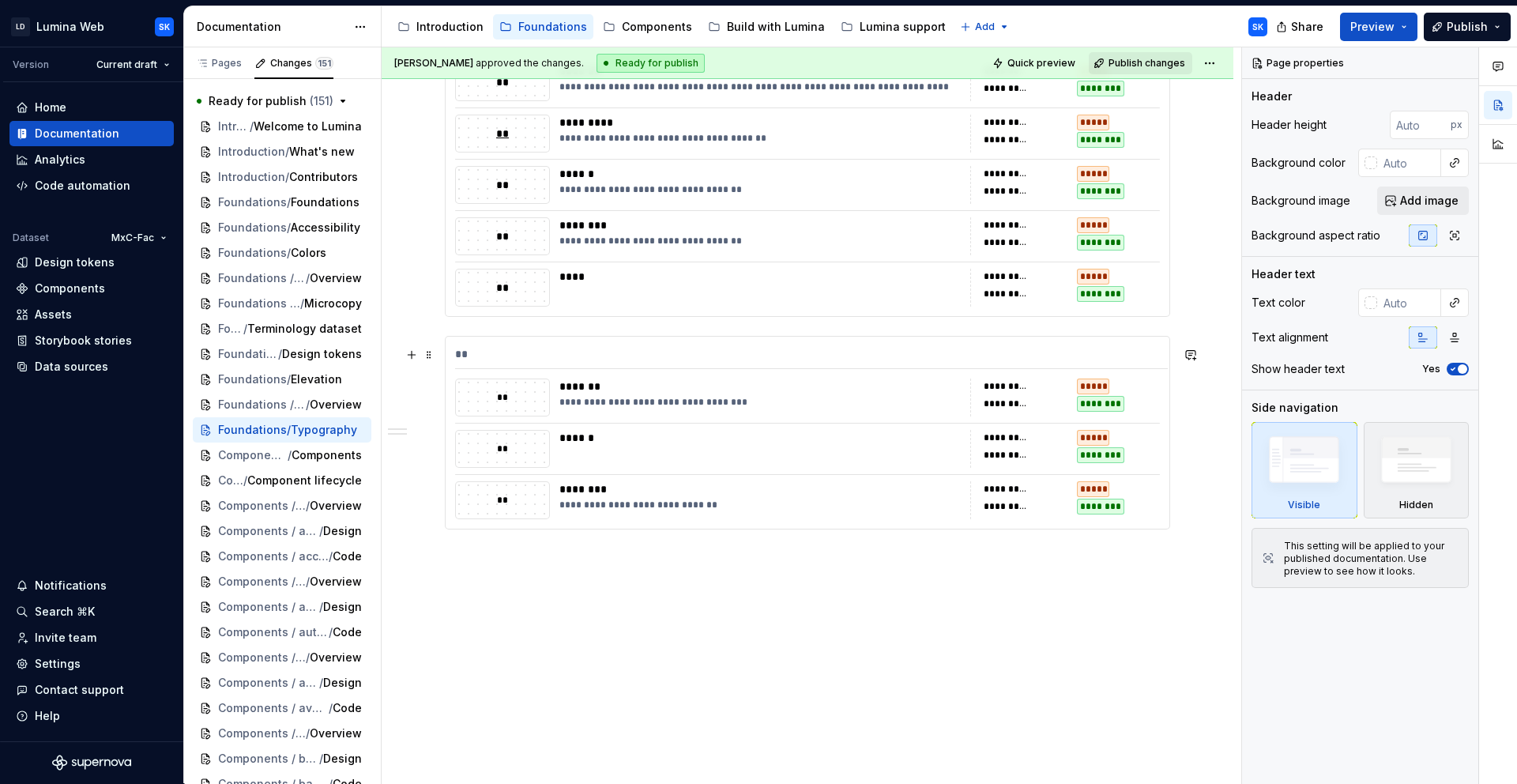
click at [508, 338] on div "**********" at bounding box center [807, 432] width 724 height 192
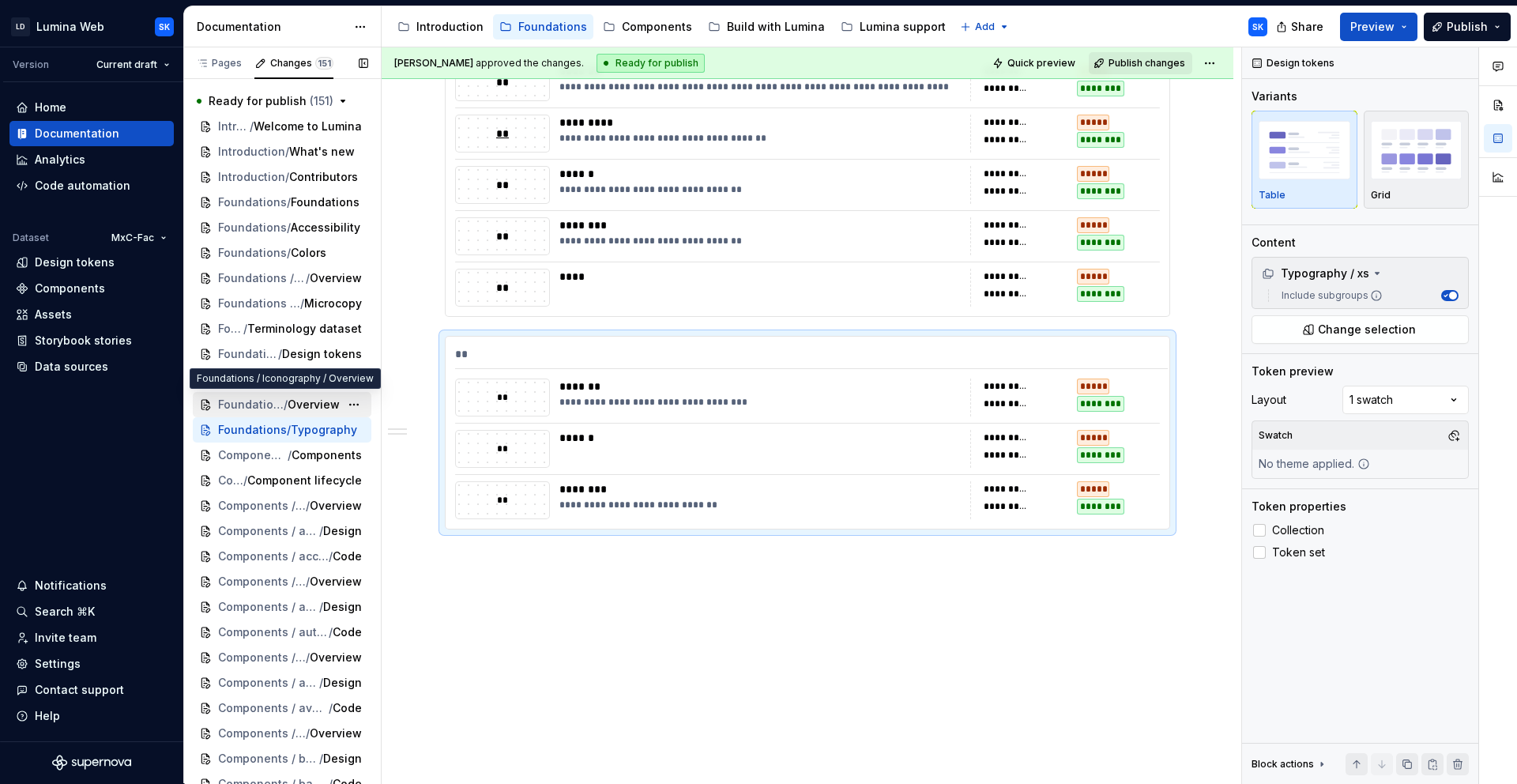
click at [305, 411] on span "Overview" at bounding box center [313, 405] width 52 height 16
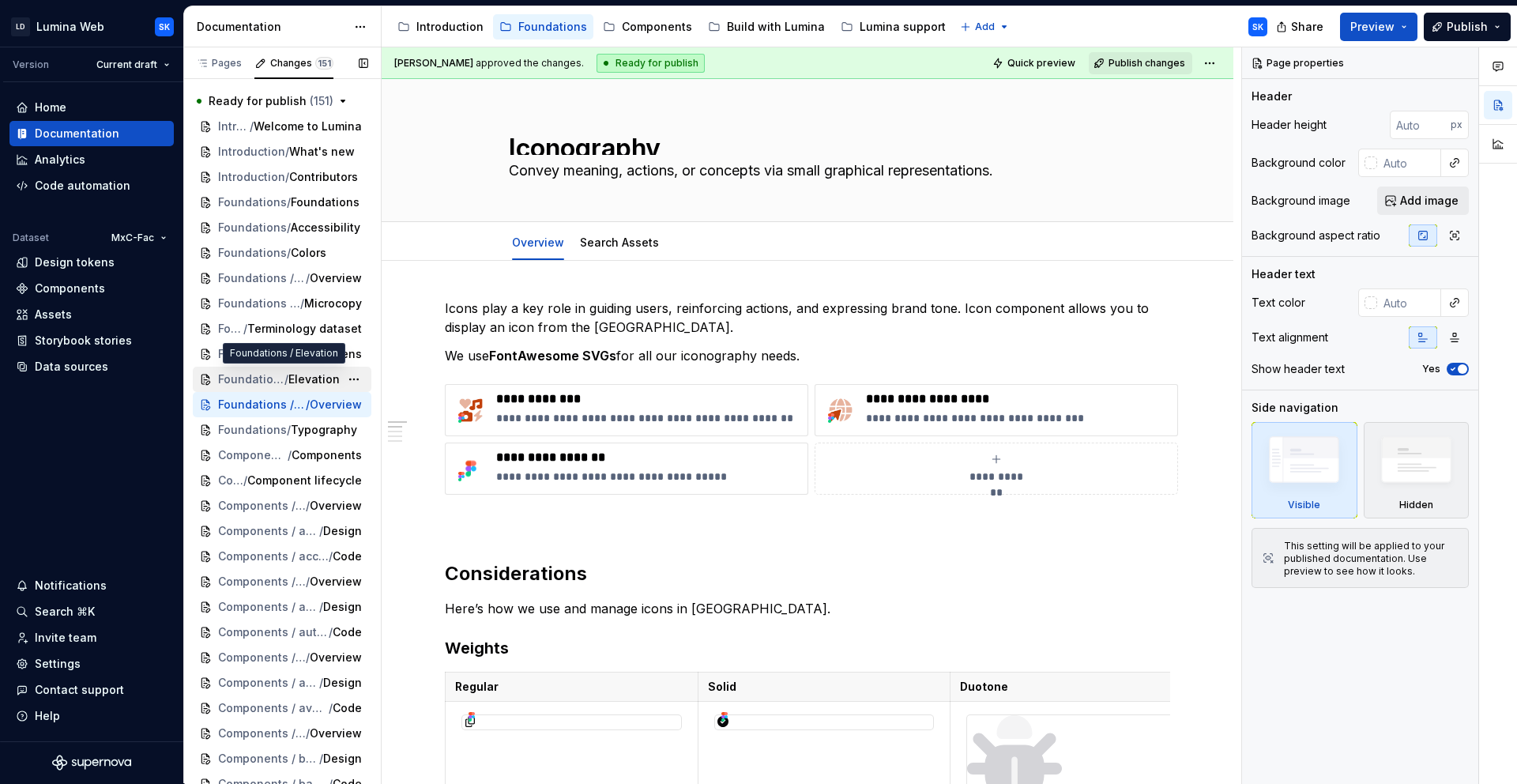
click at [300, 377] on span "Elevation" at bounding box center [314, 379] width 51 height 16
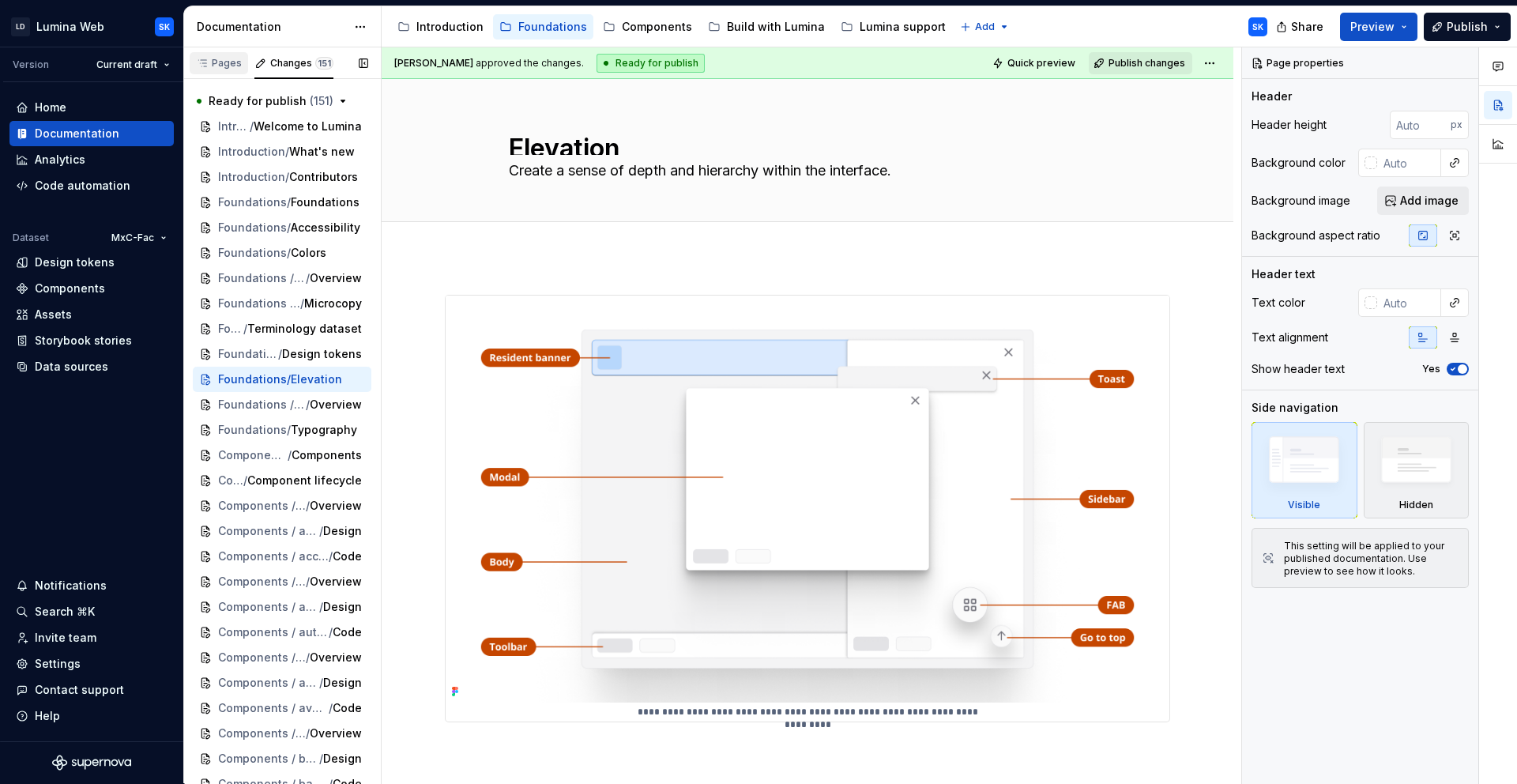
click at [231, 67] on div "Pages" at bounding box center [218, 63] width 45 height 13
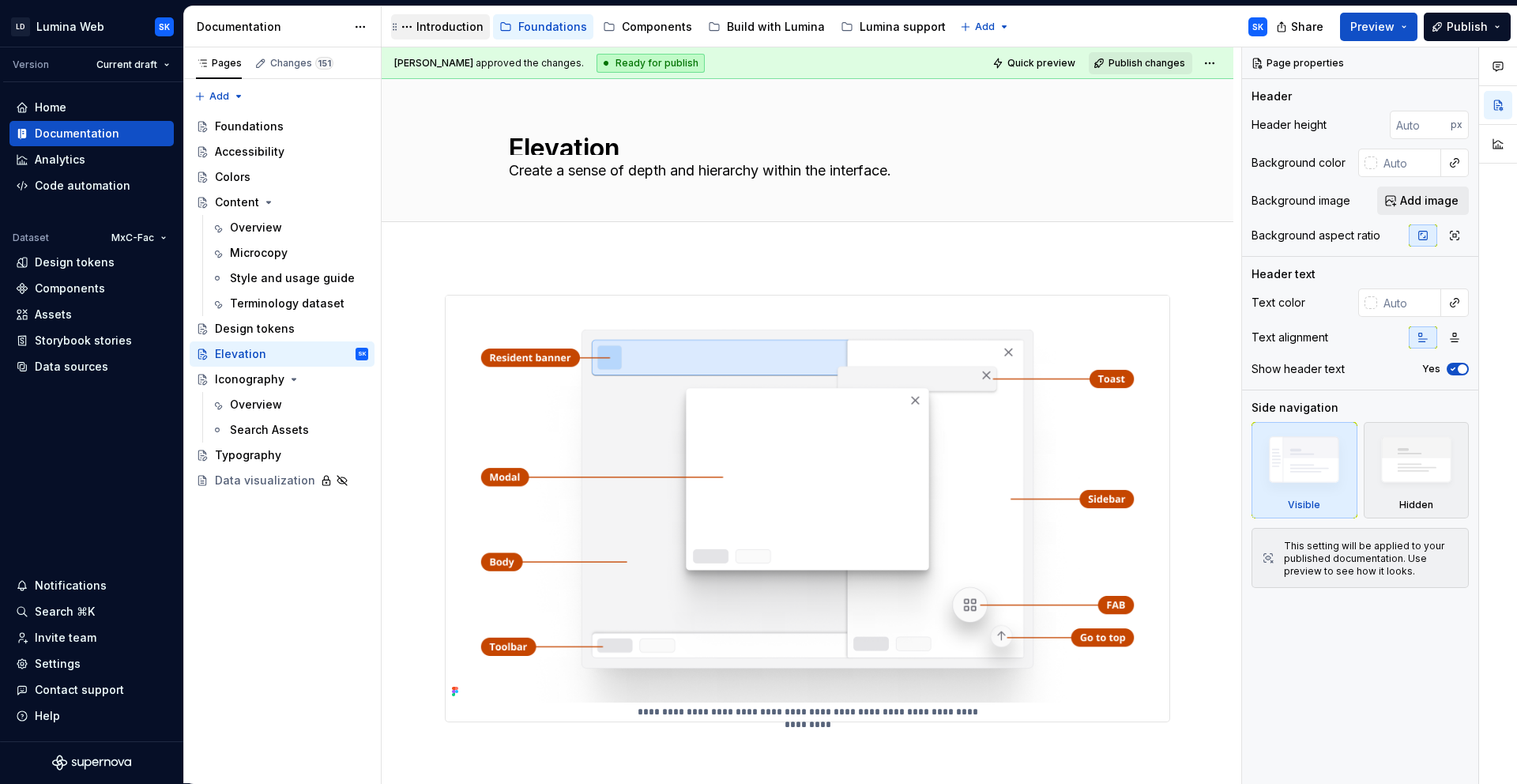
click at [446, 33] on div "Introduction" at bounding box center [450, 27] width 67 height 16
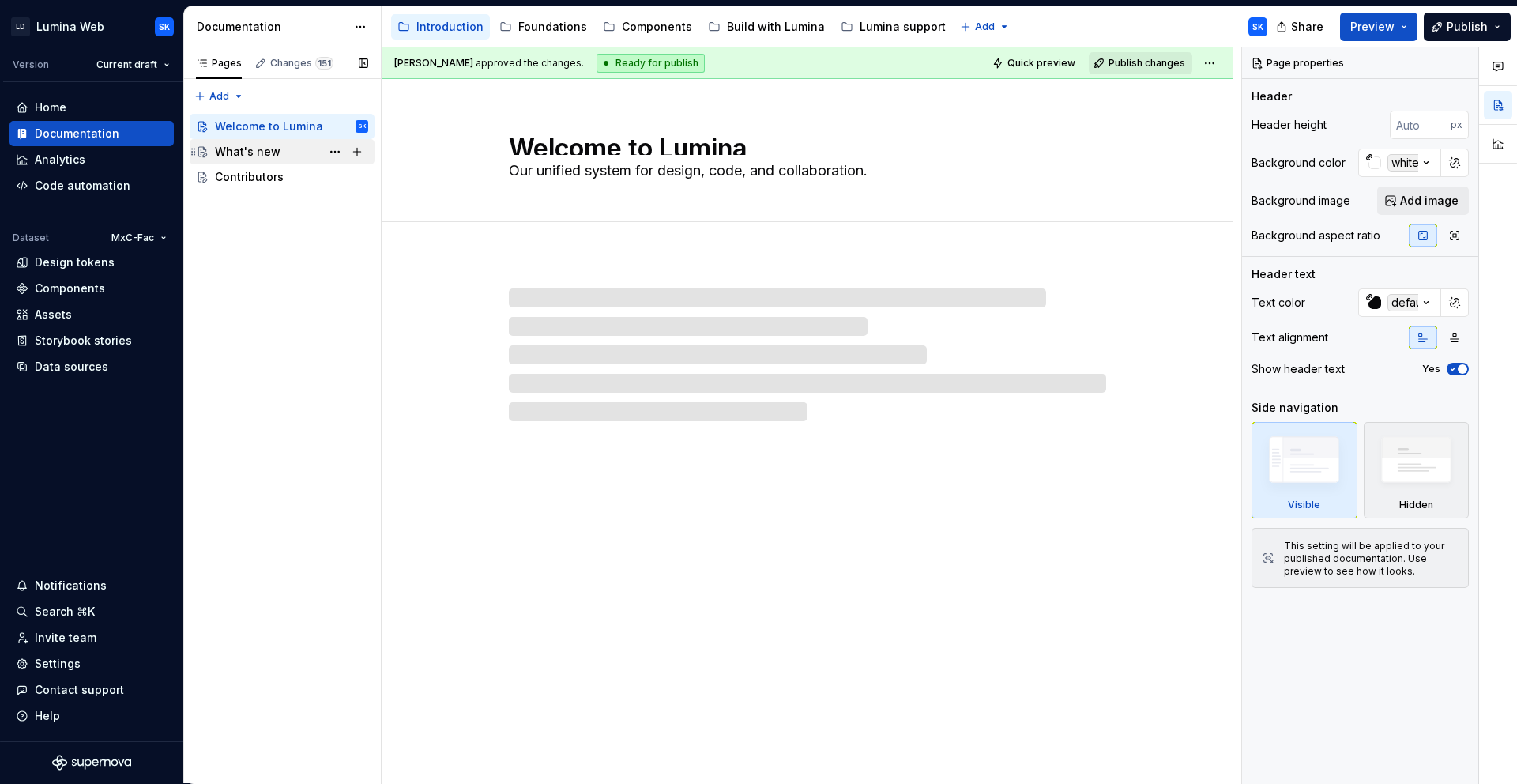
click at [295, 153] on div "What's new" at bounding box center [291, 151] width 153 height 22
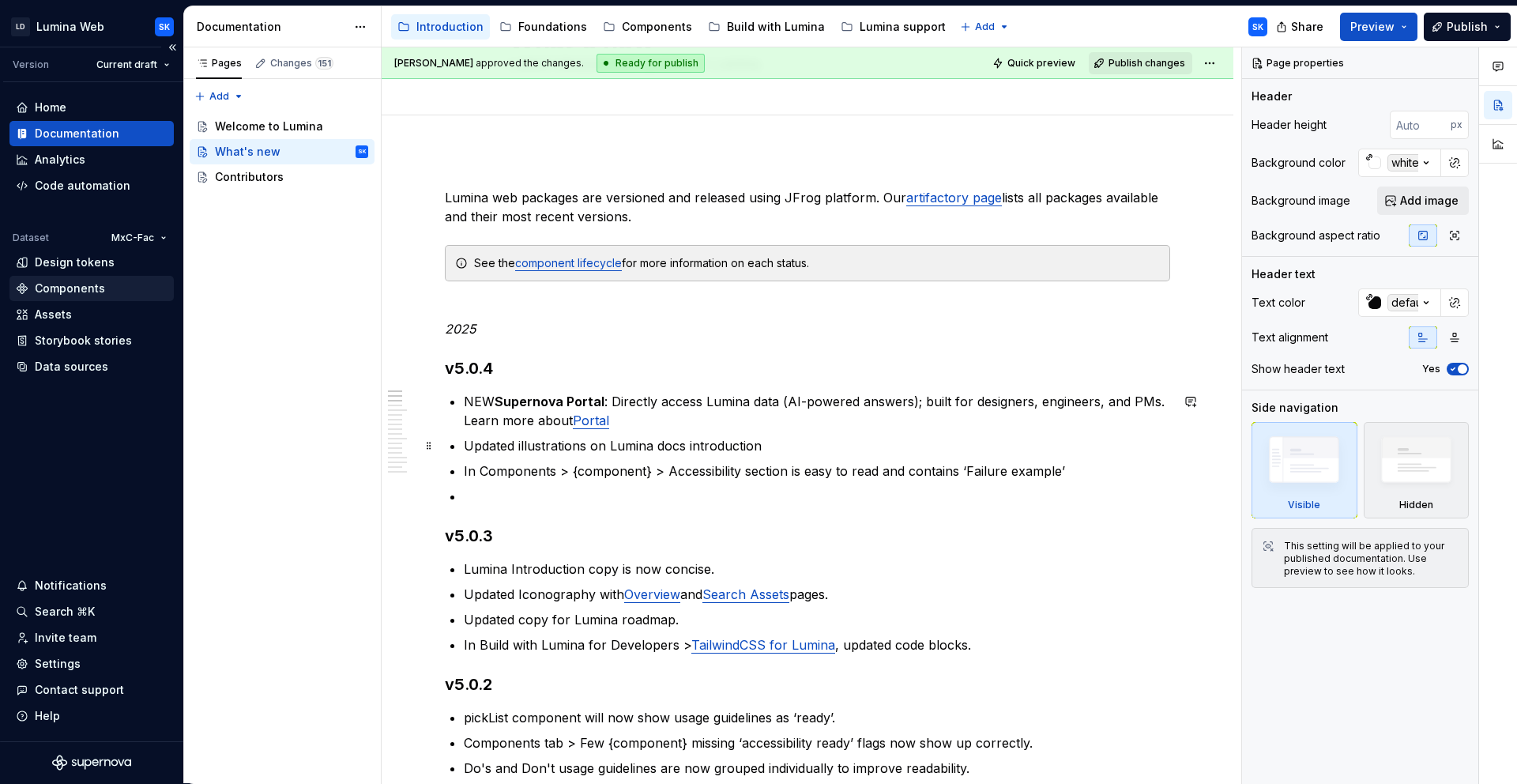
scroll to position [166, 0]
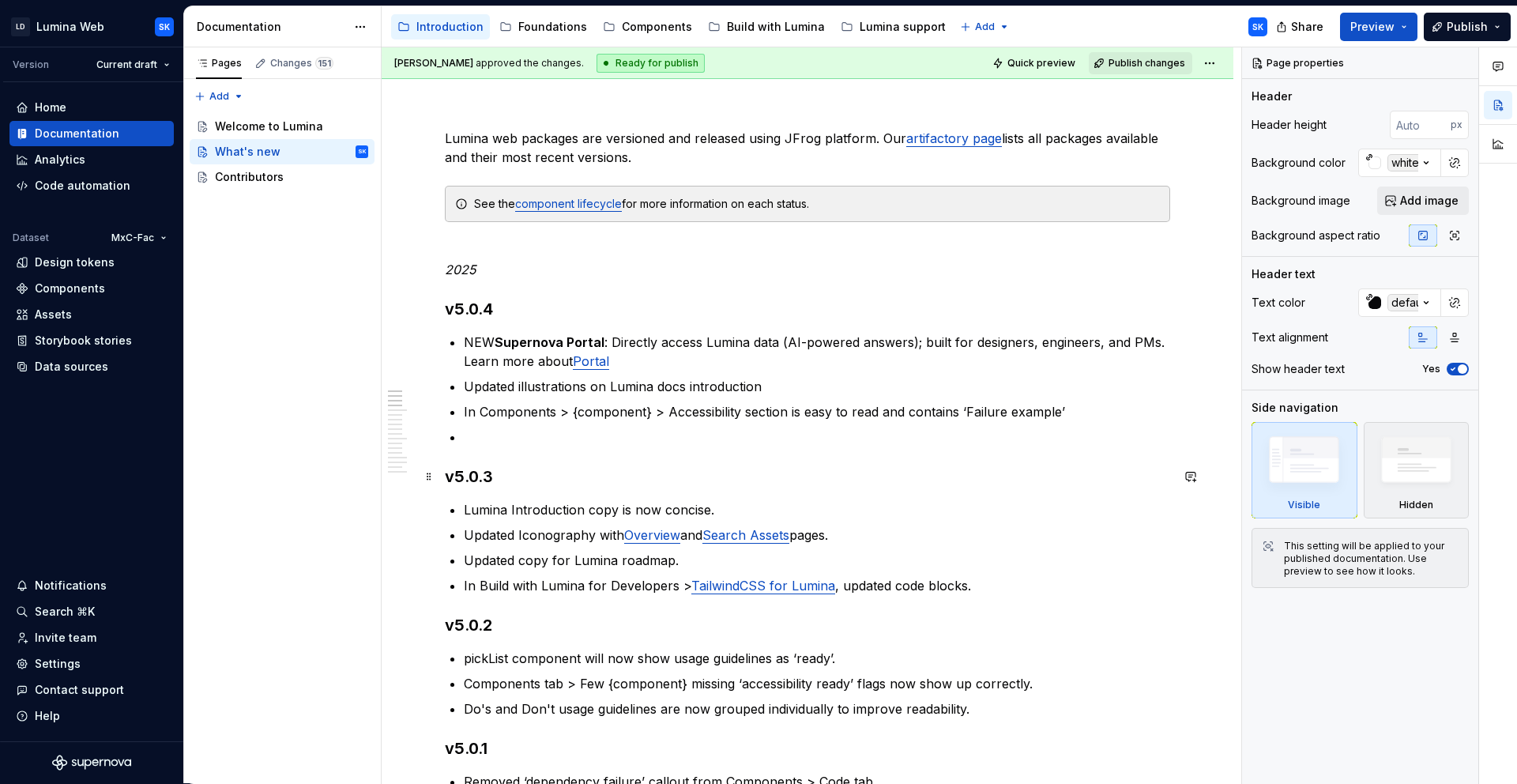
type textarea "*"
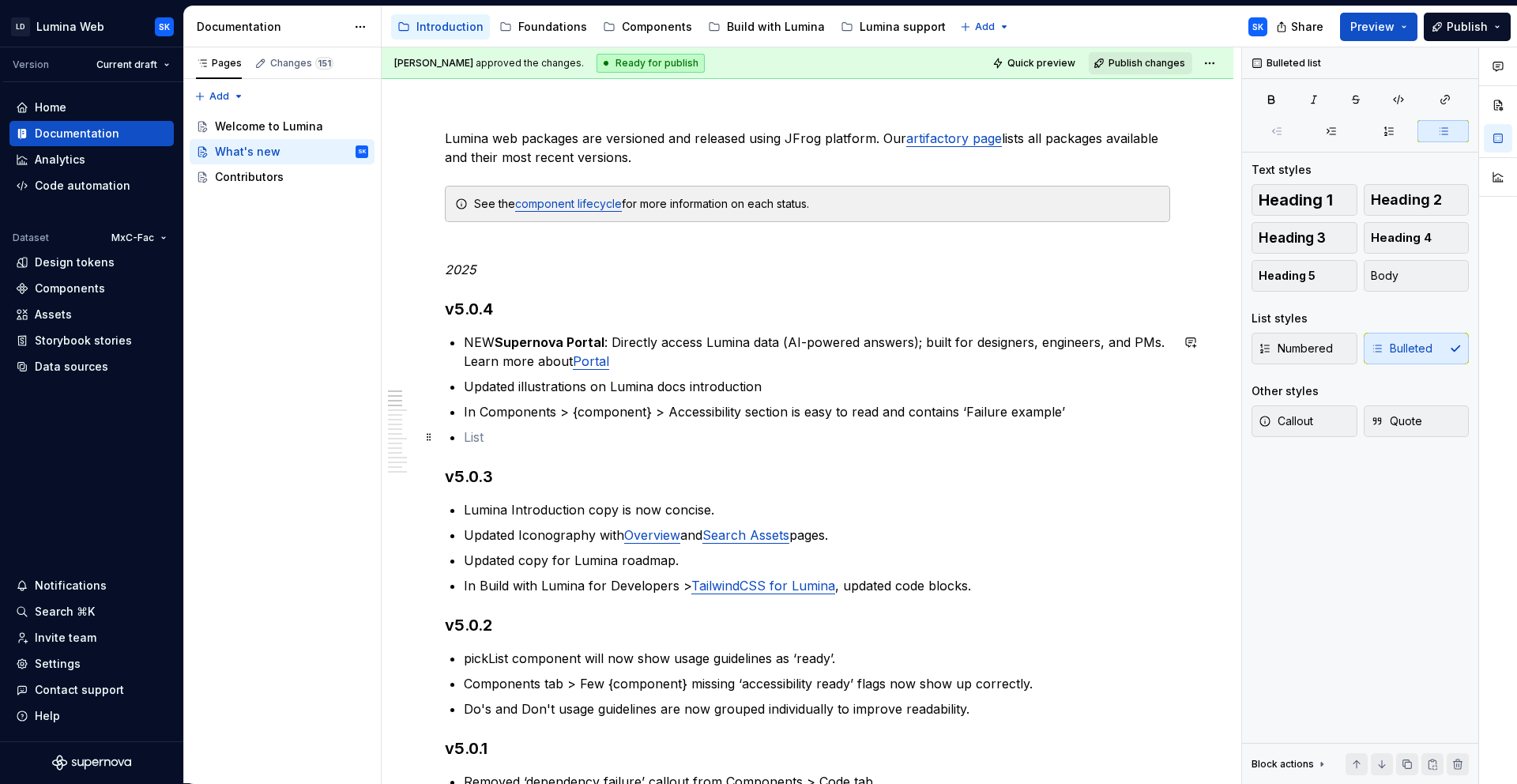
click at [575, 431] on p at bounding box center [817, 436] width 706 height 19
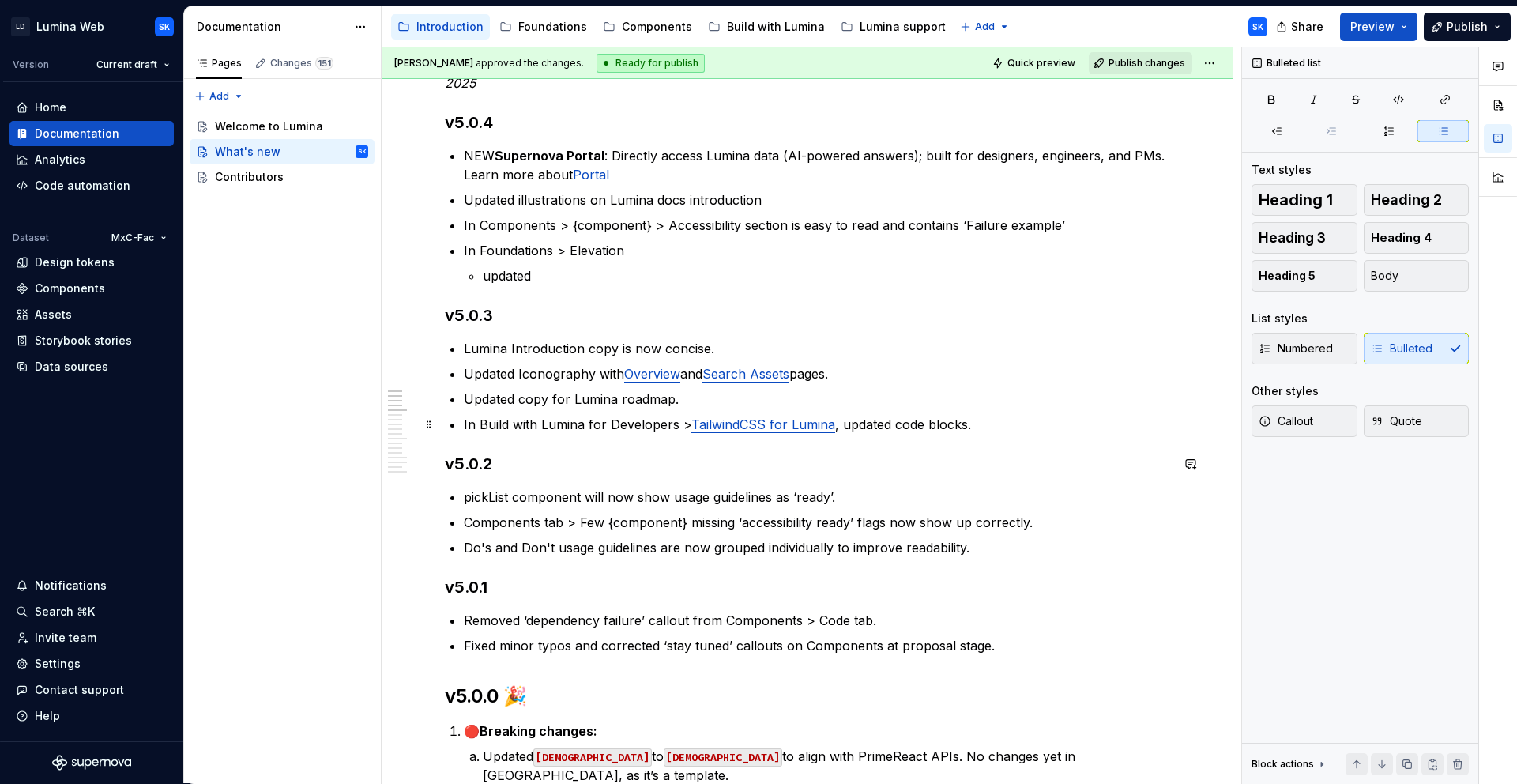
scroll to position [284, 0]
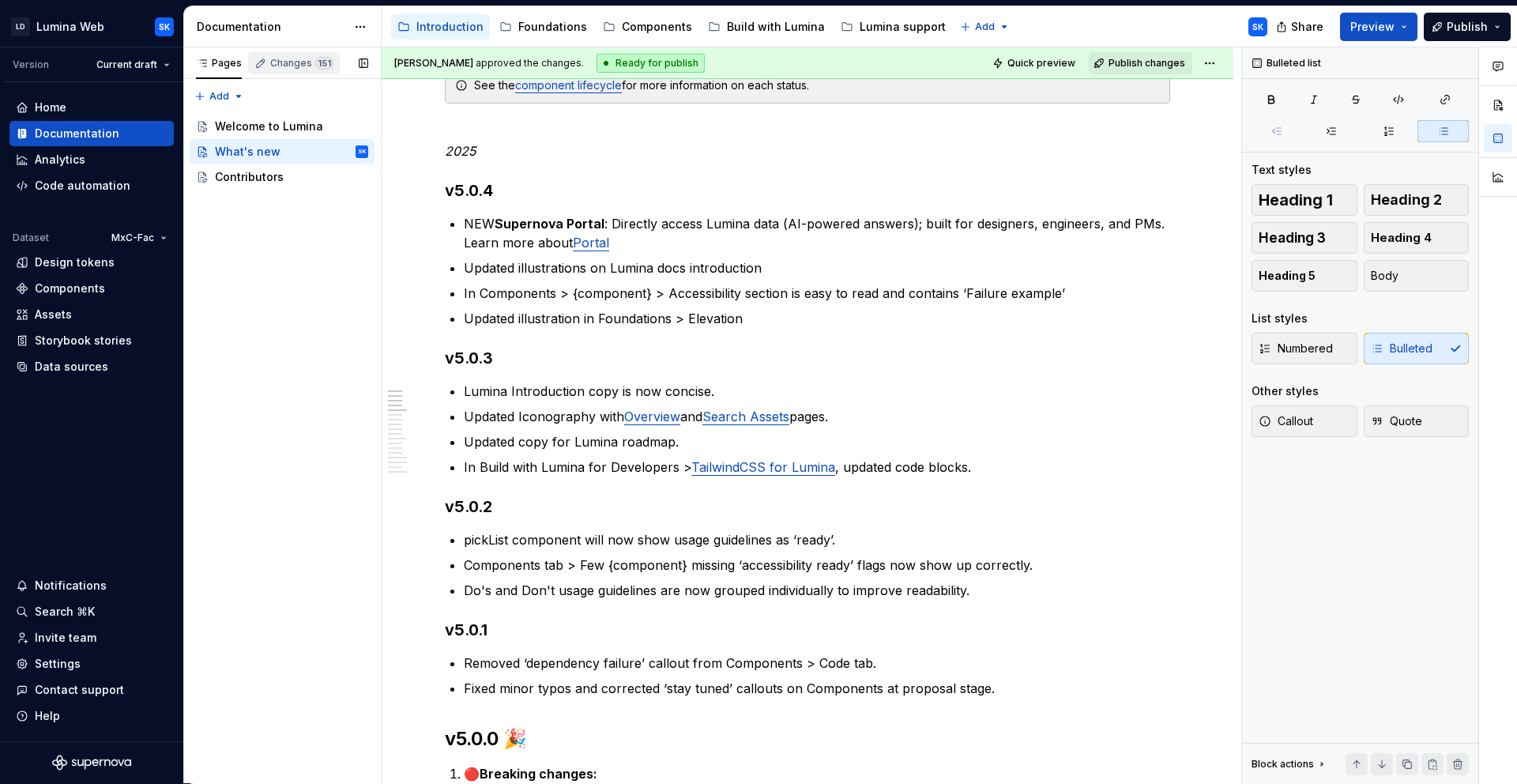
click at [298, 66] on div "Changes 151" at bounding box center [302, 63] width 63 height 13
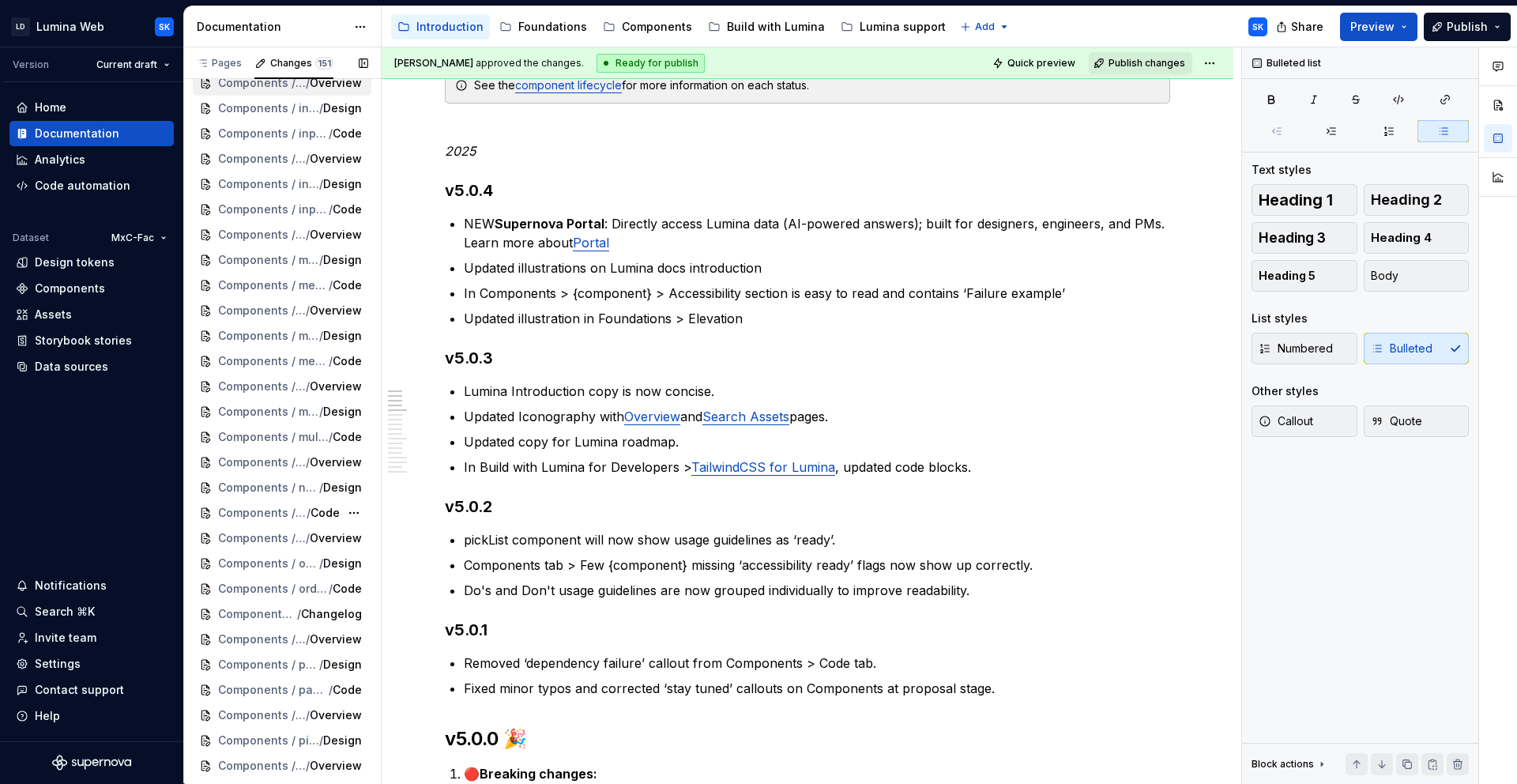
scroll to position [1990, 0]
click at [764, 318] on p "Updated illustration in Foundations > Elevation" at bounding box center [817, 318] width 706 height 19
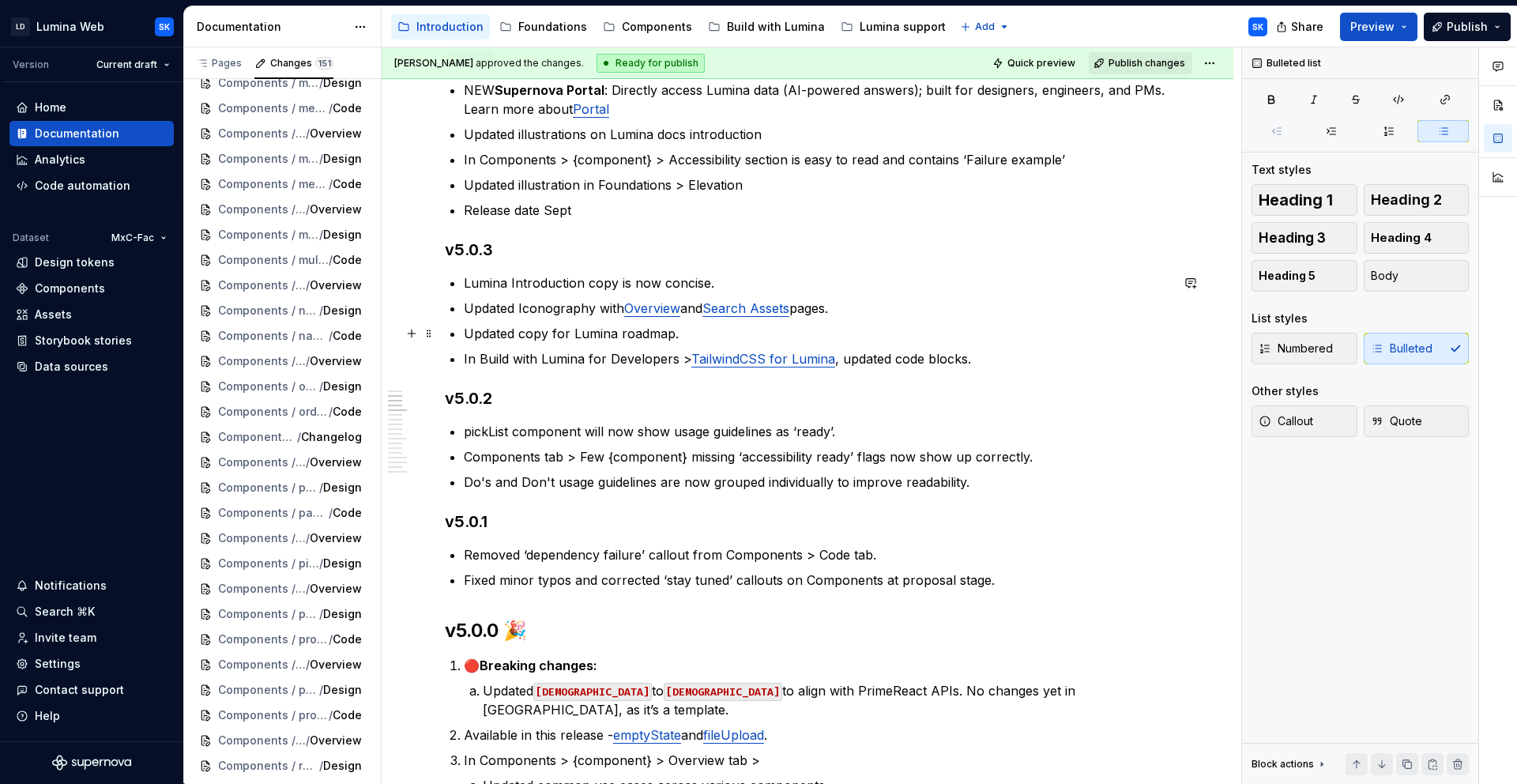
scroll to position [407, 0]
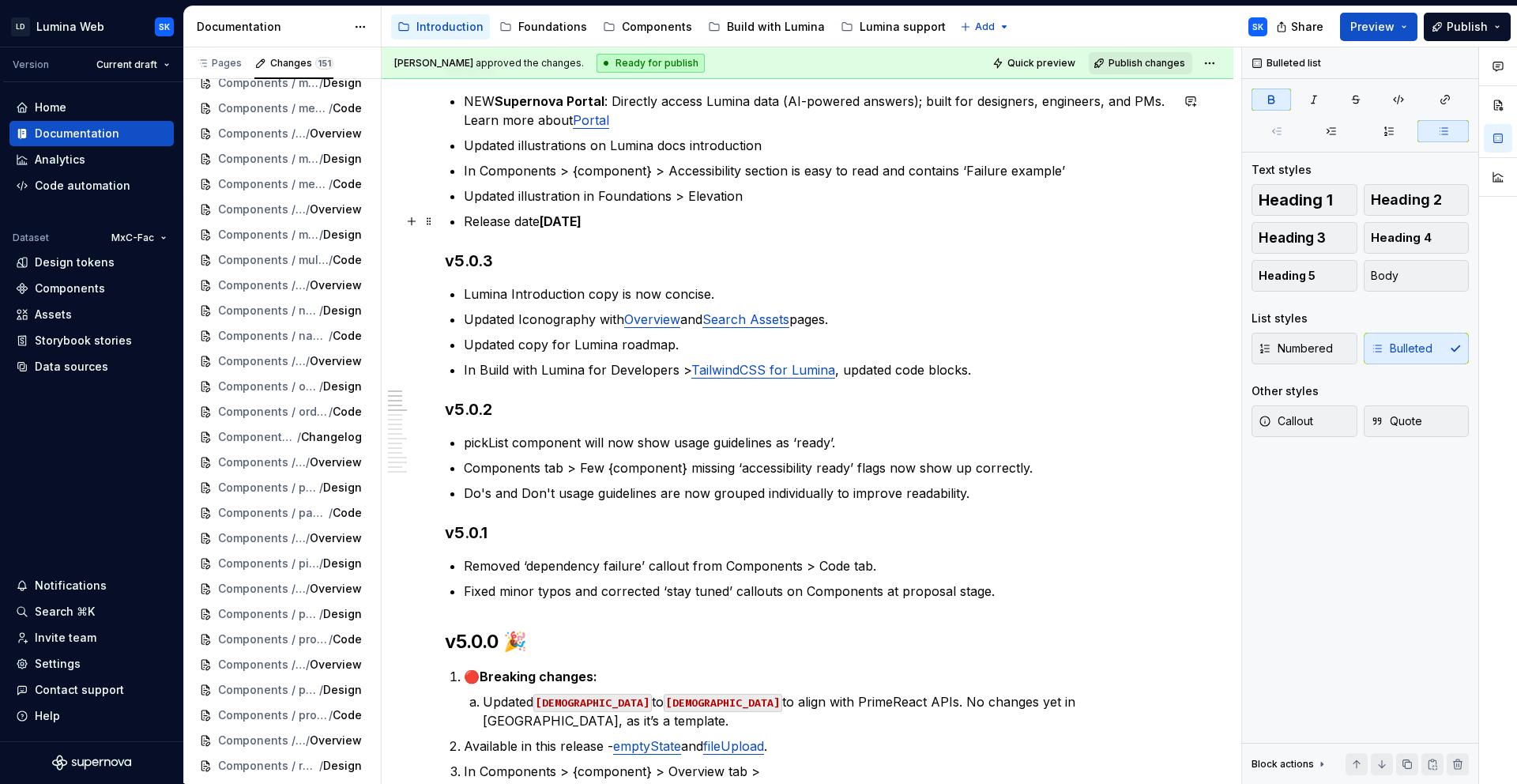
click at [635, 223] on p "Release date [DATE]" at bounding box center [817, 220] width 706 height 19
click at [788, 190] on p "Updated illustration in Foundations > Elevation" at bounding box center [817, 196] width 706 height 19
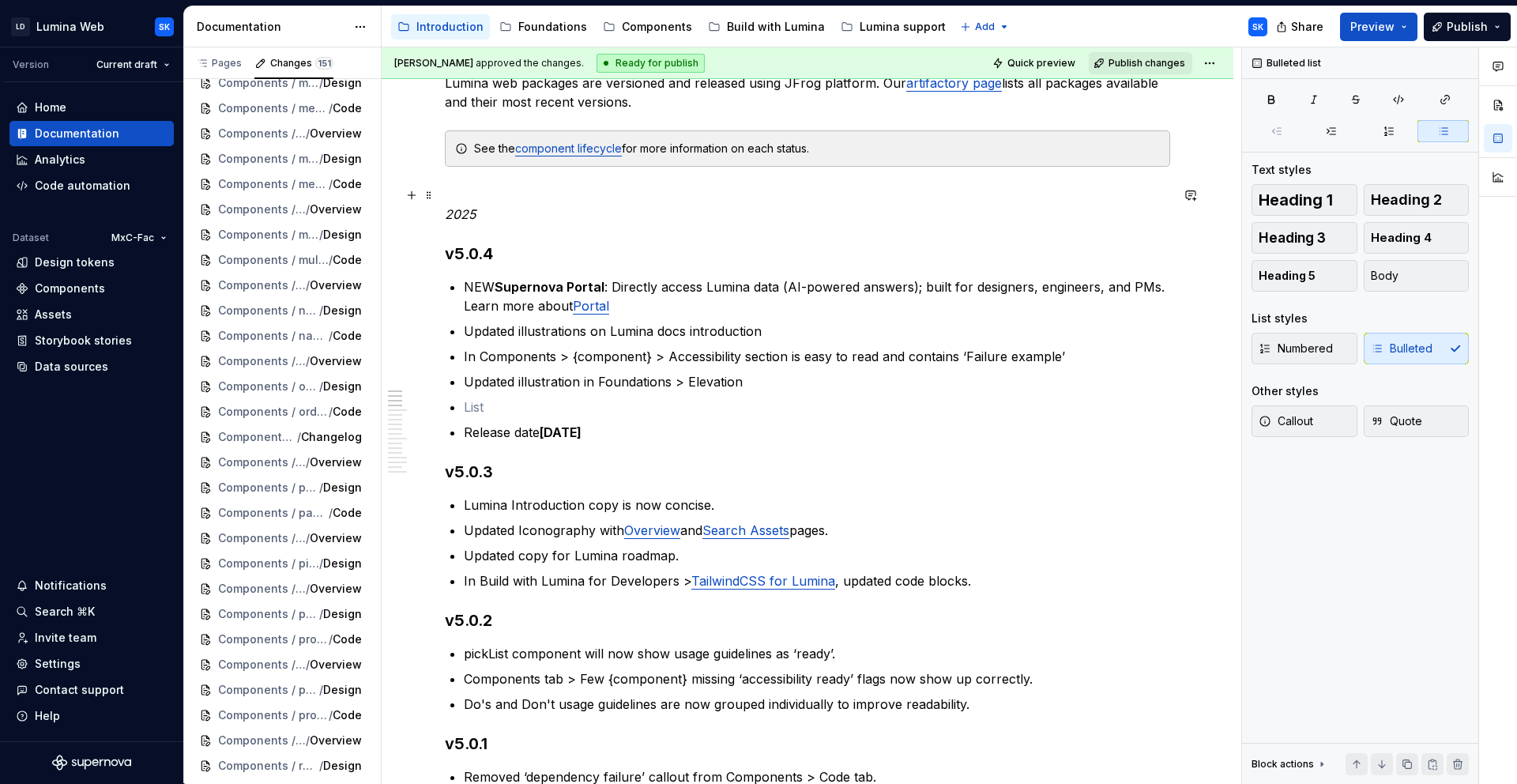
scroll to position [223, 0]
click at [598, 393] on ul "NEW Supernova Portal : Directly access Lumina data (AI-powered answers); built …" at bounding box center [817, 357] width 706 height 164
type textarea "*"
